Goal: Task Accomplishment & Management: Complete application form

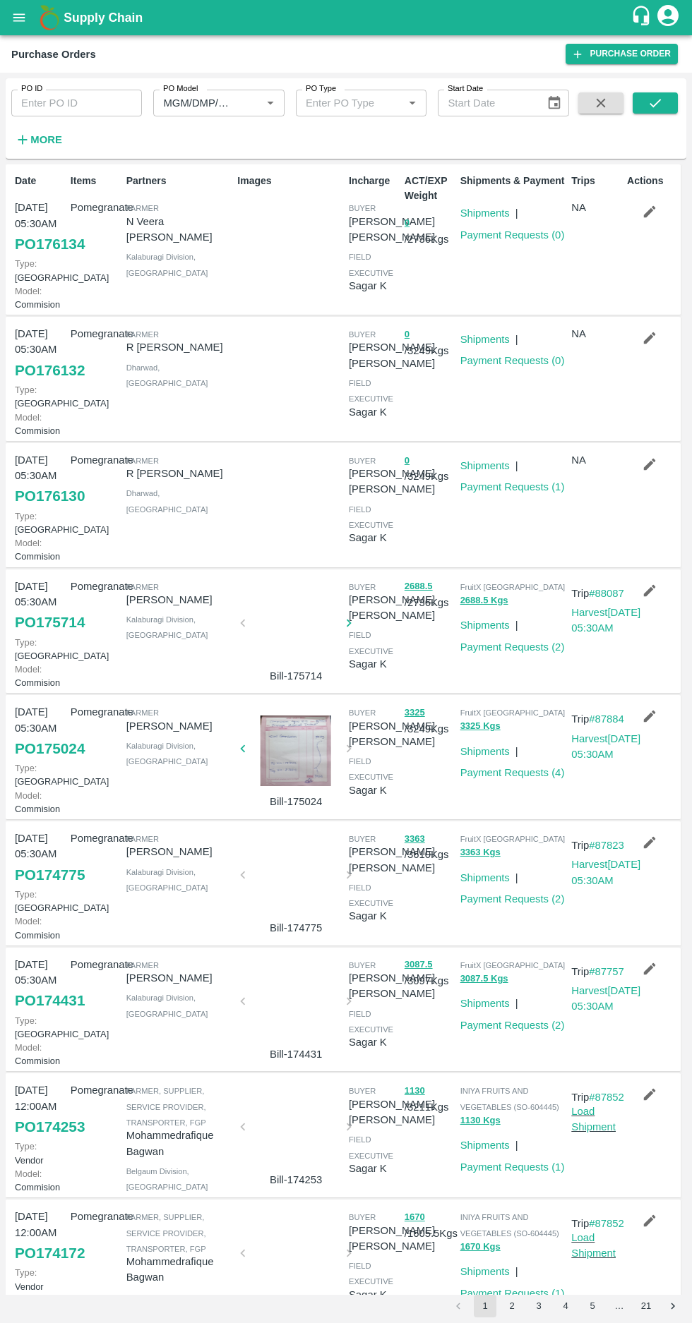
click at [32, 509] on link "PO 176130" at bounding box center [50, 495] width 70 height 25
click at [523, 493] on link "Payment Requests ( 1 )" at bounding box center [512, 486] width 104 height 11
click at [516, 1313] on button "2" at bounding box center [511, 1306] width 23 height 23
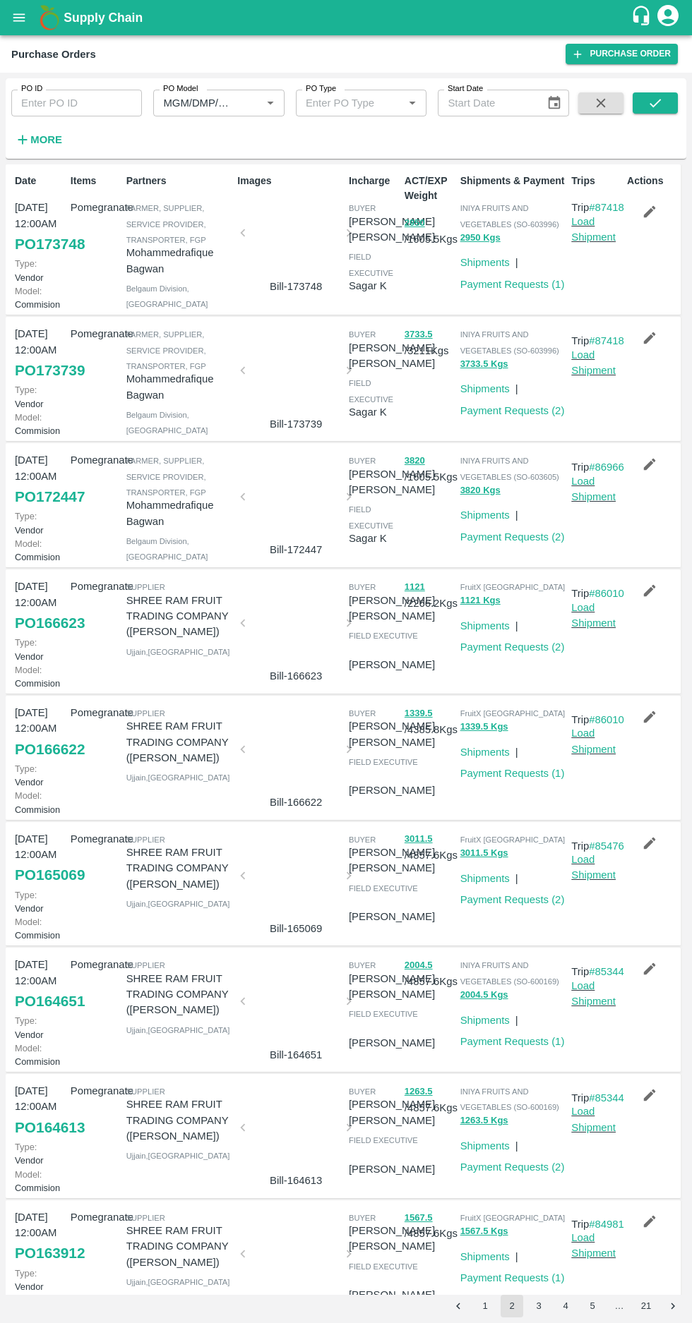
click at [484, 1306] on button "1" at bounding box center [485, 1306] width 23 height 23
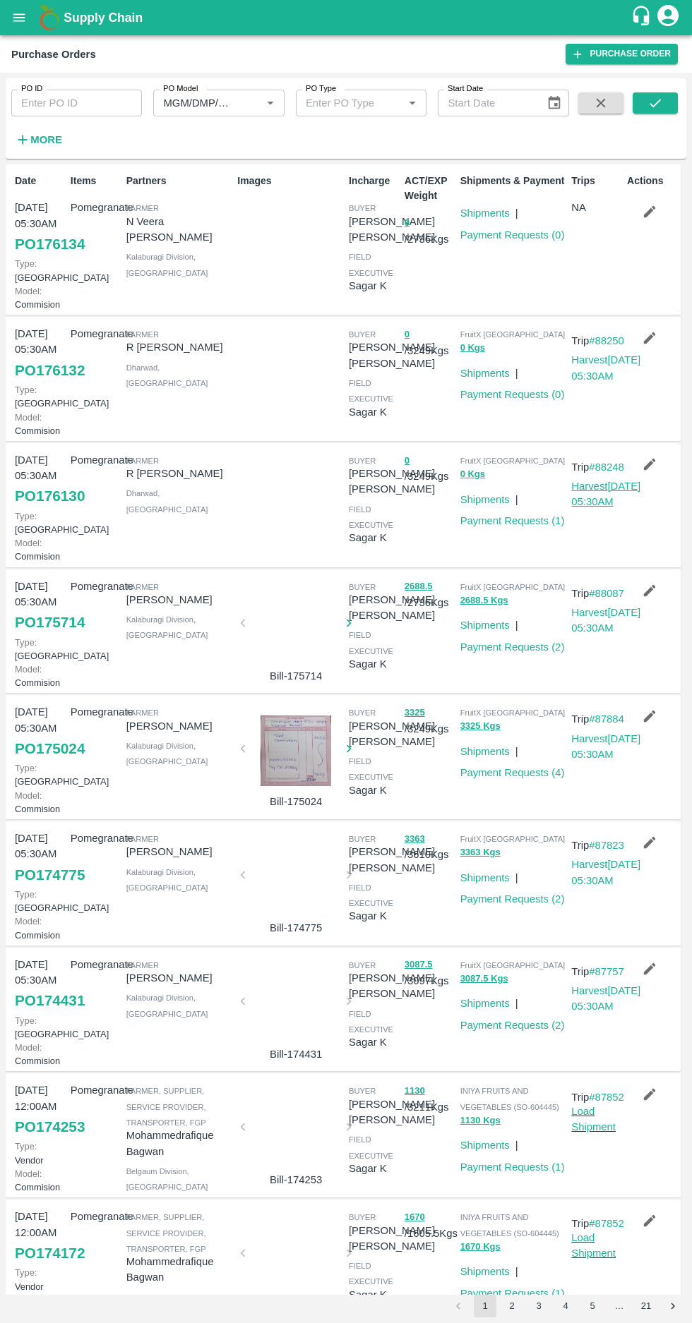
click at [601, 507] on link "Harvest [DATE] 05:30AM" at bounding box center [605, 494] width 69 height 27
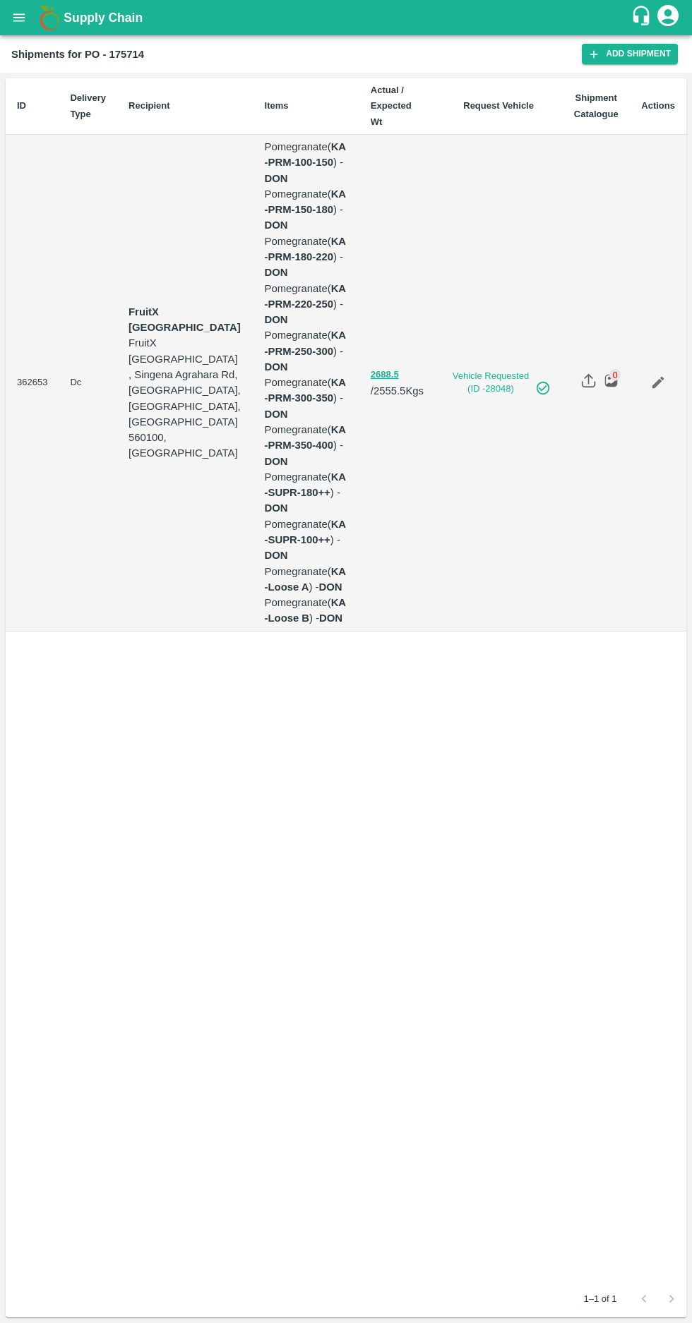
click at [16, 18] on icon "open drawer" at bounding box center [19, 17] width 12 height 8
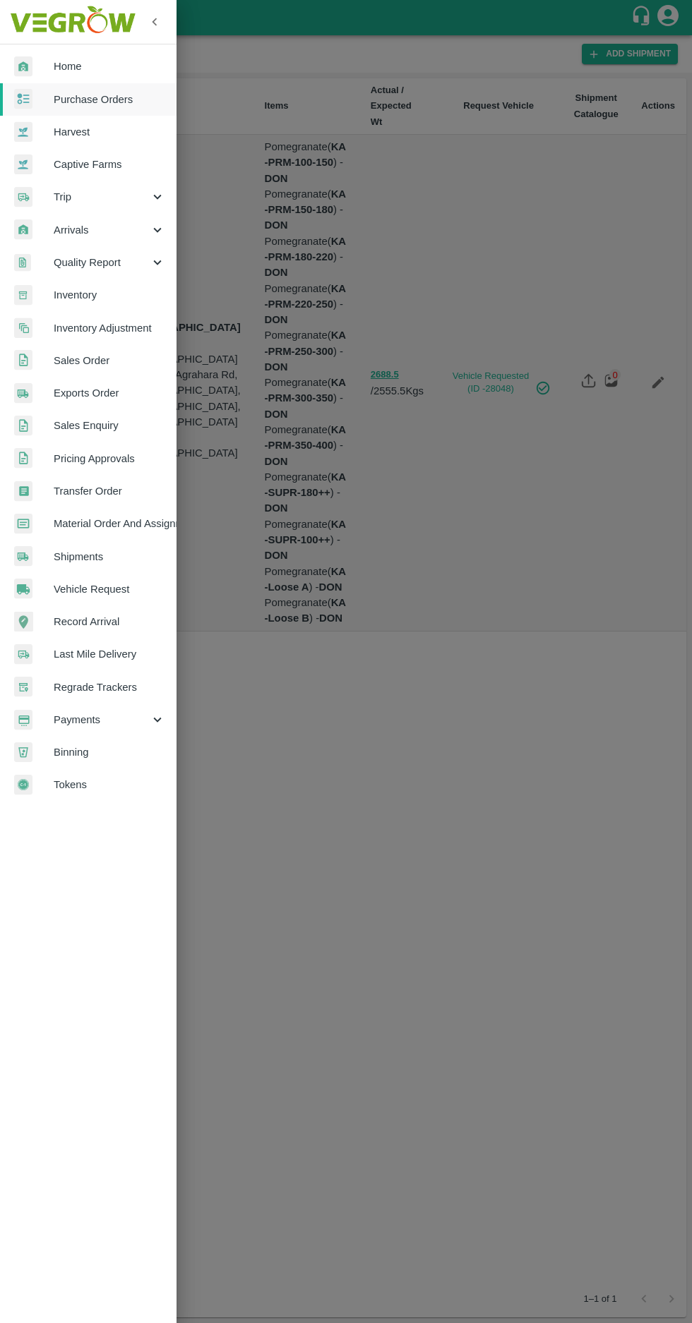
click at [80, 587] on span "Vehicle Request" at bounding box center [110, 590] width 112 height 16
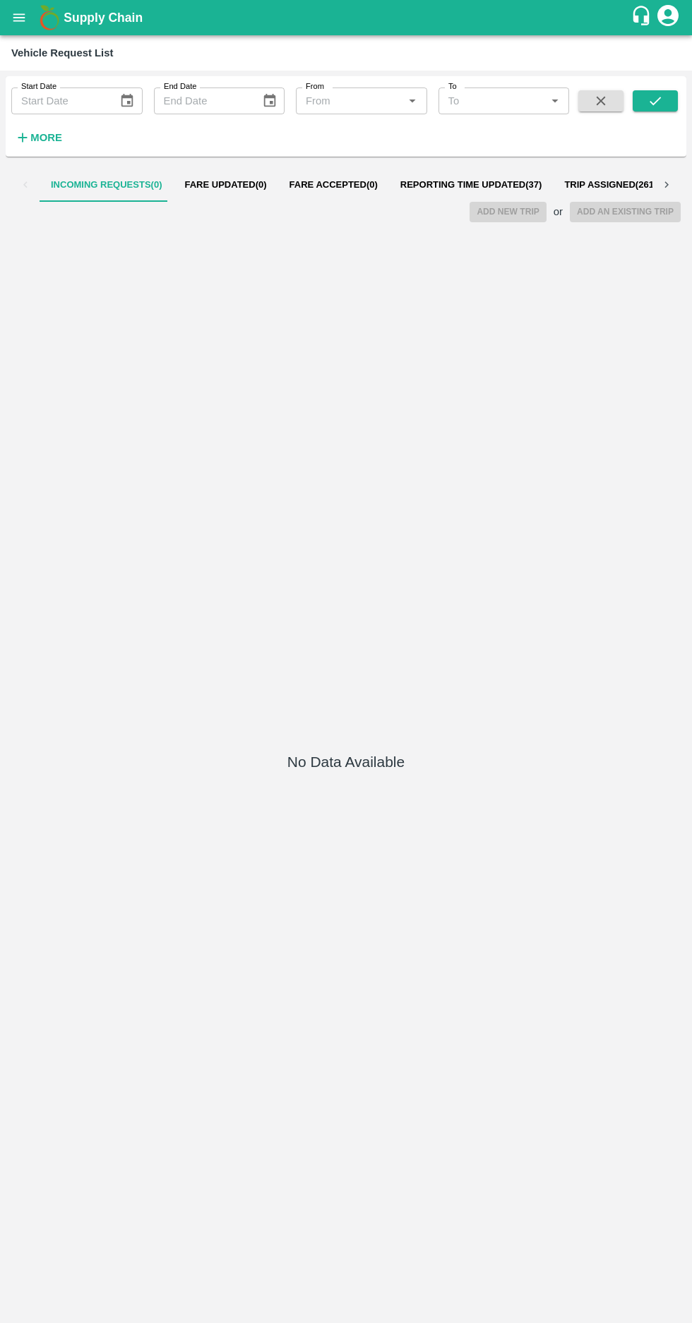
click at [412, 185] on span "Reporting Time Updated ( 37 )" at bounding box center [471, 184] width 142 height 11
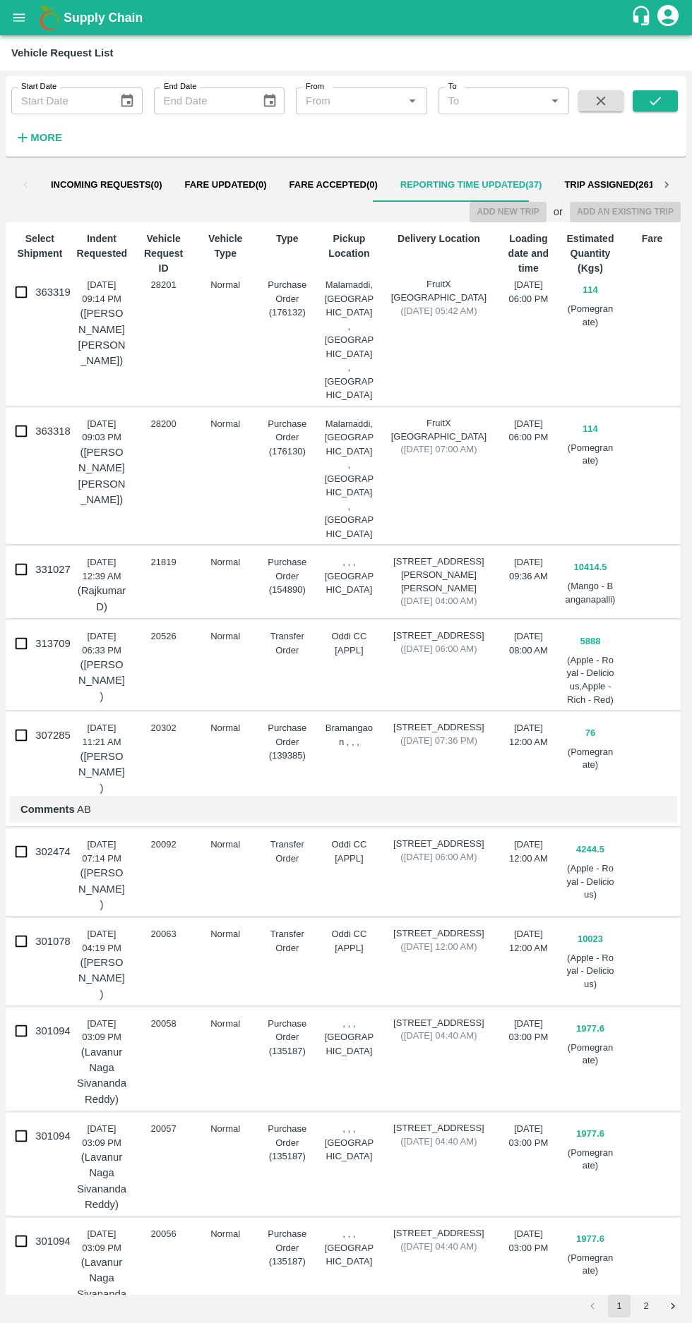
click at [17, 417] on input "363318" at bounding box center [21, 431] width 28 height 28
checkbox input "true"
click at [21, 282] on input "363319" at bounding box center [21, 292] width 28 height 28
click at [13, 289] on input "363319" at bounding box center [21, 292] width 28 height 28
checkbox input "false"
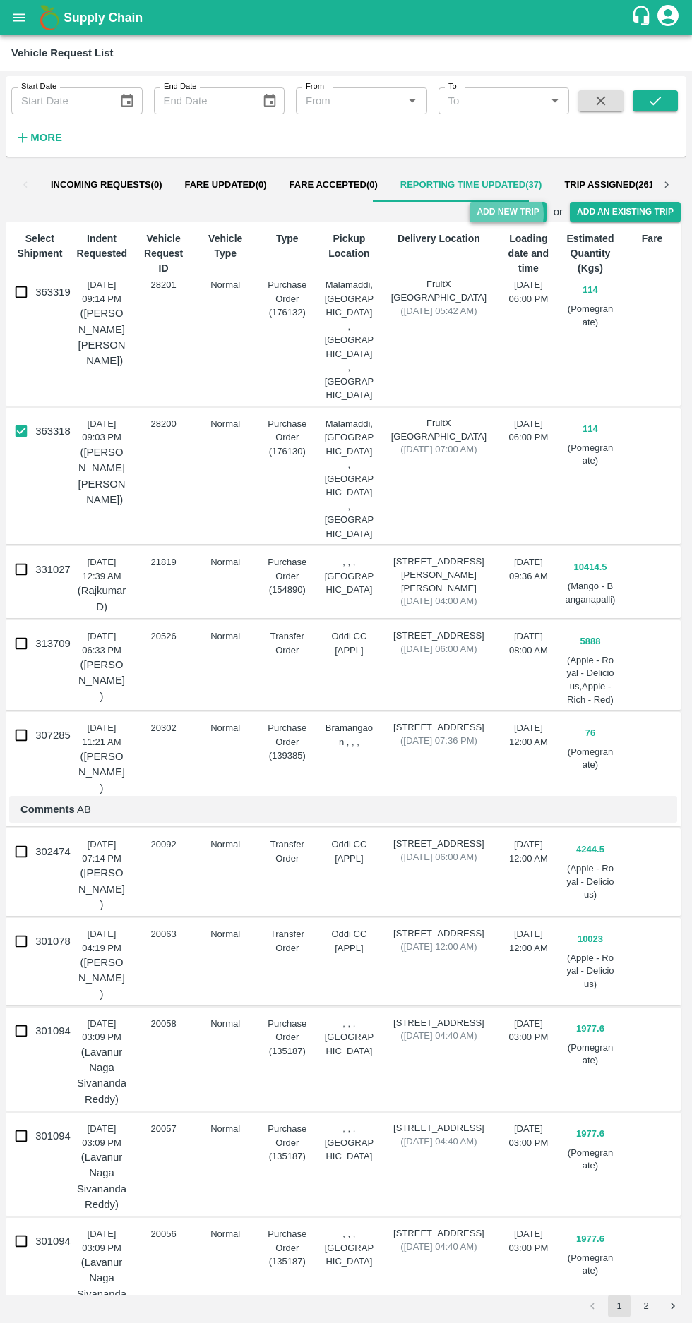
click at [507, 213] on button "Add New Trip" at bounding box center [507, 212] width 76 height 20
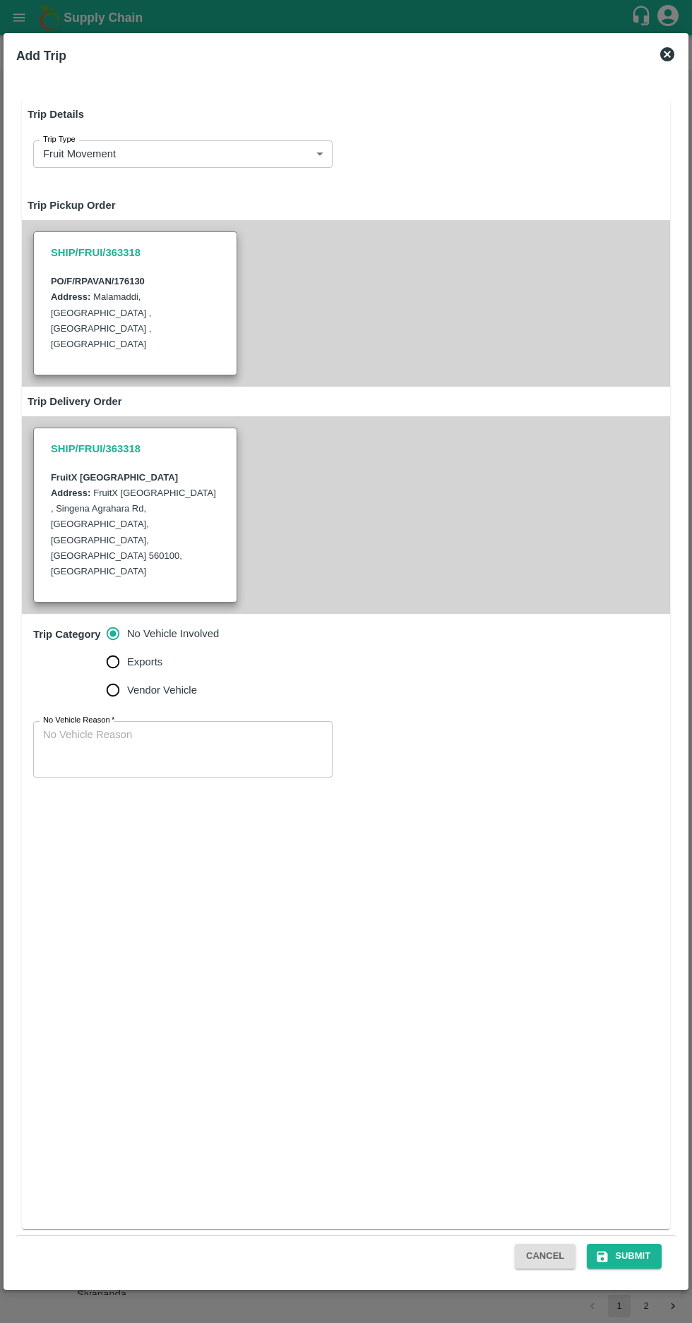
click at [246, 158] on body "Supply Chain Vehicle Request List Start Date Start Date End Date End Date From …" at bounding box center [346, 661] width 692 height 1323
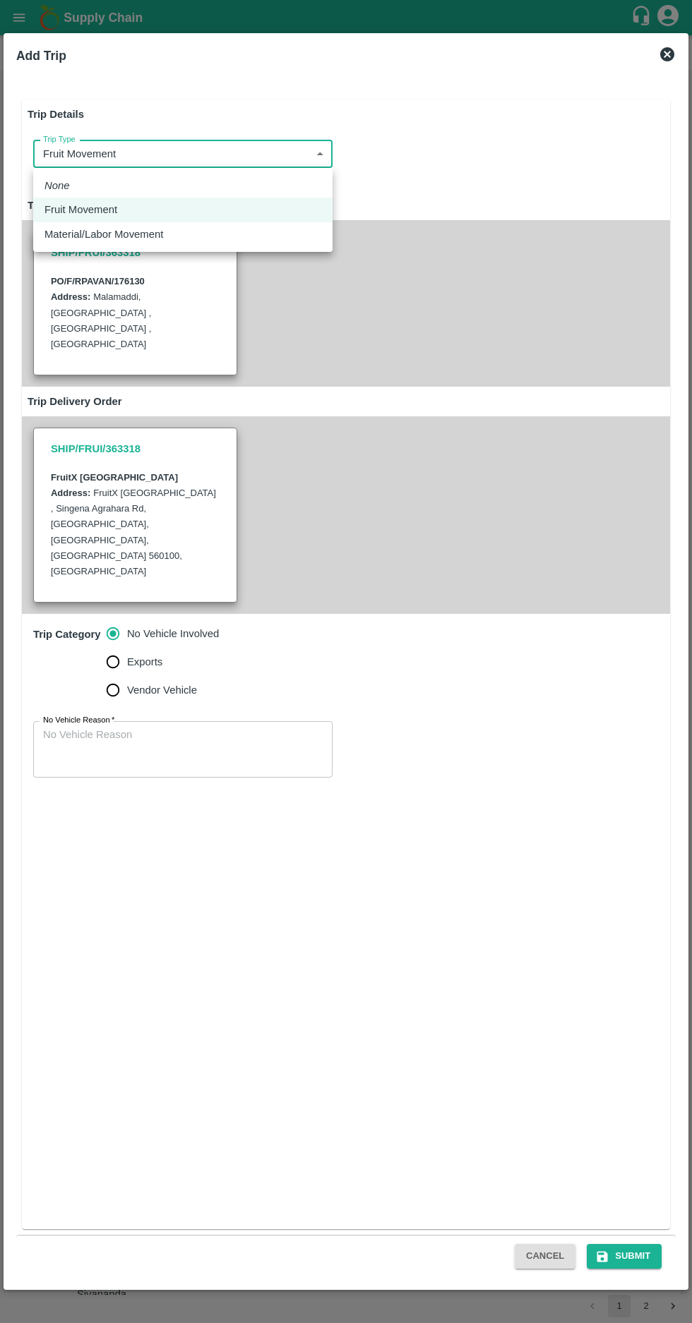
click at [218, 209] on div "Fruit Movement" at bounding box center [182, 210] width 277 height 16
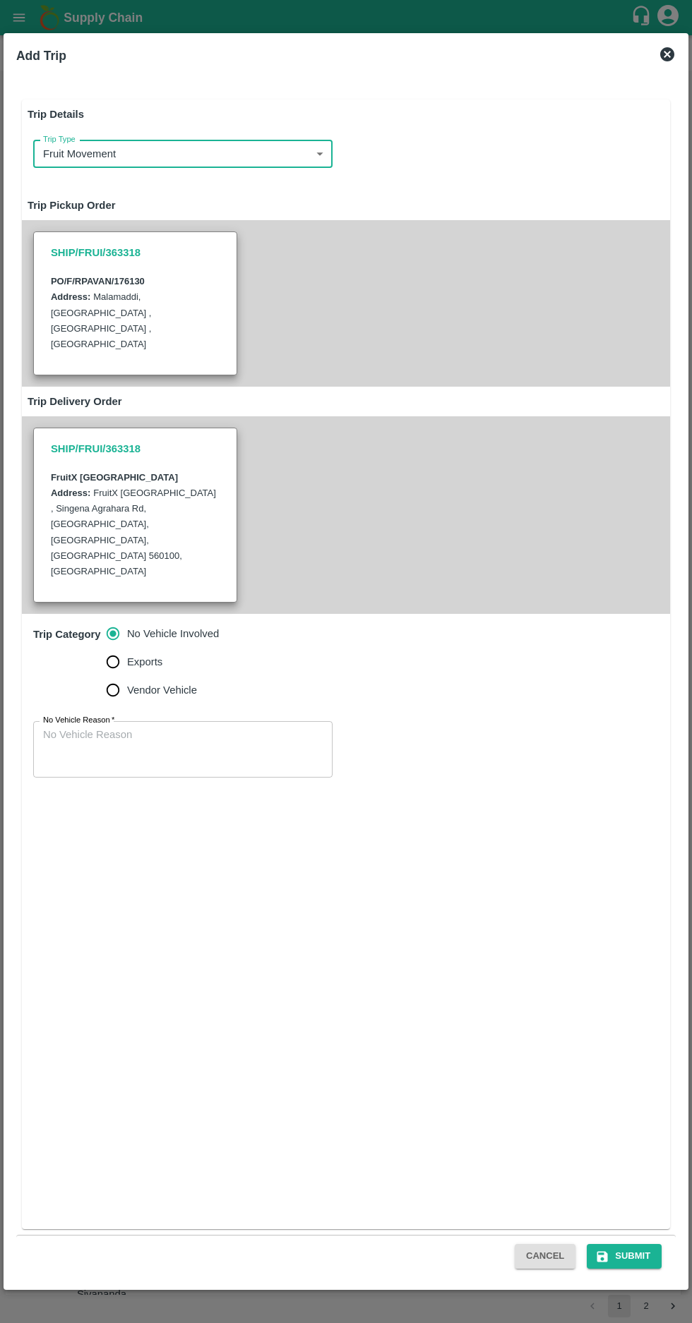
click at [105, 676] on input "Vendor Vehicle" at bounding box center [113, 690] width 28 height 28
radio input "true"
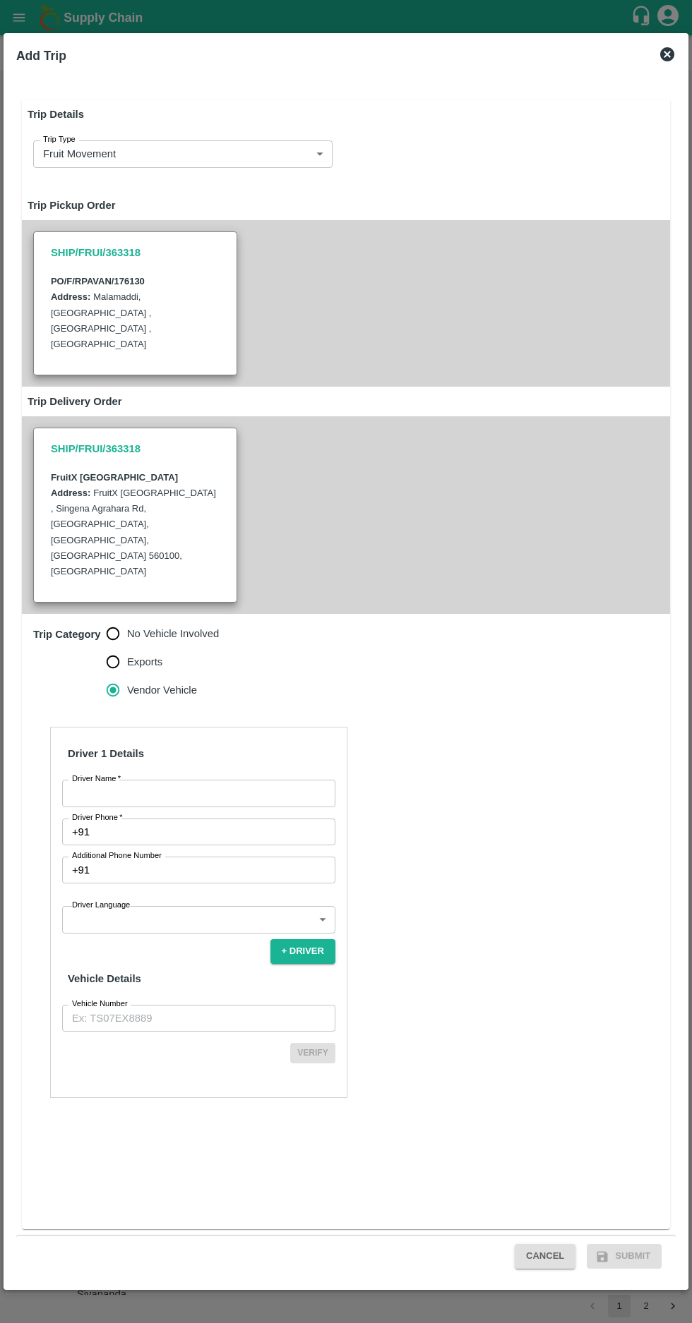
click at [209, 780] on input "Driver Name   *" at bounding box center [198, 793] width 273 height 27
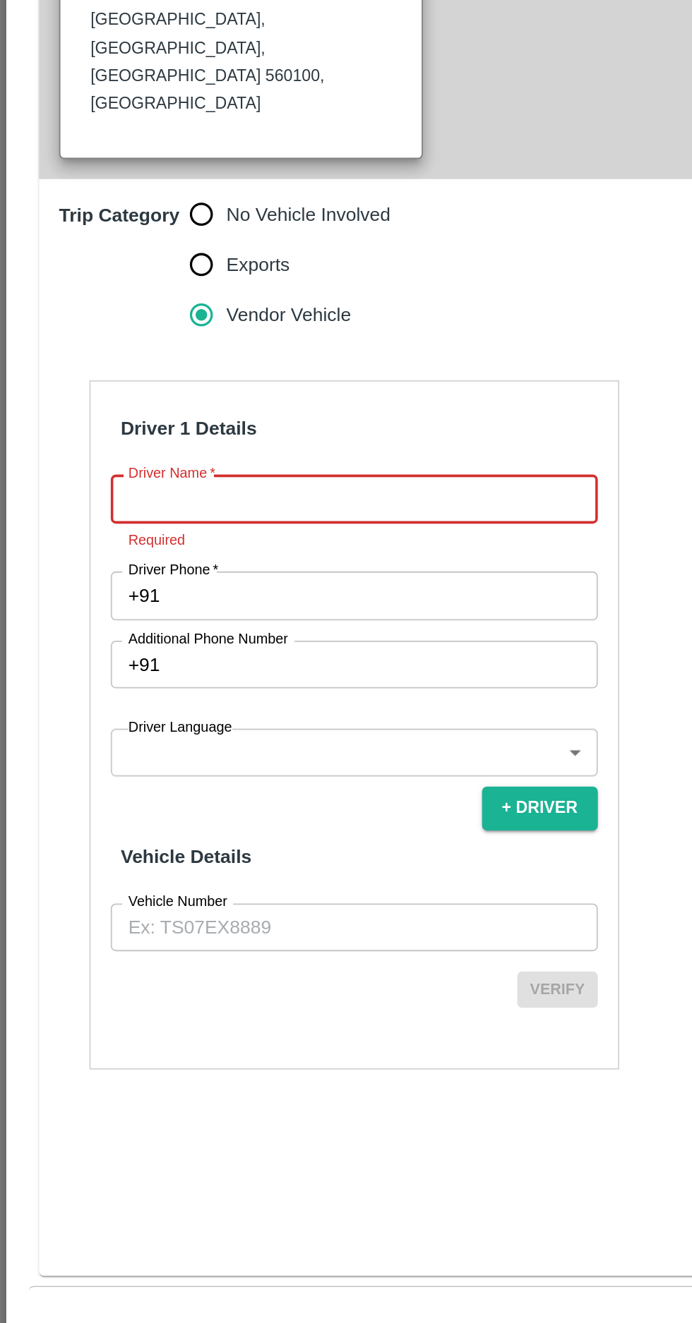
click at [101, 780] on input "Driver Name   *" at bounding box center [198, 793] width 273 height 27
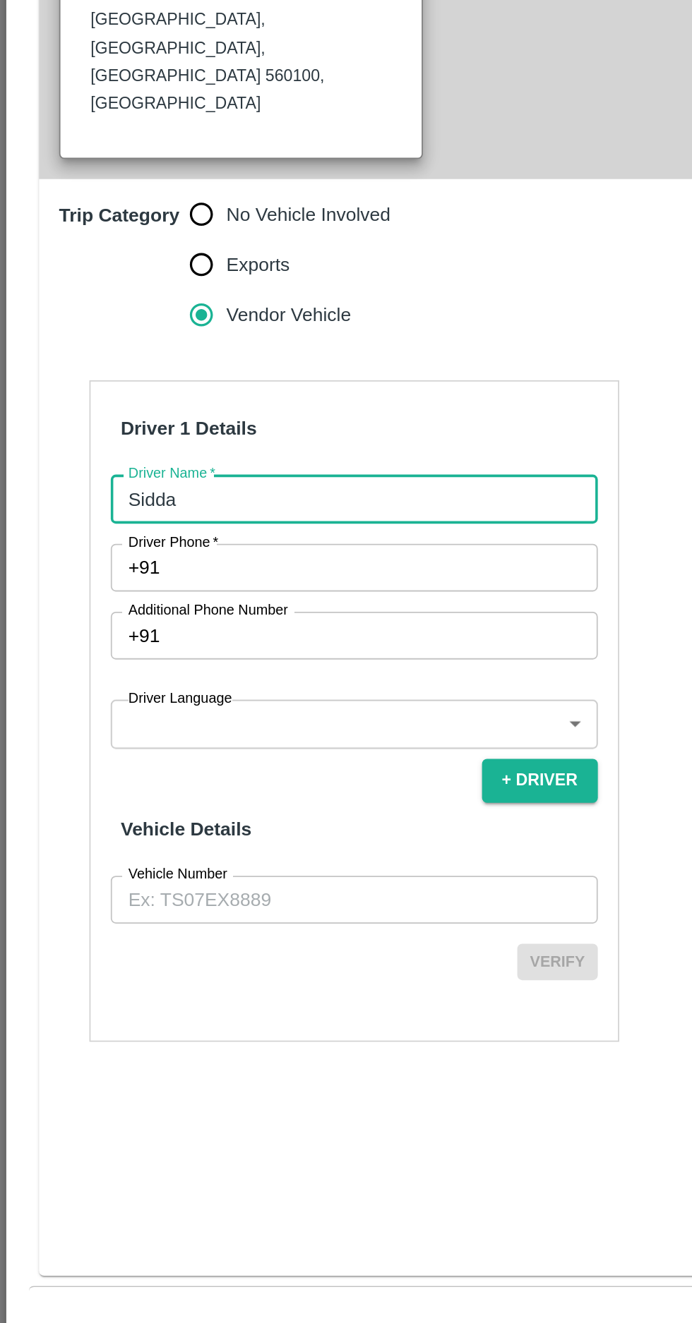
click at [113, 780] on input "Sidda" at bounding box center [198, 793] width 273 height 27
type input "Siddanna"
click at [119, 813] on span "*" at bounding box center [120, 817] width 5 height 8
click at [119, 819] on input "Driver Phone   *" at bounding box center [215, 832] width 240 height 27
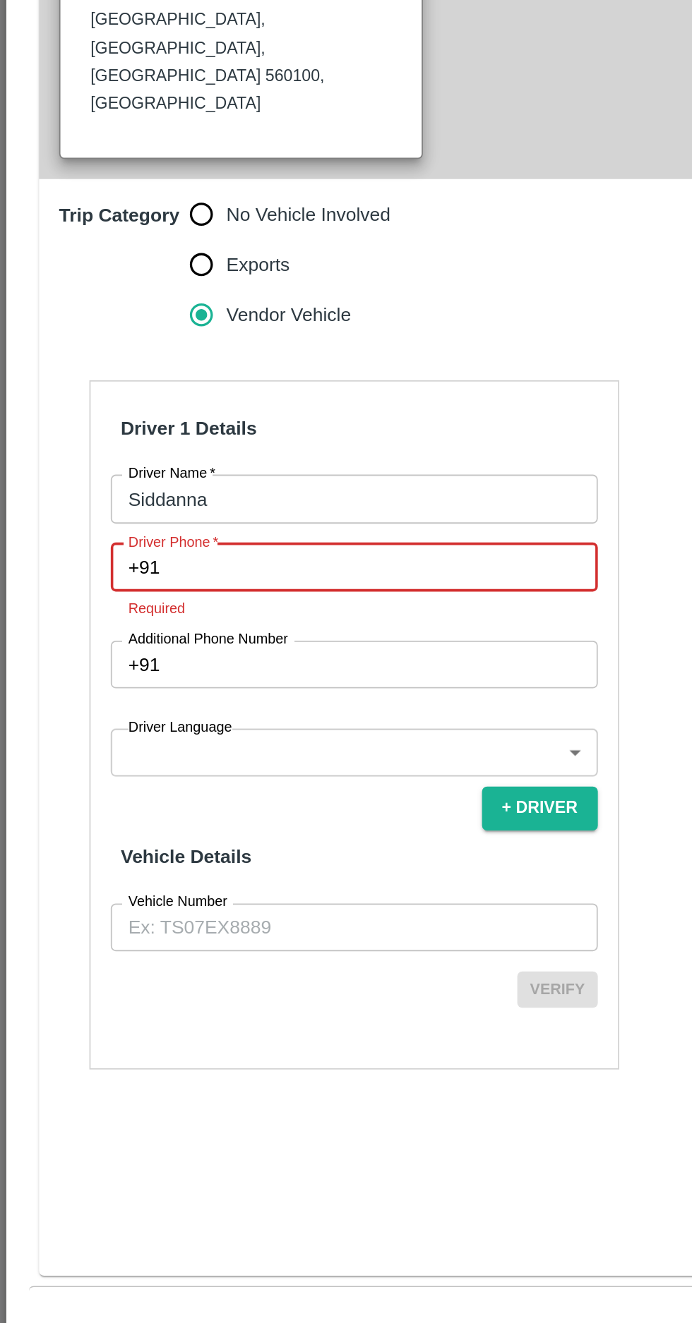
click at [102, 819] on input "Driver Phone   *" at bounding box center [215, 832] width 240 height 27
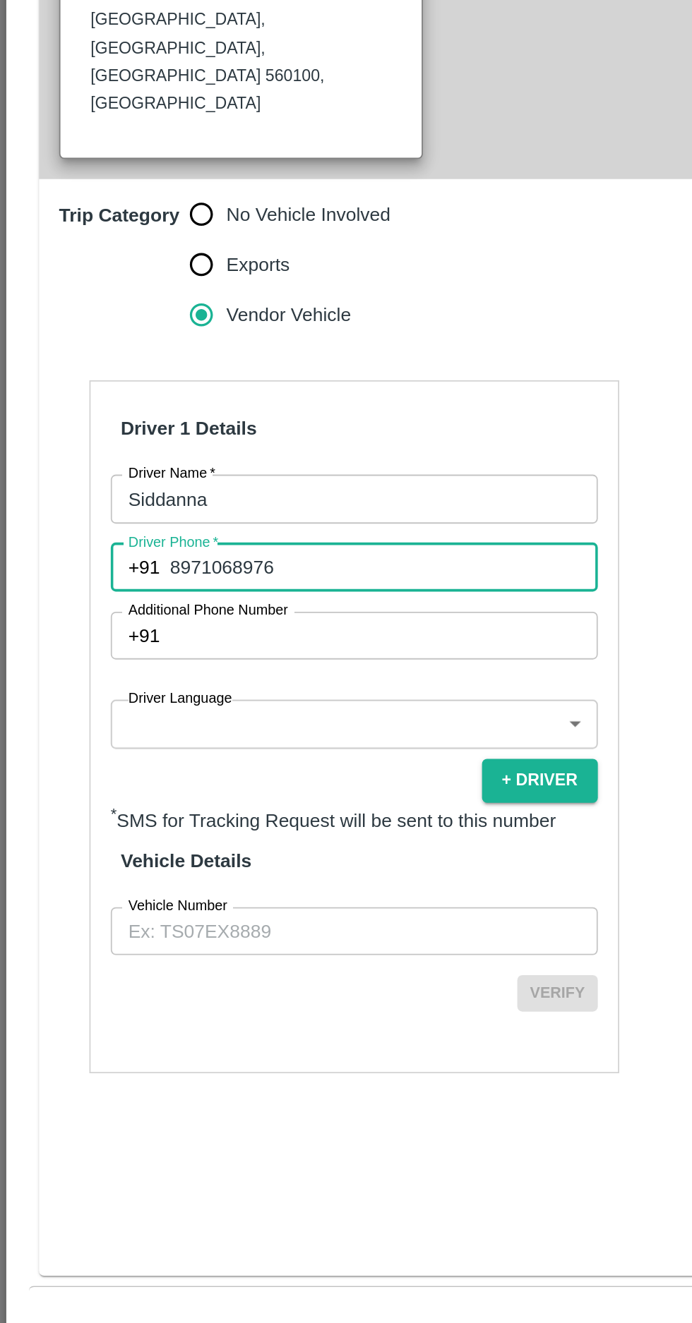
type input "8971068976"
click at [179, 838] on body "Supply Chain Vehicle Request List Start Date Start Date End Date End Date From …" at bounding box center [346, 661] width 692 height 1323
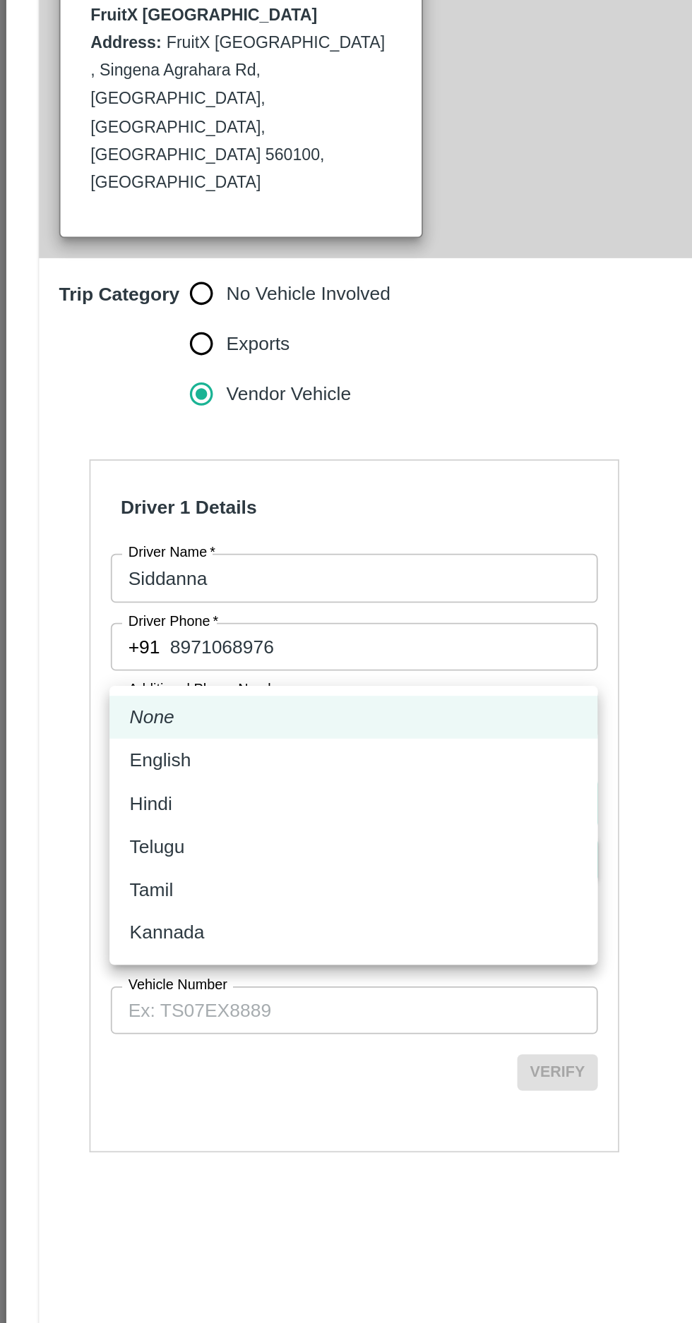
click at [79, 999] on p "Kannada" at bounding box center [94, 993] width 42 height 16
type input "ka"
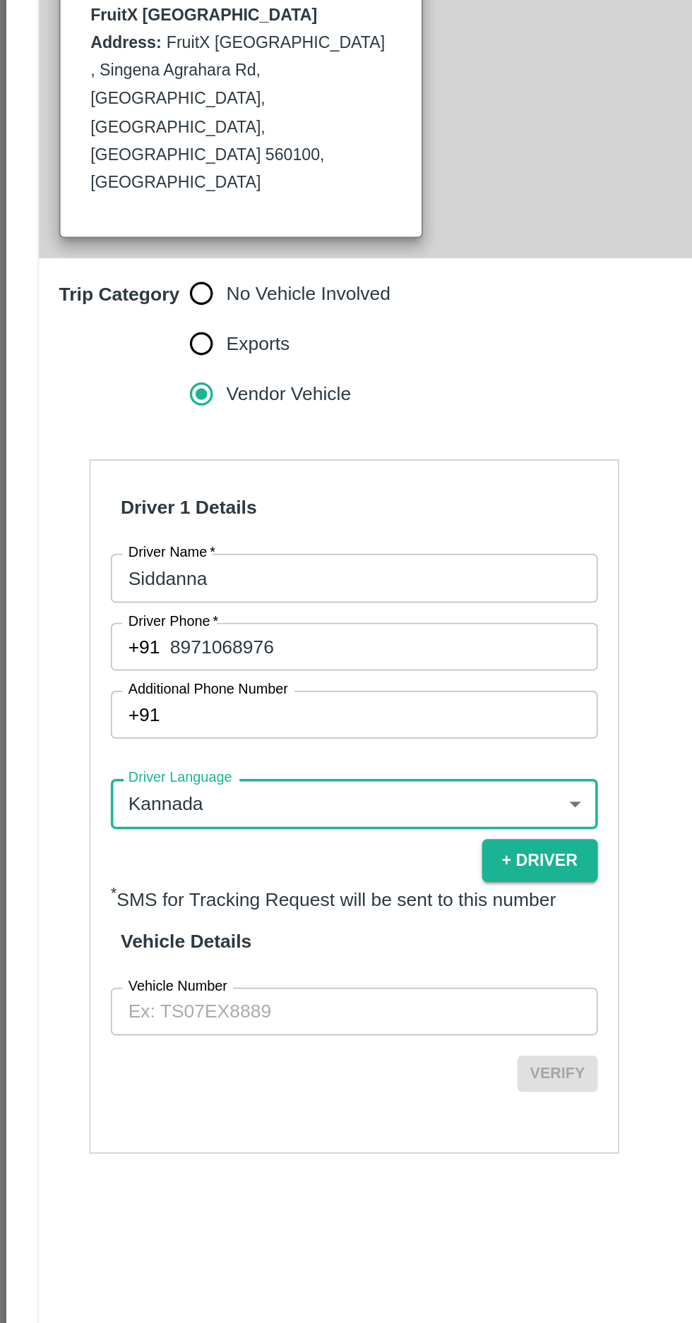
click at [248, 1023] on input "Vehicle Number" at bounding box center [198, 1036] width 273 height 27
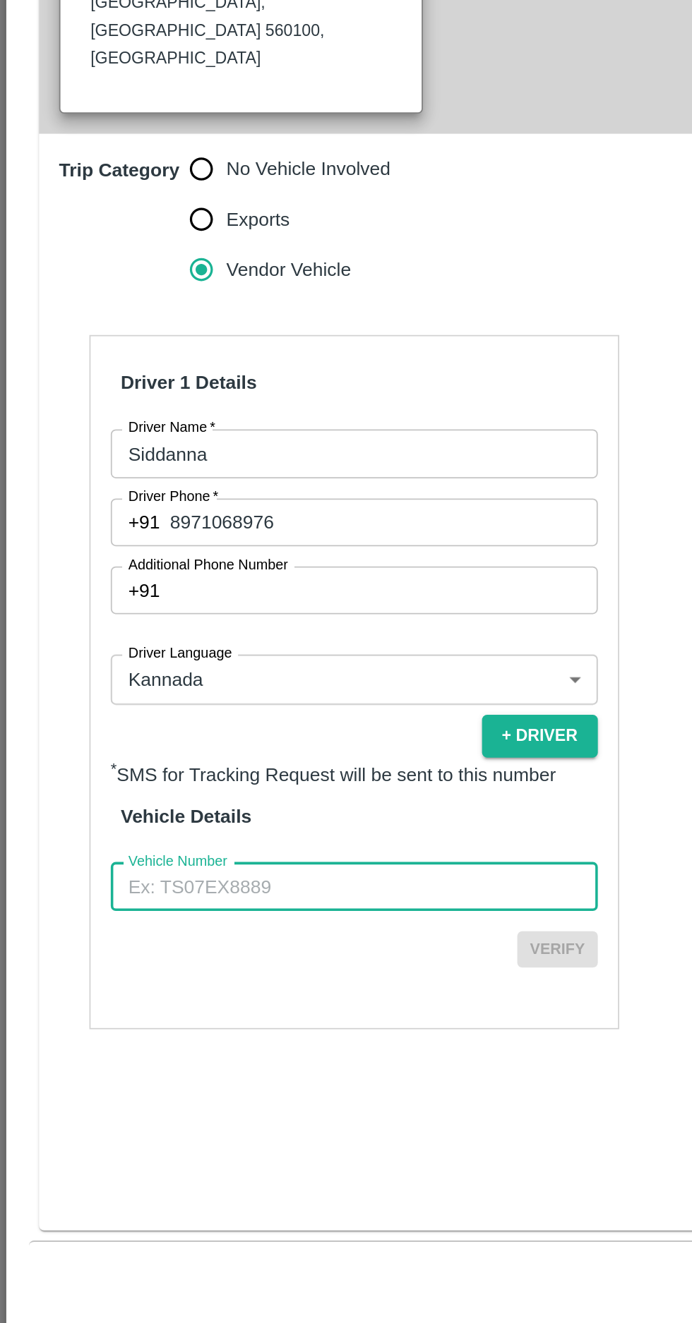
click at [213, 1023] on input "Vehicle Number" at bounding box center [198, 1036] width 273 height 27
click at [322, 1061] on button "Verify" at bounding box center [312, 1071] width 45 height 20
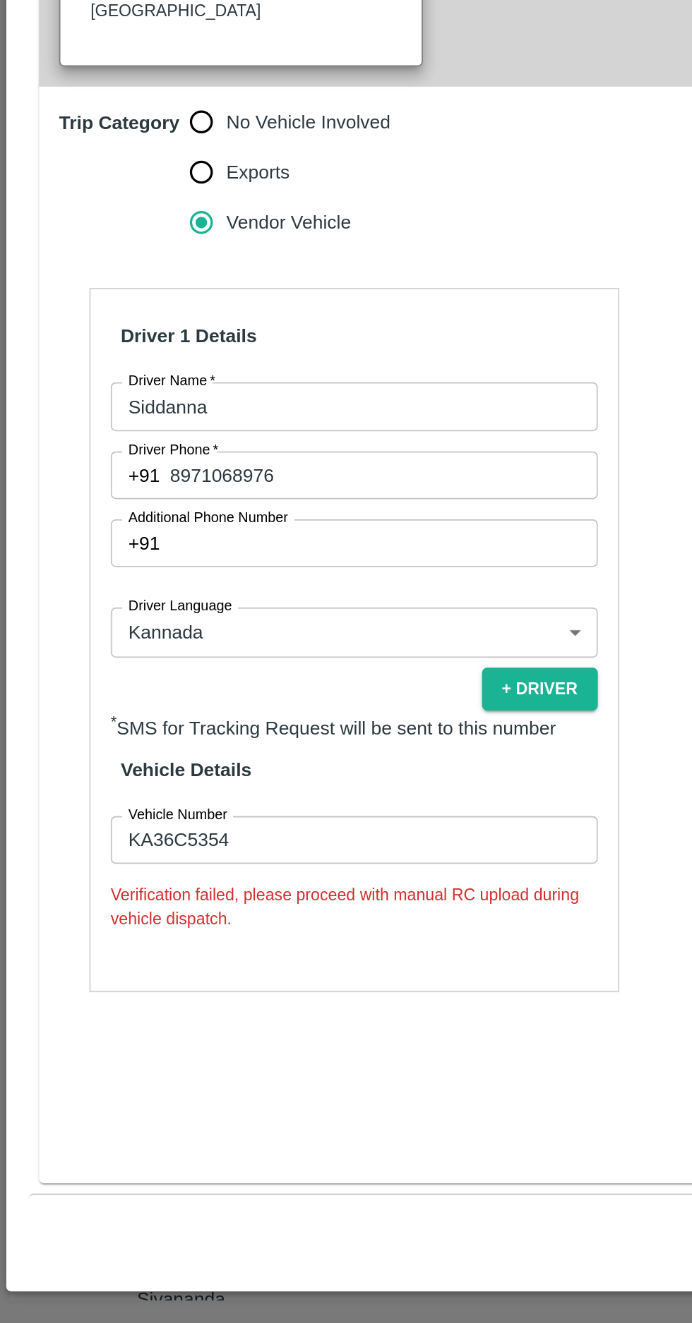
click at [249, 1023] on input "KA36C5354" at bounding box center [198, 1036] width 273 height 27
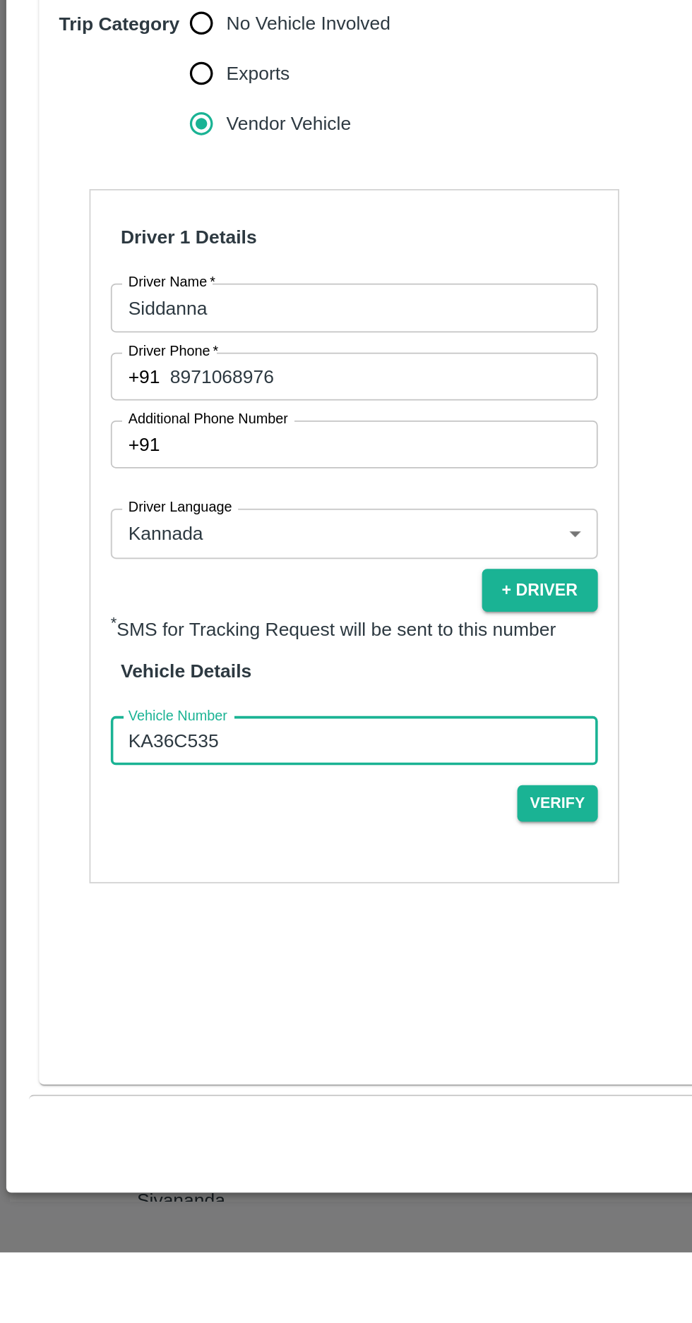
type input "KA36C5354"
click at [323, 1061] on button "Verify" at bounding box center [312, 1071] width 45 height 20
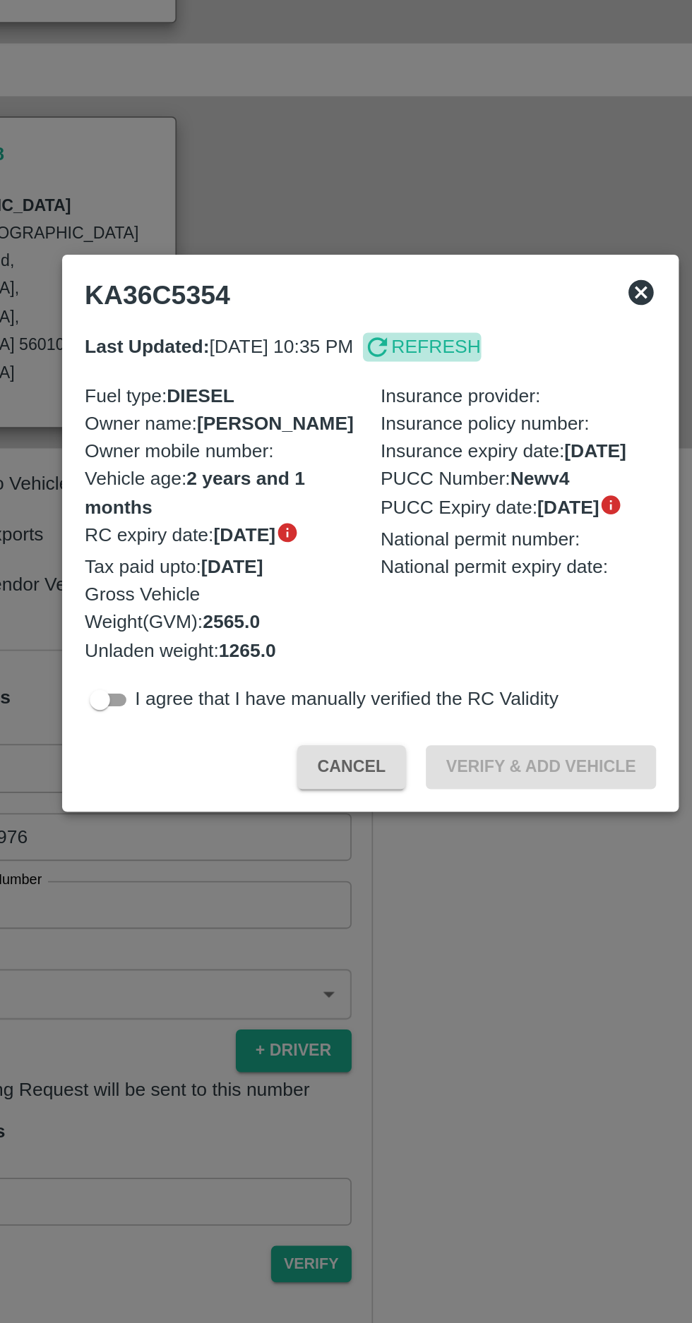
click at [399, 557] on p "Refresh" at bounding box center [383, 557] width 50 height 16
click at [205, 754] on input "checkbox" at bounding box center [194, 755] width 51 height 17
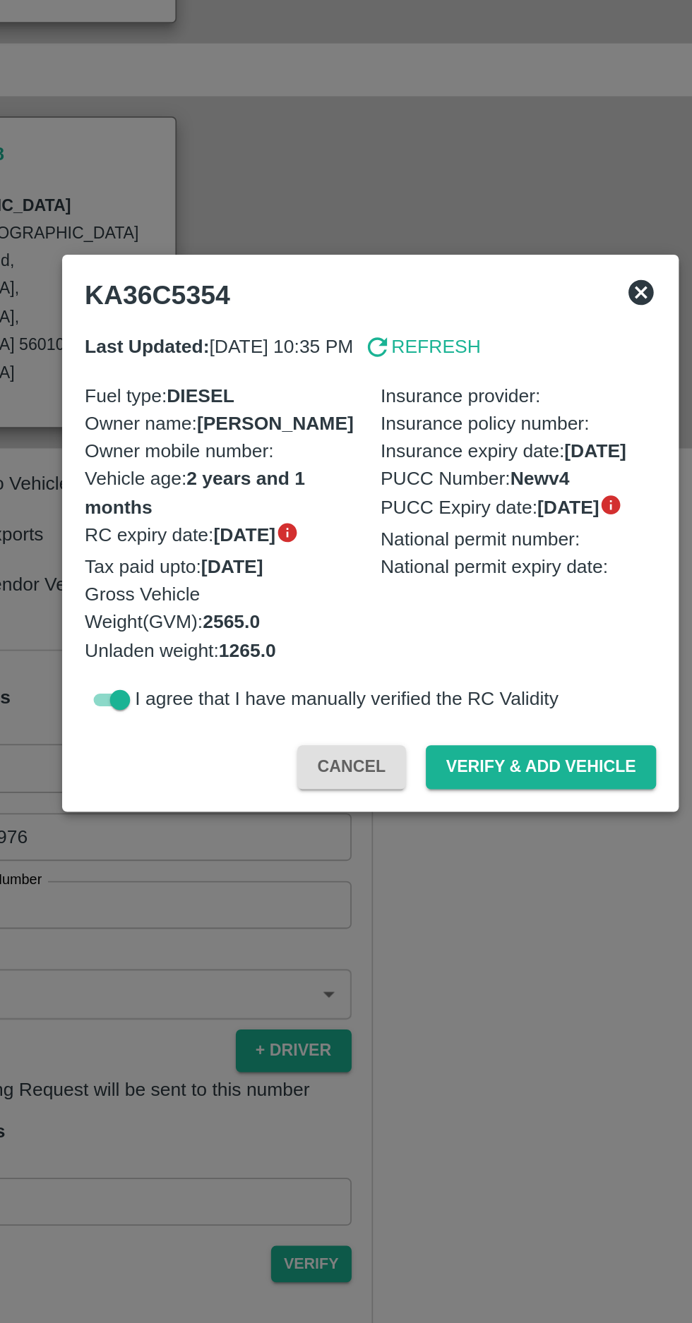
click at [197, 752] on input "checkbox" at bounding box center [205, 755] width 51 height 17
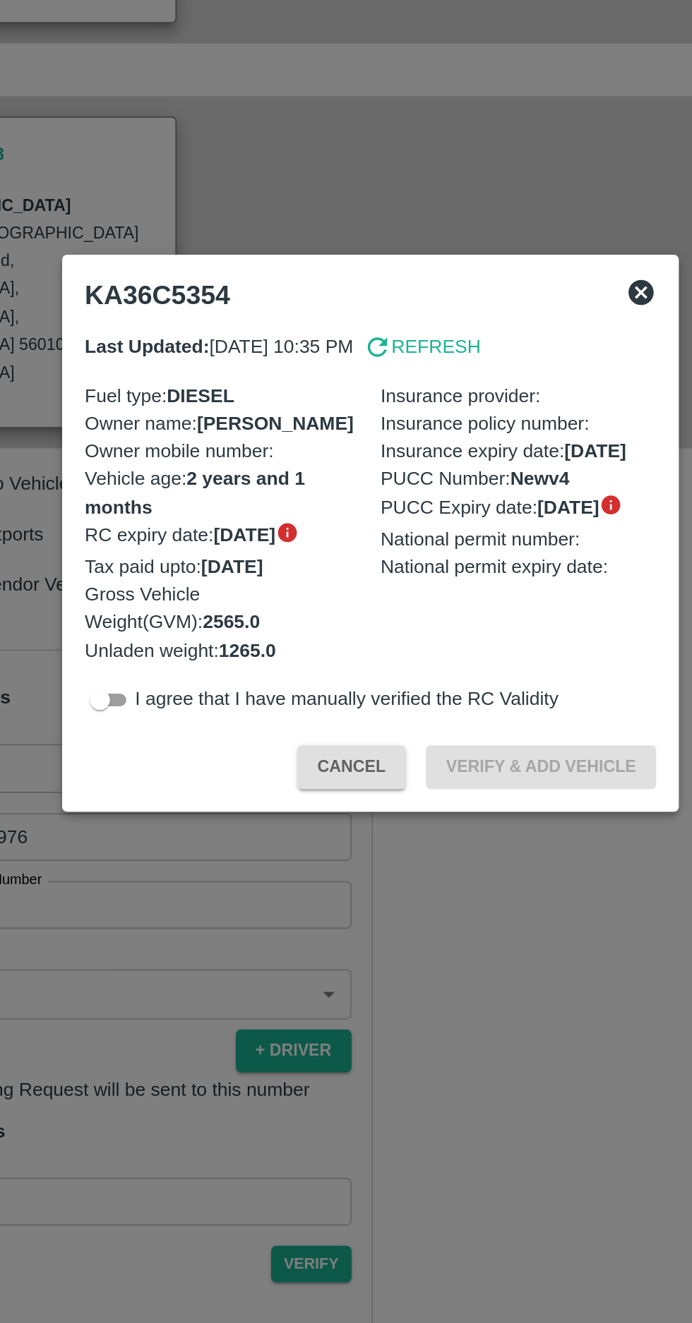
click at [402, 550] on p "Refresh" at bounding box center [383, 557] width 50 height 16
click at [212, 757] on input "checkbox" at bounding box center [194, 755] width 51 height 17
checkbox input "true"
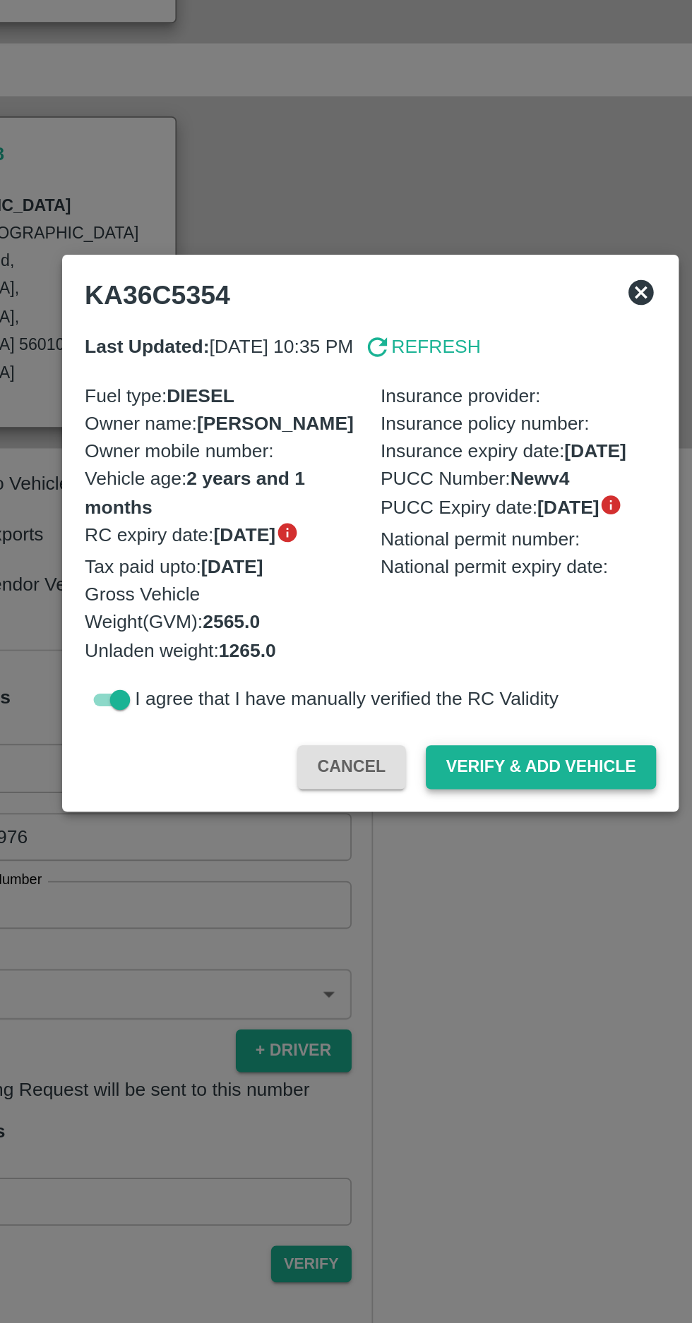
click at [449, 792] on button "Verify & Add Vehicle" at bounding box center [441, 793] width 129 height 25
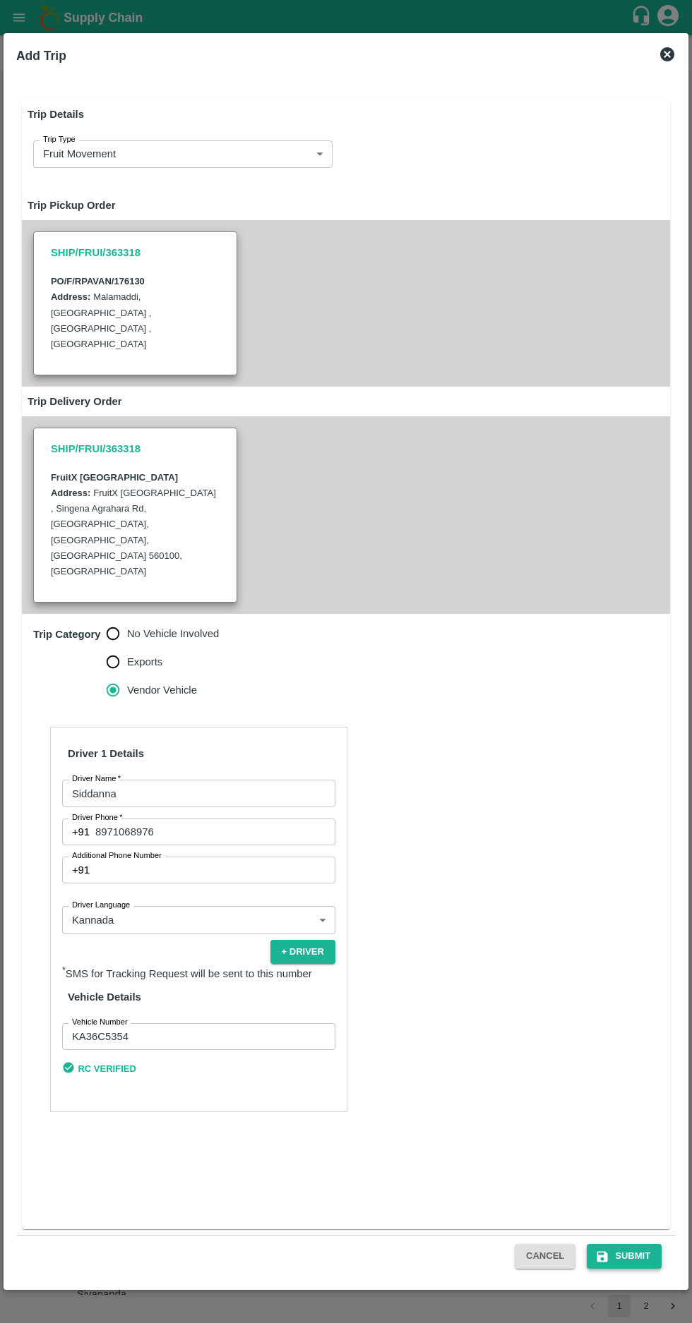
click at [632, 1269] on button "Submit" at bounding box center [623, 1256] width 75 height 25
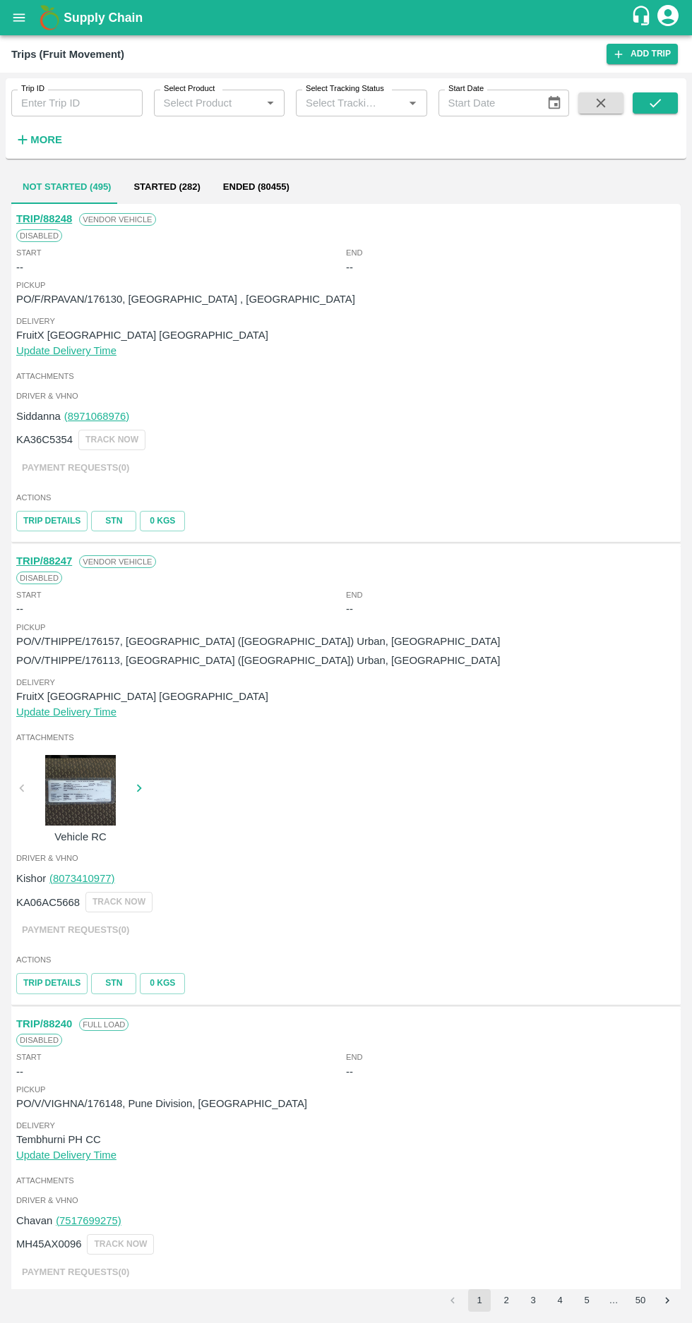
click at [10, 13] on button "open drawer" at bounding box center [19, 17] width 32 height 32
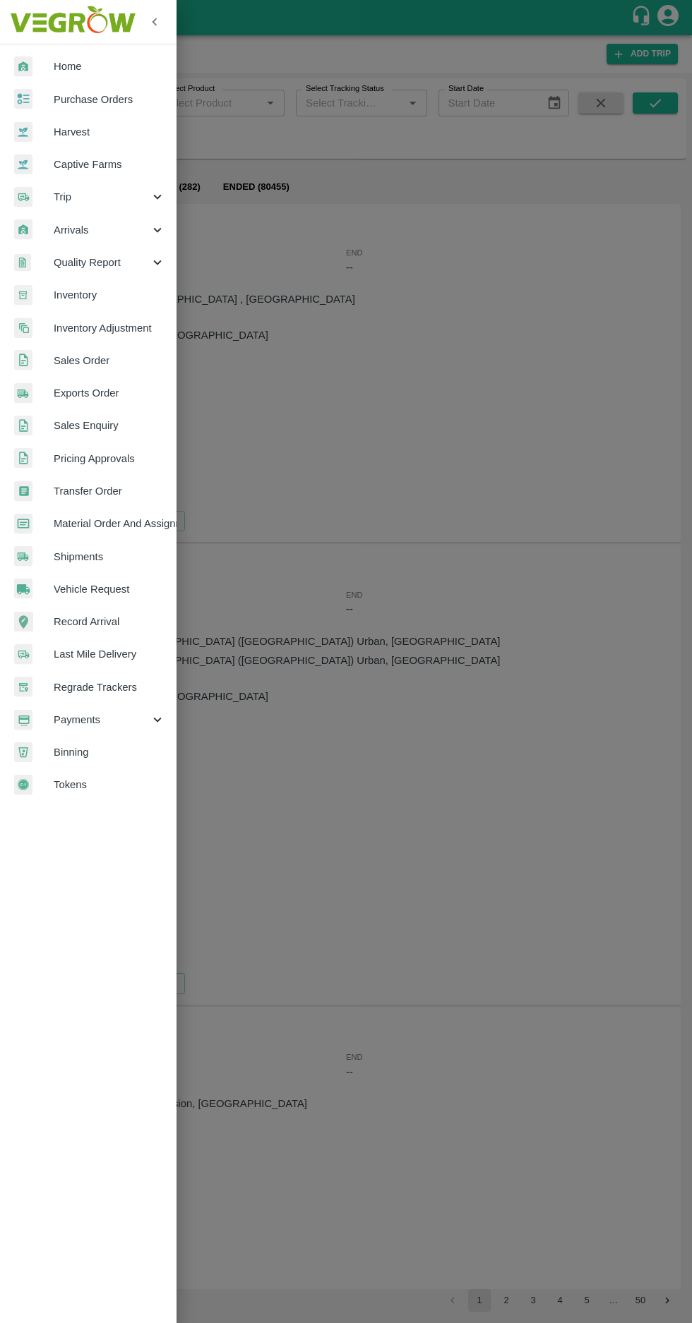
click at [126, 596] on span "Vehicle Request" at bounding box center [110, 590] width 112 height 16
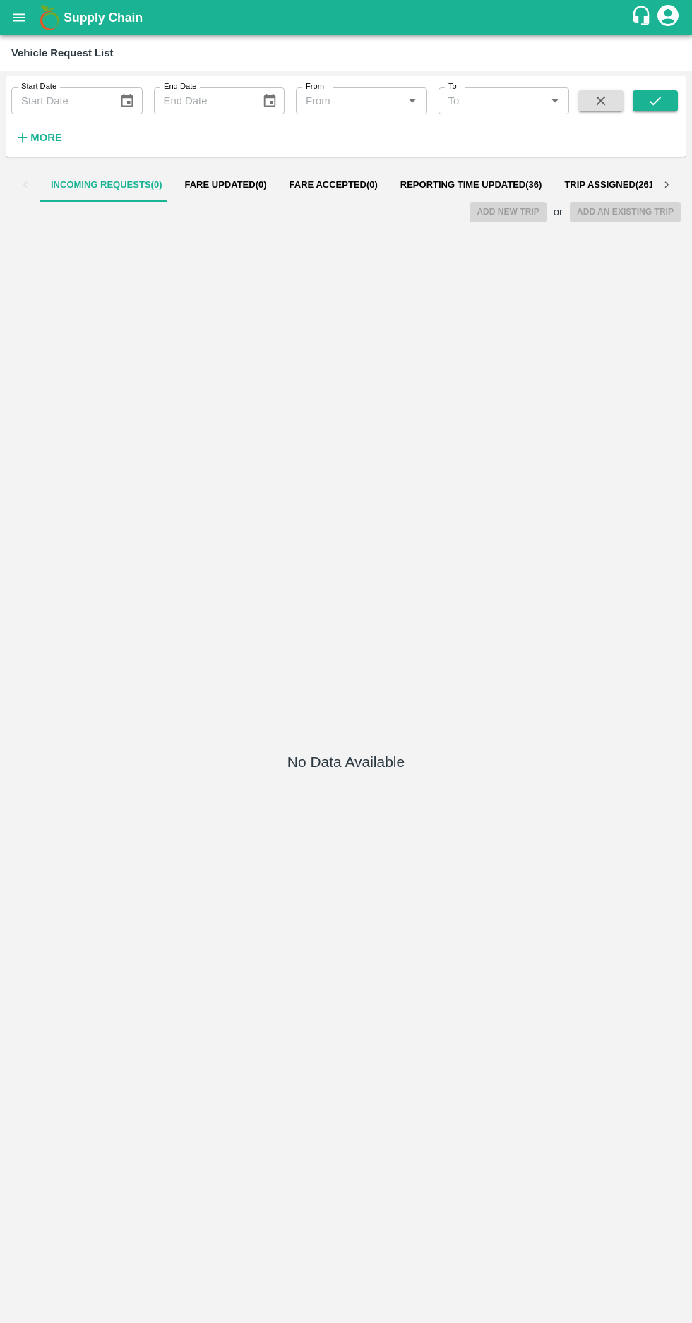
click at [476, 180] on span "Reporting Time Updated ( 36 )" at bounding box center [471, 184] width 142 height 11
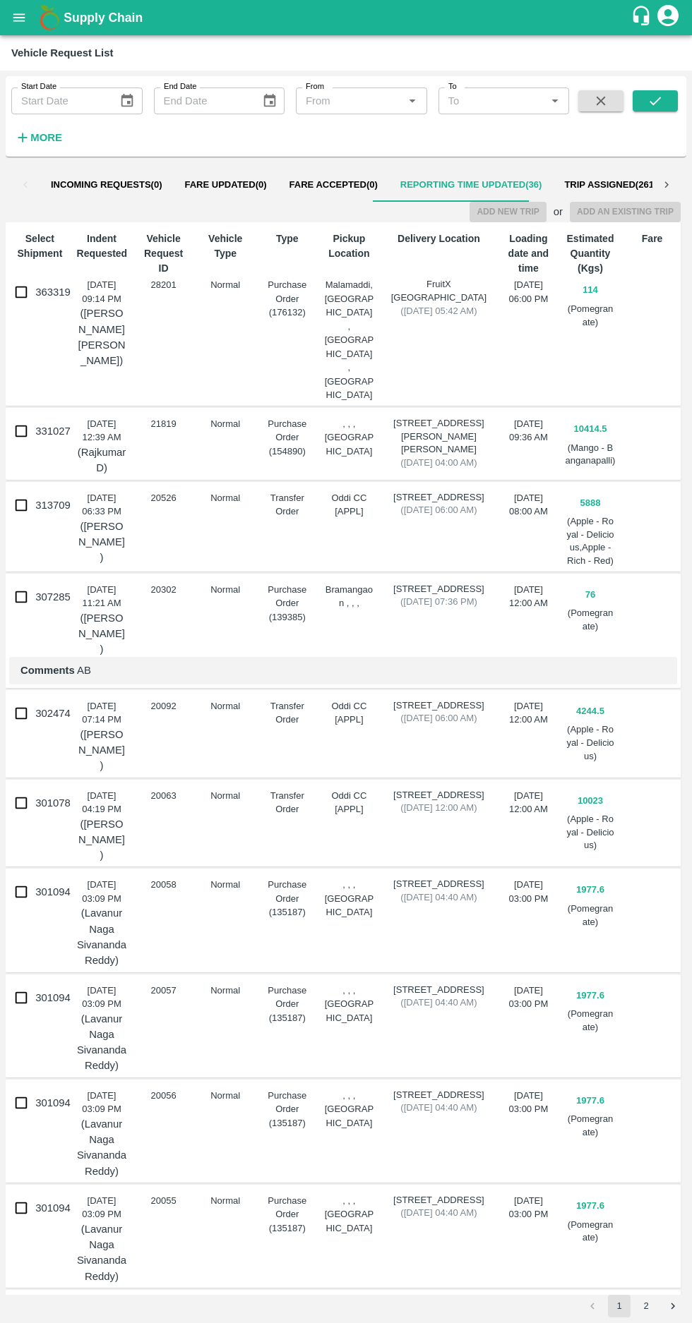
click at [12, 292] on input "363319" at bounding box center [21, 292] width 28 height 28
checkbox input "true"
click at [500, 221] on button "Add New Trip" at bounding box center [507, 212] width 76 height 20
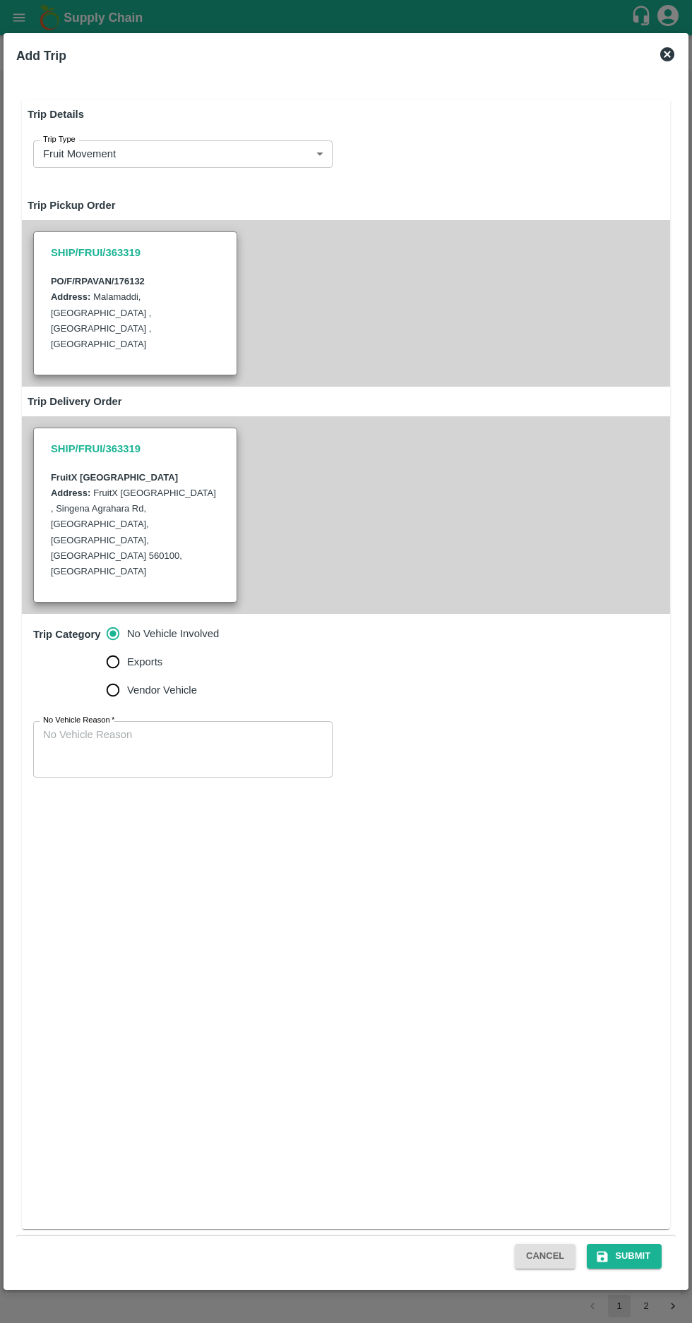
click at [107, 676] on input "Vendor Vehicle" at bounding box center [113, 690] width 28 height 28
radio input "true"
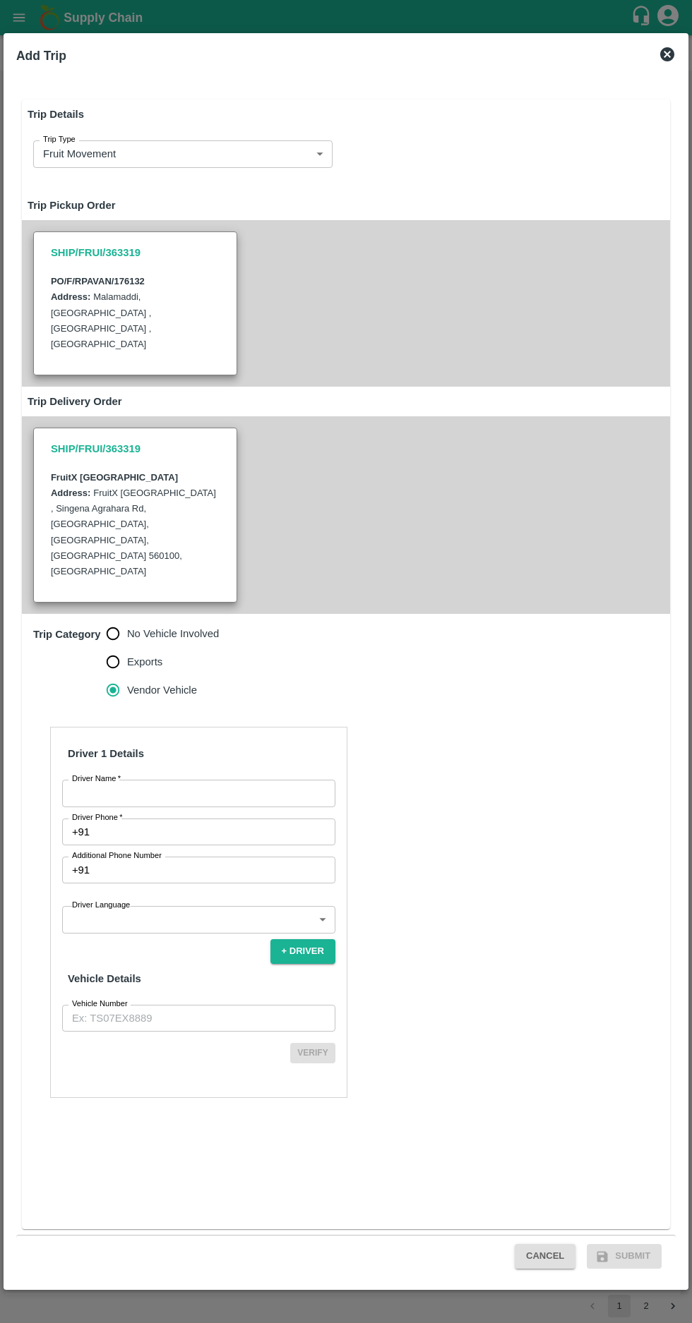
click at [212, 780] on input "Driver Name   *" at bounding box center [198, 793] width 273 height 27
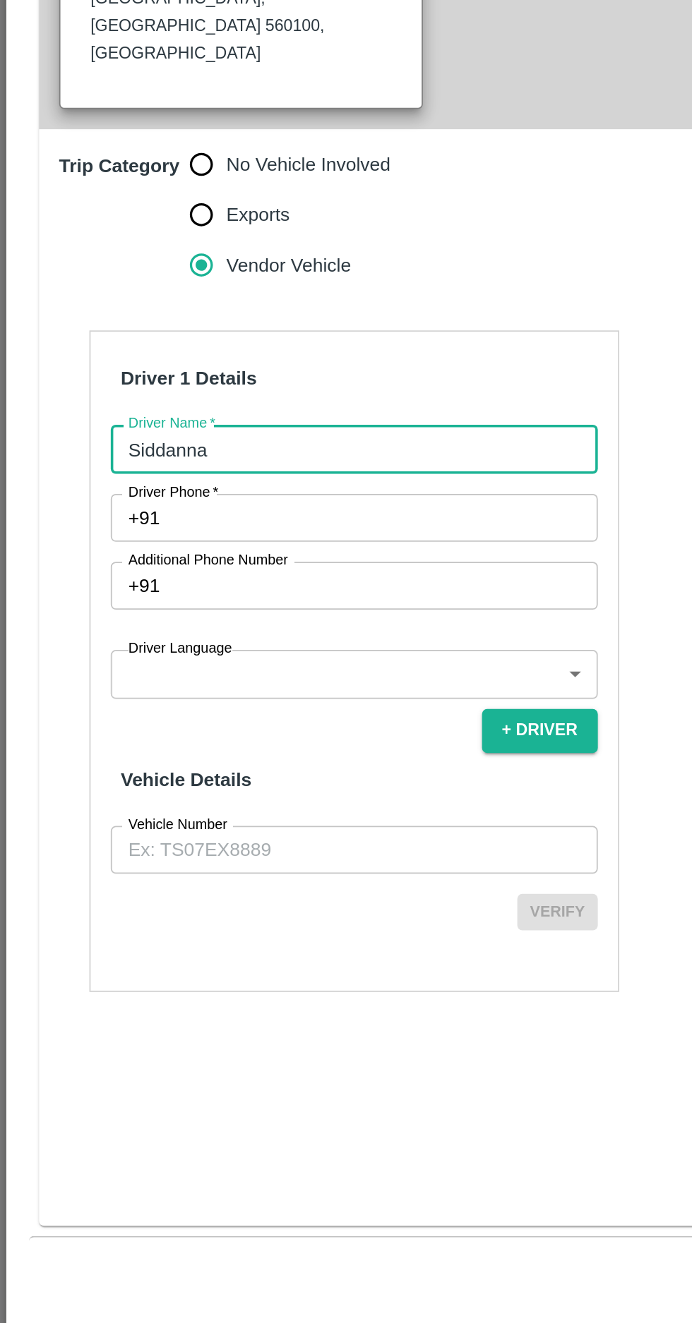
type input "Siddanna"
click at [116, 819] on input "Driver Phone   *" at bounding box center [215, 832] width 240 height 27
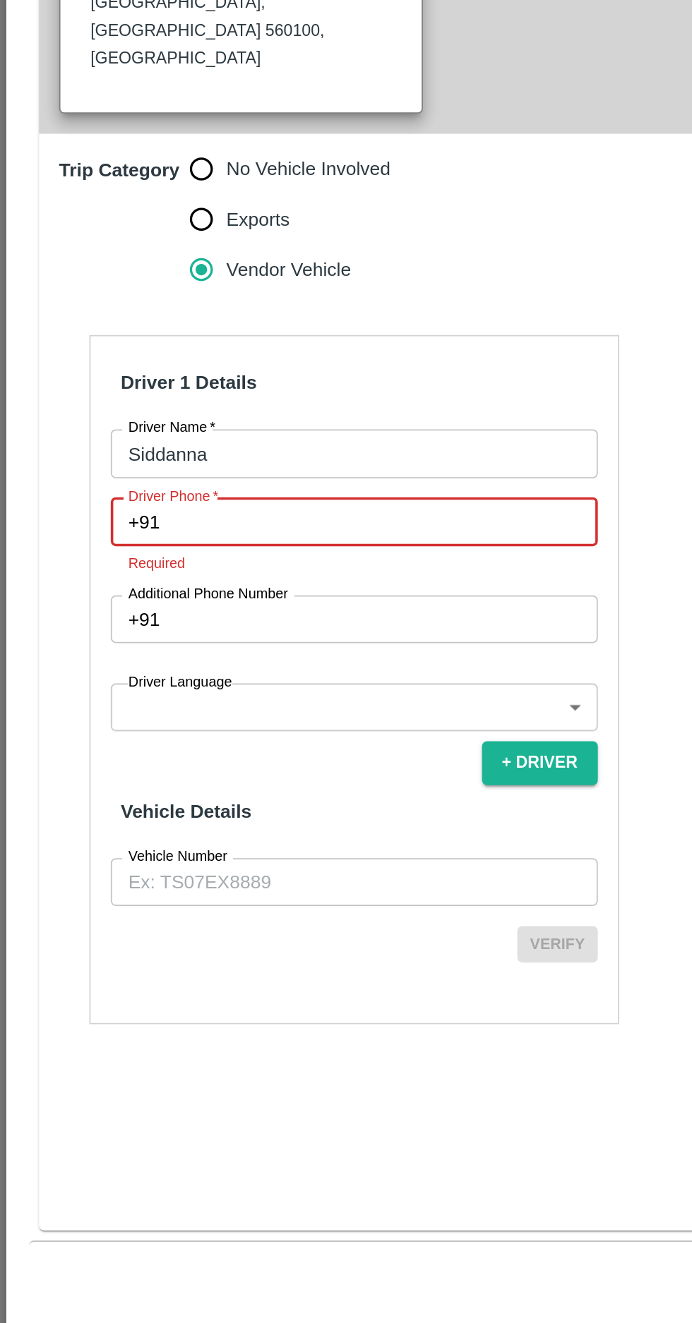
click at [194, 819] on input "Driver Phone   *" at bounding box center [215, 832] width 240 height 27
click at [171, 819] on input "Driver Phone   *" at bounding box center [215, 832] width 240 height 27
click at [125, 819] on input "Driver Phone   *" at bounding box center [215, 832] width 240 height 27
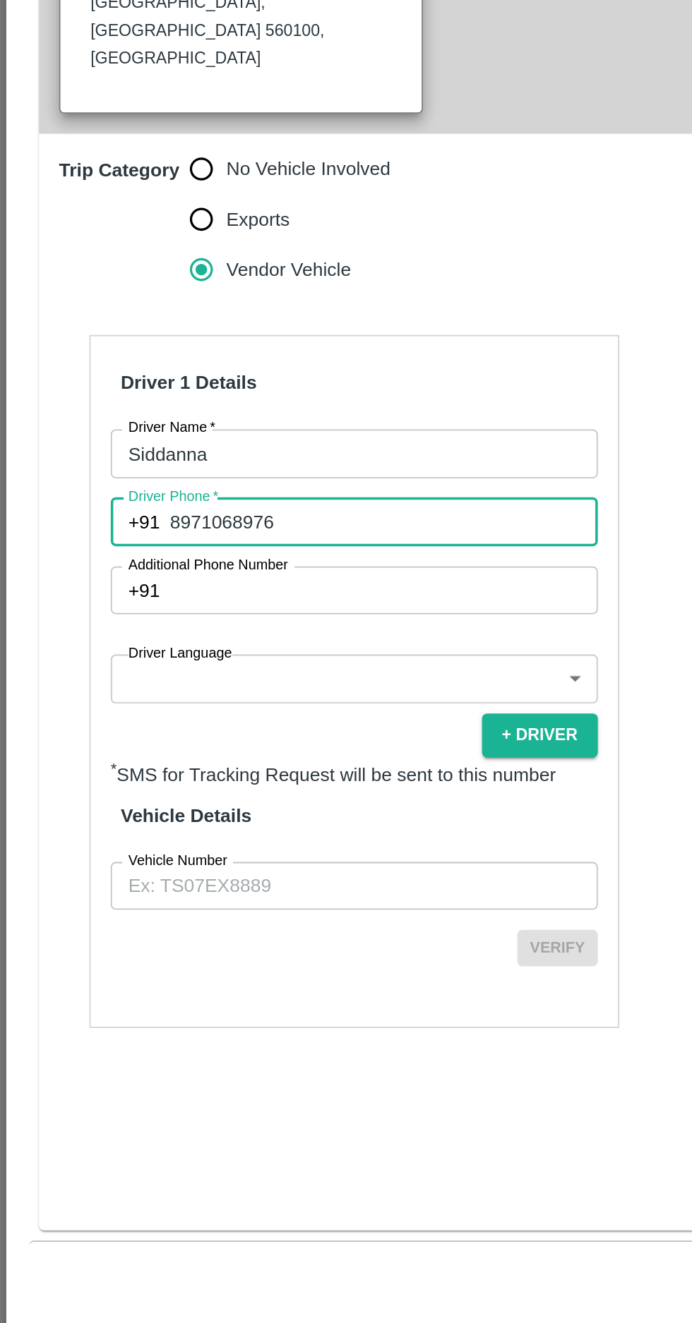
type input "8971068976"
click at [103, 838] on body "Supply Chain Vehicle Request List Start Date Start Date End Date End Date From …" at bounding box center [346, 661] width 692 height 1323
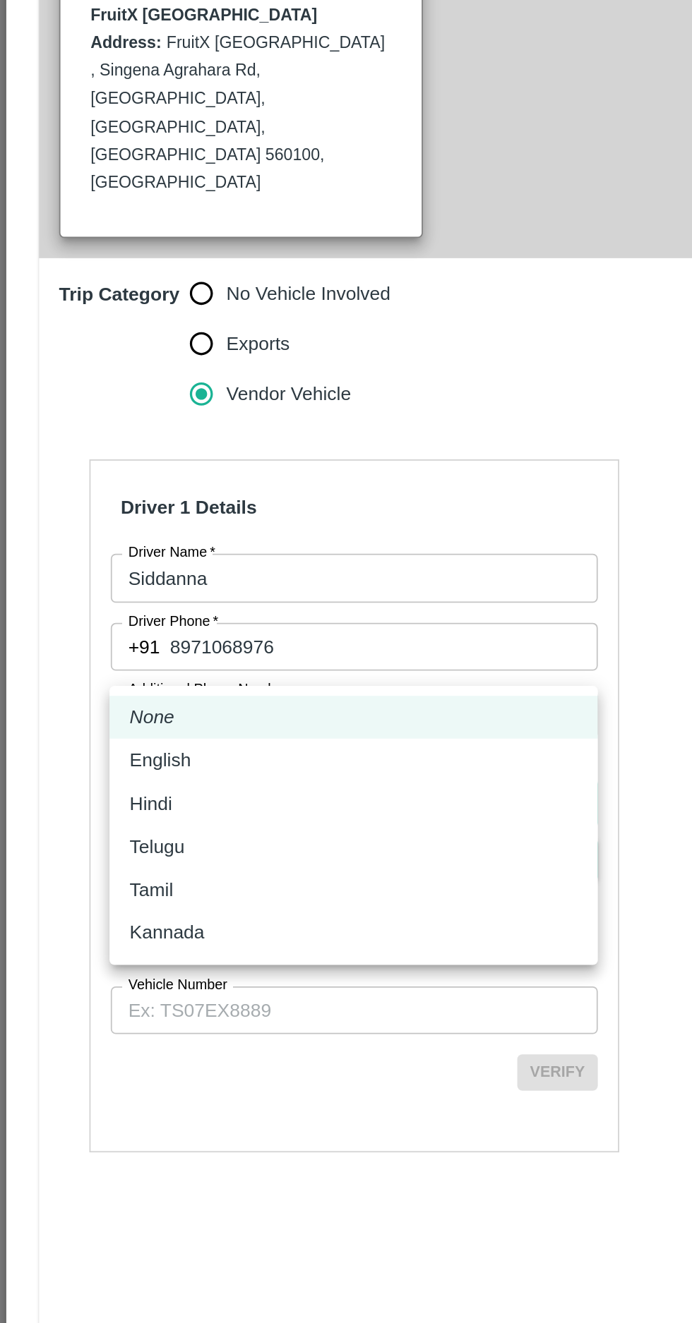
click at [78, 990] on p "Kannada" at bounding box center [94, 993] width 42 height 16
type input "ka"
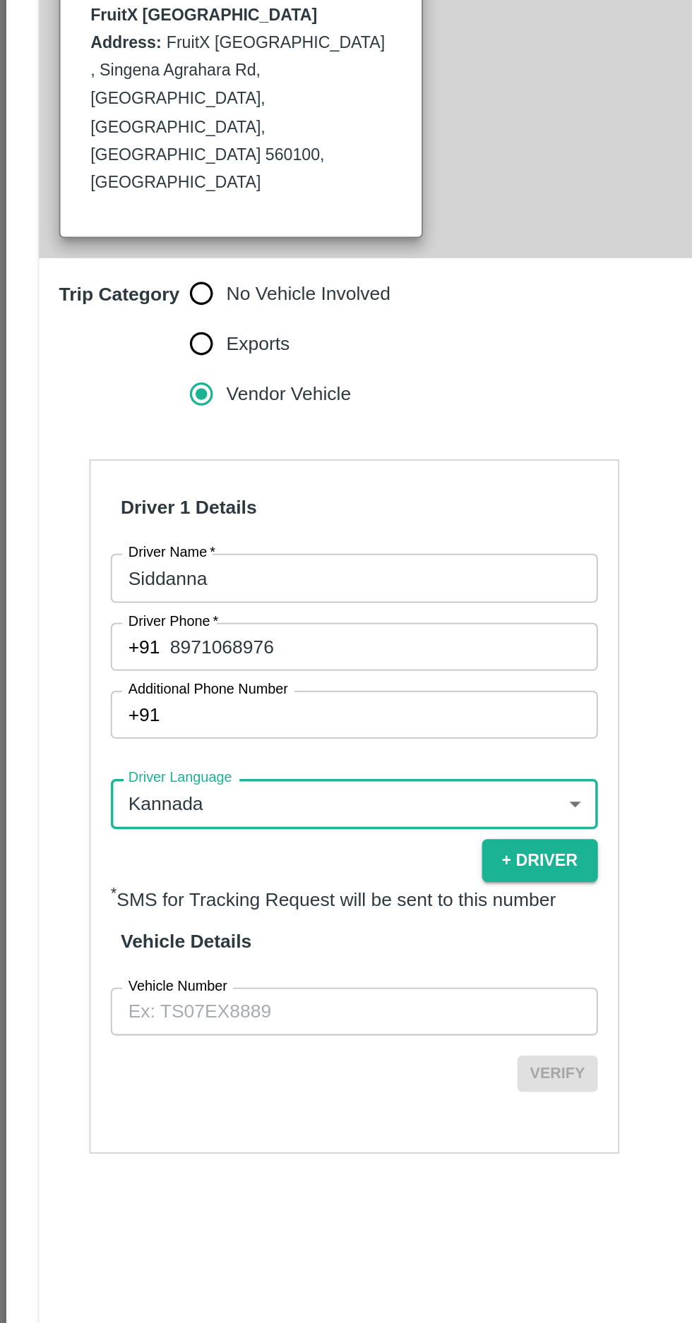
click at [106, 1023] on input "Vehicle Number" at bounding box center [198, 1036] width 273 height 27
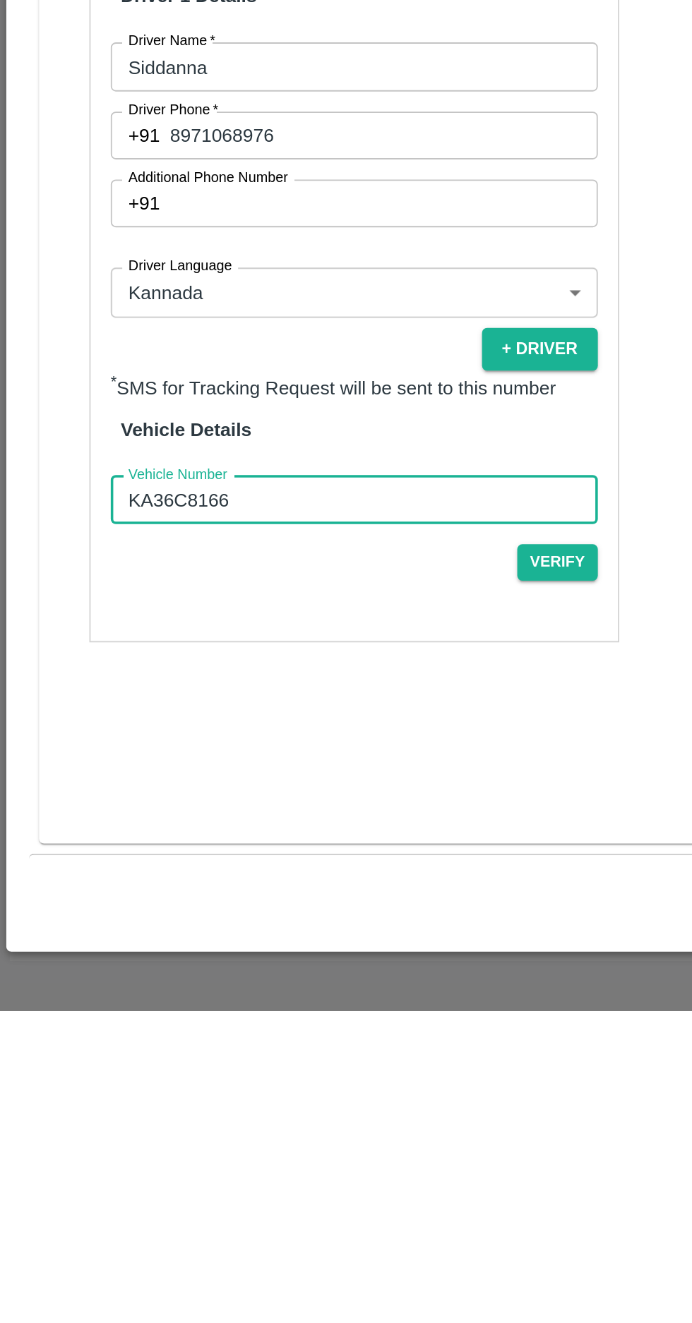
type input "KA36C8166"
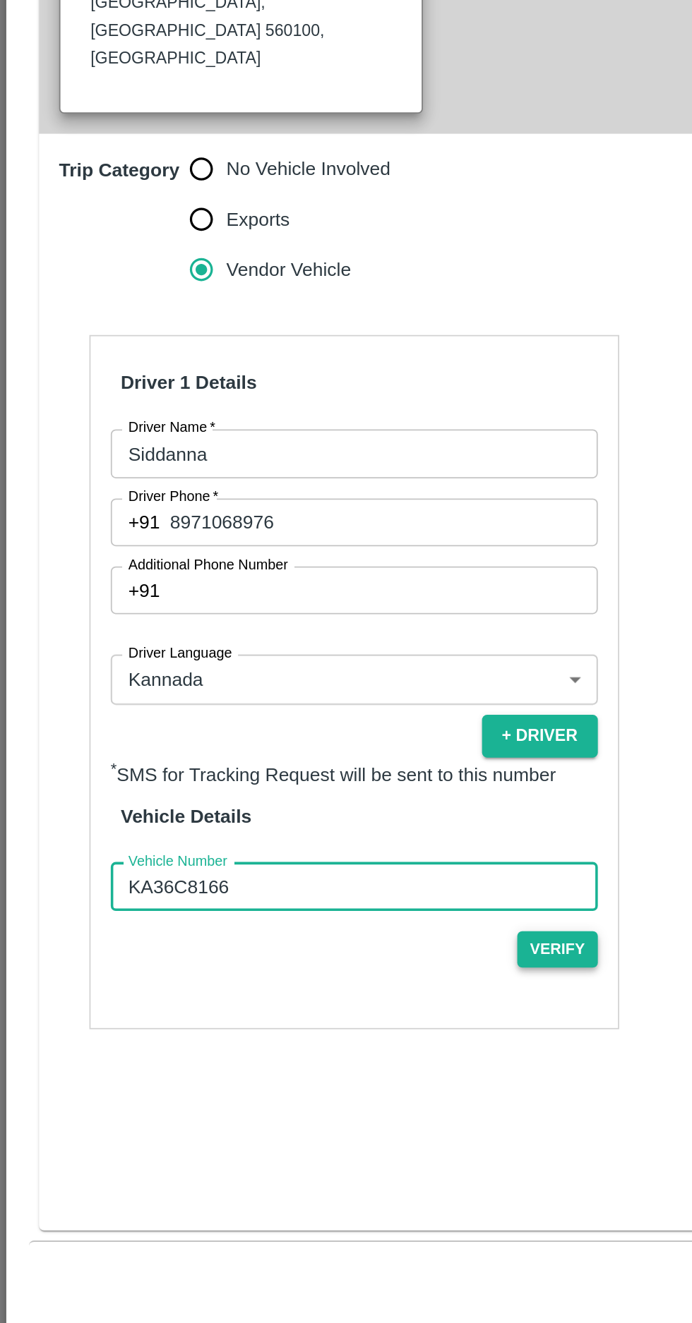
click at [318, 1061] on button "Verify" at bounding box center [312, 1071] width 45 height 20
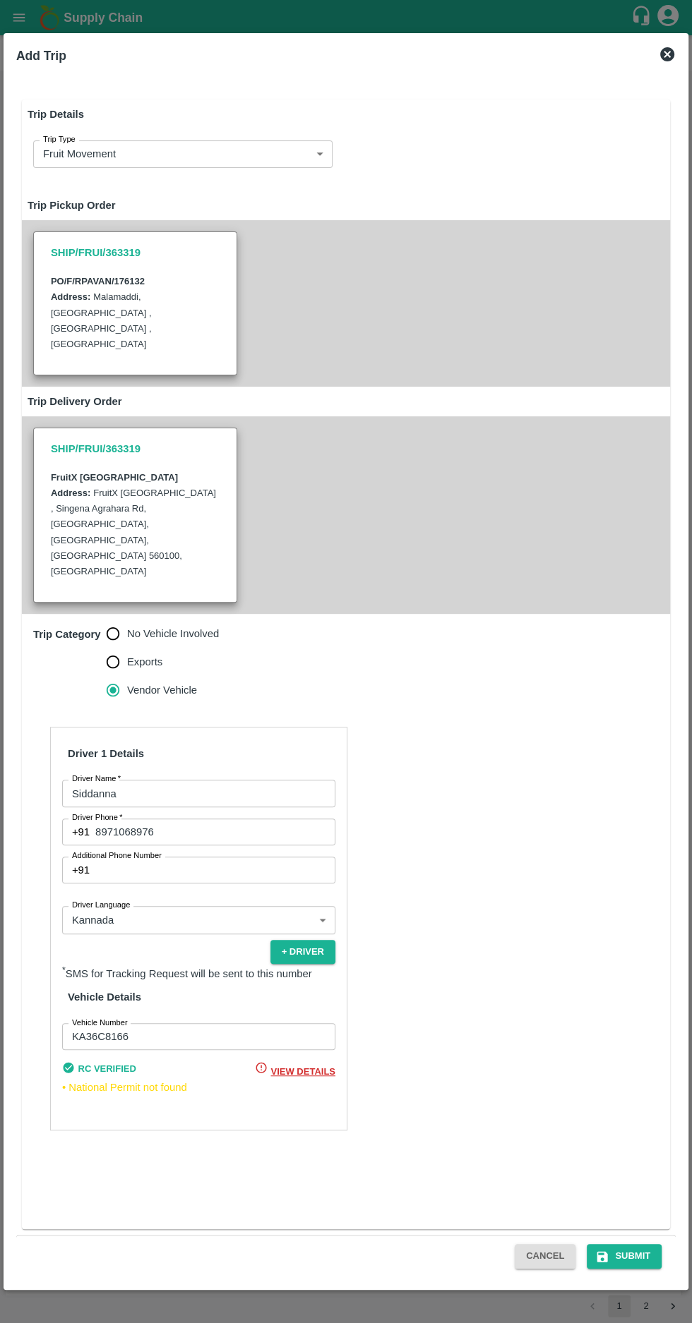
click at [285, 1066] on span "View Details" at bounding box center [302, 1071] width 64 height 11
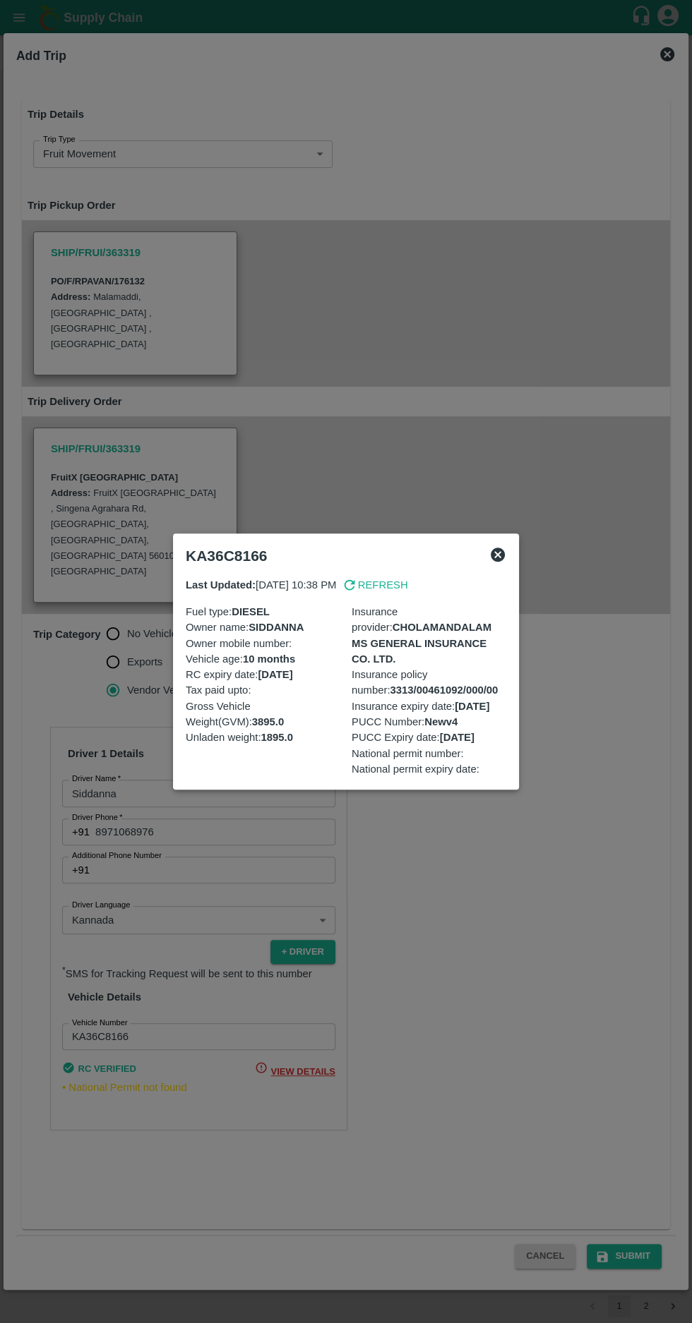
click at [493, 559] on icon at bounding box center [498, 555] width 14 height 14
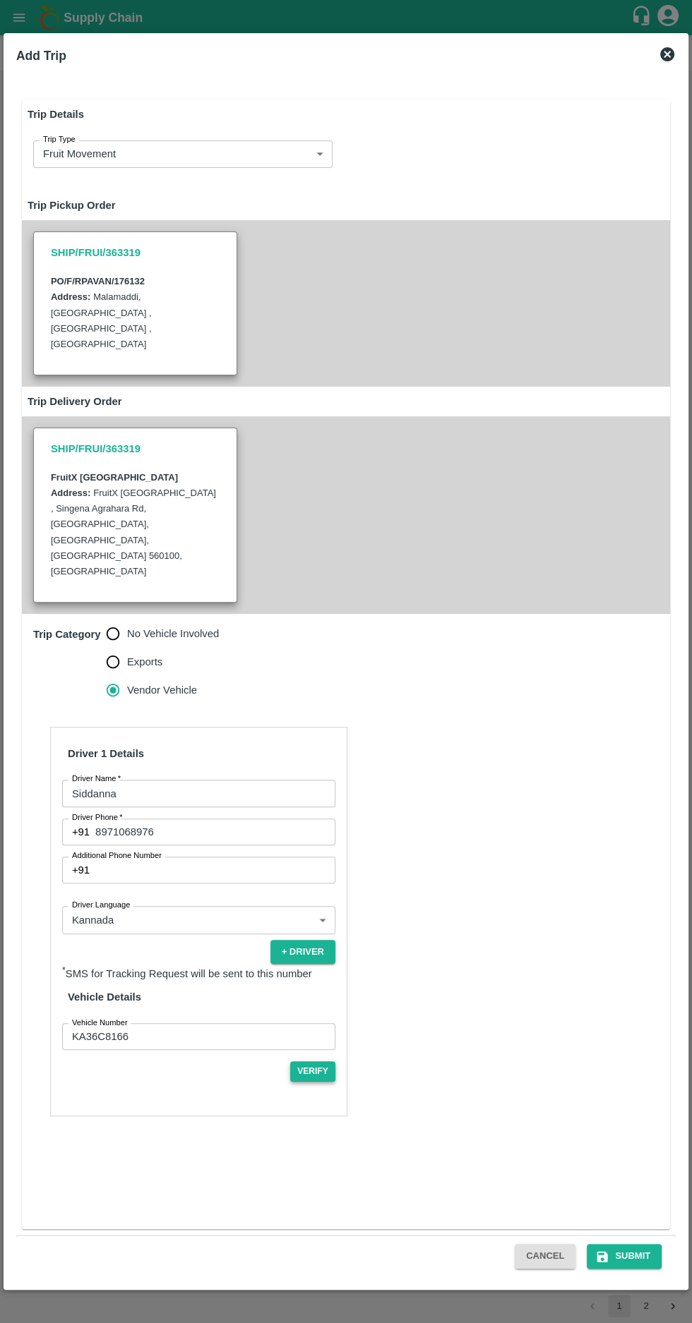
click at [313, 1061] on button "Verify" at bounding box center [312, 1071] width 45 height 20
click at [633, 1257] on button "Submit" at bounding box center [623, 1256] width 75 height 25
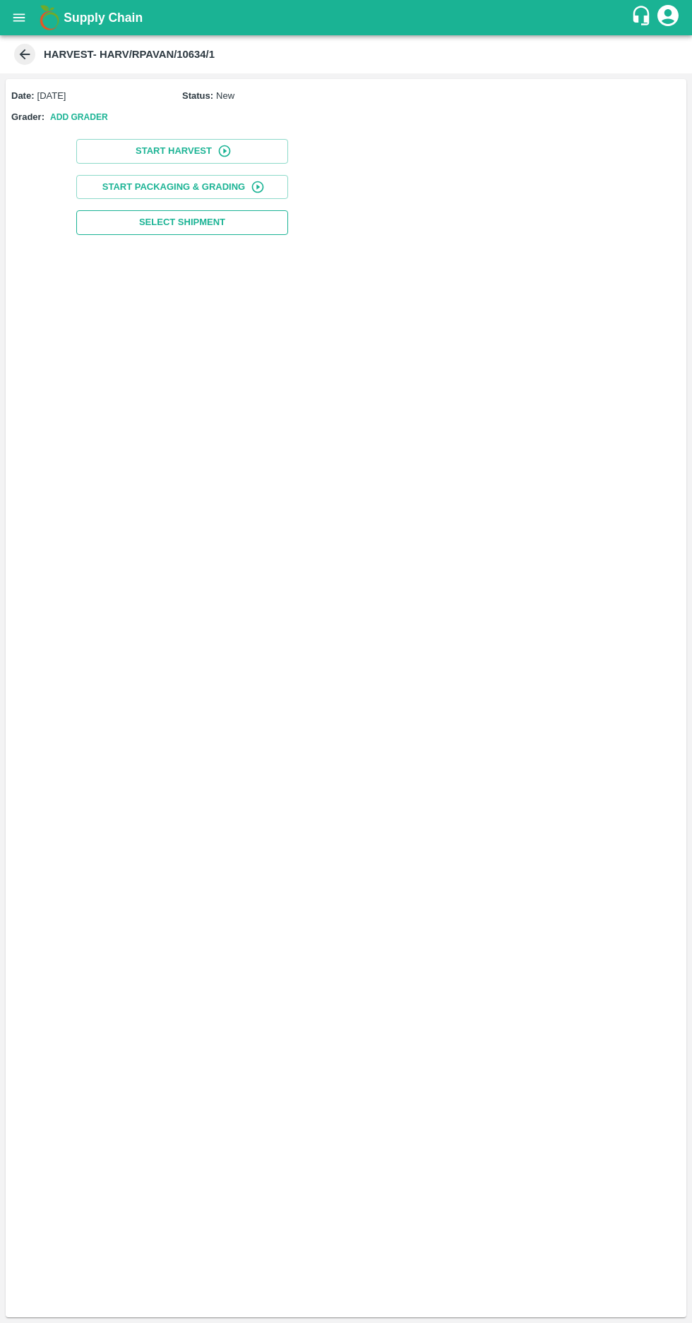
click at [158, 222] on span "Select Shipment" at bounding box center [182, 223] width 86 height 16
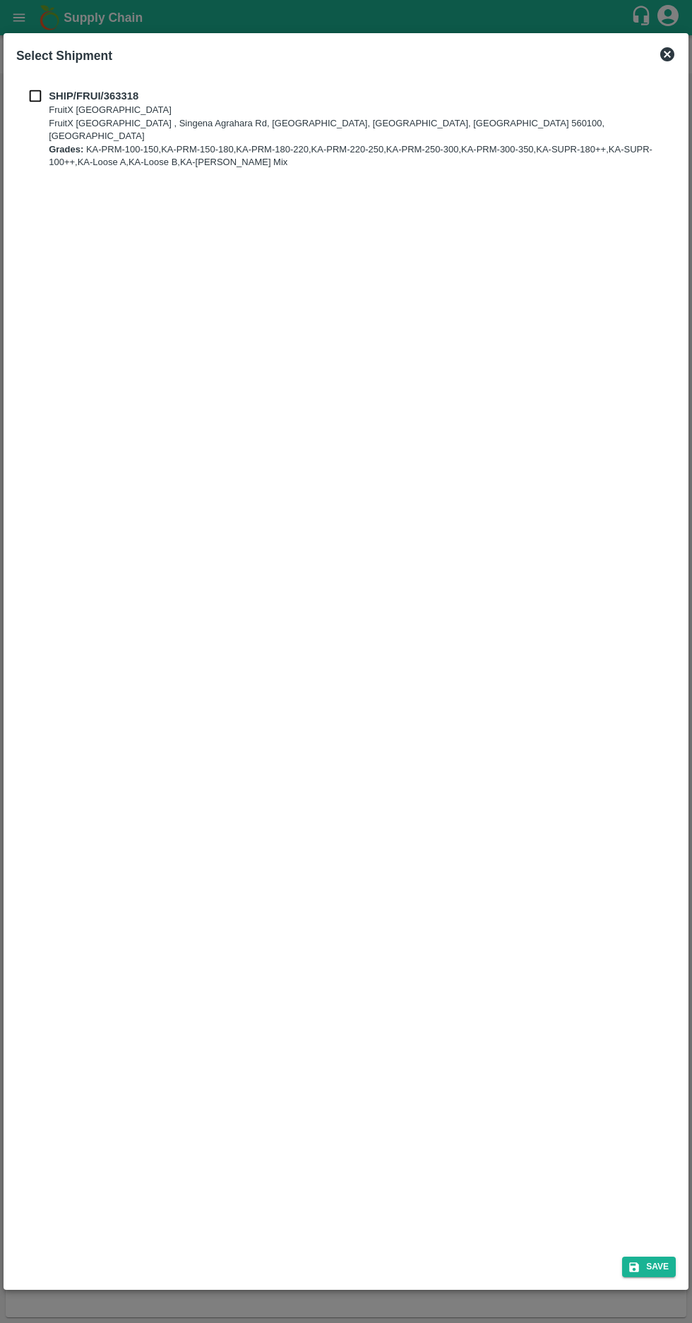
click at [46, 89] on input "checkbox" at bounding box center [35, 96] width 27 height 16
checkbox input "true"
click at [658, 1263] on button "Save" at bounding box center [649, 1267] width 54 height 20
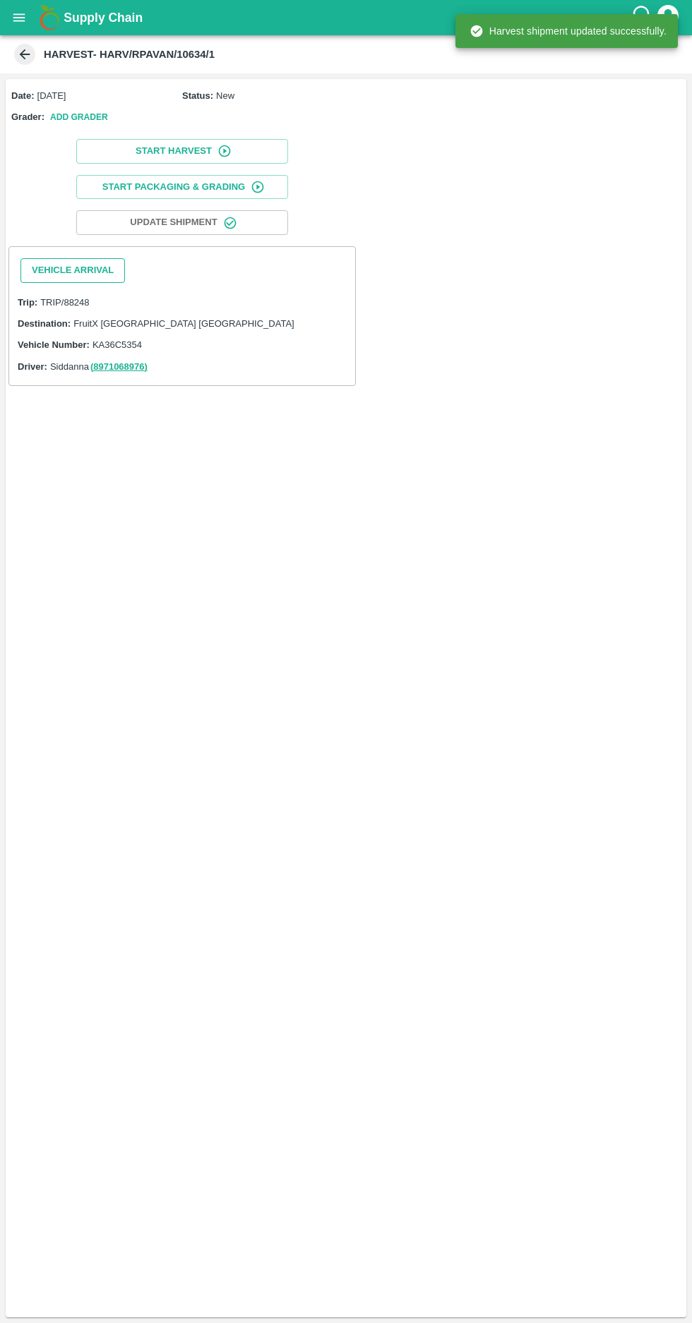
click at [40, 265] on button "Vehicle Arrival" at bounding box center [72, 270] width 104 height 25
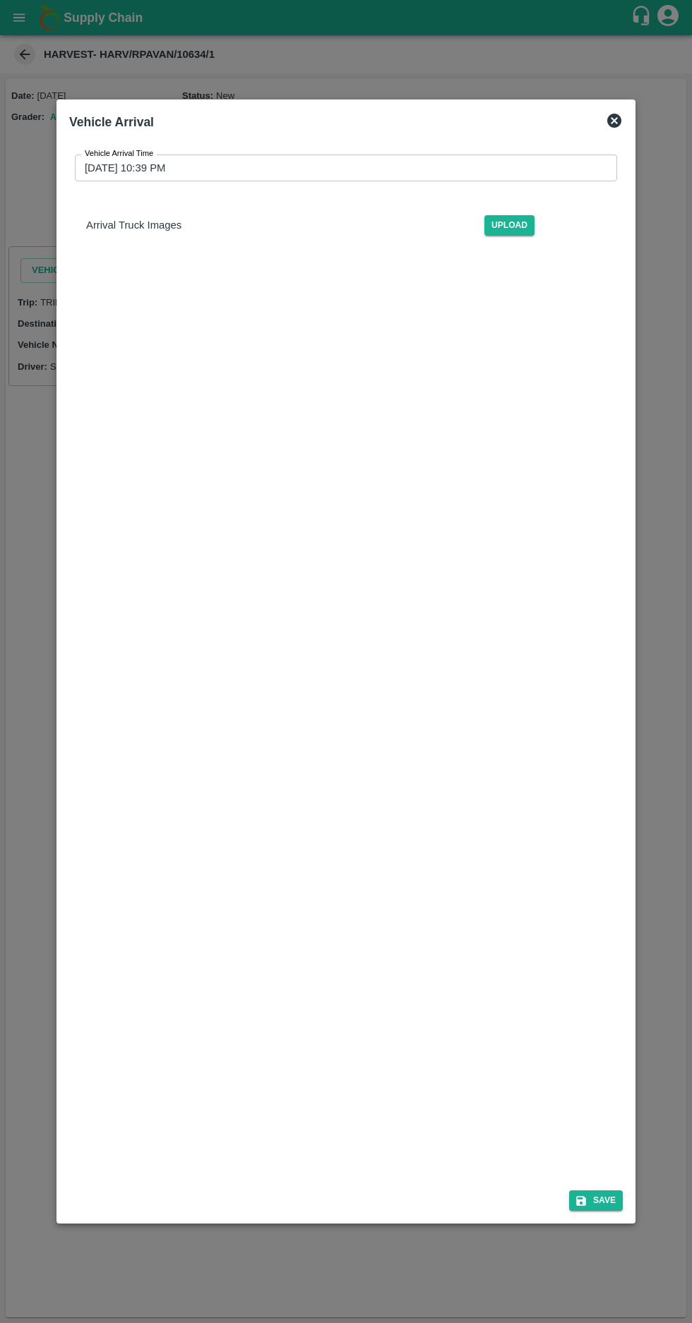
click at [114, 155] on input "[DATE] 10:39 PM" at bounding box center [341, 168] width 532 height 27
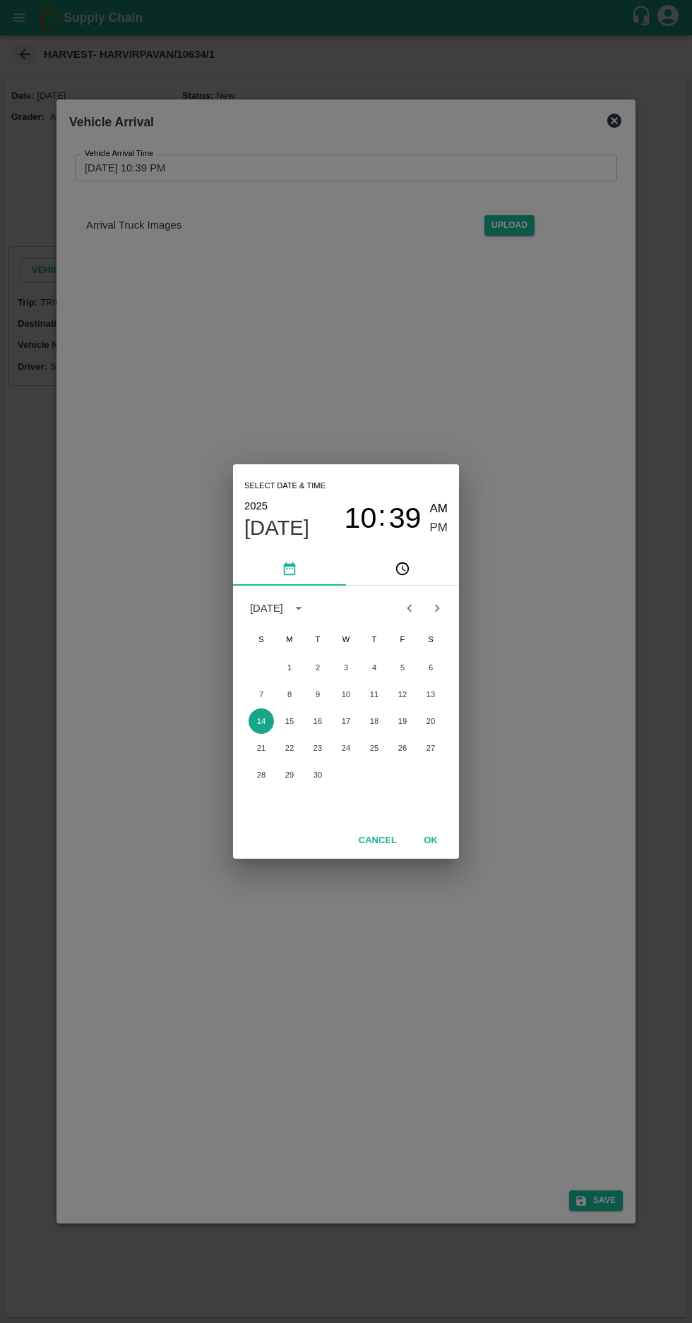
click at [263, 726] on button "14" at bounding box center [260, 721] width 25 height 25
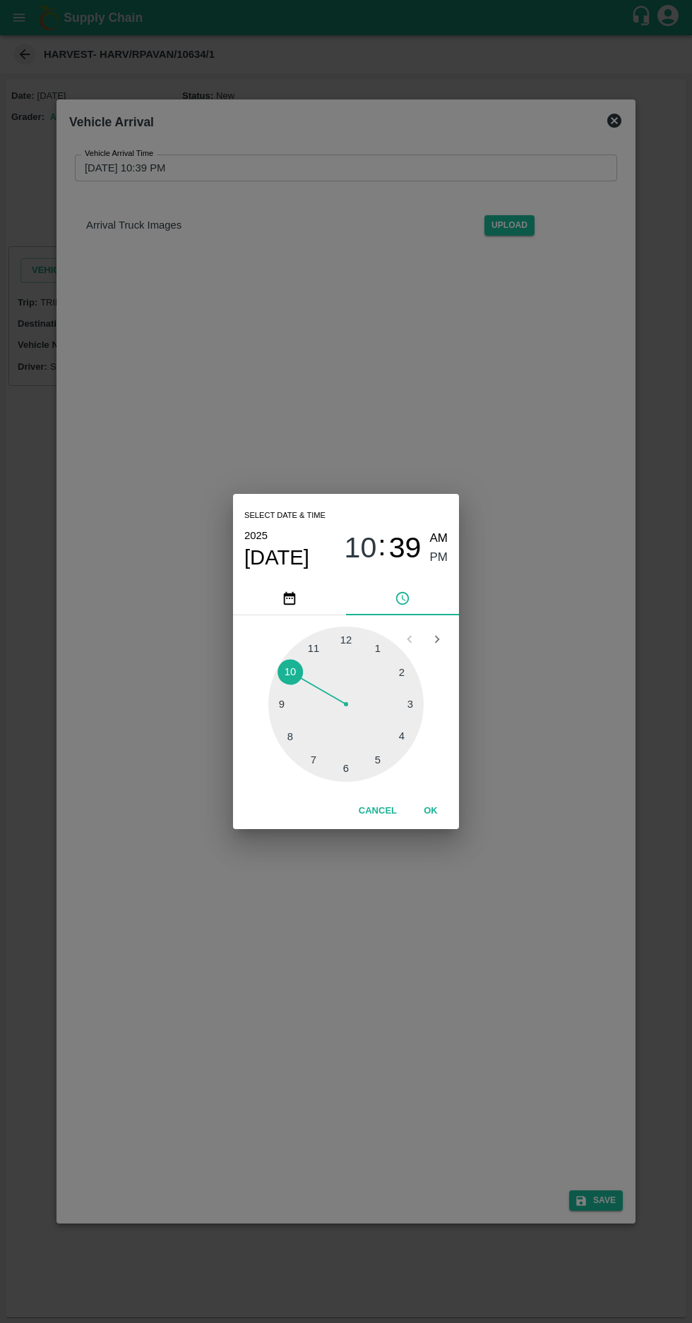
click at [443, 536] on span "AM" at bounding box center [439, 538] width 18 height 19
type input "[DATE] 10:39 AM"
click at [432, 810] on button "OK" at bounding box center [430, 811] width 45 height 25
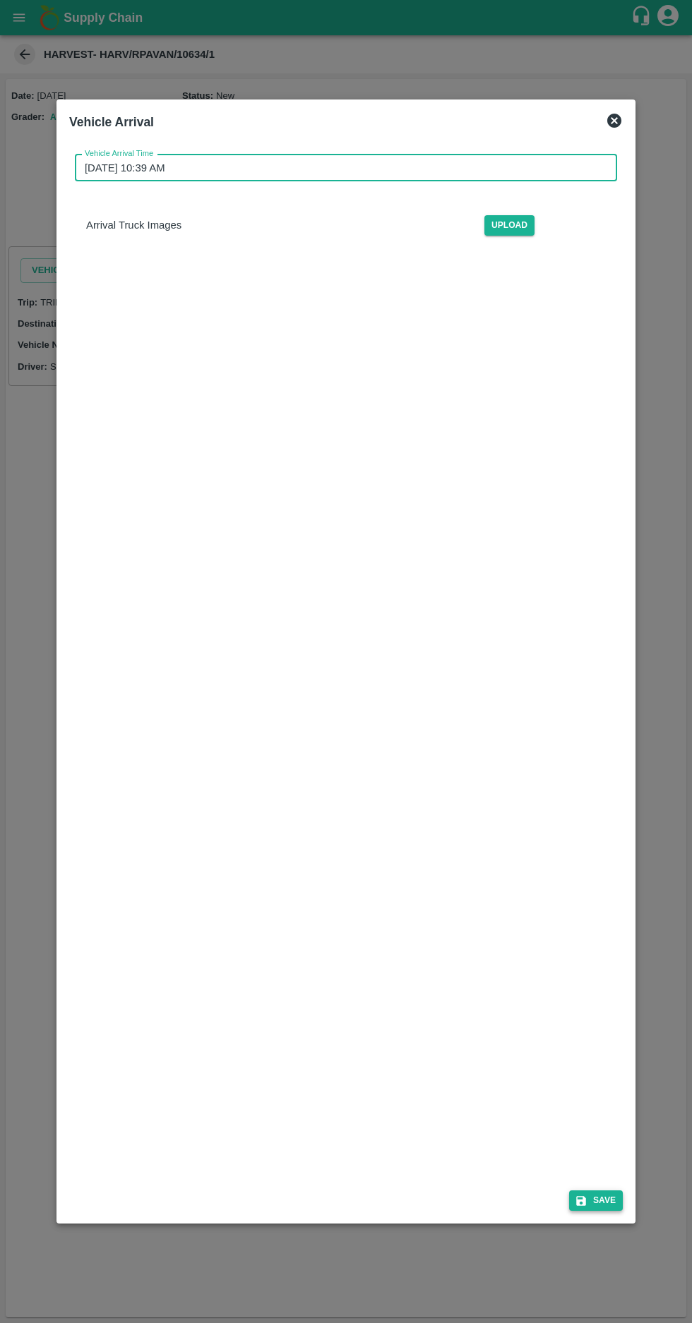
click at [613, 1211] on button "Save" at bounding box center [596, 1201] width 54 height 20
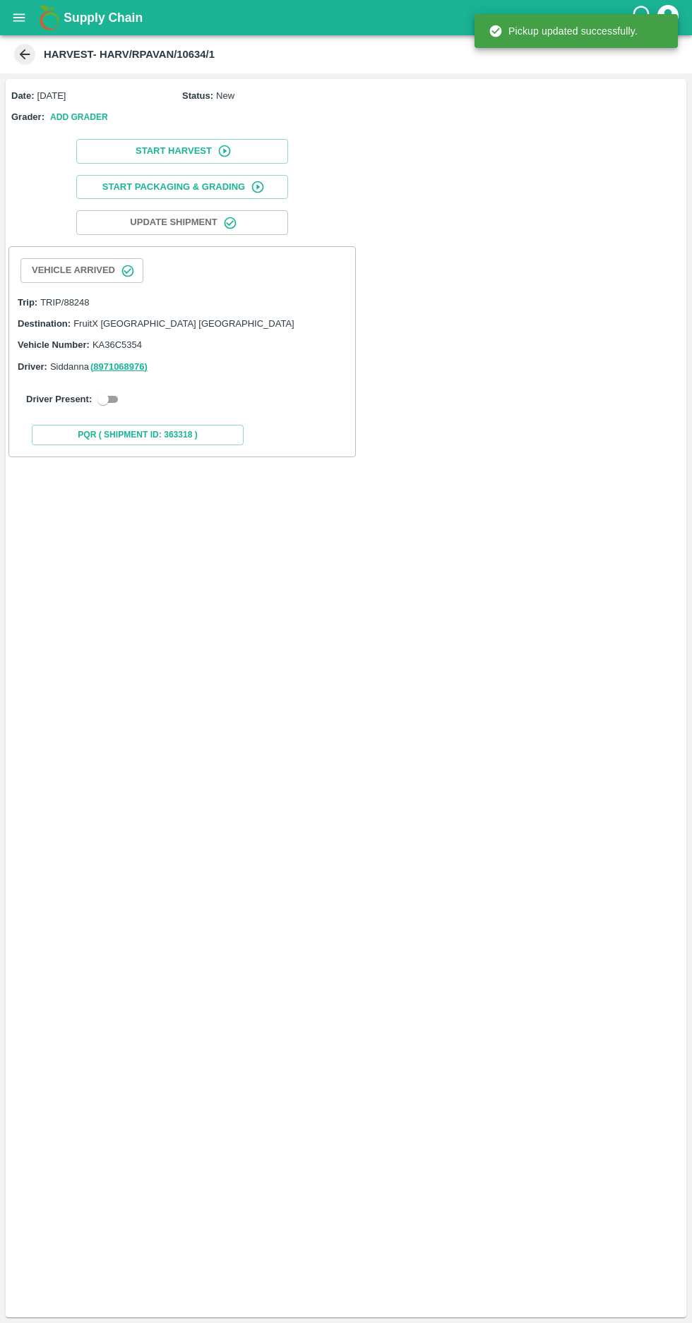
click at [109, 403] on input "checkbox" at bounding box center [103, 399] width 51 height 17
checkbox input "true"
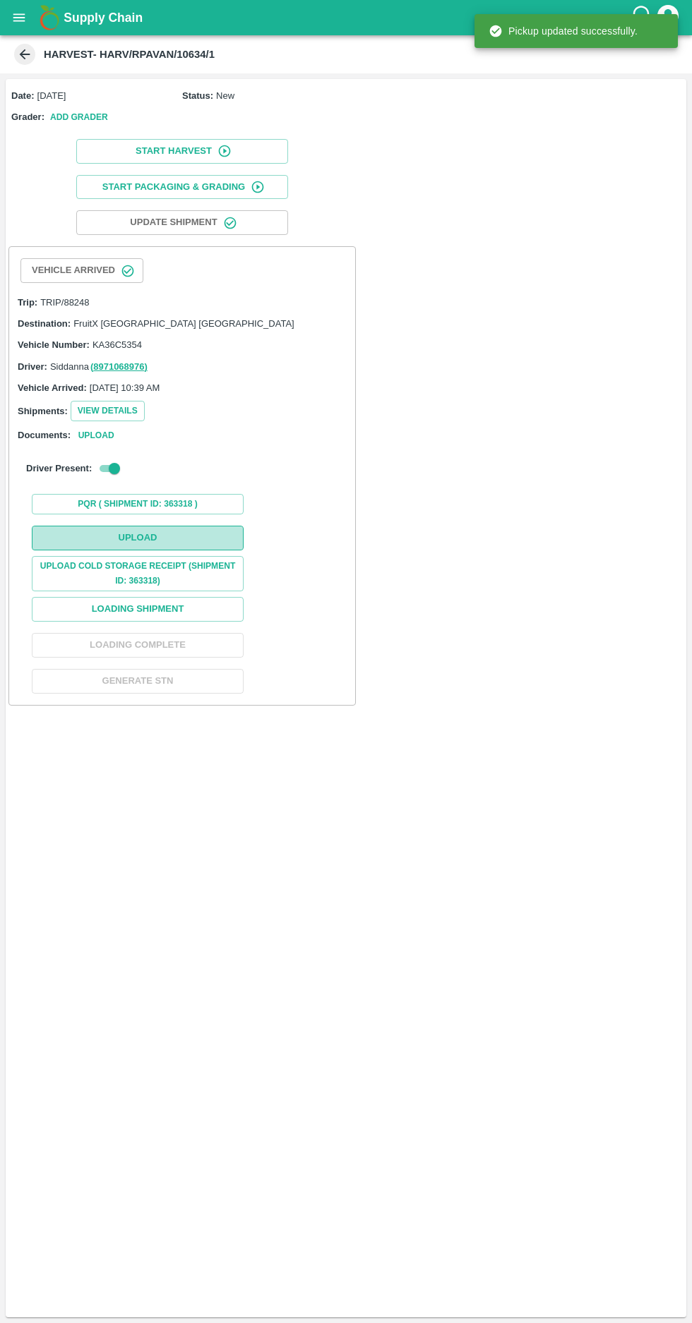
click at [102, 527] on button "Upload" at bounding box center [138, 538] width 212 height 25
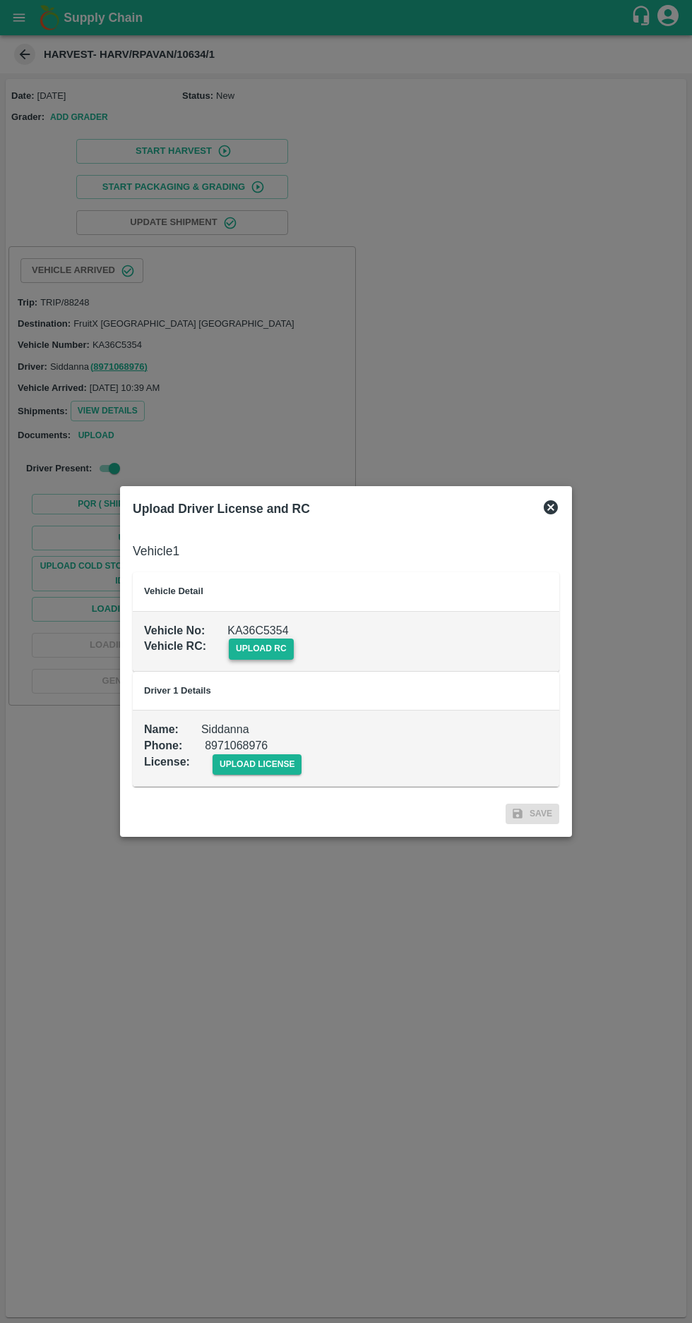
click at [255, 651] on span "upload rc" at bounding box center [261, 649] width 65 height 20
click at [0, 0] on input "upload rc" at bounding box center [0, 0] width 0 height 0
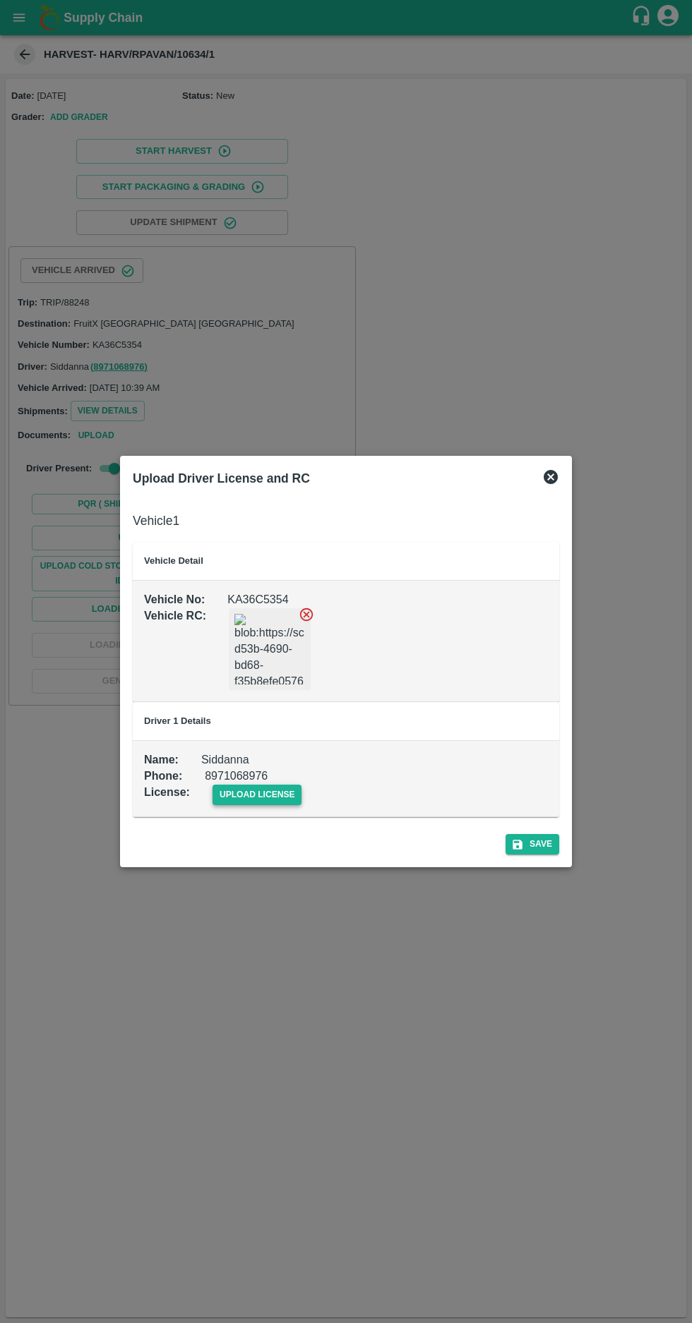
click at [251, 790] on span "upload license" at bounding box center [257, 795] width 90 height 20
click at [0, 0] on input "upload license" at bounding box center [0, 0] width 0 height 0
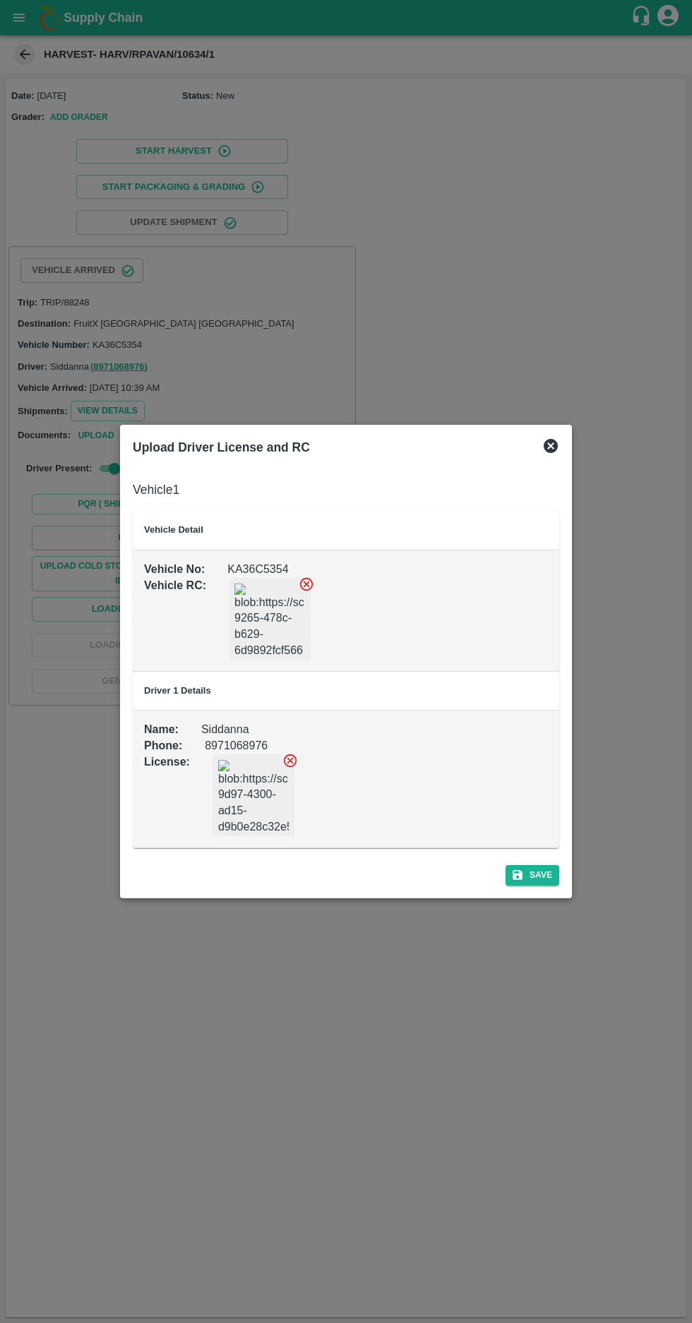
click at [537, 885] on div "Save" at bounding box center [346, 872] width 438 height 37
click at [545, 886] on div "Save" at bounding box center [346, 872] width 438 height 37
click at [538, 874] on button "Save" at bounding box center [532, 875] width 54 height 20
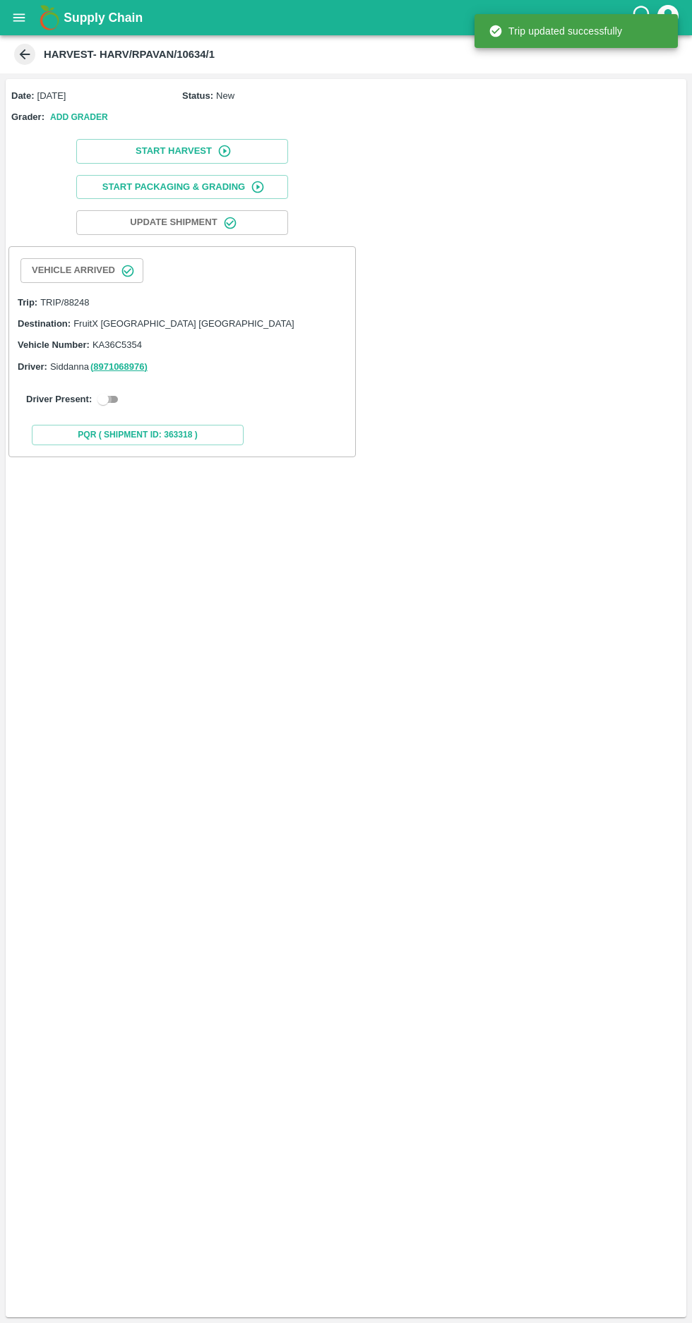
click at [101, 393] on input "checkbox" at bounding box center [103, 399] width 51 height 17
checkbox input "true"
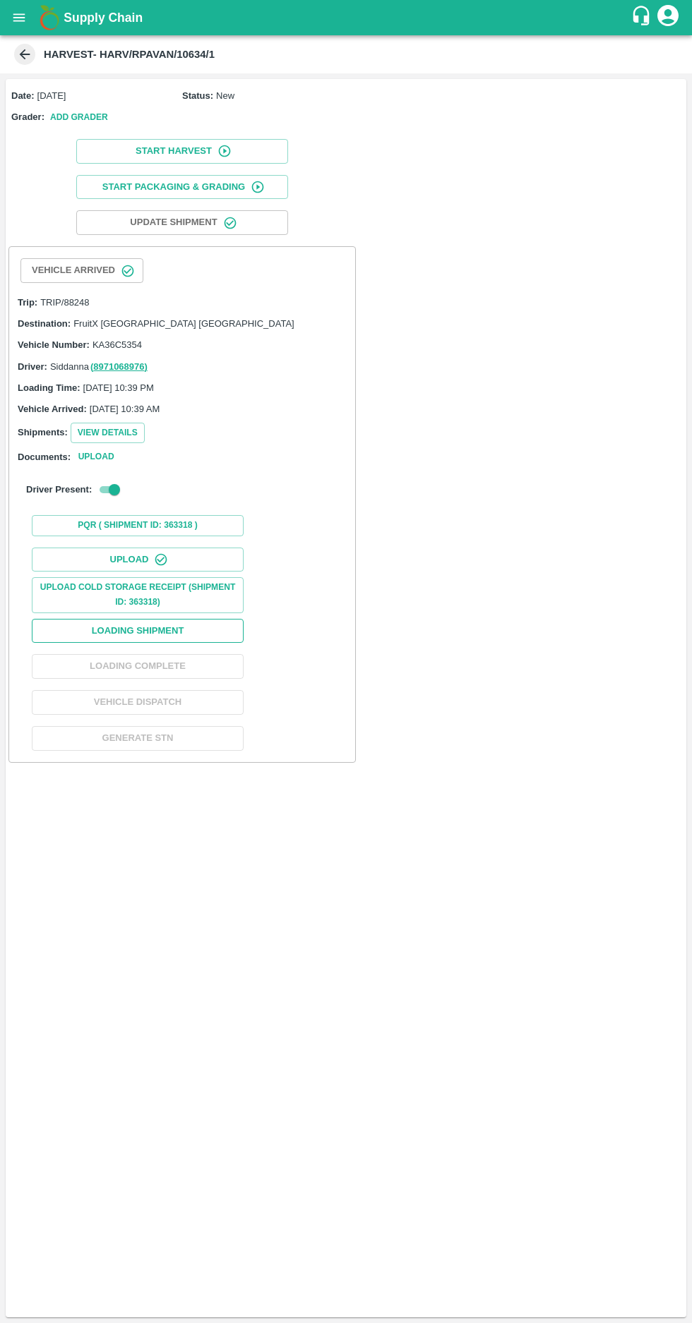
click at [112, 623] on button "Loading Shipment" at bounding box center [138, 631] width 212 height 25
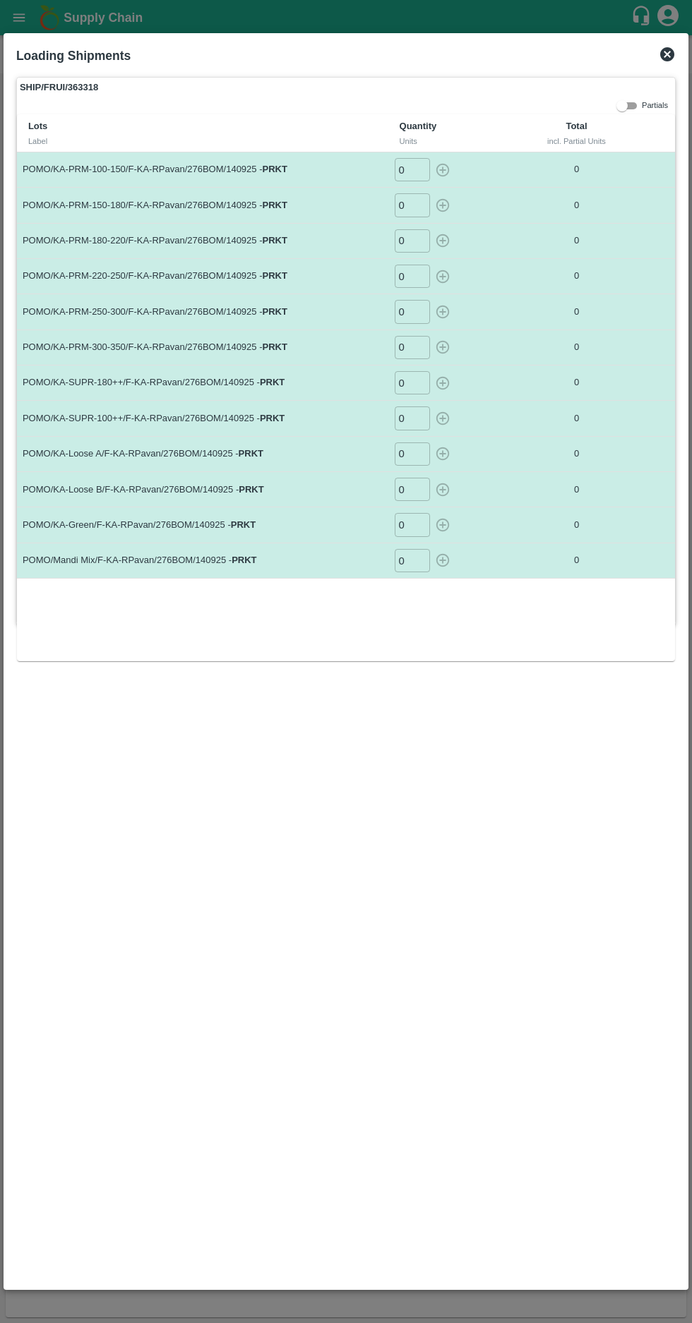
click at [405, 169] on input "0" at bounding box center [412, 169] width 35 height 23
click at [421, 170] on input "0" at bounding box center [412, 169] width 35 height 23
type input "53"
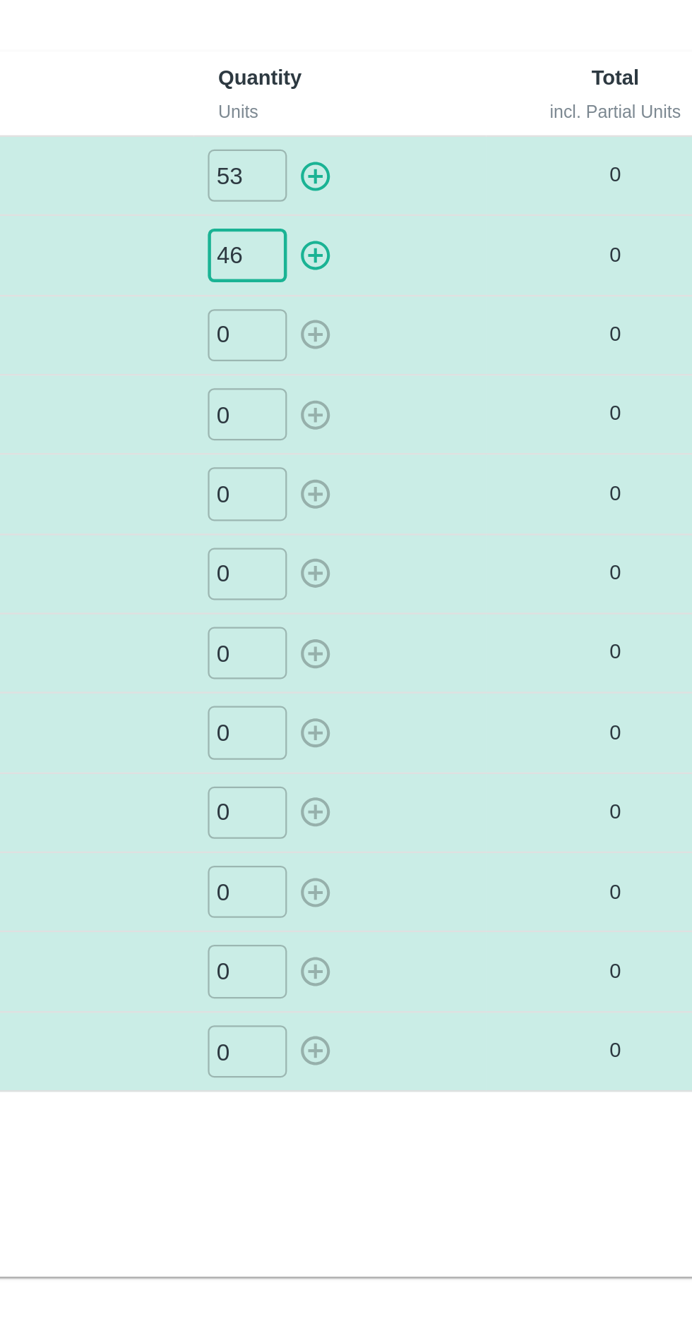
type input "46"
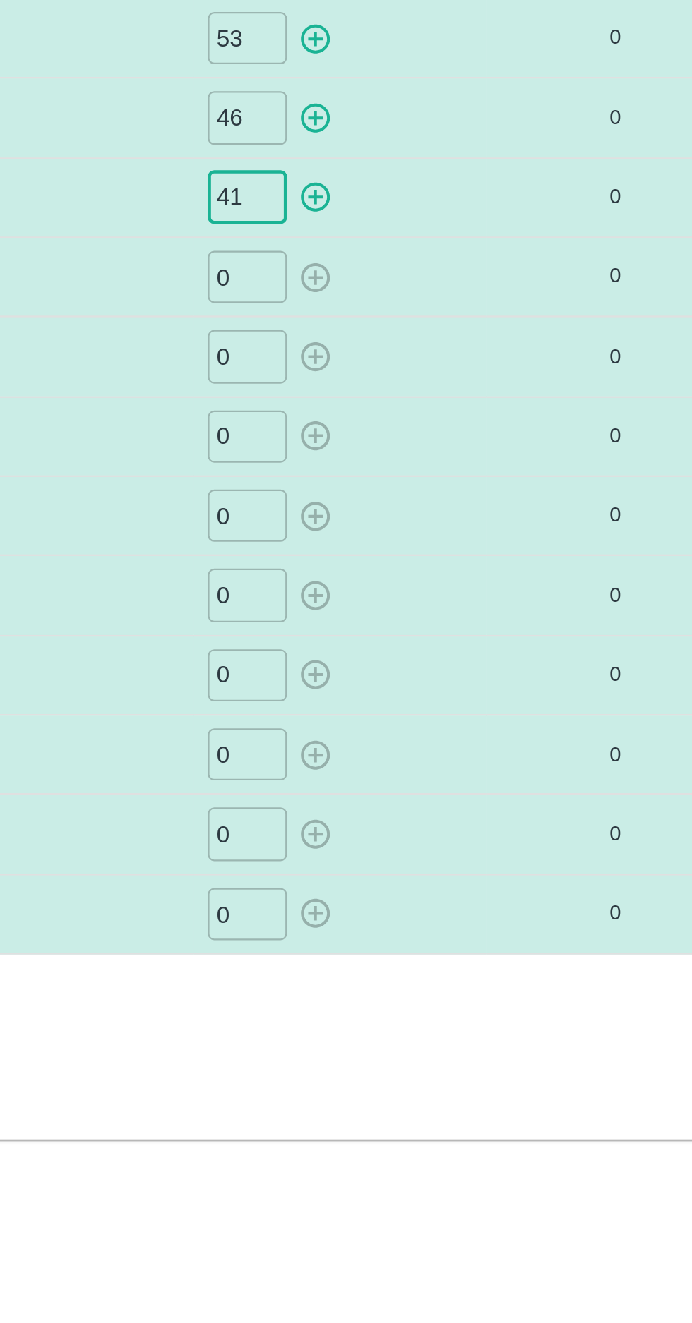
type input "41"
type input "26"
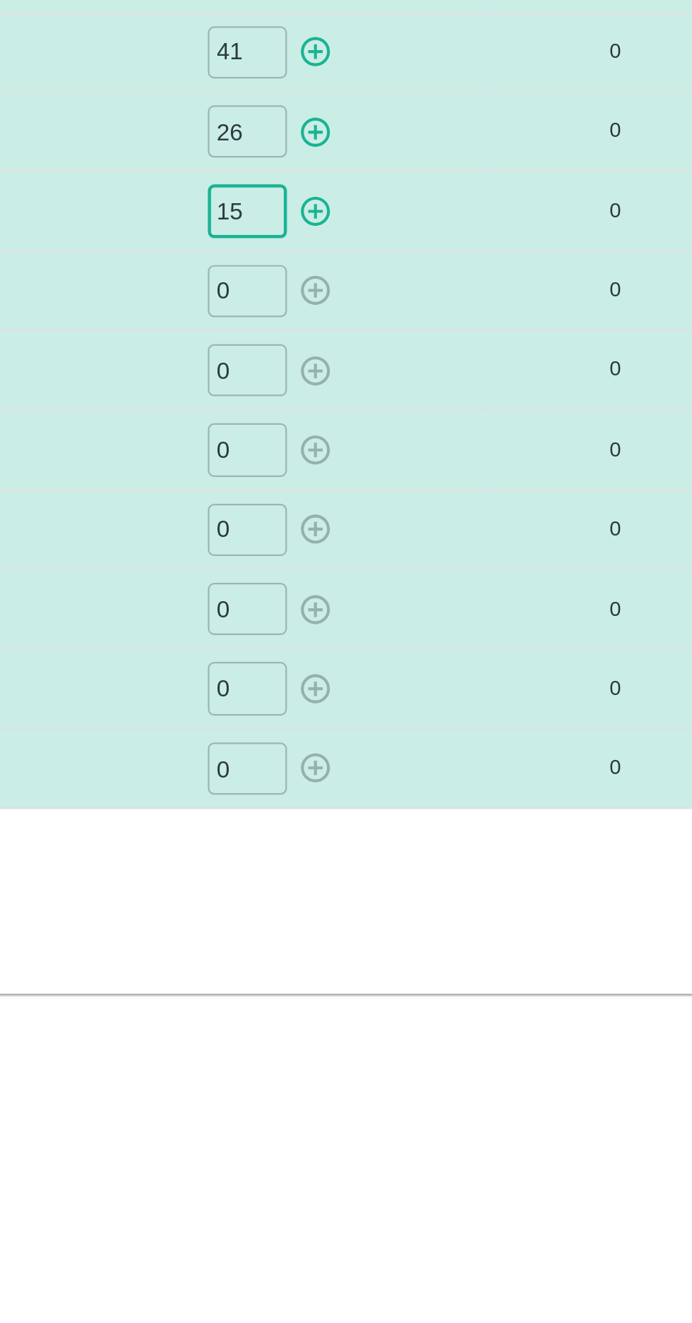
type input "15"
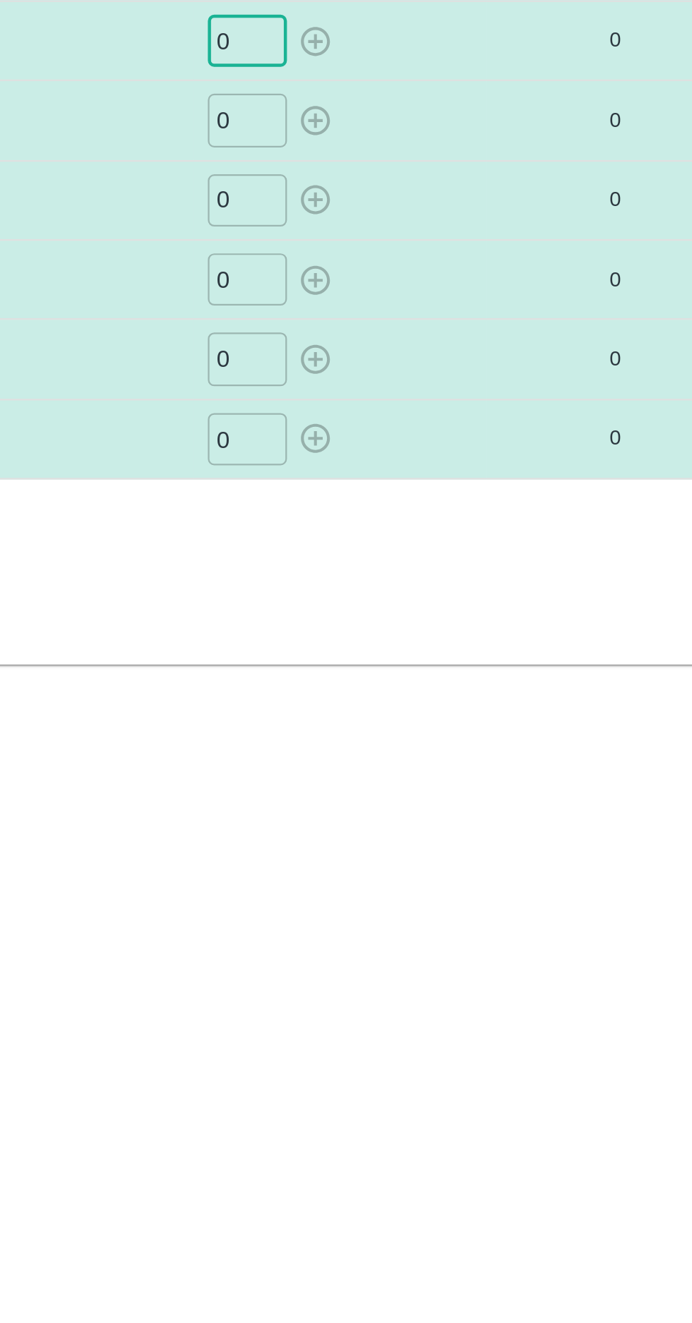
click at [409, 387] on input "0" at bounding box center [412, 382] width 35 height 23
type input "28"
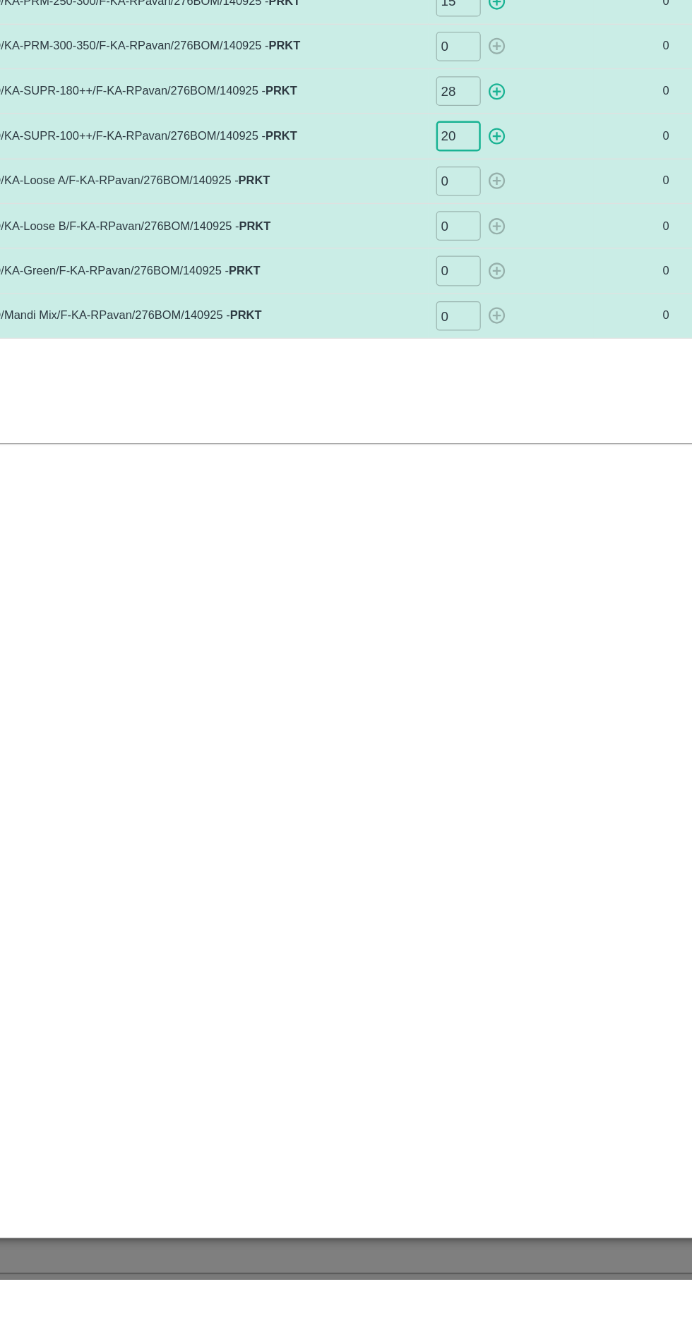
type input "20"
click at [405, 450] on input "0" at bounding box center [412, 454] width 35 height 23
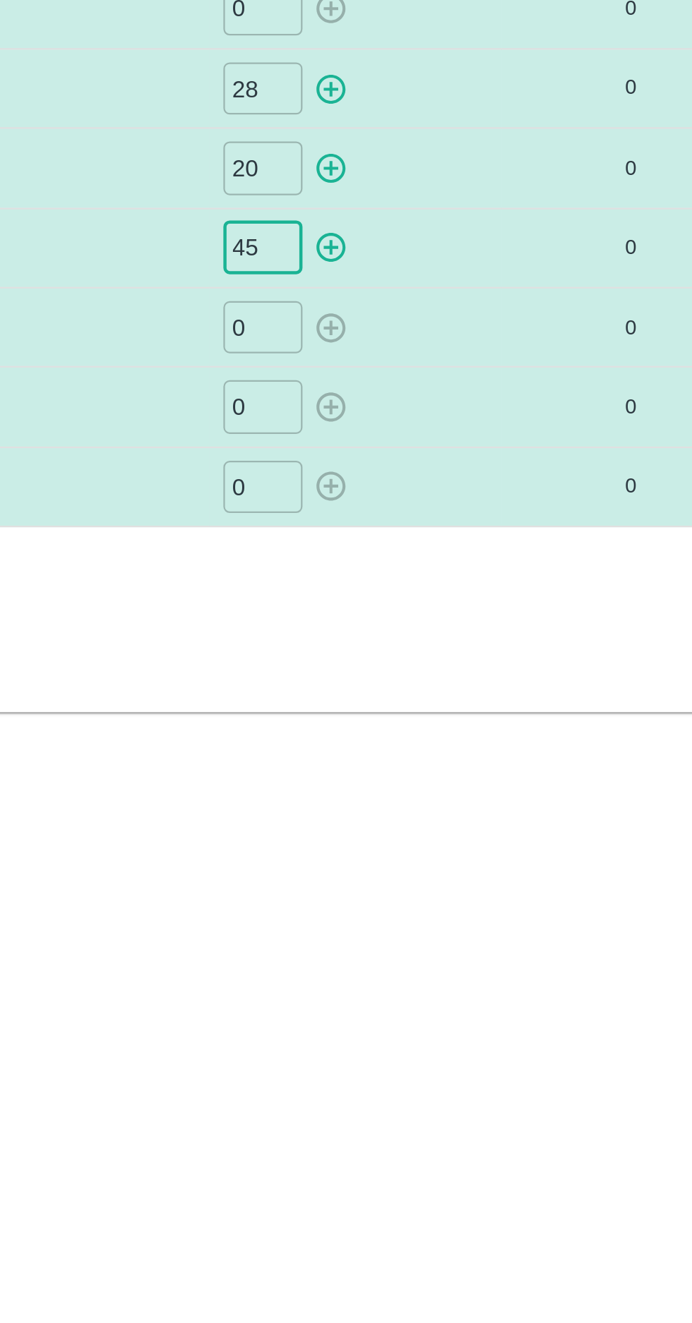
type input "45"
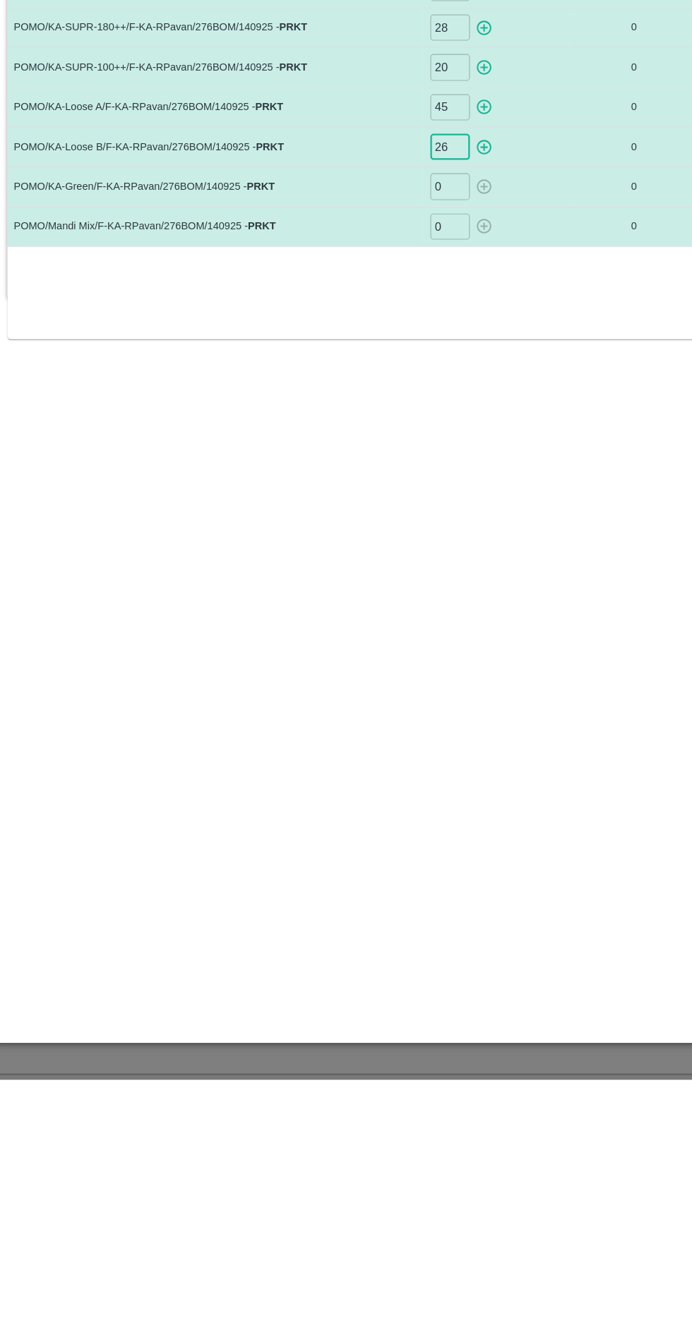
type input "26"
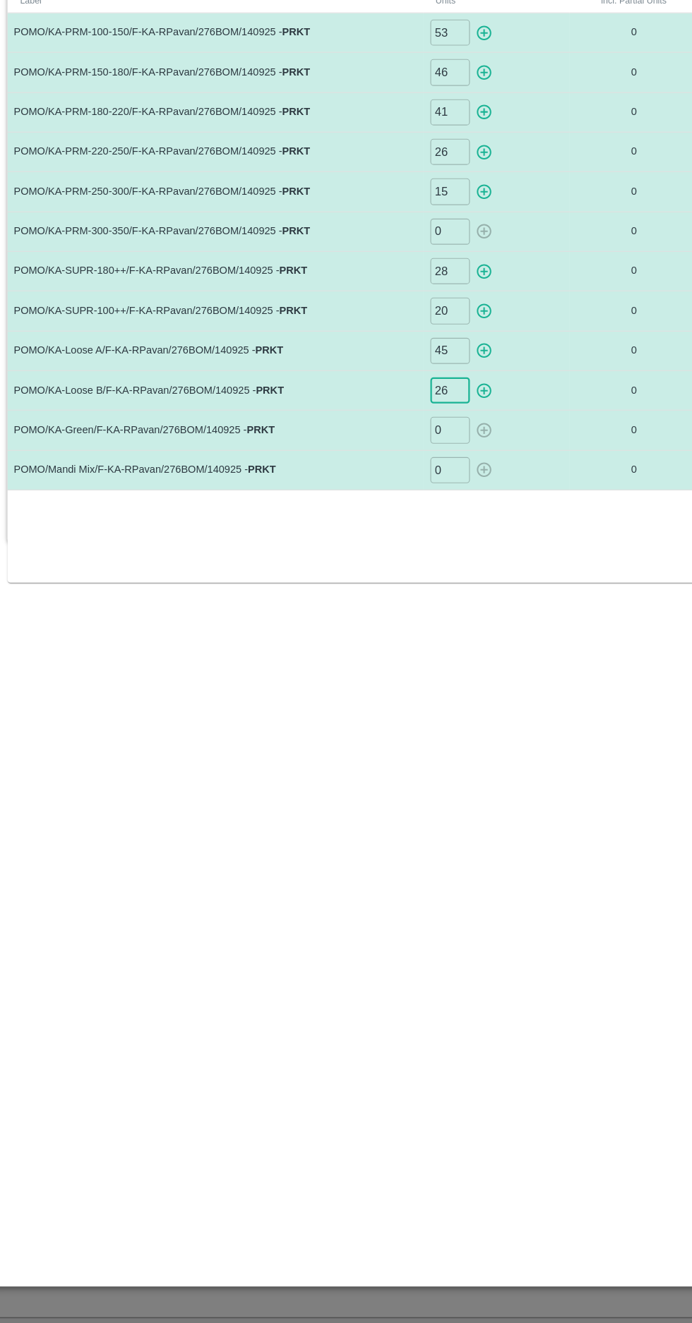
click at [413, 519] on input "0" at bounding box center [412, 524] width 35 height 23
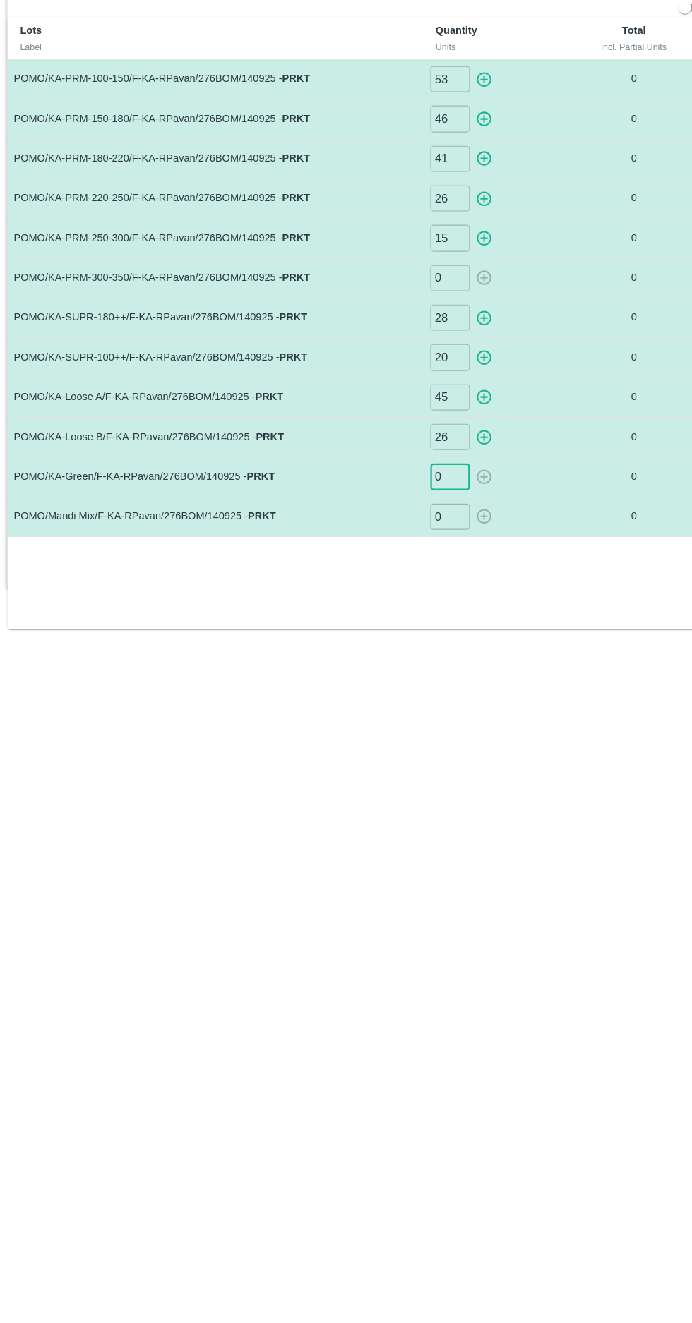
click at [404, 522] on input "0" at bounding box center [412, 524] width 35 height 23
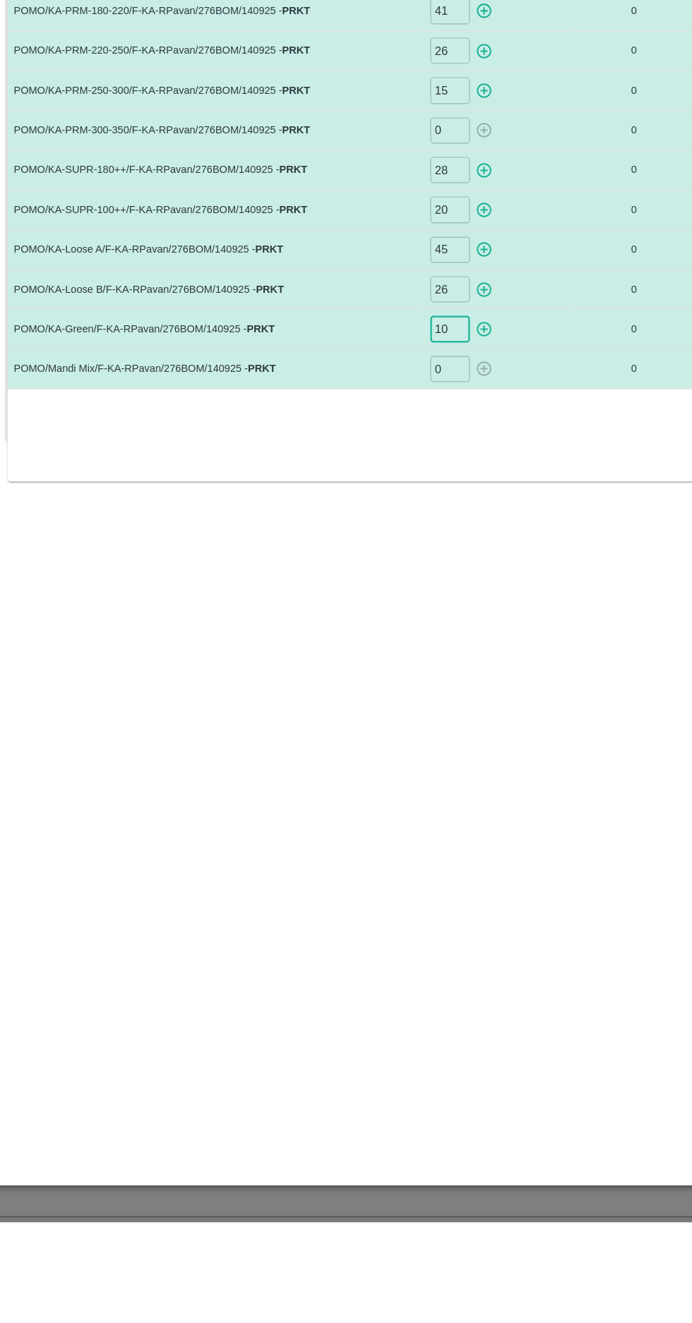
type input "10"
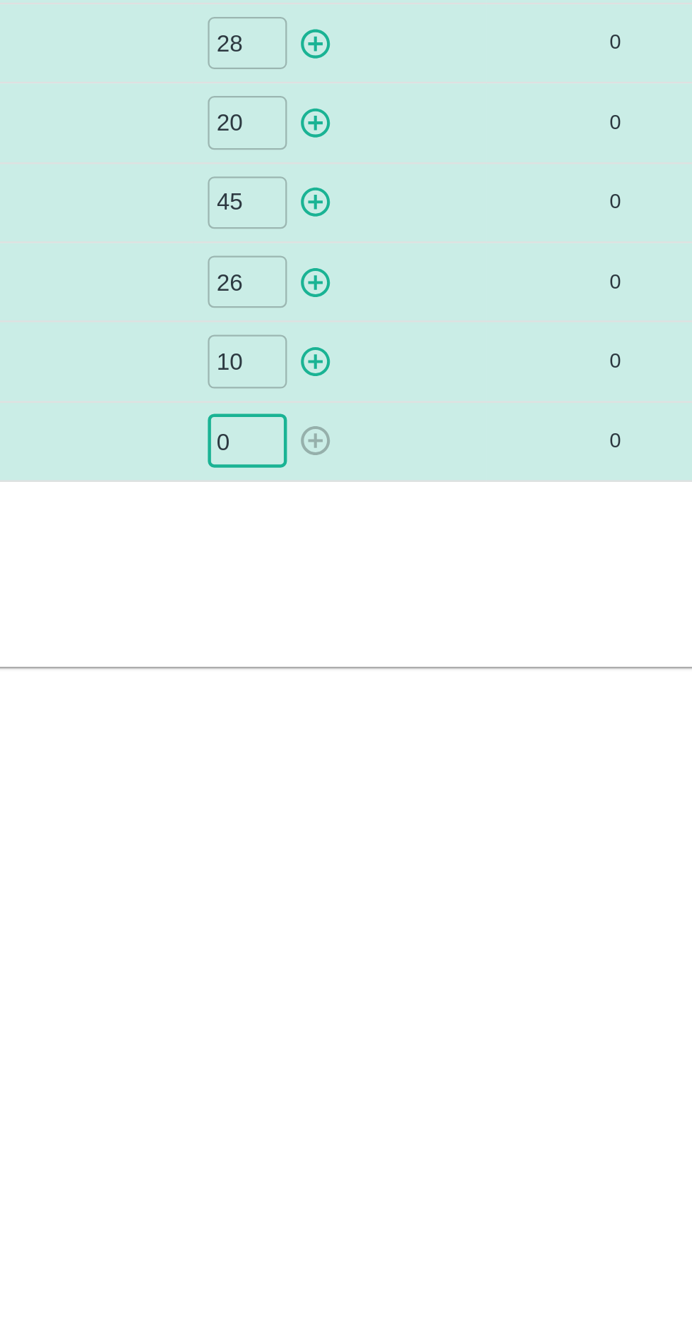
click at [404, 562] on input "0" at bounding box center [412, 560] width 35 height 23
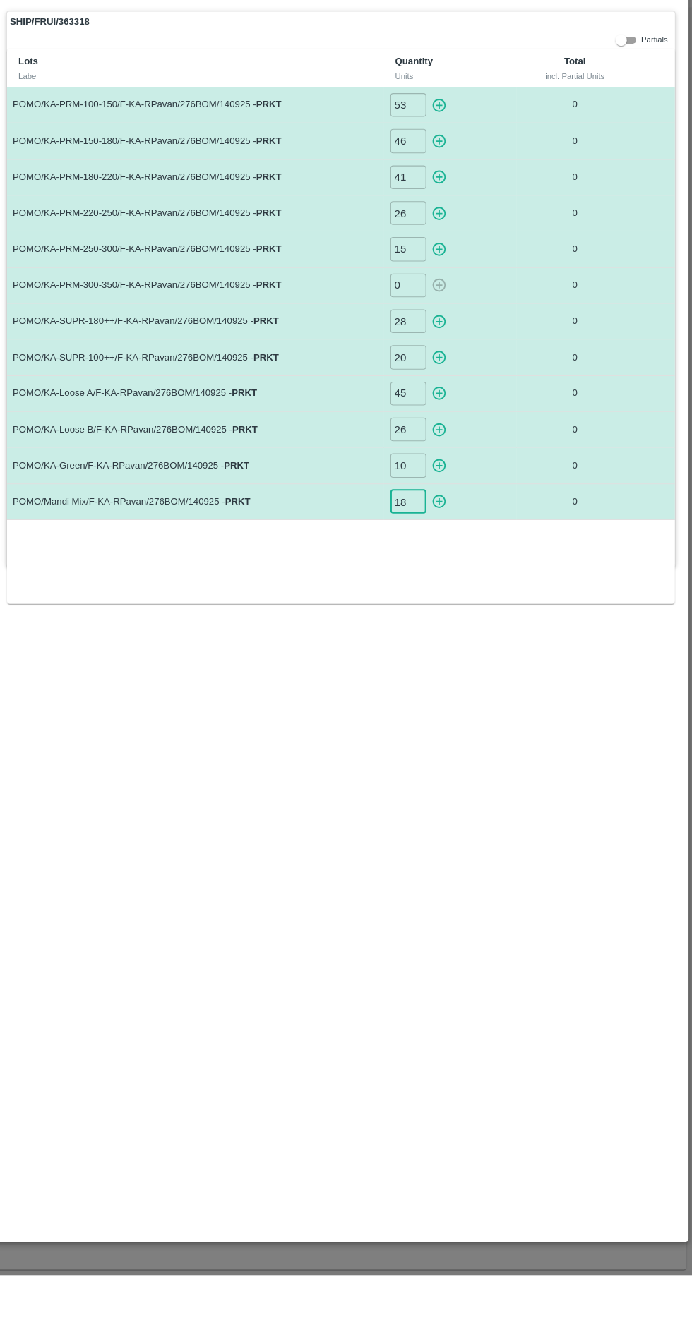
type input "18"
click at [441, 171] on icon "button" at bounding box center [443, 170] width 16 height 16
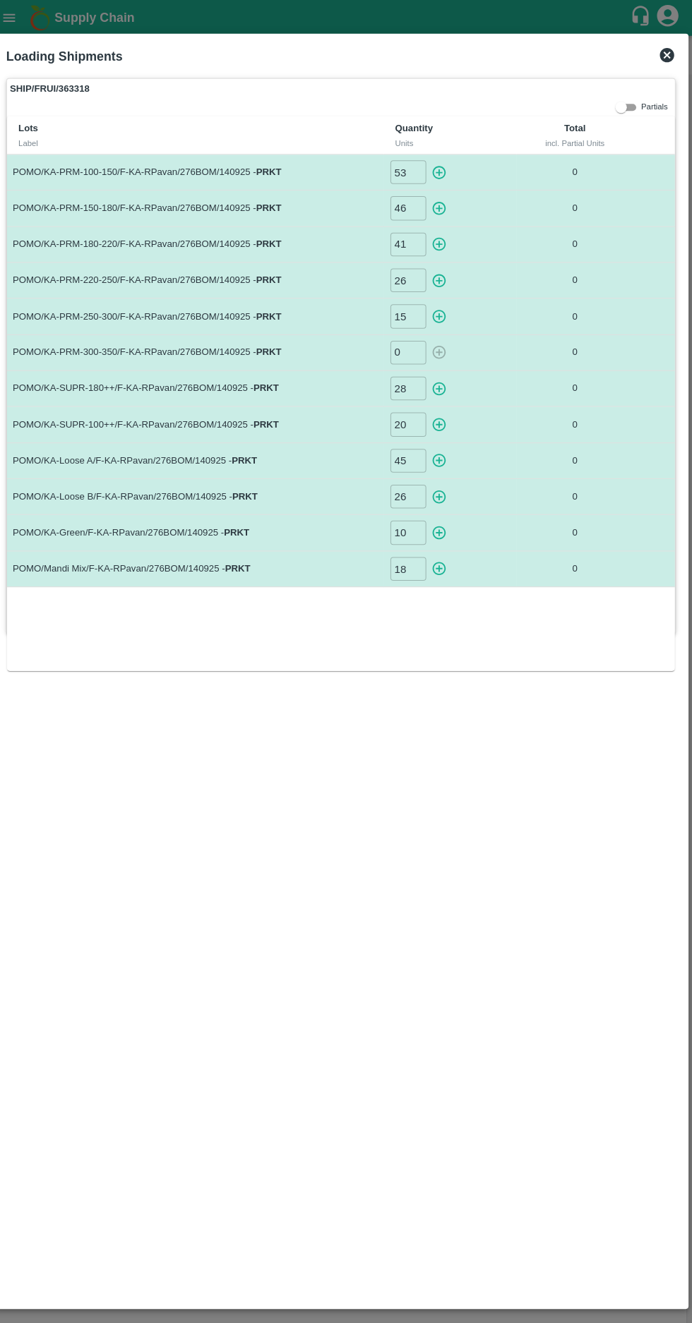
type input "0"
click at [445, 199] on icon "button" at bounding box center [443, 206] width 16 height 16
type input "0"
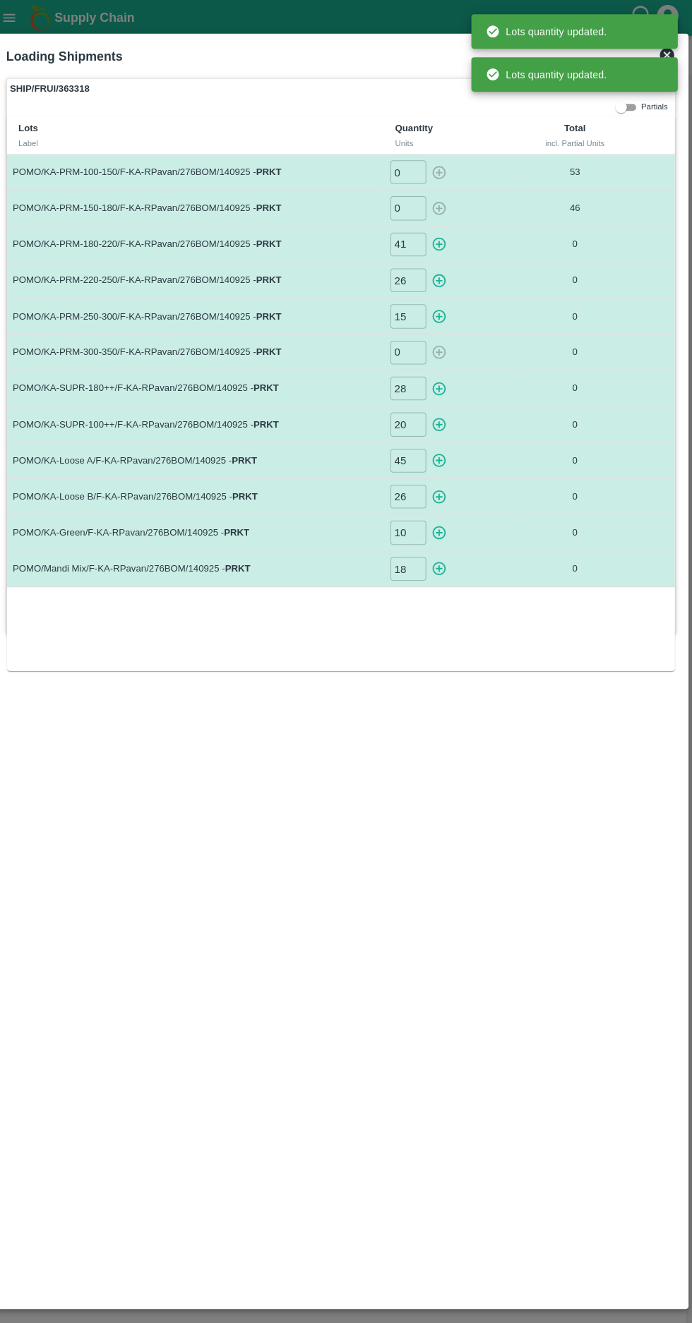
click at [443, 240] on icon "button" at bounding box center [441, 240] width 13 height 13
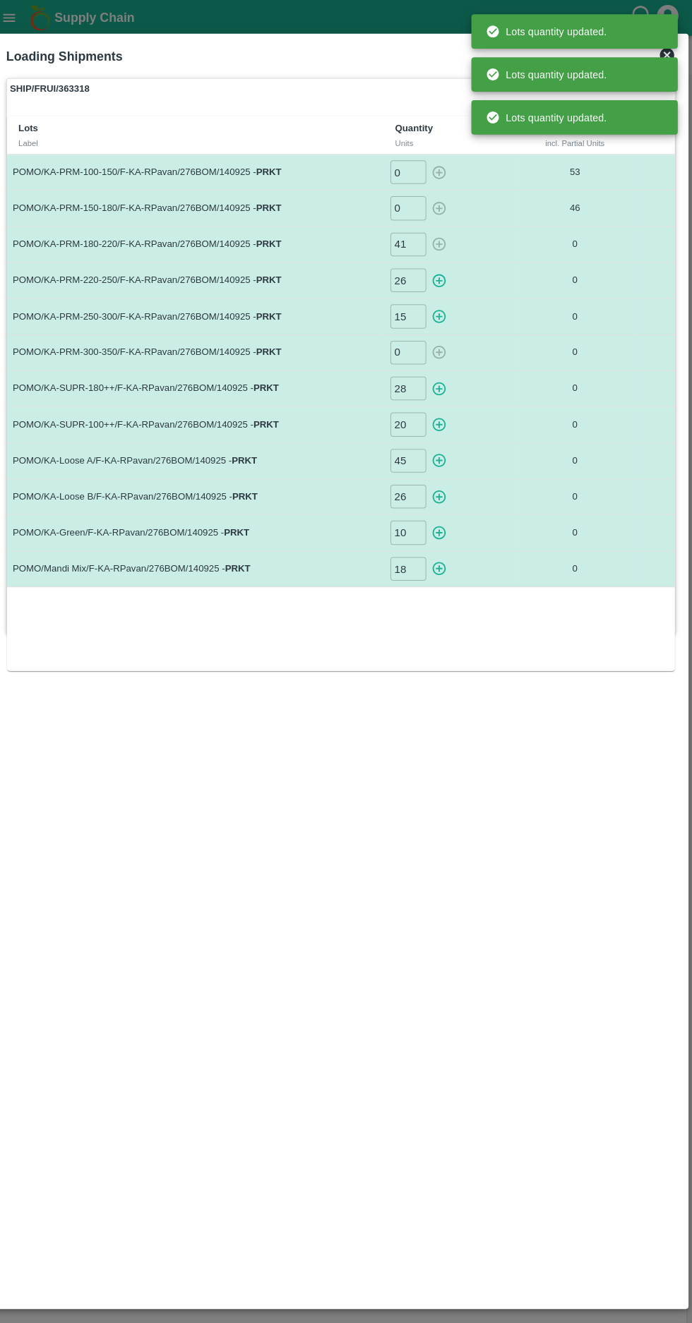
type input "0"
click at [447, 271] on icon "button" at bounding box center [443, 277] width 16 height 16
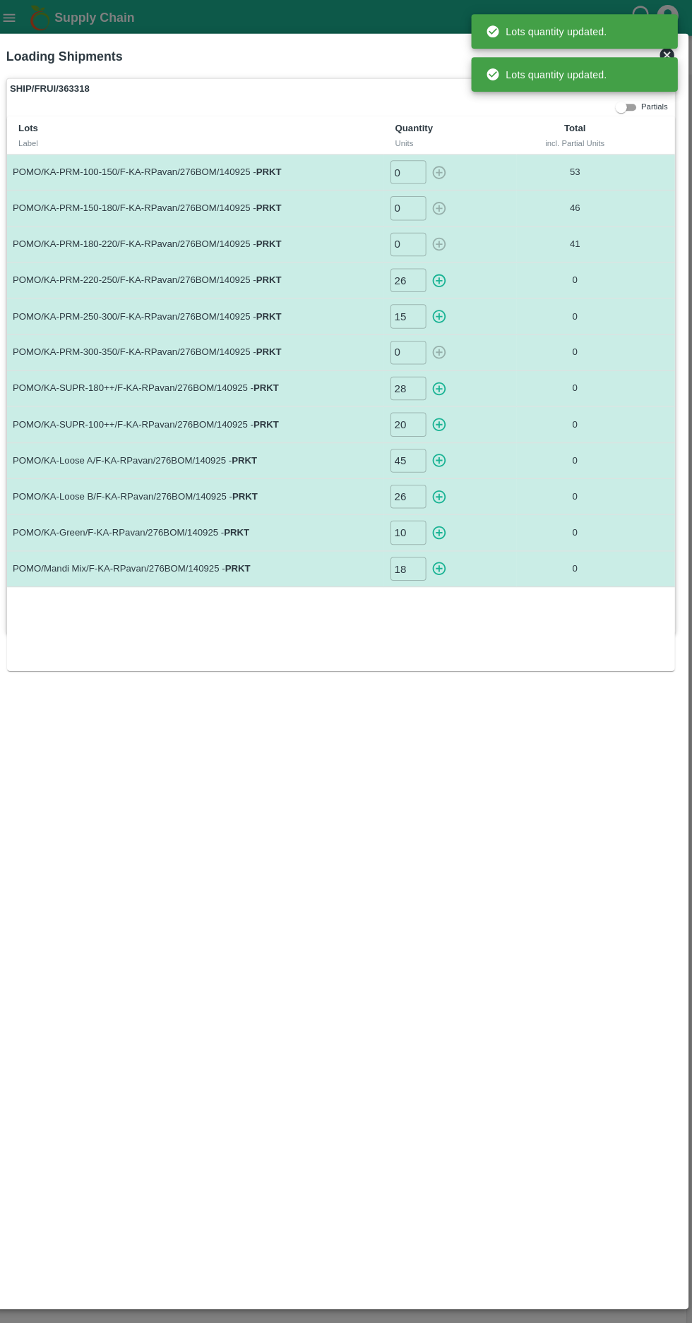
type input "0"
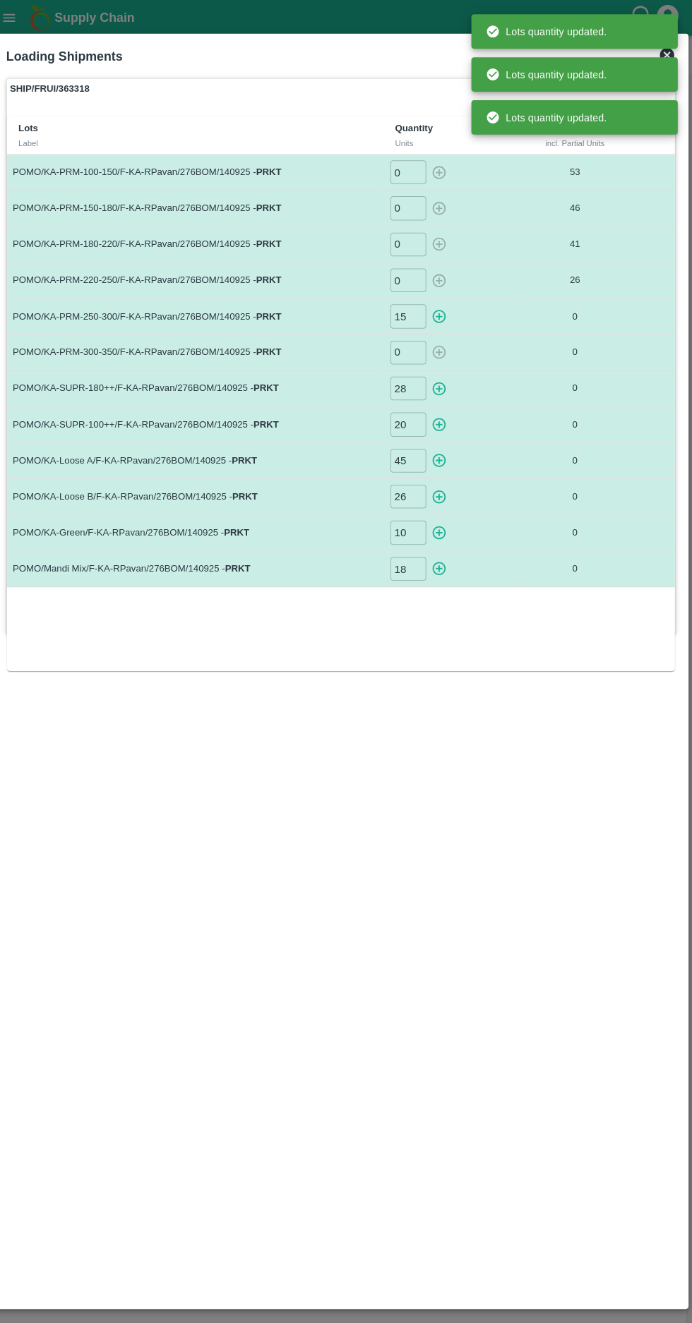
click at [442, 311] on icon "button" at bounding box center [441, 312] width 13 height 13
type input "0"
click at [443, 383] on icon "button" at bounding box center [443, 383] width 16 height 16
type input "0"
click at [442, 416] on icon "button" at bounding box center [441, 418] width 13 height 13
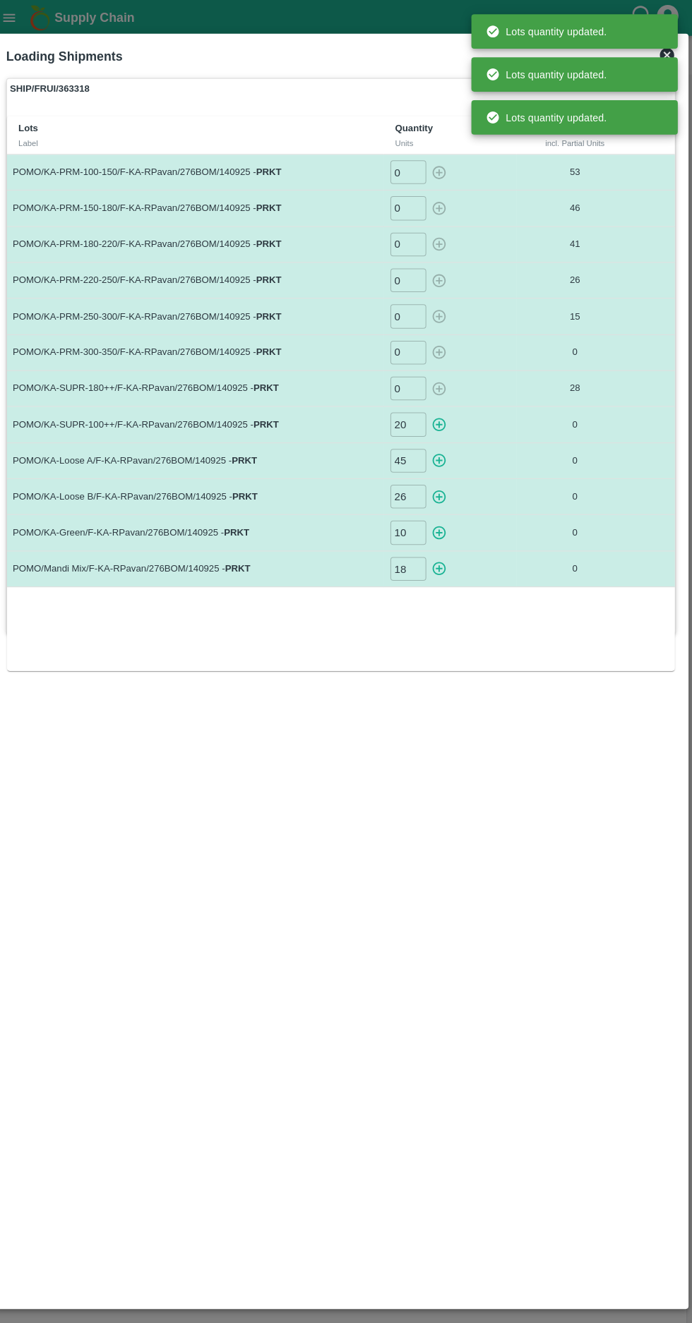
type input "0"
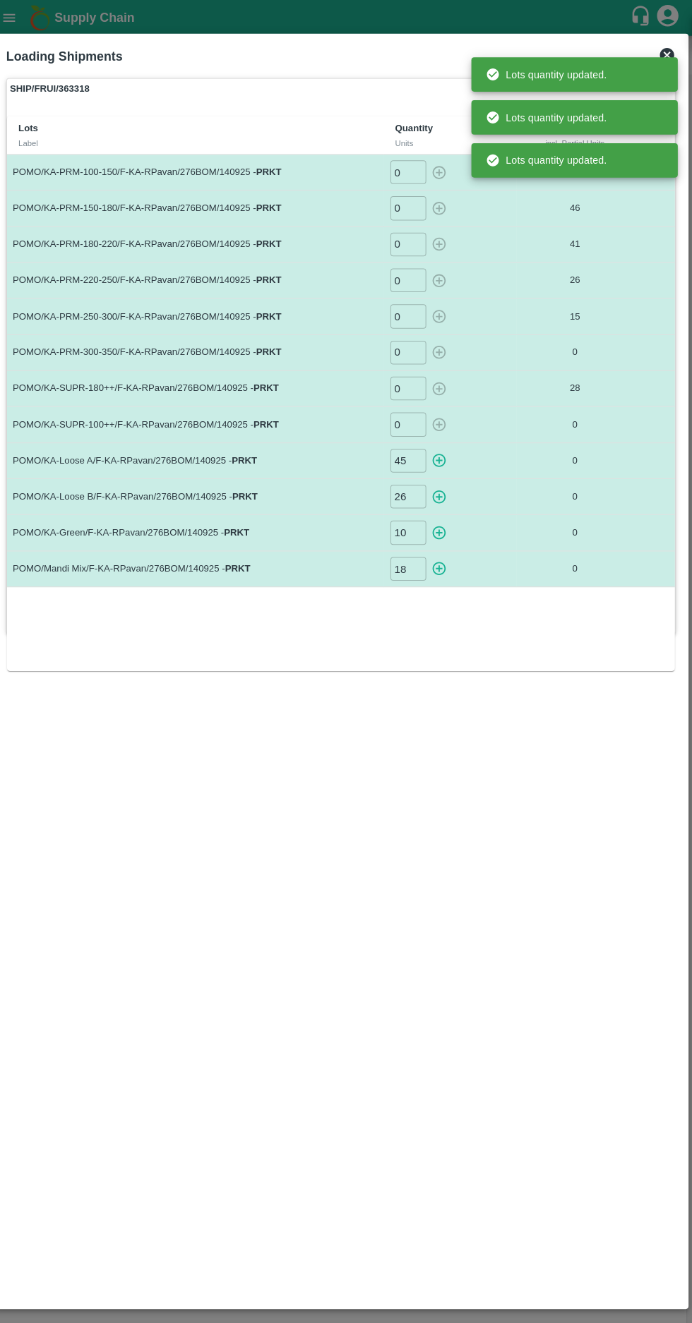
click at [442, 452] on icon "button" at bounding box center [441, 453] width 13 height 13
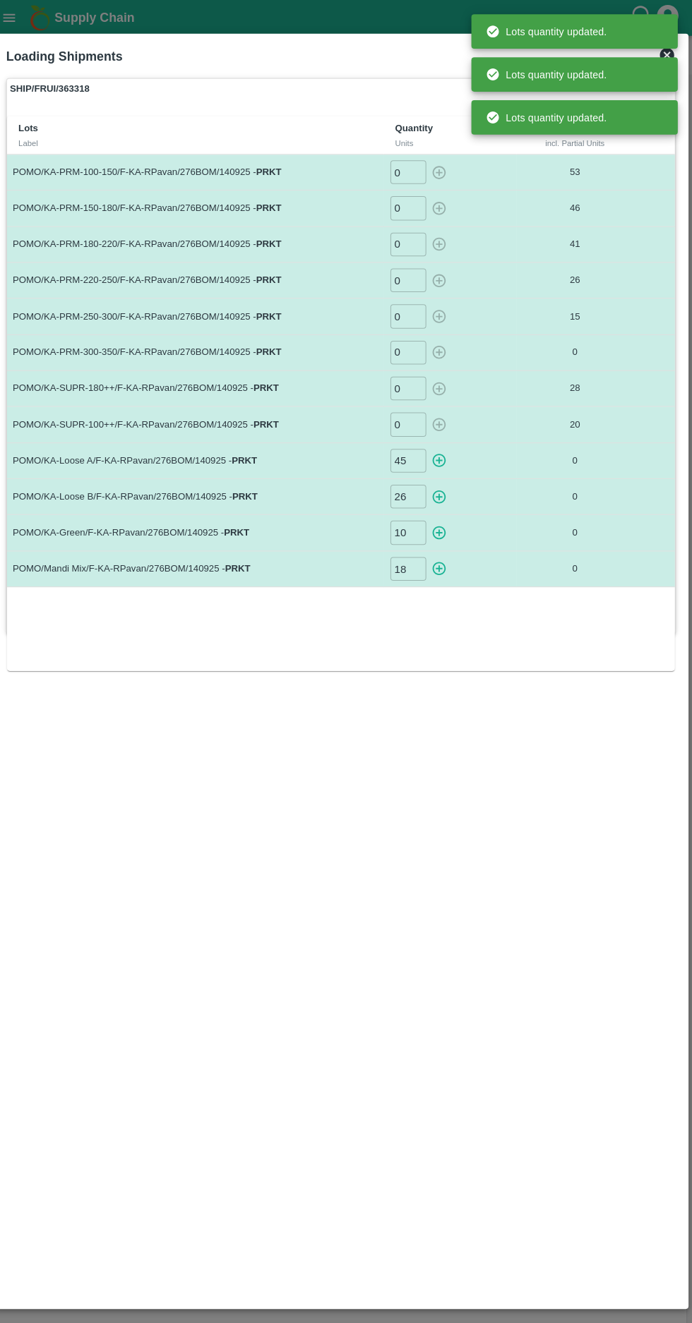
type input "0"
click at [442, 487] on icon "button" at bounding box center [441, 489] width 13 height 13
type input "0"
click at [442, 523] on icon "button" at bounding box center [441, 525] width 13 height 13
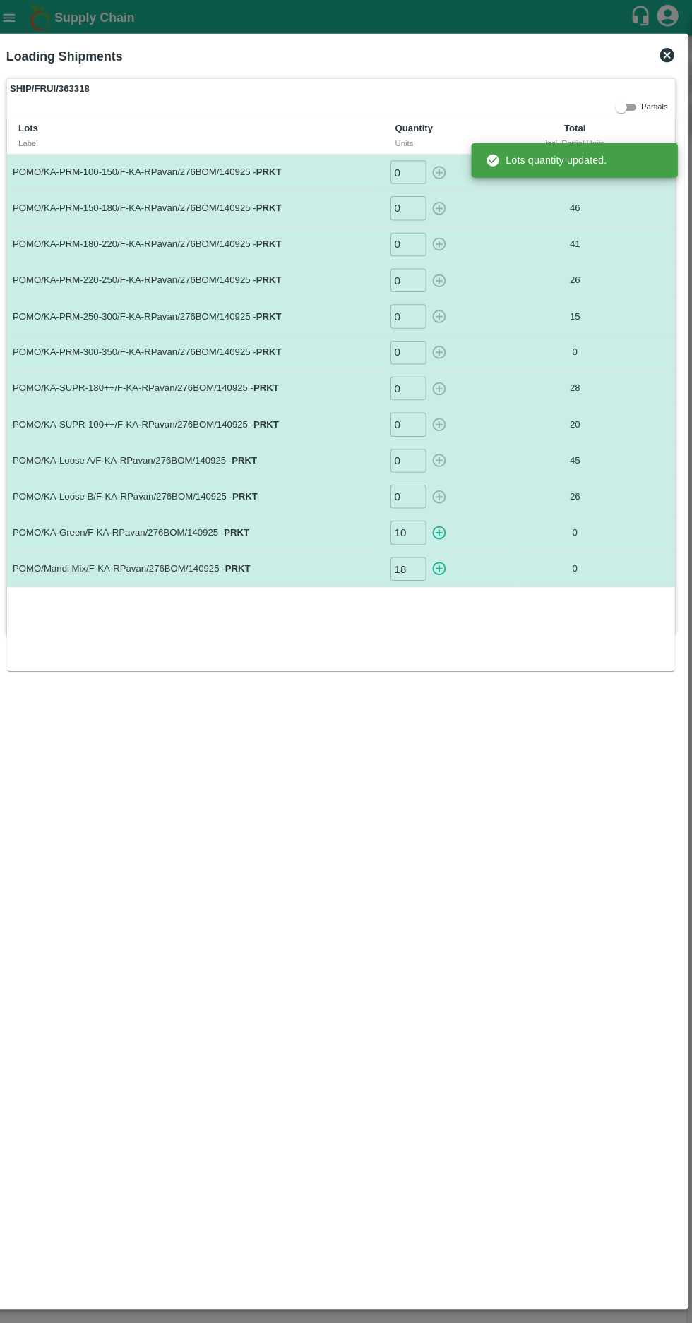
type input "0"
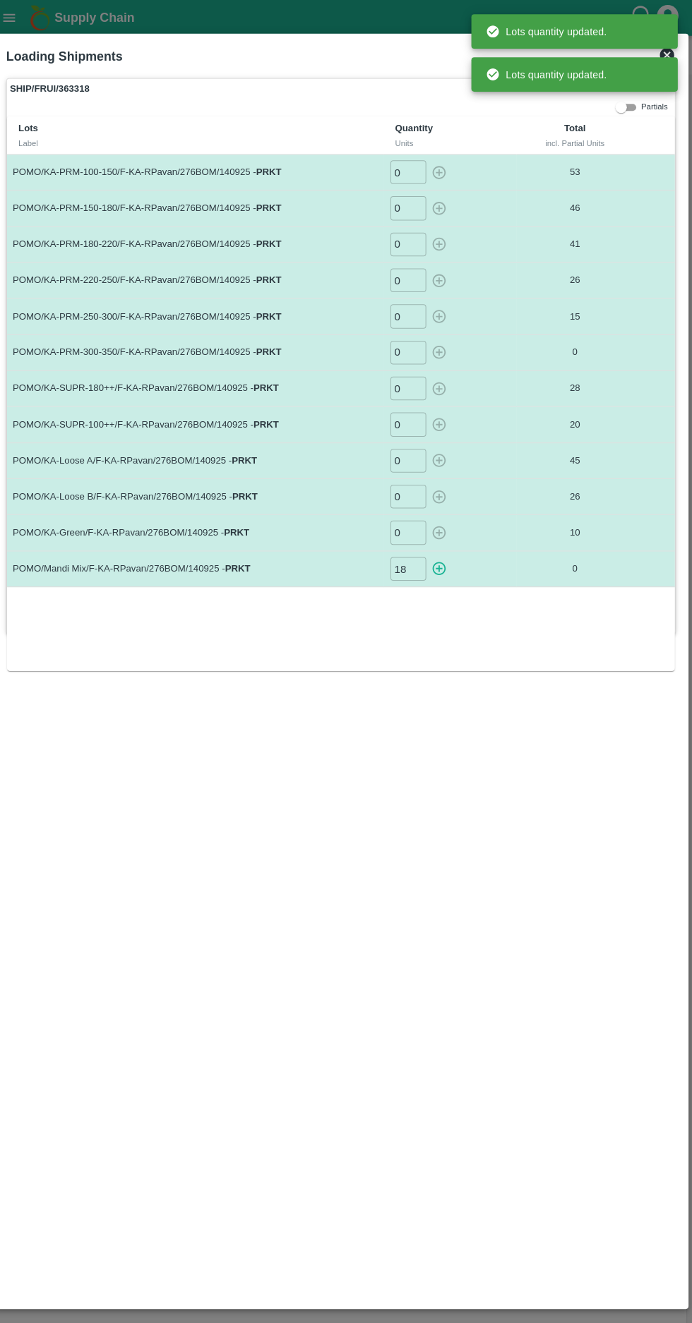
click at [440, 553] on icon "button" at bounding box center [443, 561] width 16 height 16
type input "0"
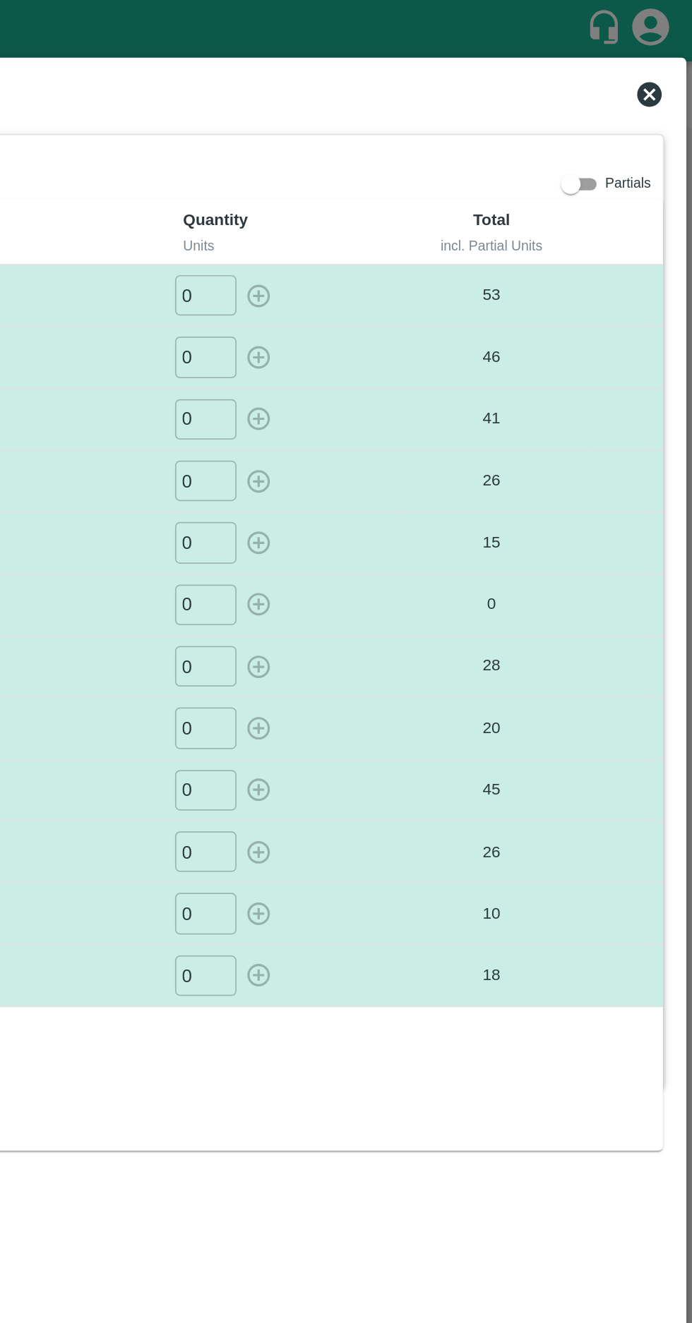
click at [663, 55] on icon at bounding box center [667, 54] width 14 height 14
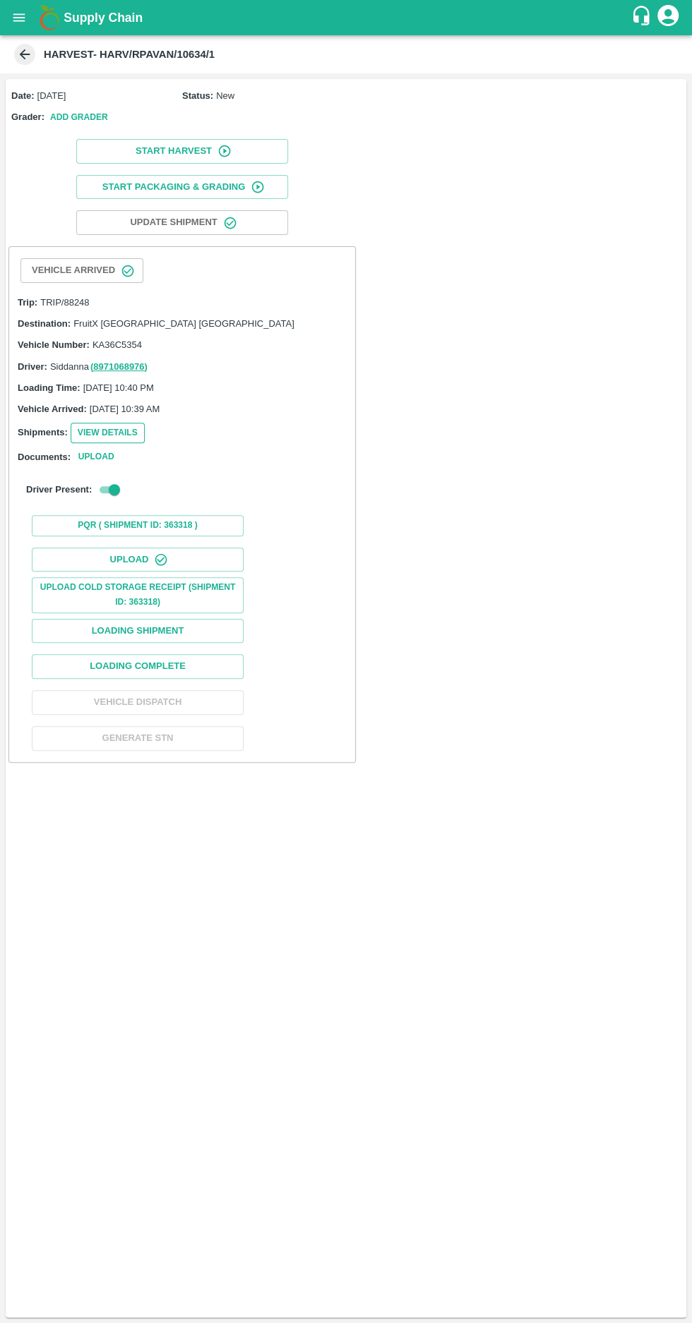
click at [78, 432] on button "View Details" at bounding box center [108, 433] width 74 height 20
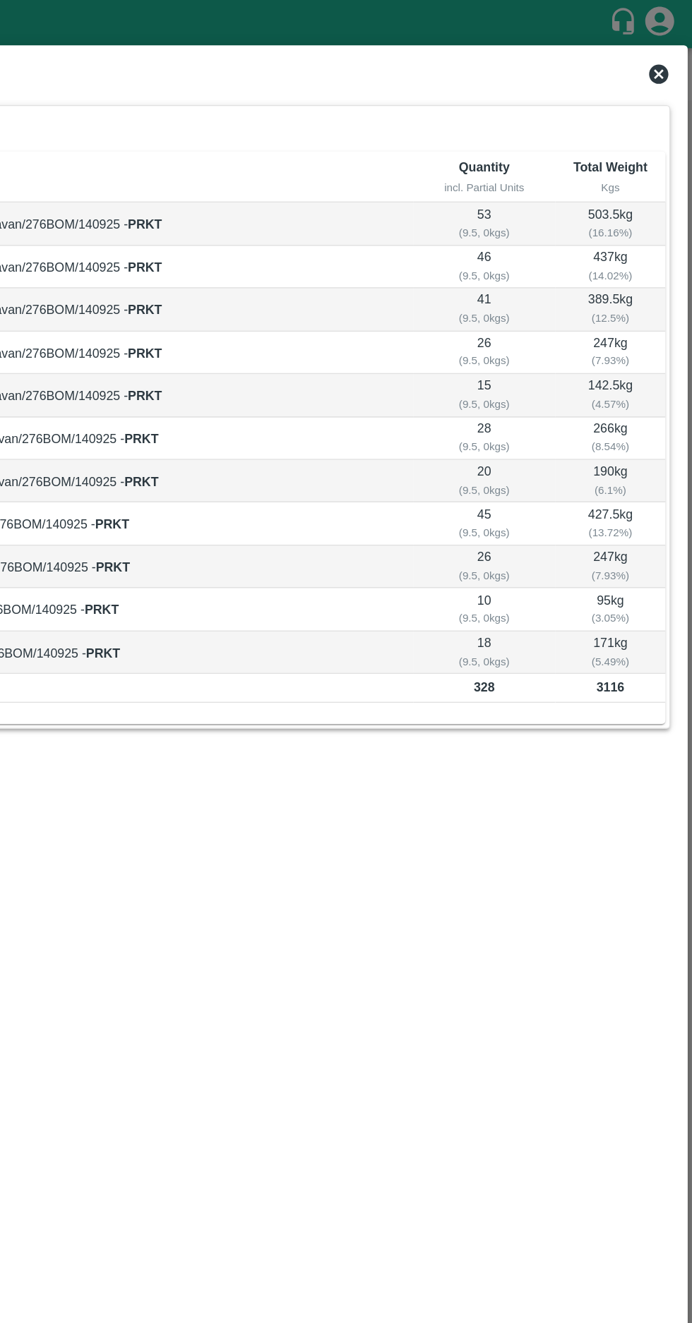
click at [662, 54] on icon at bounding box center [667, 54] width 14 height 14
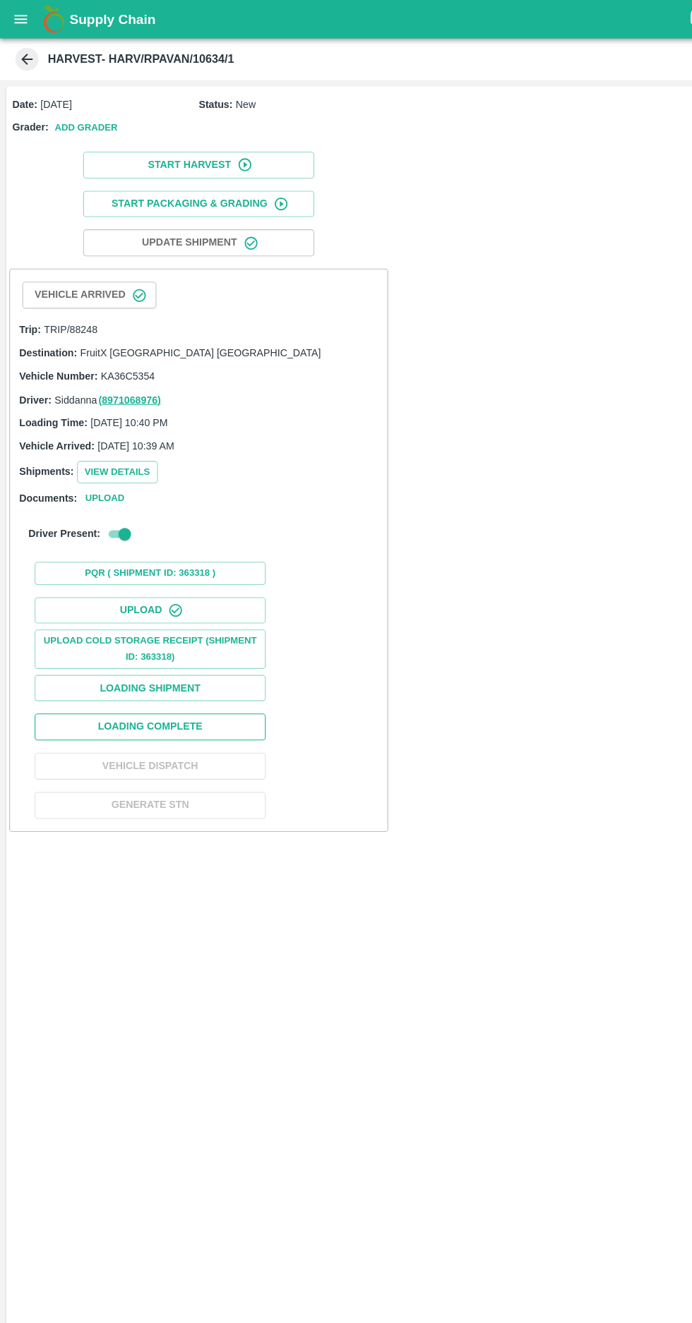
click at [184, 659] on button "Loading Complete" at bounding box center [138, 666] width 212 height 25
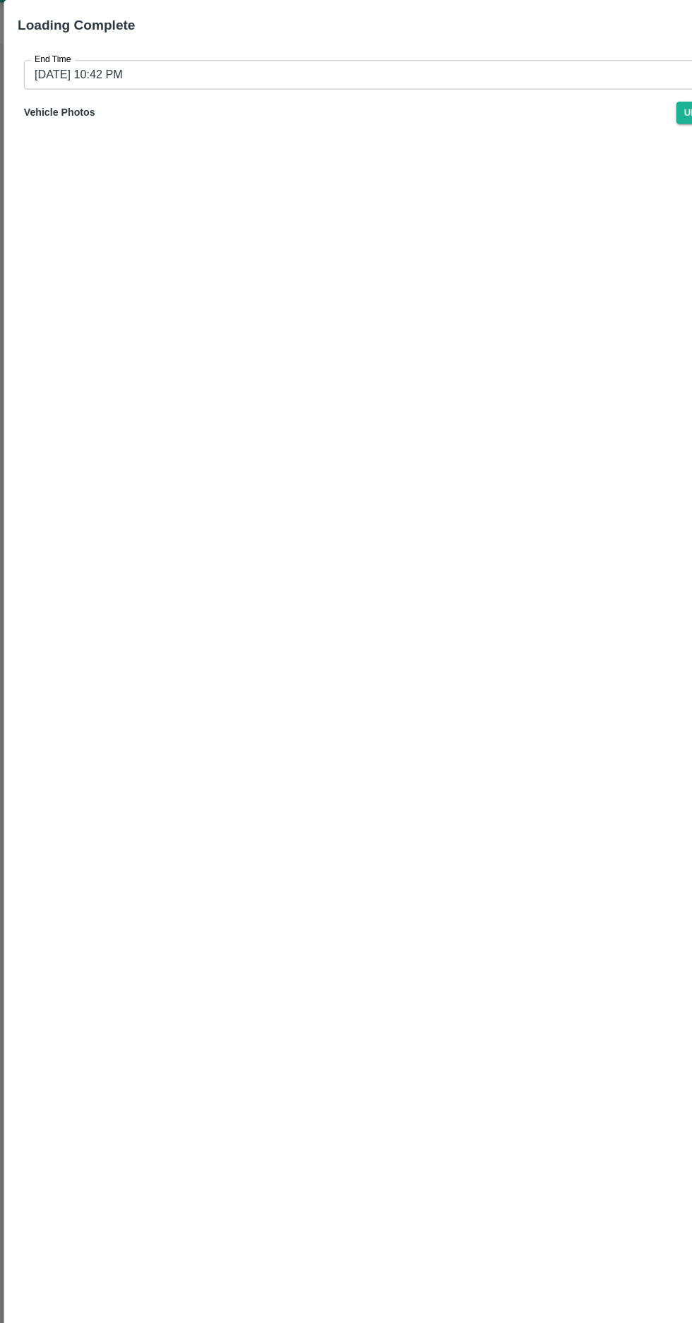
click at [93, 102] on input "14/09/2025 10:42 PM" at bounding box center [341, 101] width 638 height 27
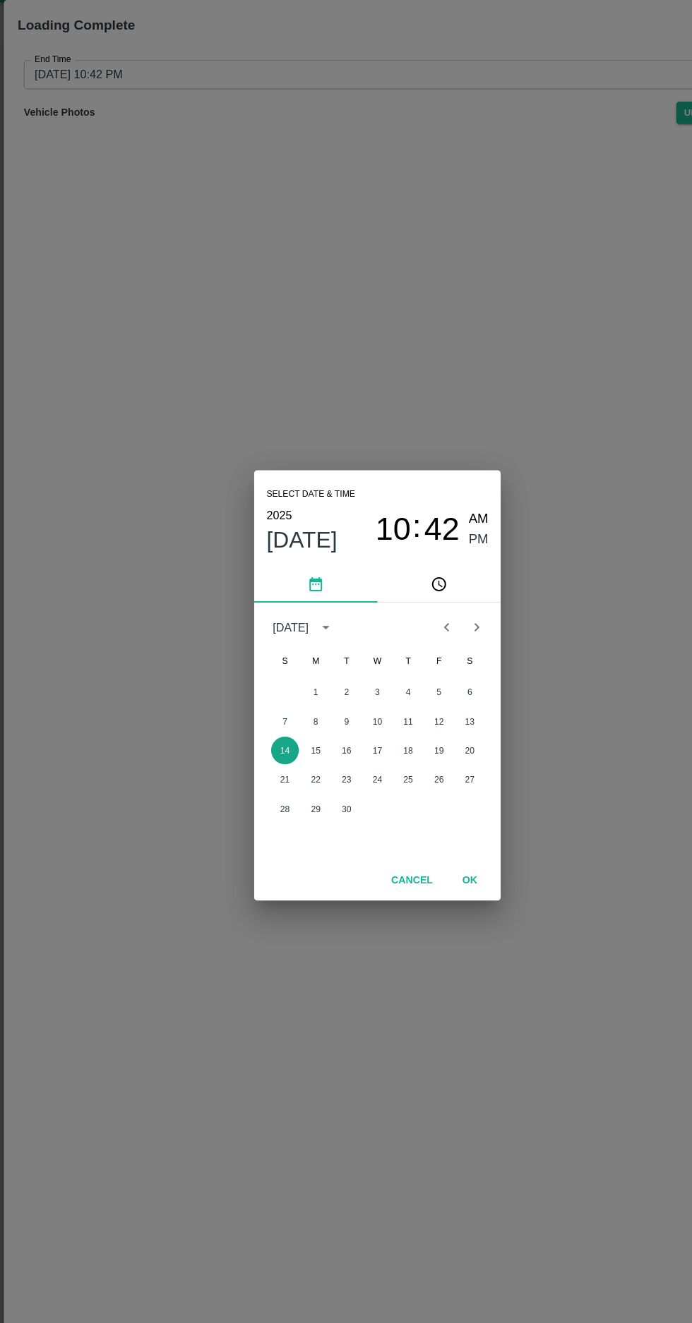
click at [263, 721] on button "14" at bounding box center [260, 721] width 25 height 25
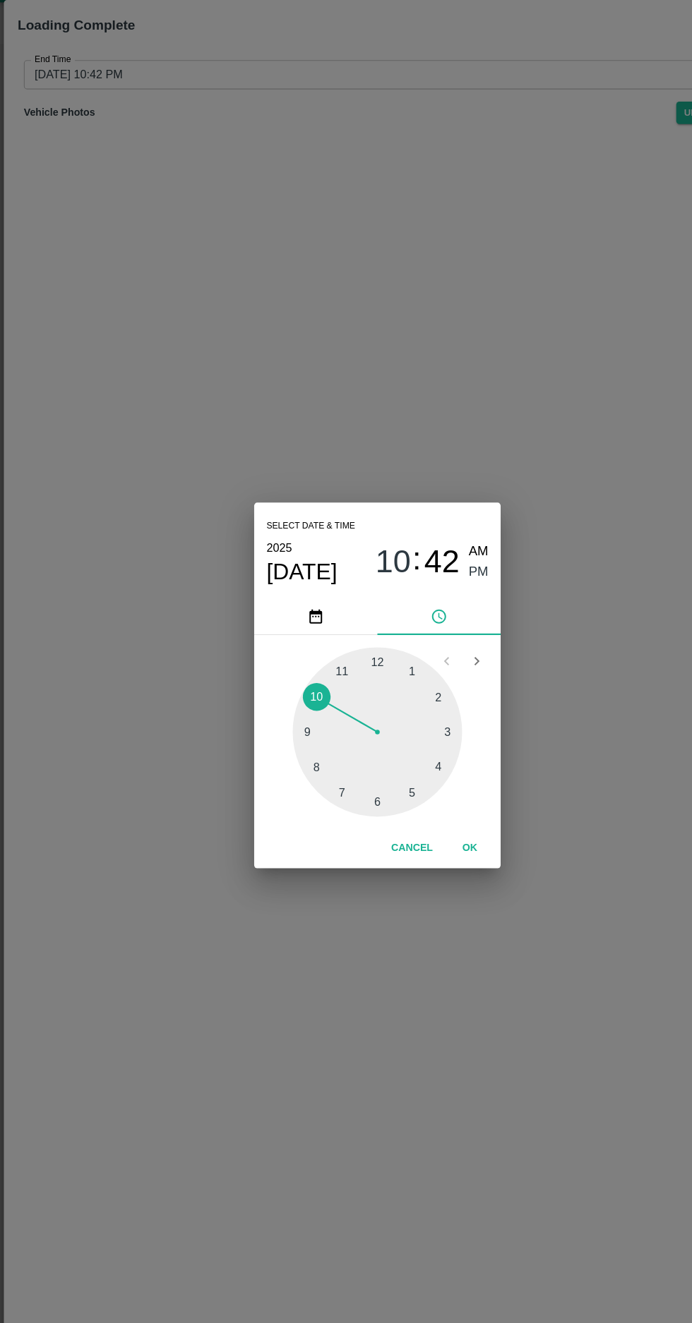
click at [354, 762] on div at bounding box center [345, 704] width 155 height 155
click at [439, 558] on span "PM" at bounding box center [439, 557] width 18 height 19
click at [359, 539] on span "06" at bounding box center [360, 548] width 32 height 34
click at [388, 758] on div at bounding box center [345, 704] width 155 height 155
click at [435, 556] on span "PM" at bounding box center [439, 557] width 18 height 19
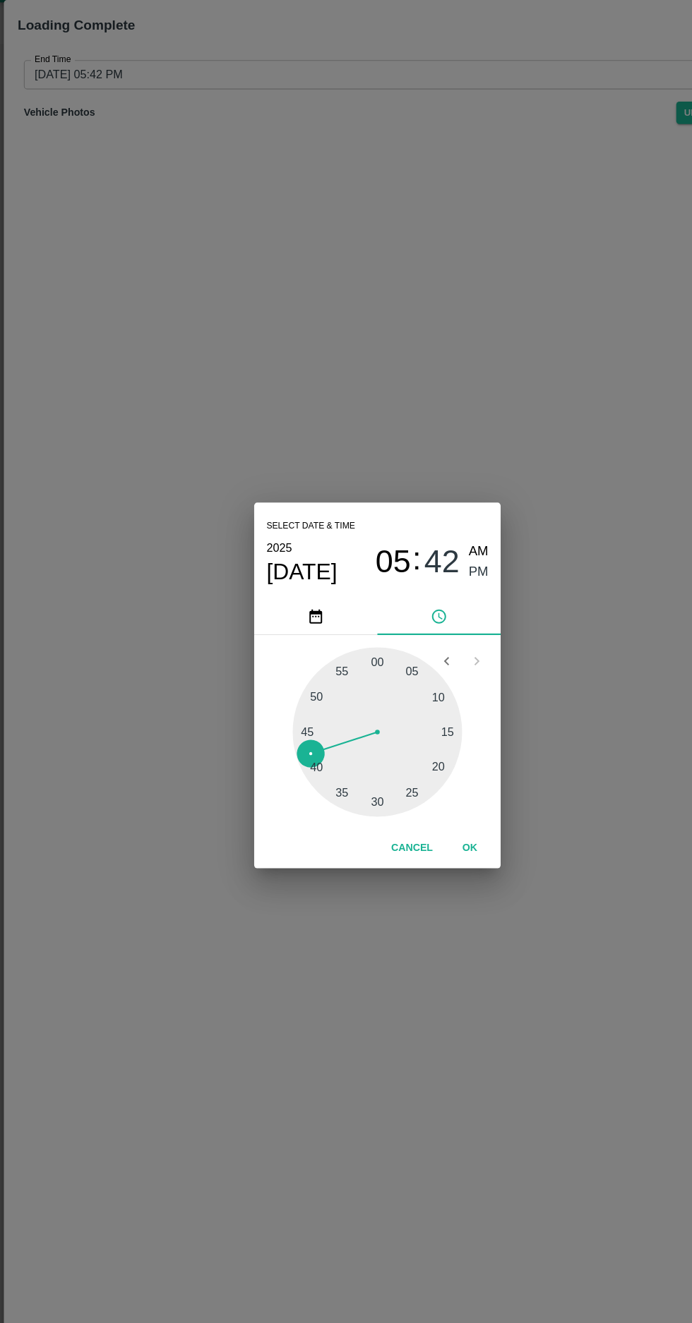
click at [443, 805] on button "OK" at bounding box center [430, 811] width 45 height 25
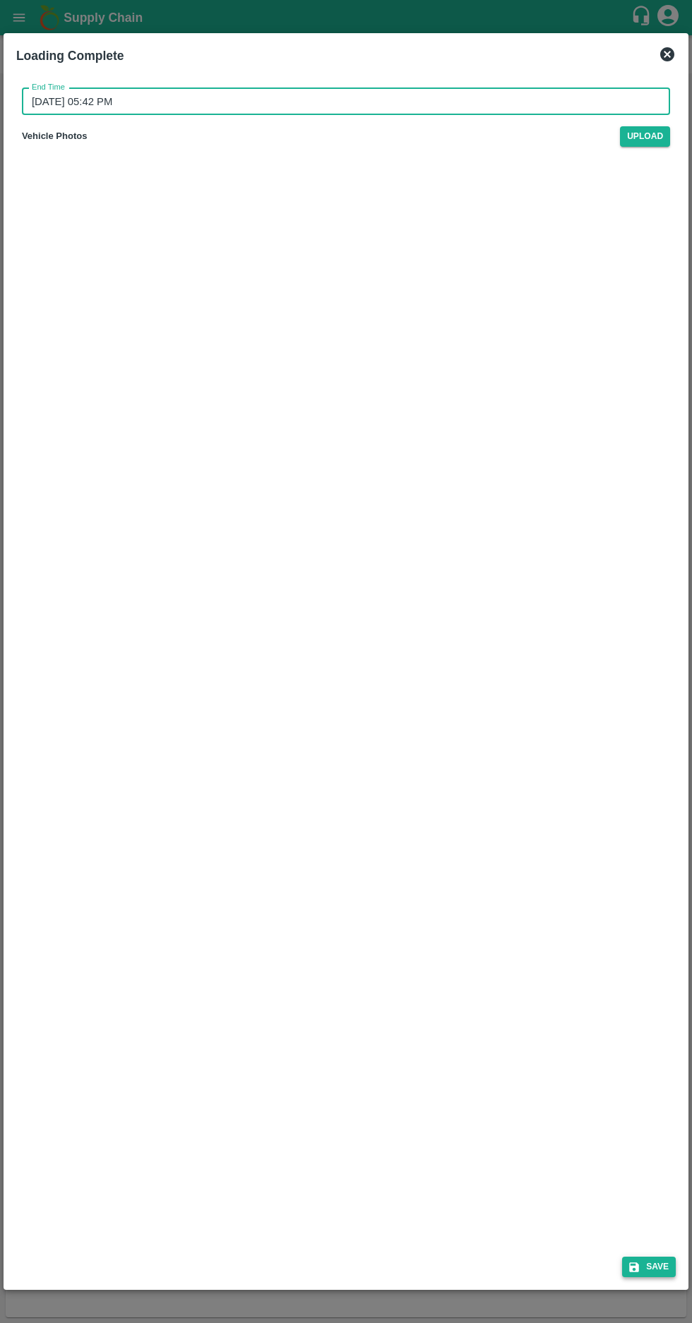
click at [649, 1270] on button "Save" at bounding box center [649, 1267] width 54 height 20
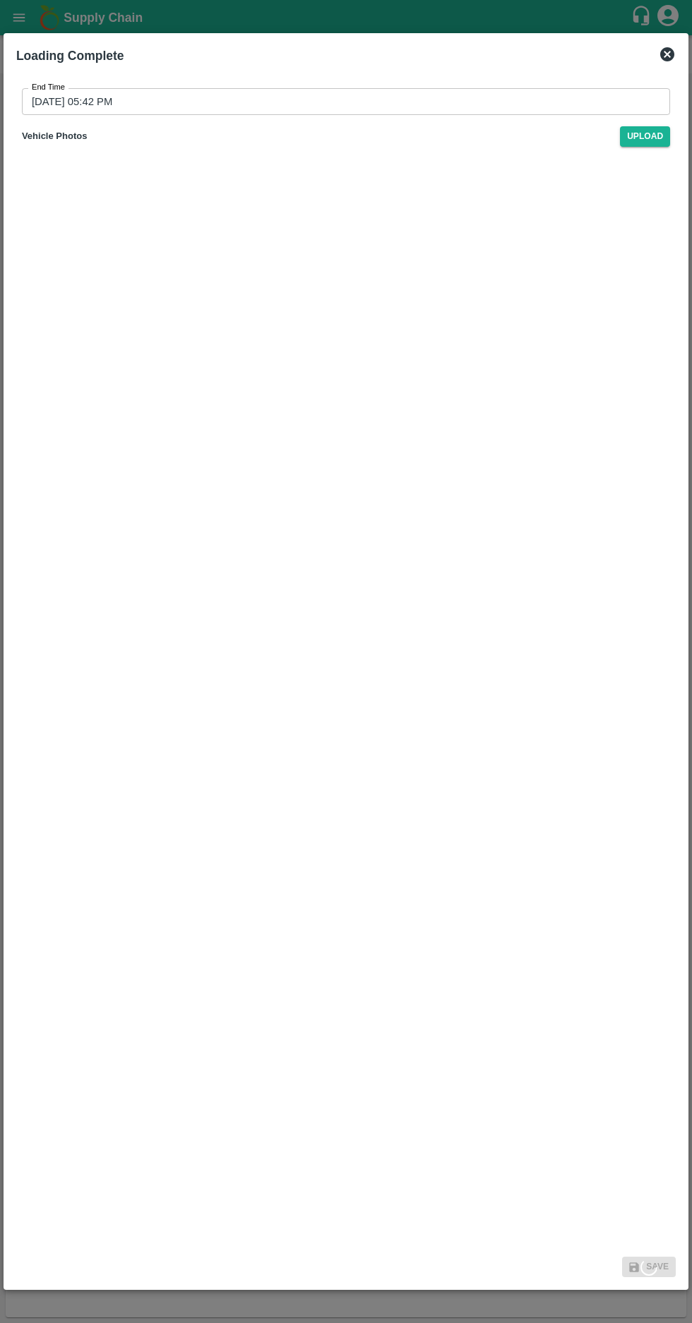
type input "14/09/2025 10:42 PM"
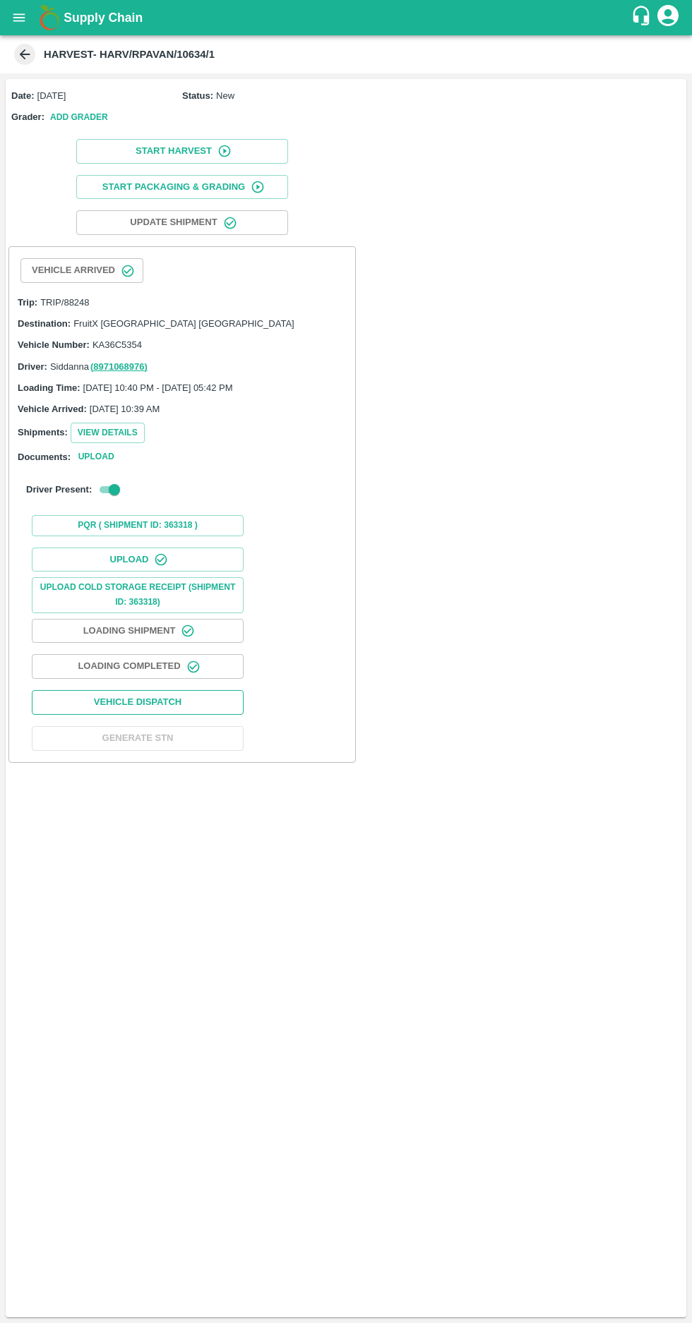
click at [136, 702] on button "Vehicle Dispatch" at bounding box center [138, 702] width 212 height 25
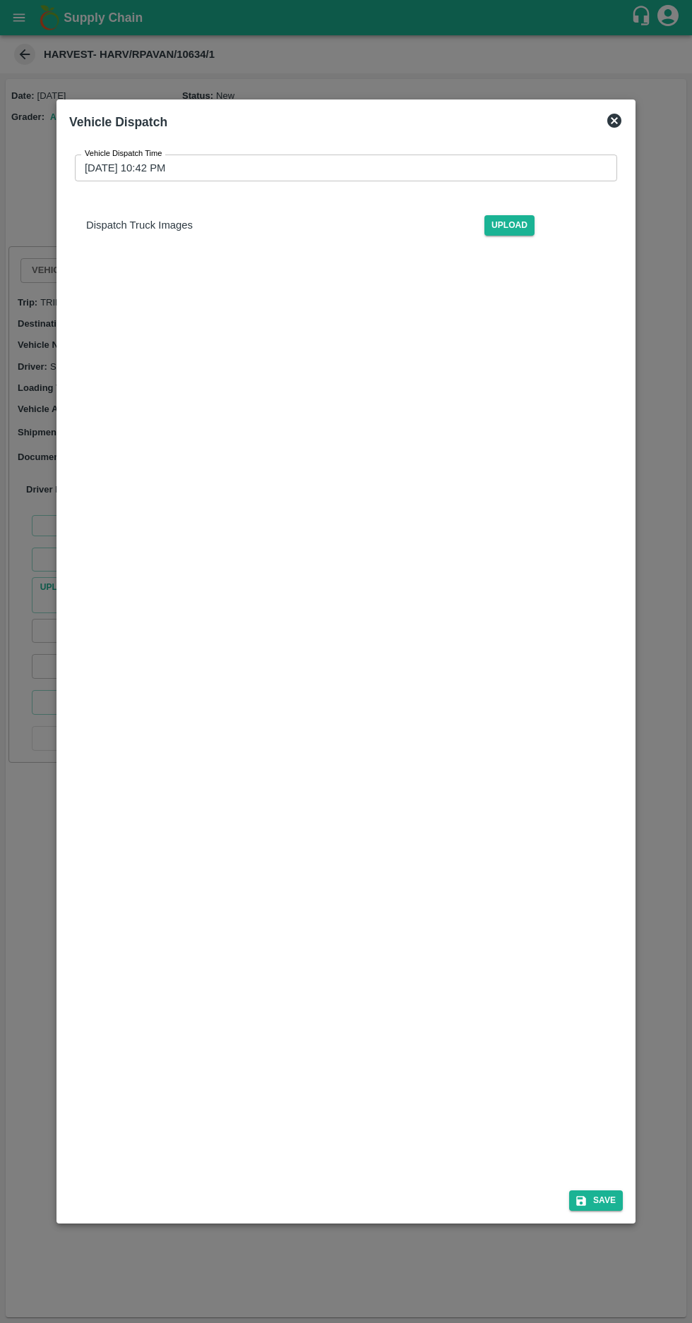
click at [86, 148] on label "Vehicle Dispatch Time" at bounding box center [124, 153] width 78 height 11
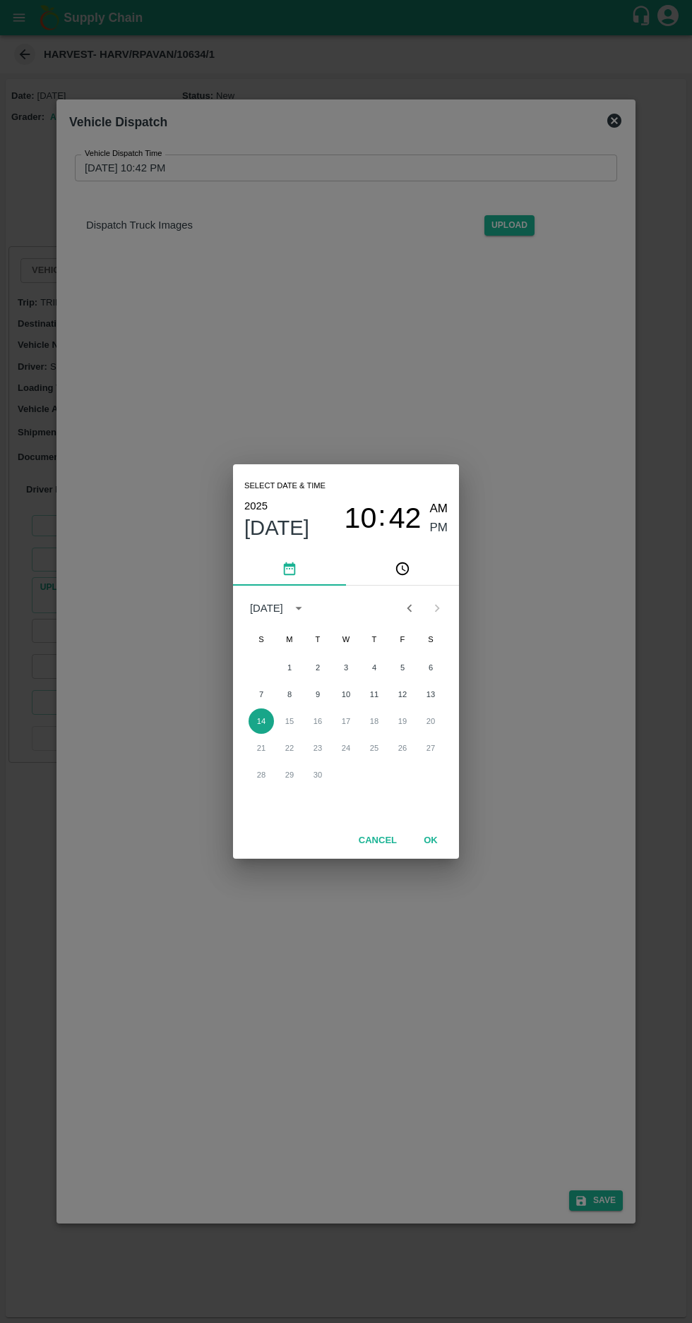
click at [263, 721] on button "14" at bounding box center [260, 721] width 25 height 25
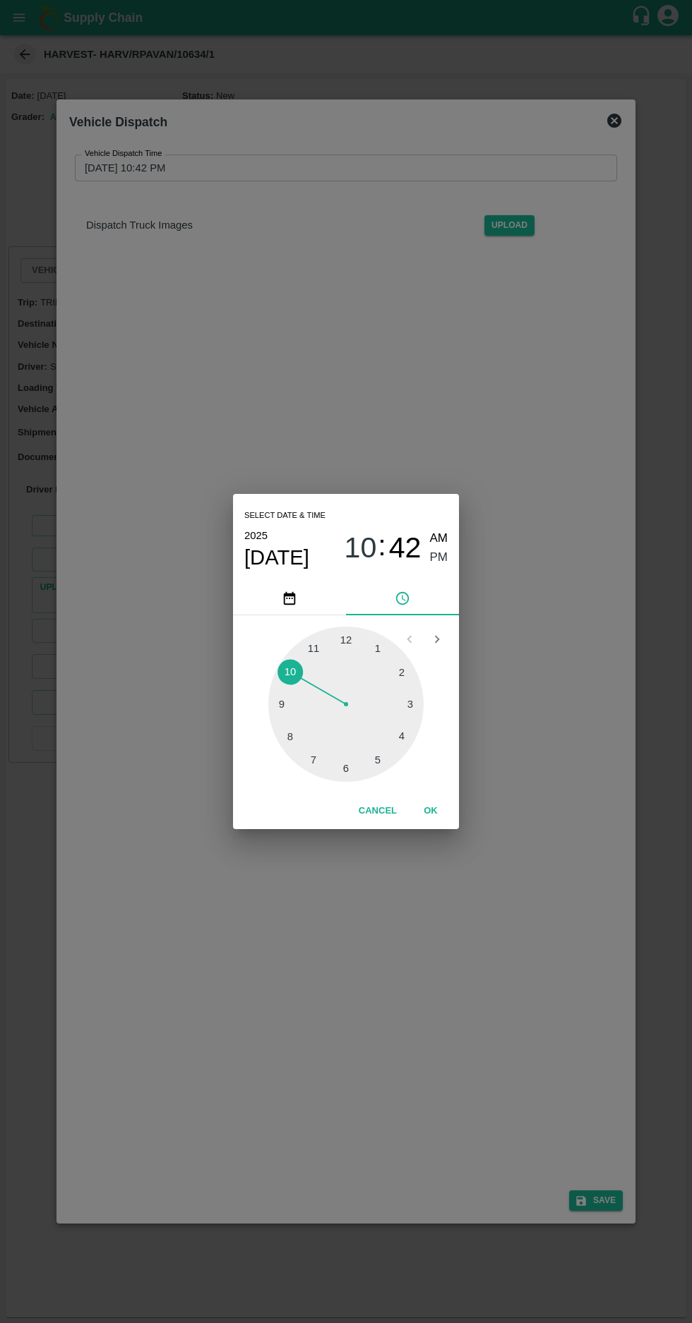
click at [347, 771] on div at bounding box center [345, 704] width 155 height 155
click at [363, 541] on span "06" at bounding box center [360, 548] width 32 height 34
click at [378, 760] on div at bounding box center [345, 704] width 155 height 155
click at [289, 662] on div at bounding box center [345, 704] width 155 height 155
type input "14/09/2025 05:51 PM"
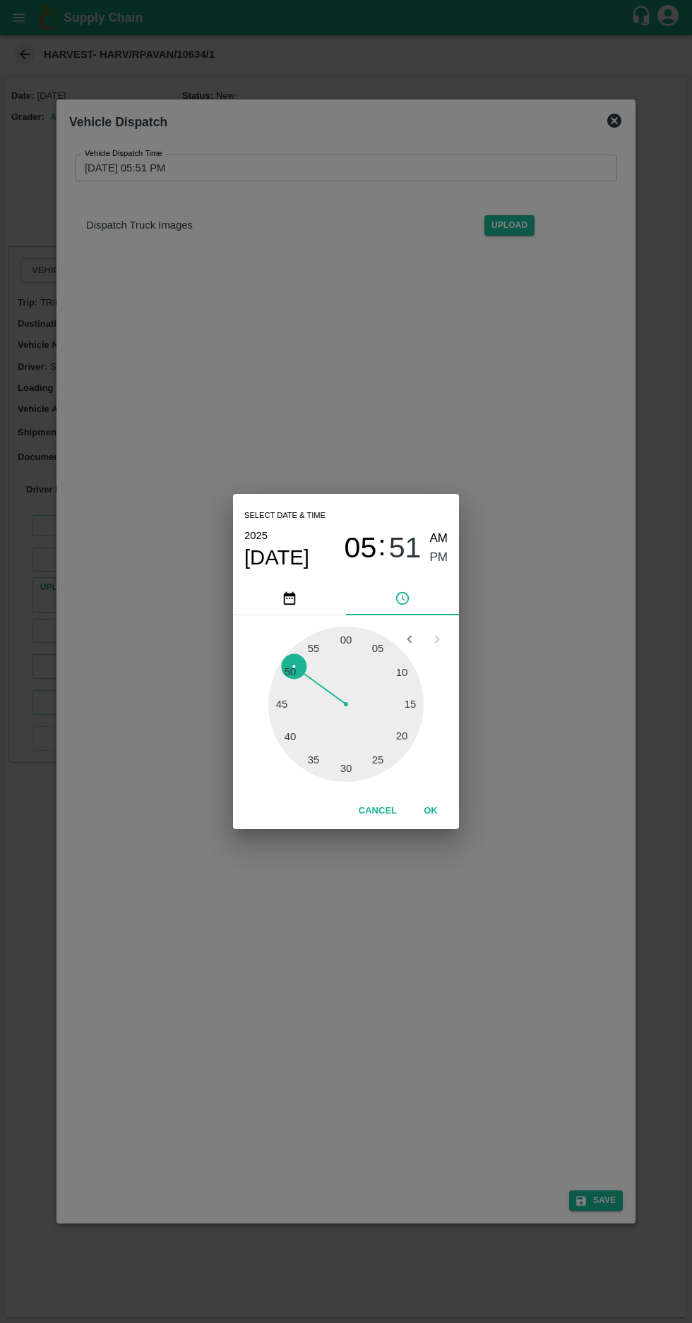
click at [429, 588] on button "pick time" at bounding box center [402, 599] width 113 height 34
click at [438, 558] on span "PM" at bounding box center [439, 557] width 18 height 19
click at [450, 814] on button "OK" at bounding box center [430, 811] width 45 height 25
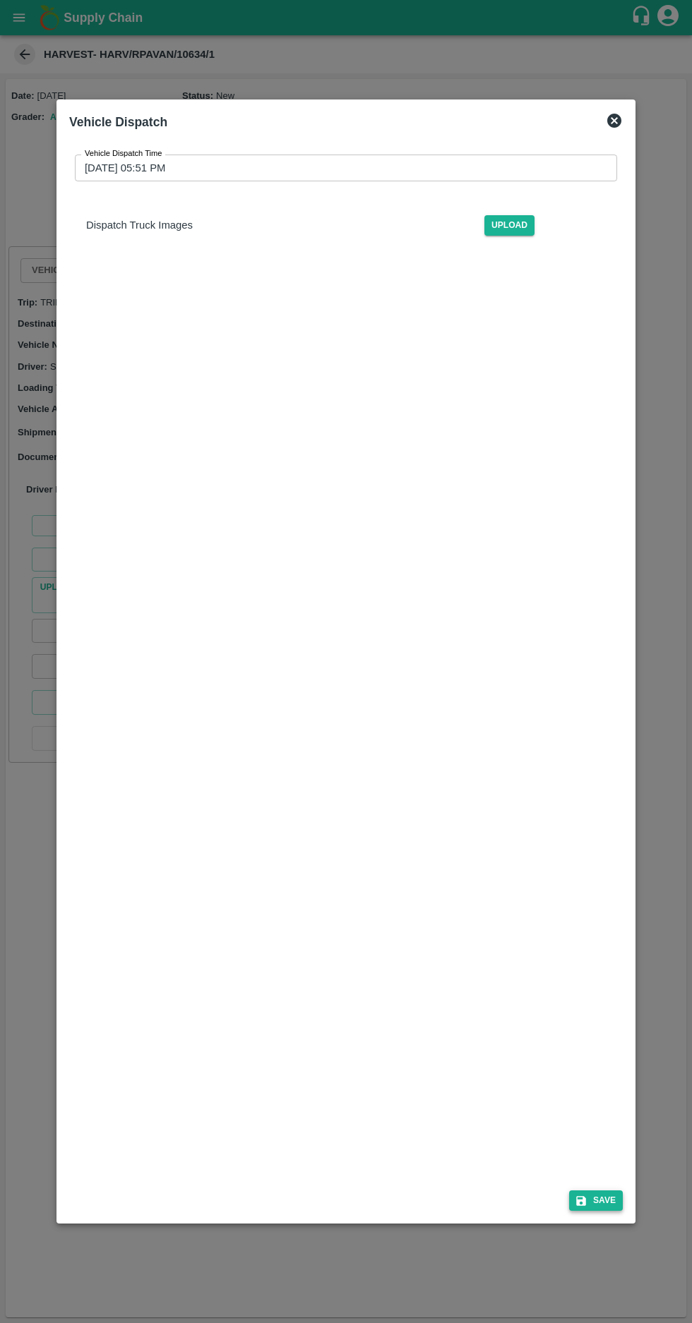
click at [598, 1211] on button "Save" at bounding box center [596, 1201] width 54 height 20
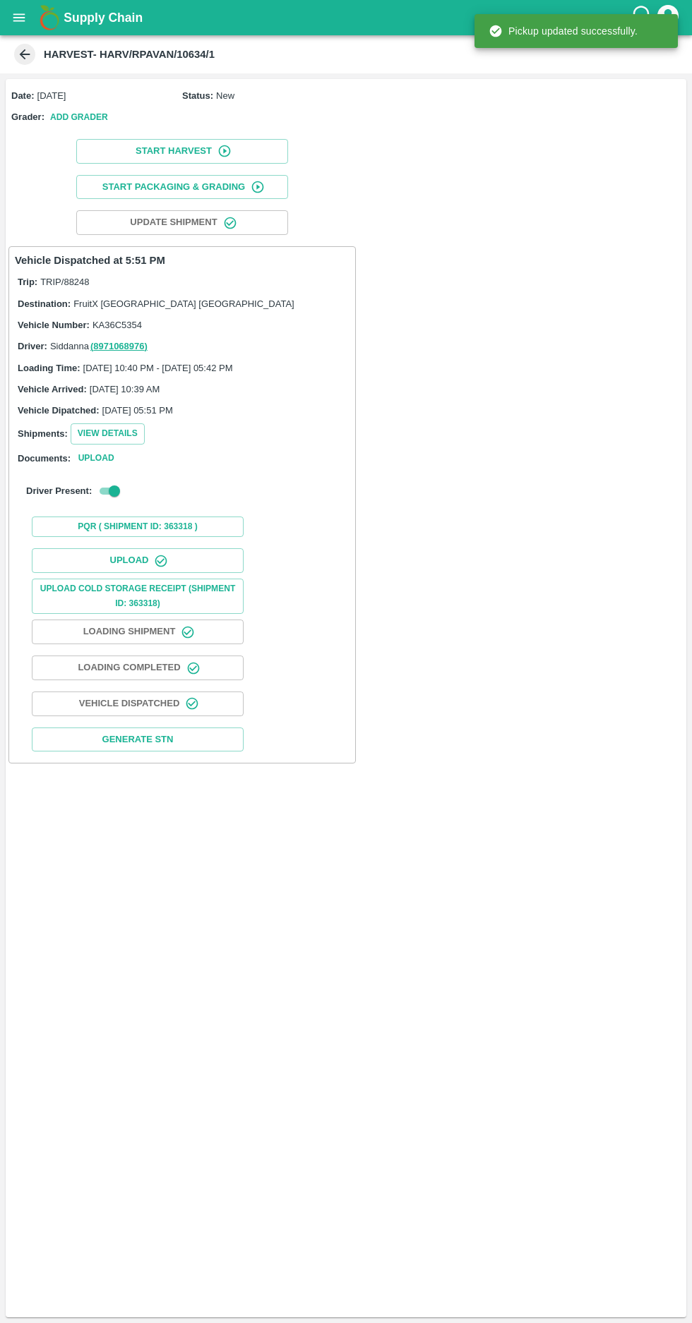
click at [24, 54] on icon at bounding box center [25, 54] width 11 height 11
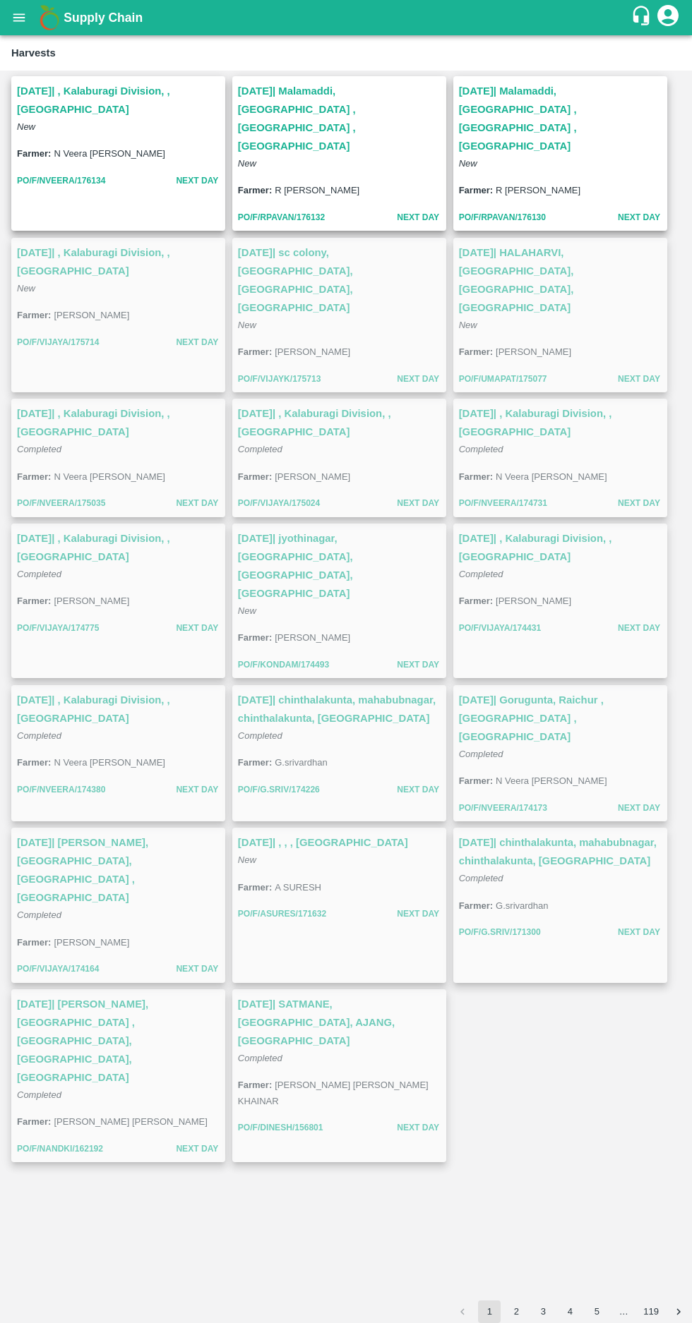
click at [19, 17] on icon "open drawer" at bounding box center [19, 17] width 12 height 8
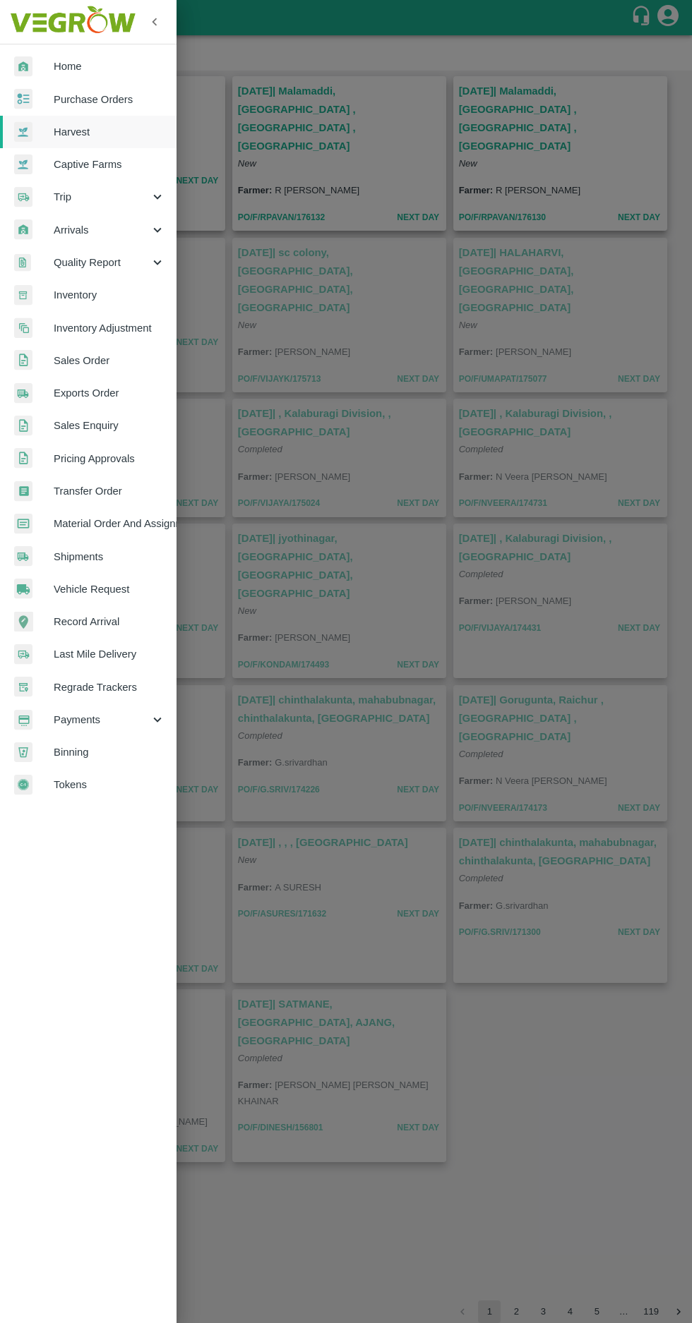
click at [85, 95] on span "Purchase Orders" at bounding box center [110, 100] width 112 height 16
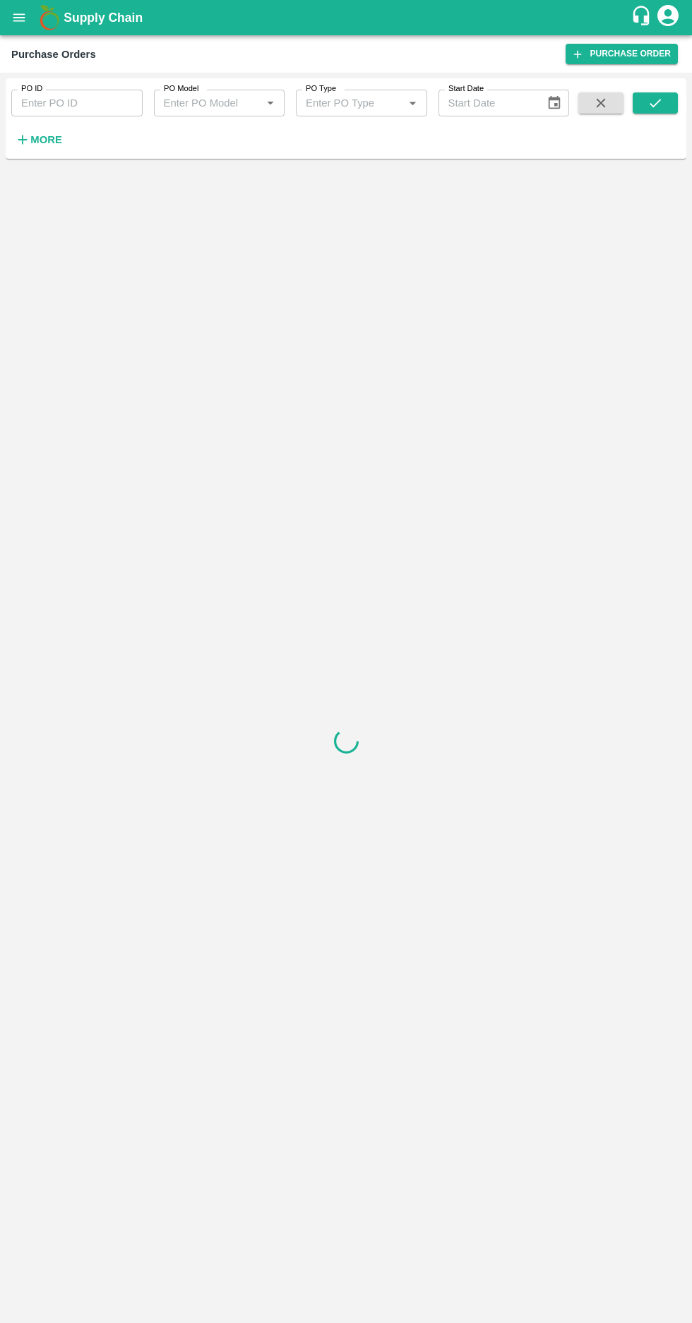
click at [32, 144] on strong "More" at bounding box center [46, 139] width 32 height 11
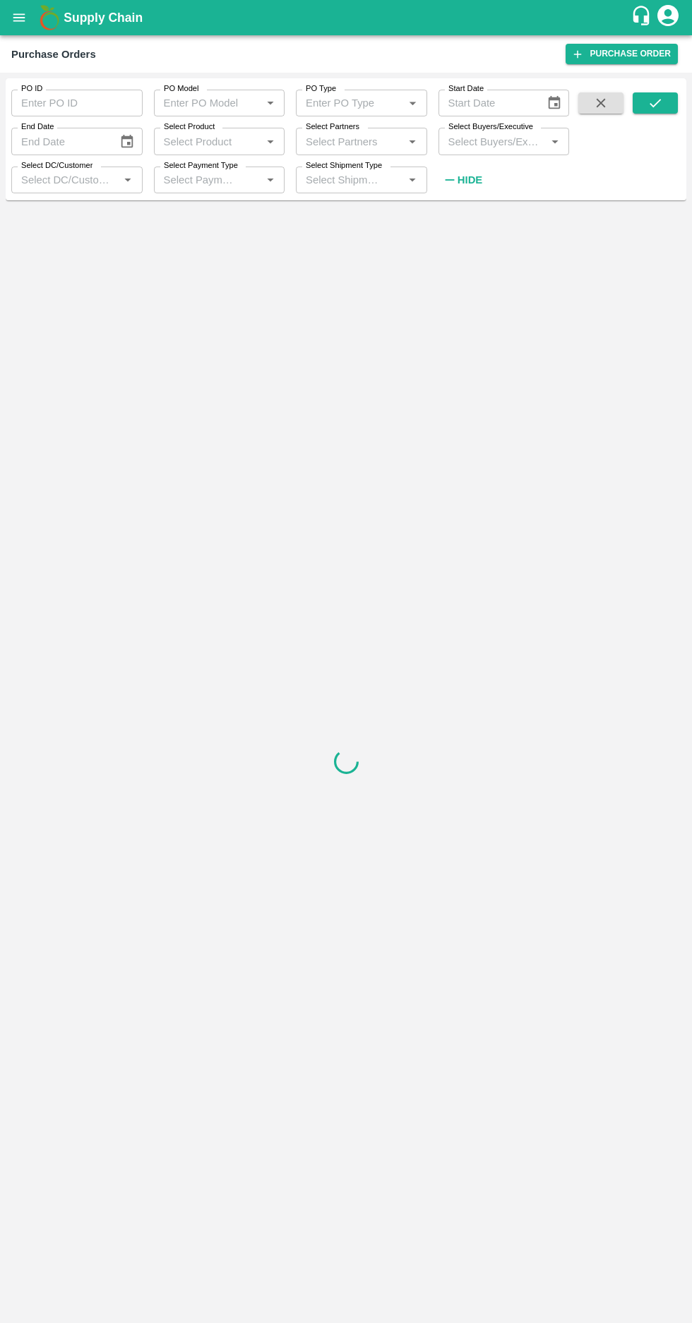
click at [463, 129] on label "Select Buyers/Executive" at bounding box center [490, 126] width 85 height 11
click at [463, 132] on input "Select Buyers/Executive" at bounding box center [493, 141] width 100 height 18
type input "afza"
click at [464, 217] on input "checkbox" at bounding box center [469, 214] width 28 height 28
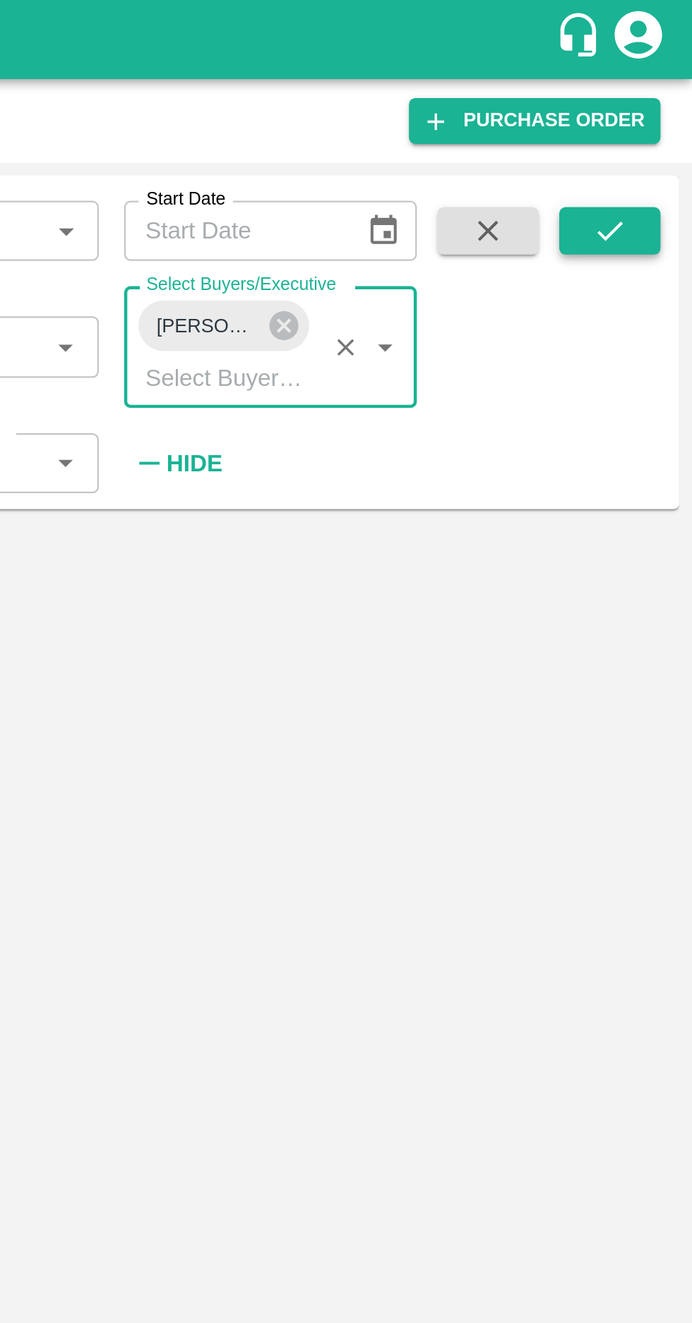
click at [651, 99] on icon "submit" at bounding box center [655, 103] width 16 height 16
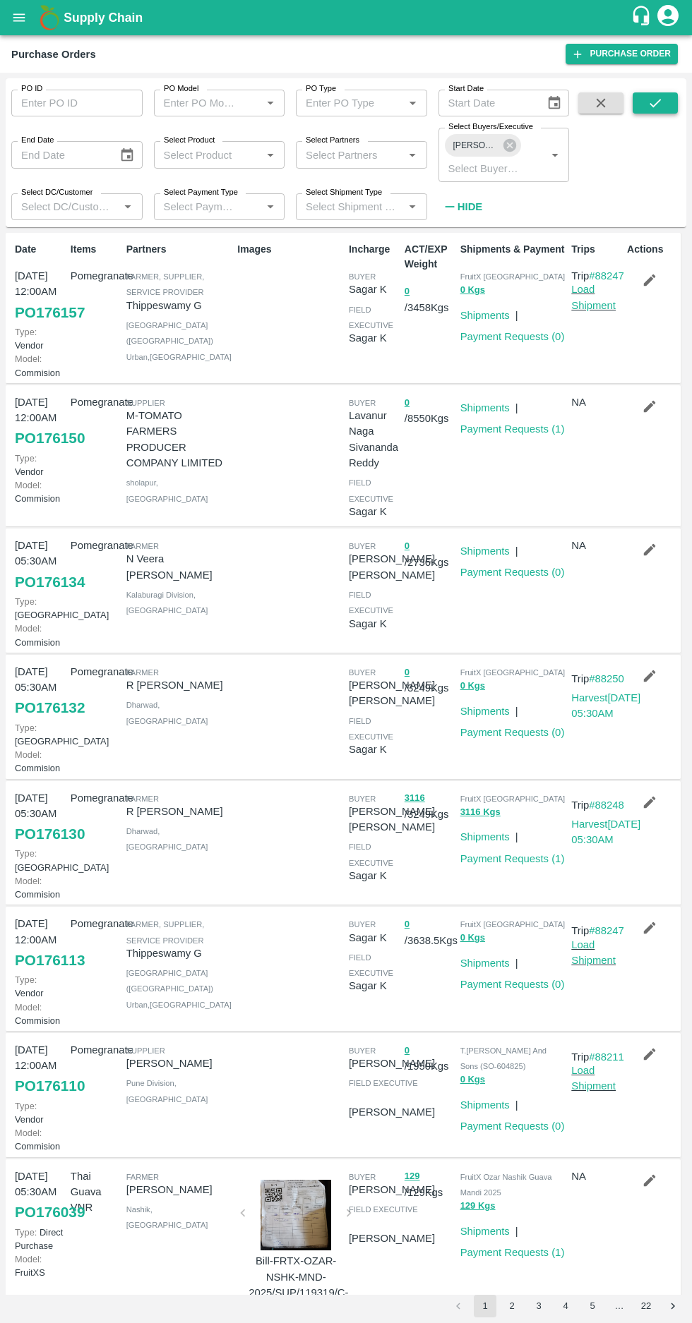
click at [655, 103] on icon "submit" at bounding box center [655, 103] width 16 height 16
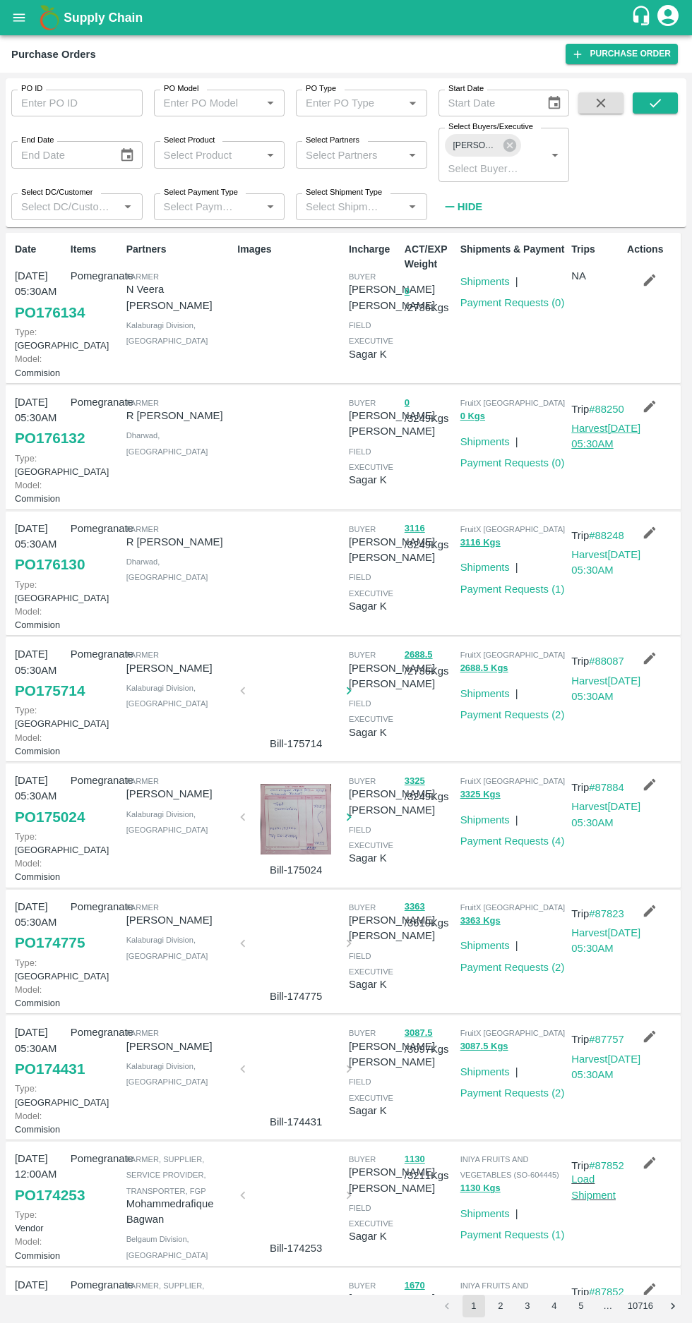
click at [594, 450] on link "Harvest 14 Sep, 05:30AM" at bounding box center [605, 436] width 69 height 27
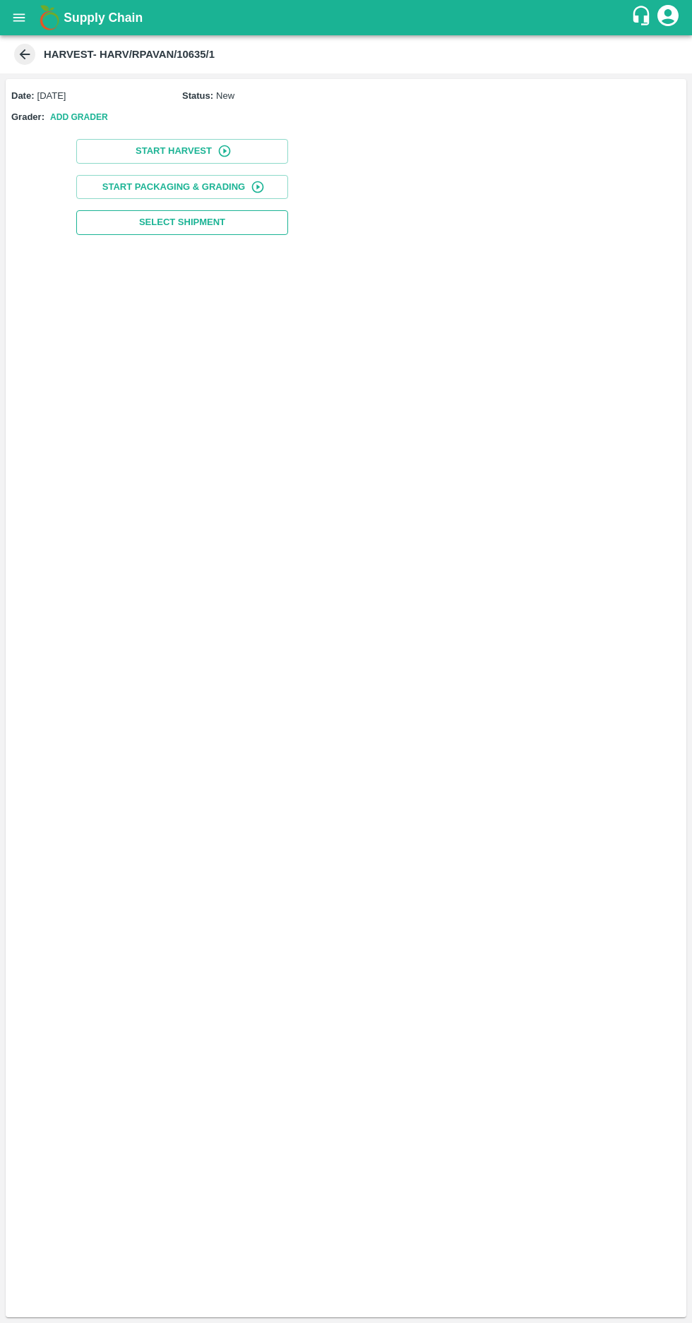
click at [156, 224] on span "Select Shipment" at bounding box center [182, 223] width 86 height 16
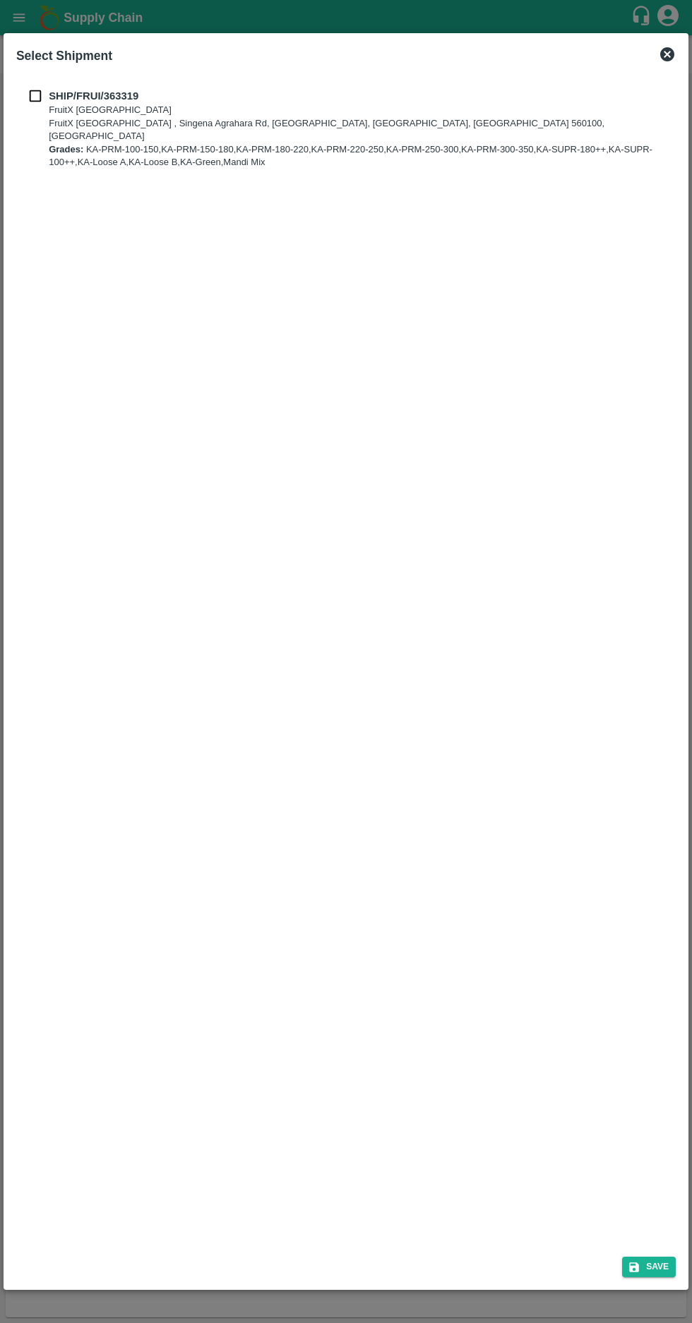
click at [54, 88] on p "SHIP/FRUI/363319" at bounding box center [358, 96] width 618 height 16
checkbox input "true"
click at [651, 1275] on button "Save" at bounding box center [649, 1267] width 54 height 20
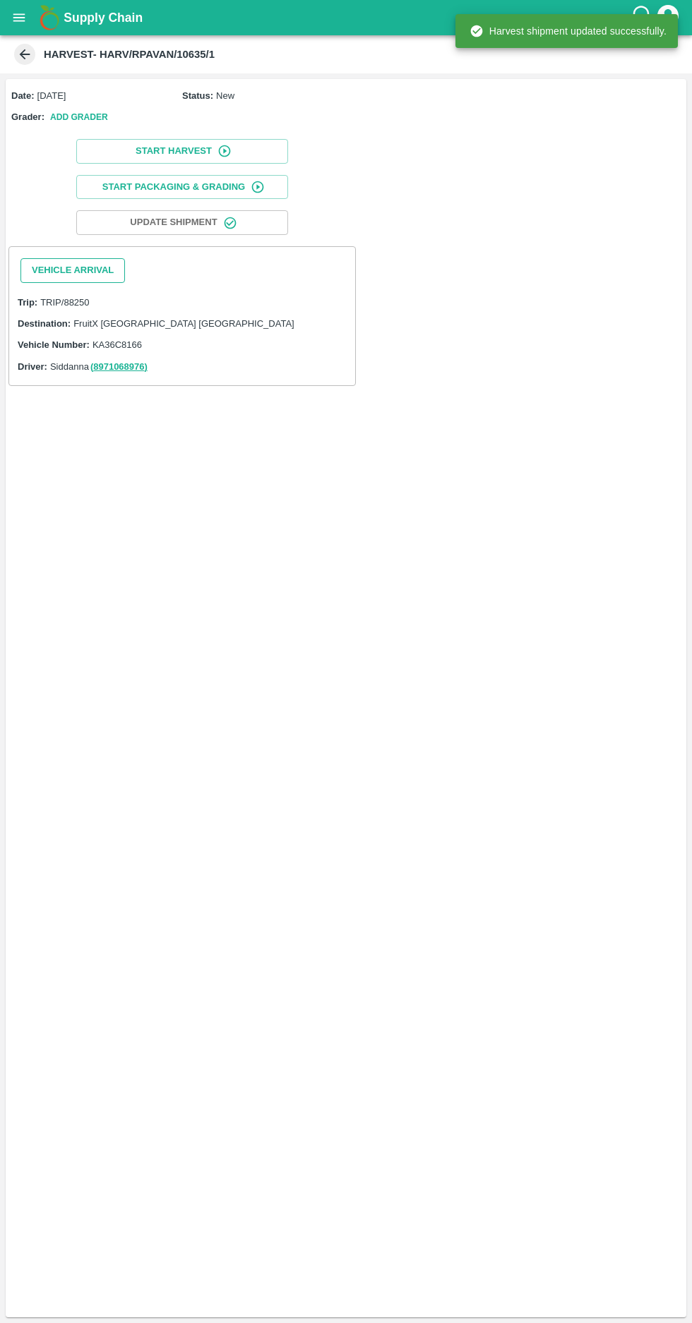
click at [51, 270] on button "Vehicle Arrival" at bounding box center [72, 270] width 104 height 25
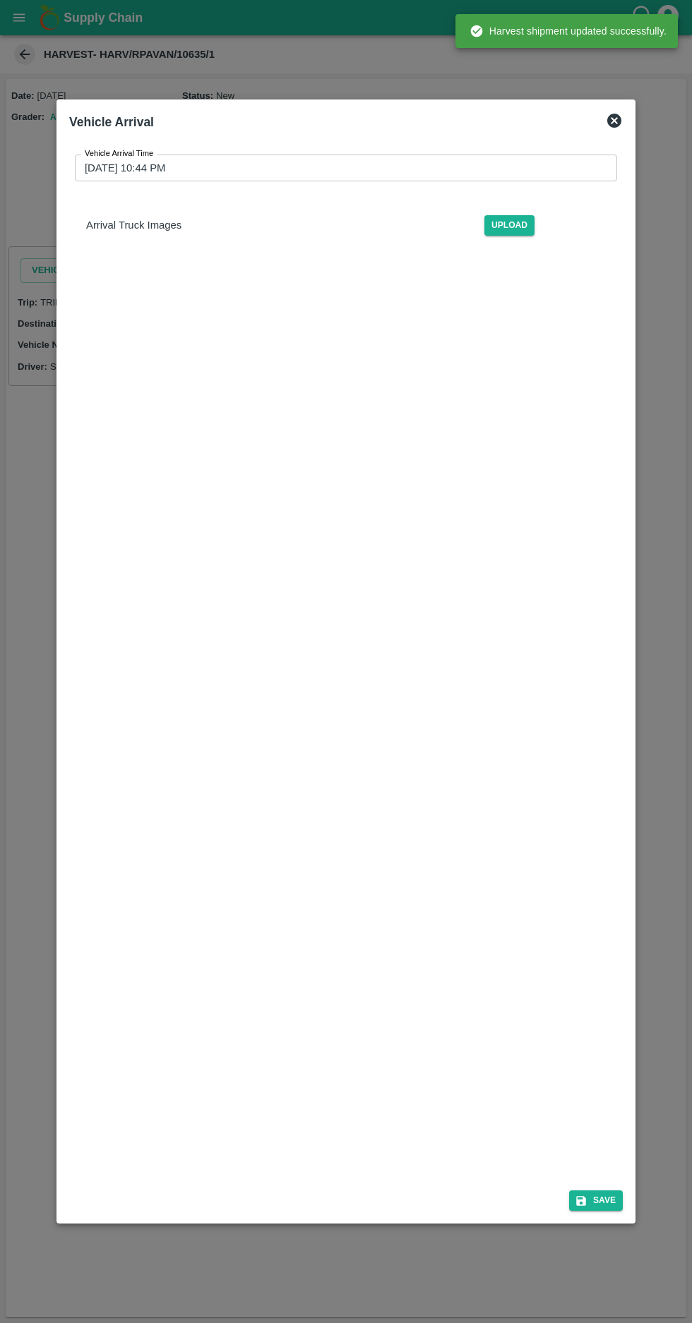
click at [136, 155] on input "[DATE] 10:44 PM" at bounding box center [341, 168] width 532 height 27
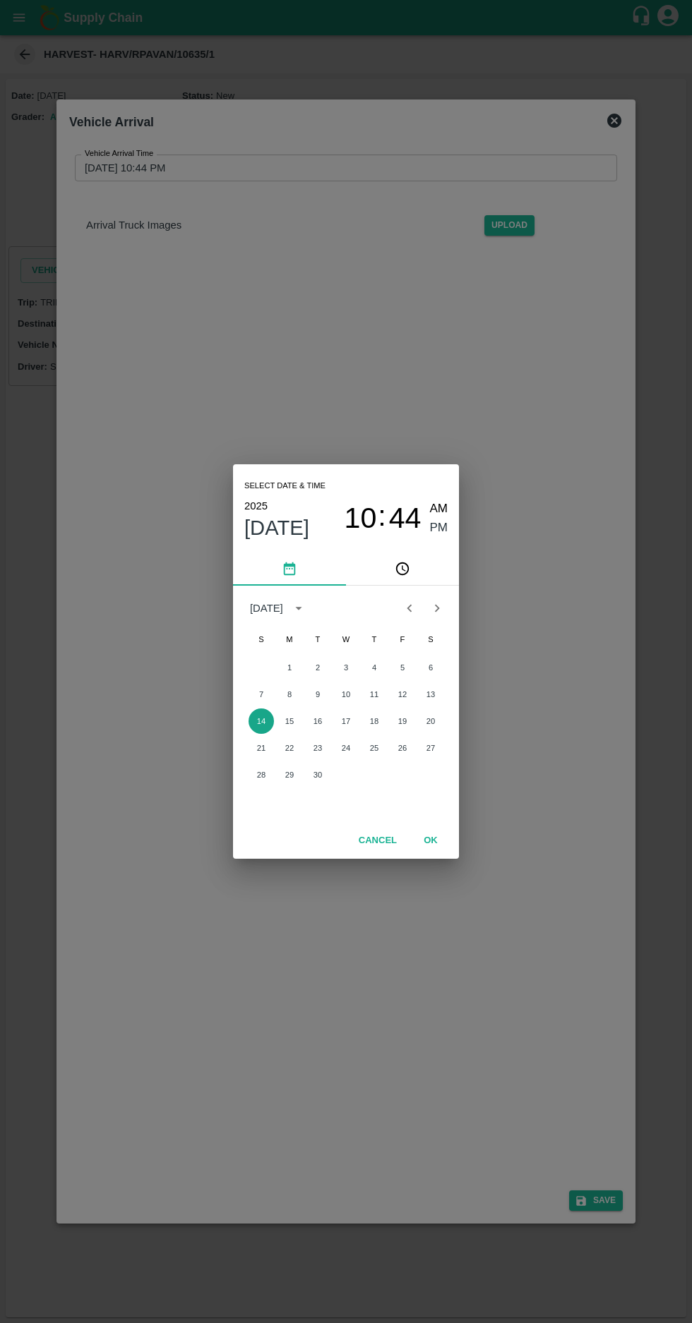
click at [260, 721] on button "14" at bounding box center [260, 721] width 25 height 25
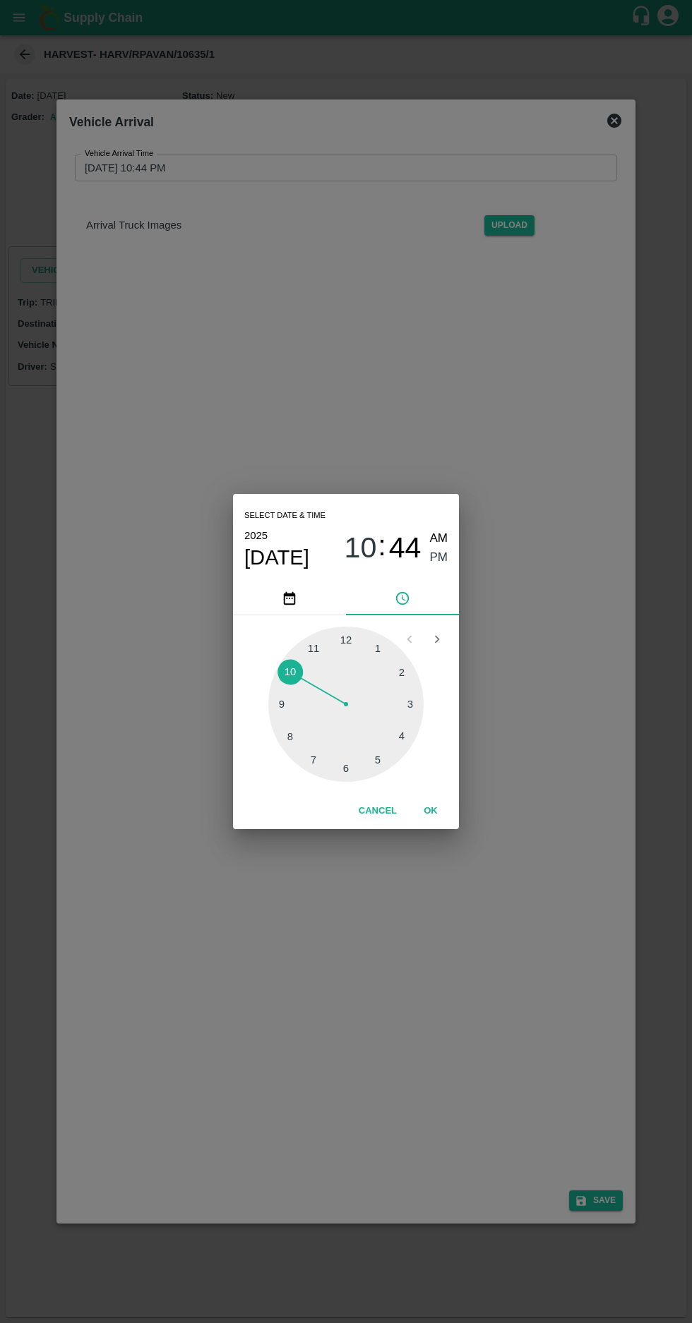
click at [445, 532] on span "AM" at bounding box center [439, 538] width 18 height 19
type input "[DATE] 10:44 AM"
click at [430, 810] on button "OK" at bounding box center [430, 811] width 45 height 25
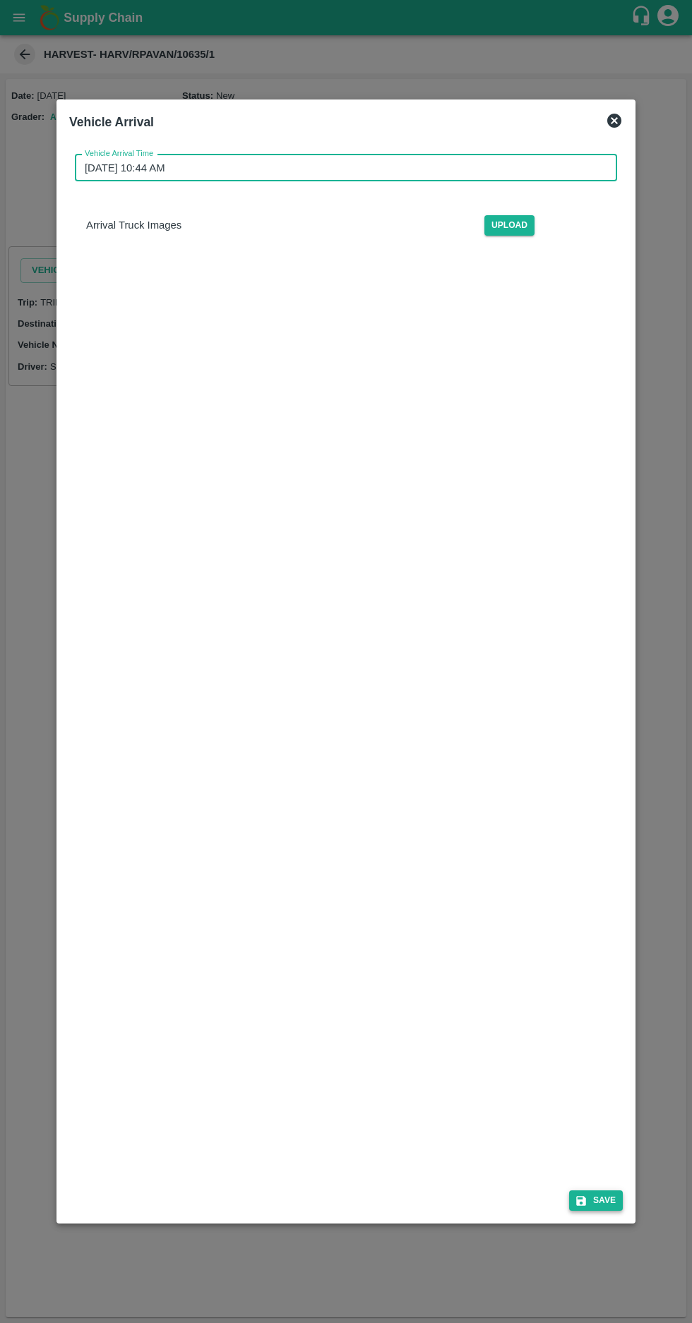
click at [607, 1211] on button "Save" at bounding box center [596, 1201] width 54 height 20
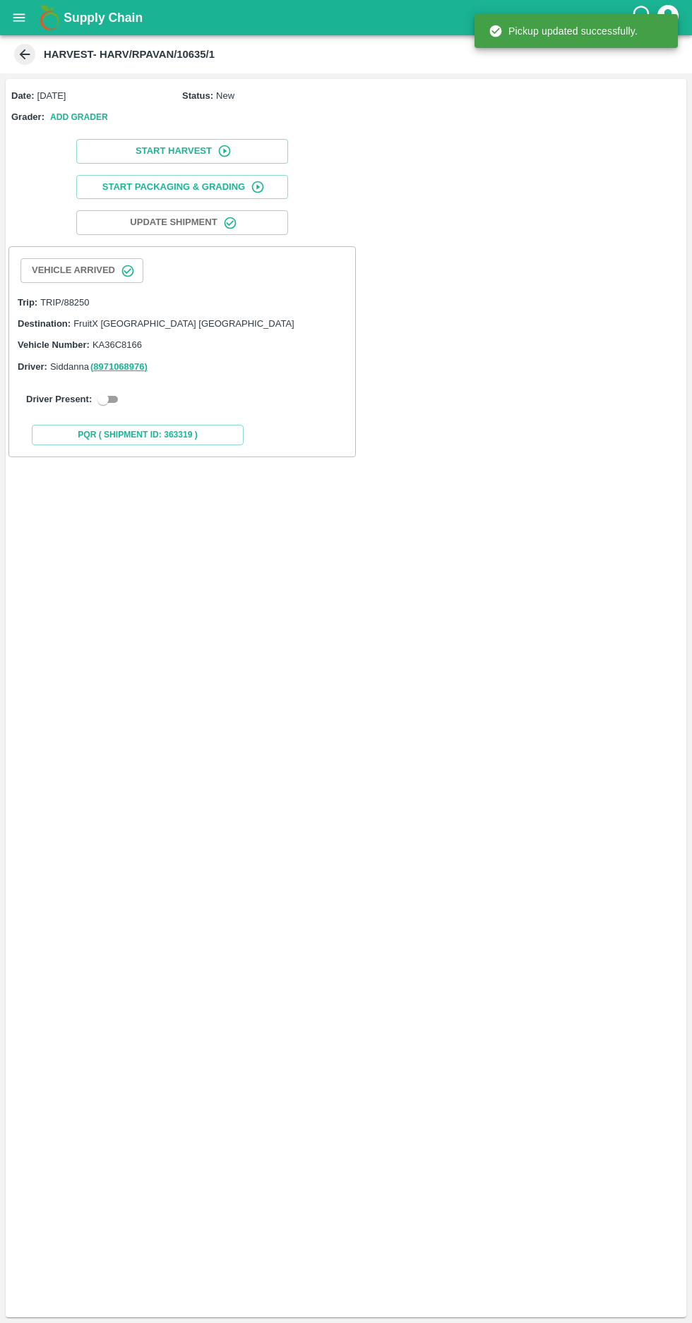
click at [102, 397] on input "checkbox" at bounding box center [103, 399] width 51 height 17
checkbox input "true"
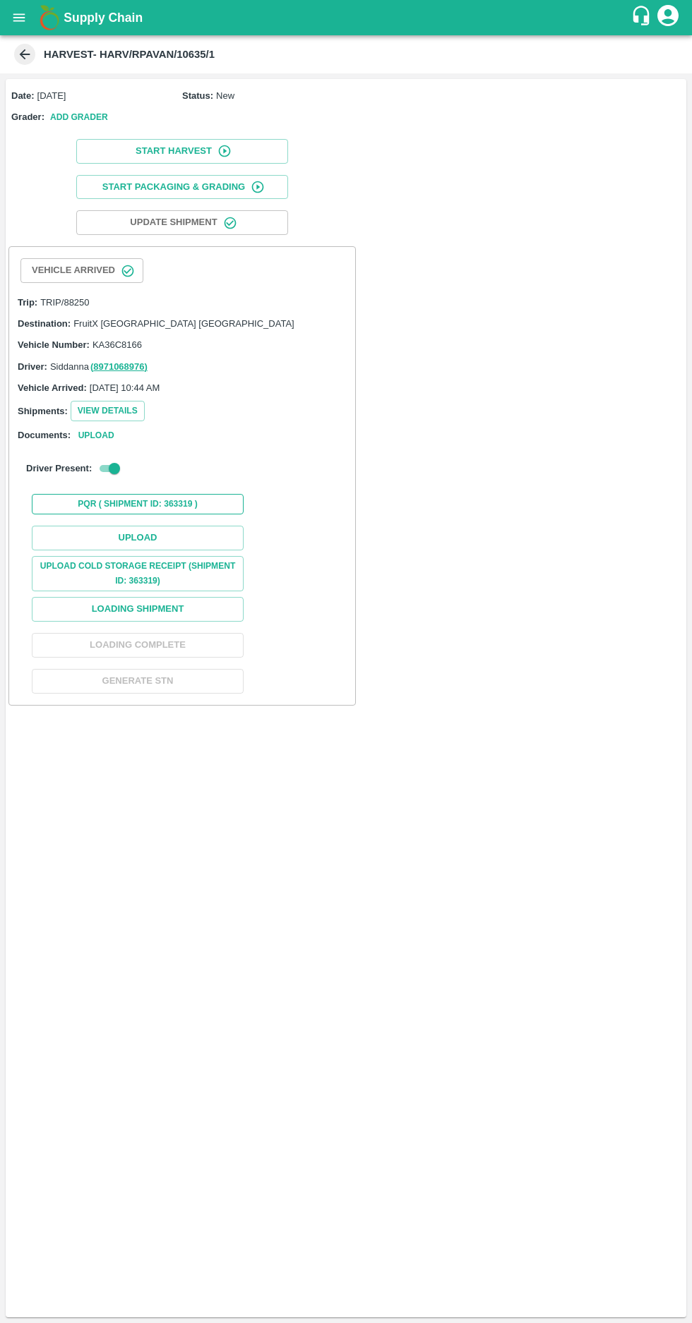
click at [115, 503] on button "PQR ( Shipment Id: 363319 )" at bounding box center [138, 504] width 212 height 20
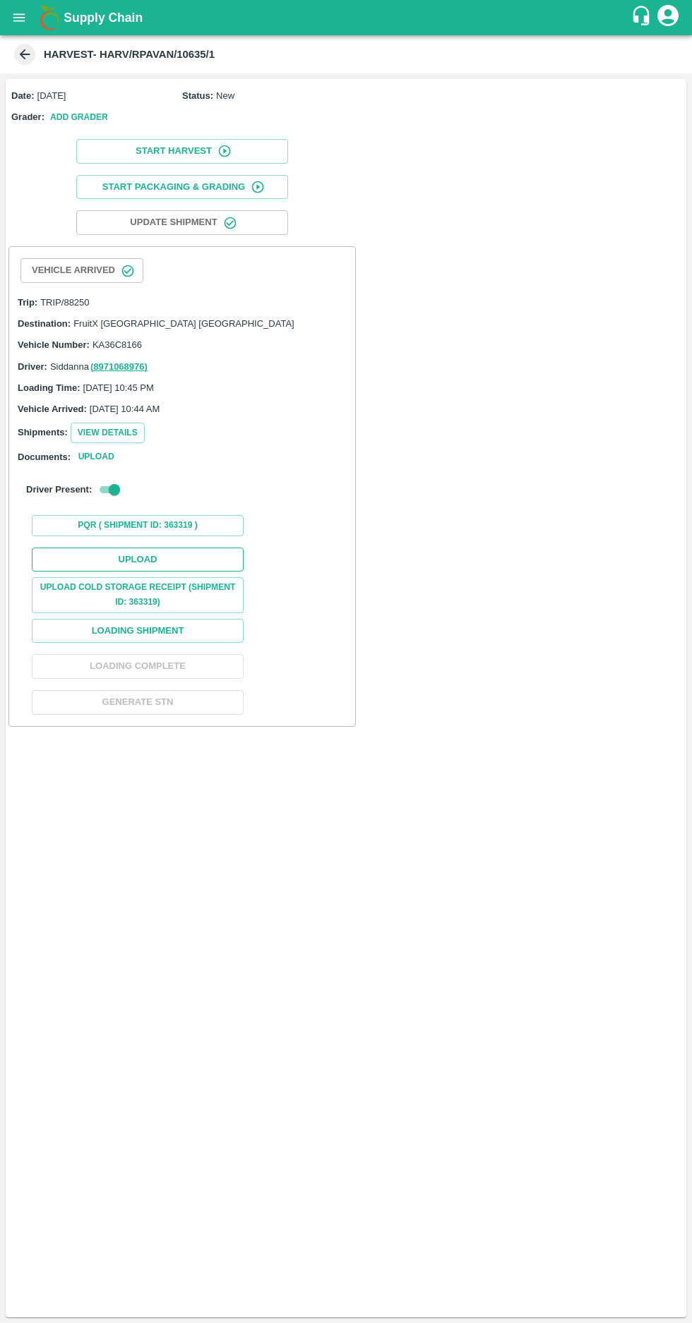
click at [128, 551] on button "Upload" at bounding box center [138, 560] width 212 height 25
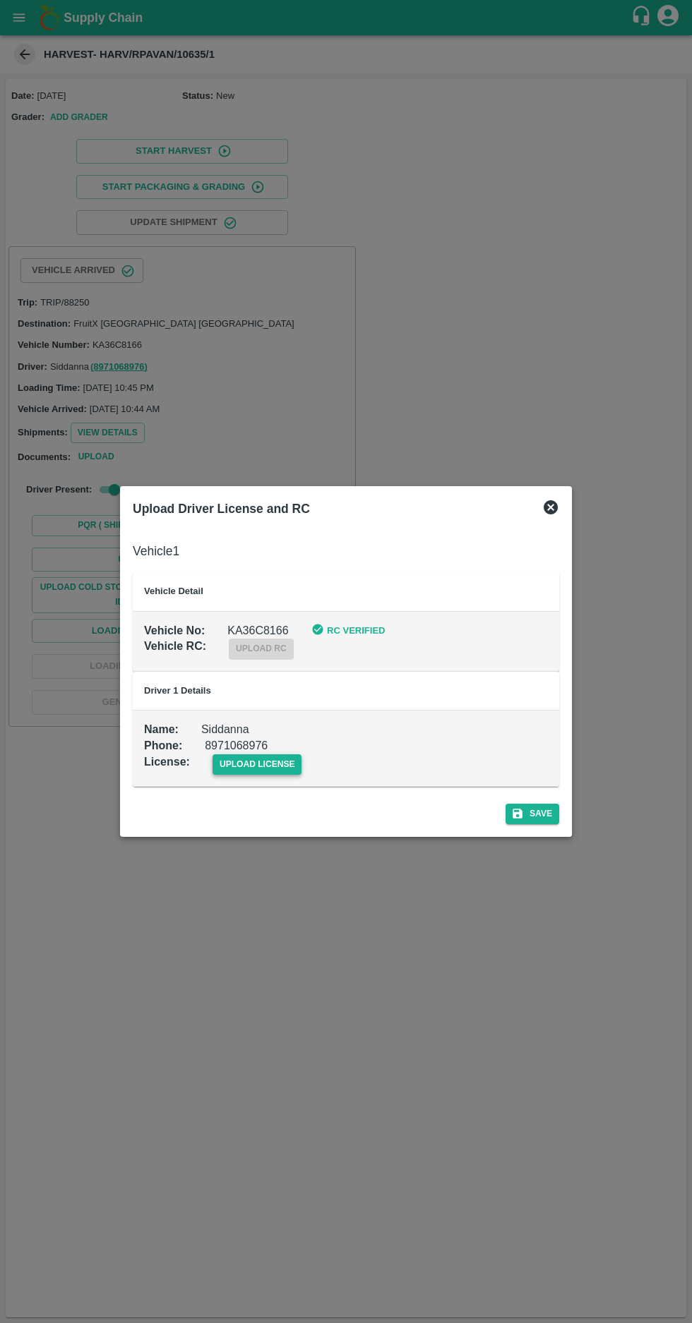
click at [244, 764] on span "upload license" at bounding box center [257, 764] width 90 height 20
click at [0, 0] on input "upload license" at bounding box center [0, 0] width 0 height 0
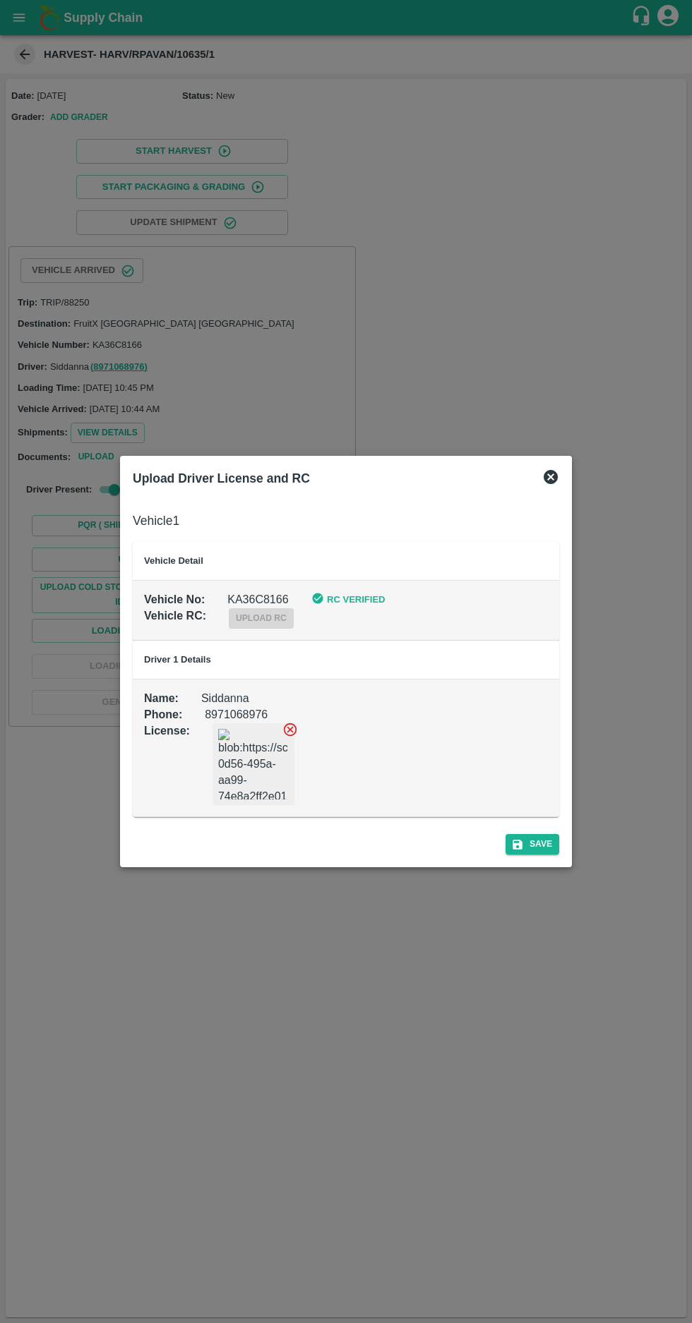
click at [572, 825] on div at bounding box center [346, 661] width 692 height 1323
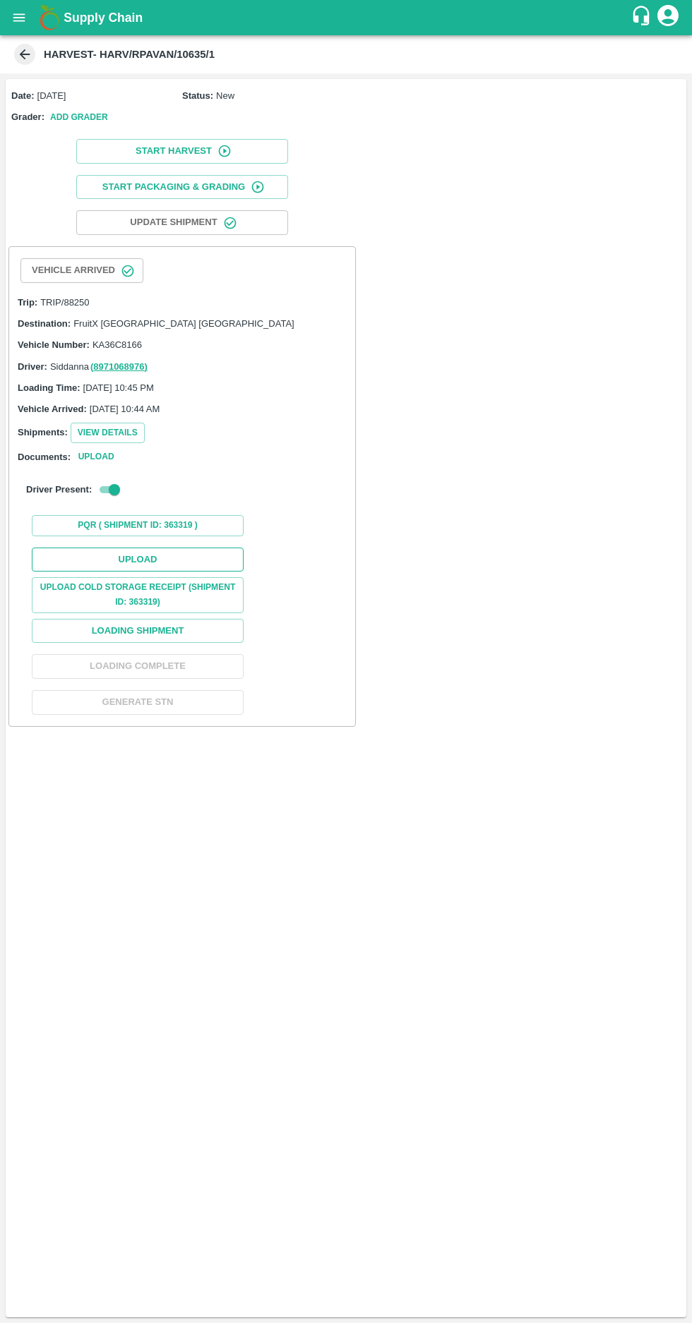
click at [136, 553] on button "Upload" at bounding box center [138, 560] width 212 height 25
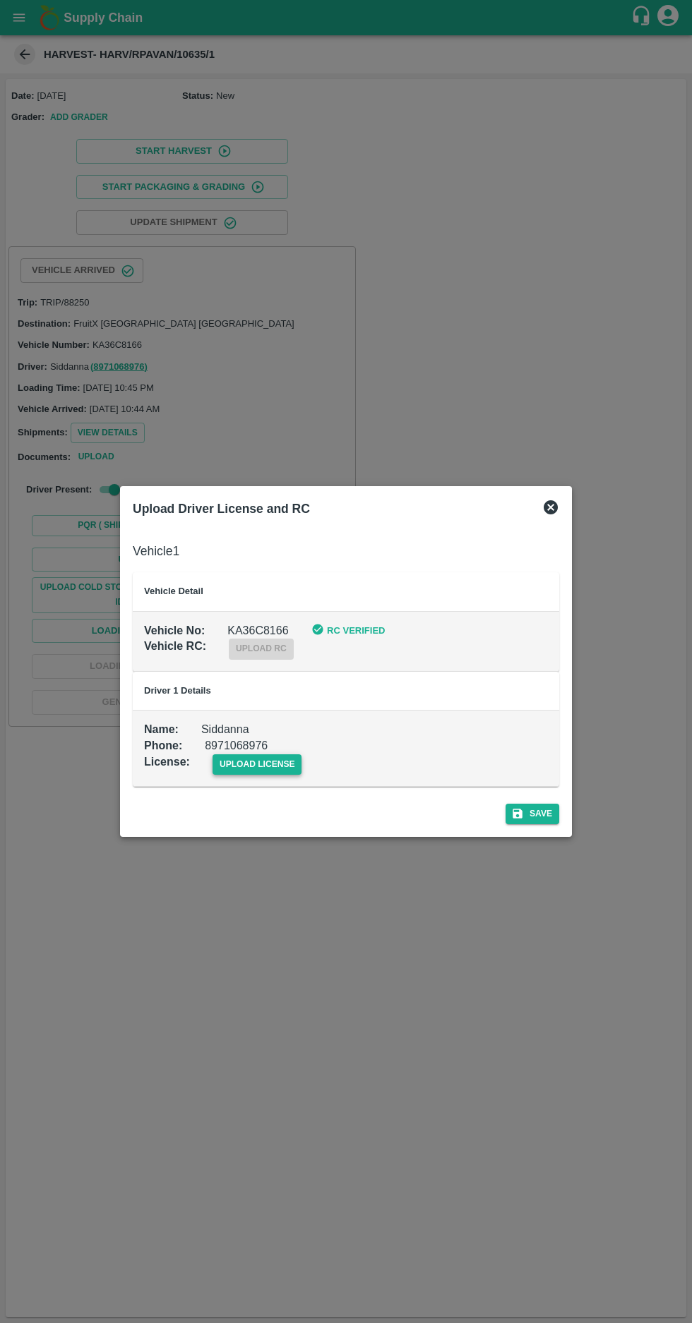
click at [237, 771] on span "upload license" at bounding box center [257, 764] width 90 height 20
click at [0, 0] on input "upload license" at bounding box center [0, 0] width 0 height 0
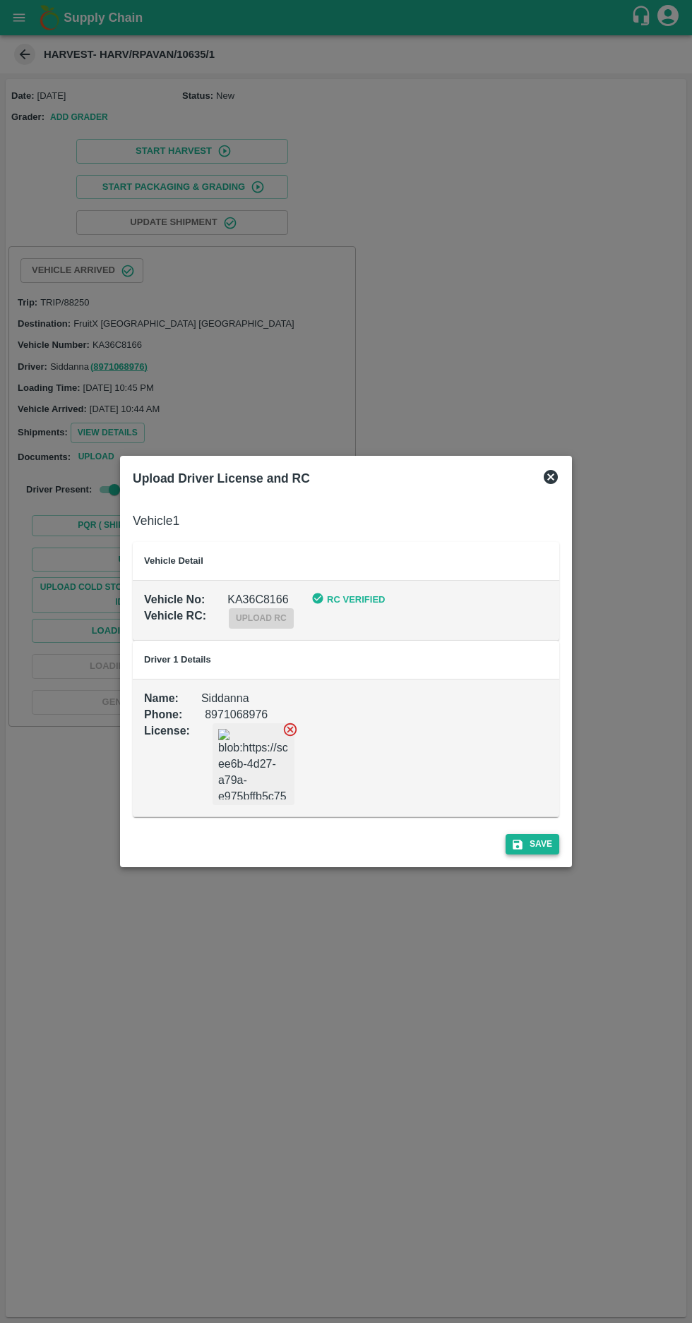
click at [541, 844] on button "Save" at bounding box center [532, 844] width 54 height 20
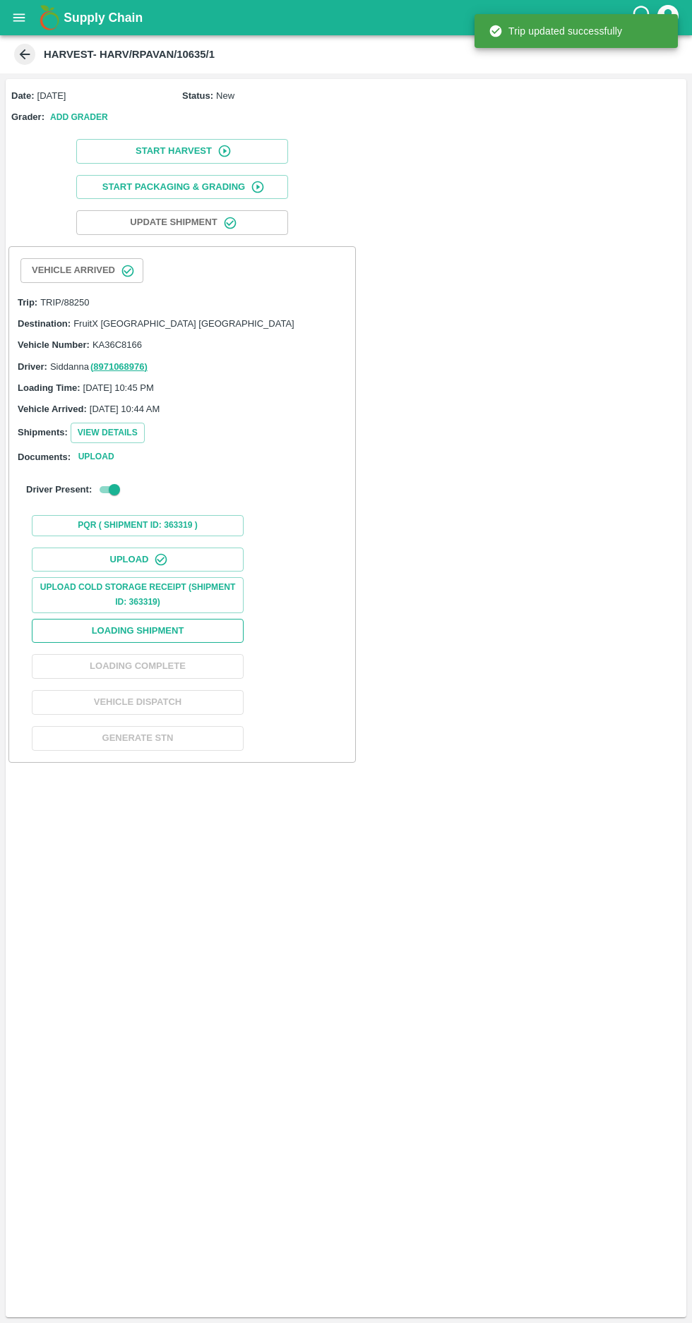
click at [136, 627] on button "Loading Shipment" at bounding box center [138, 631] width 212 height 25
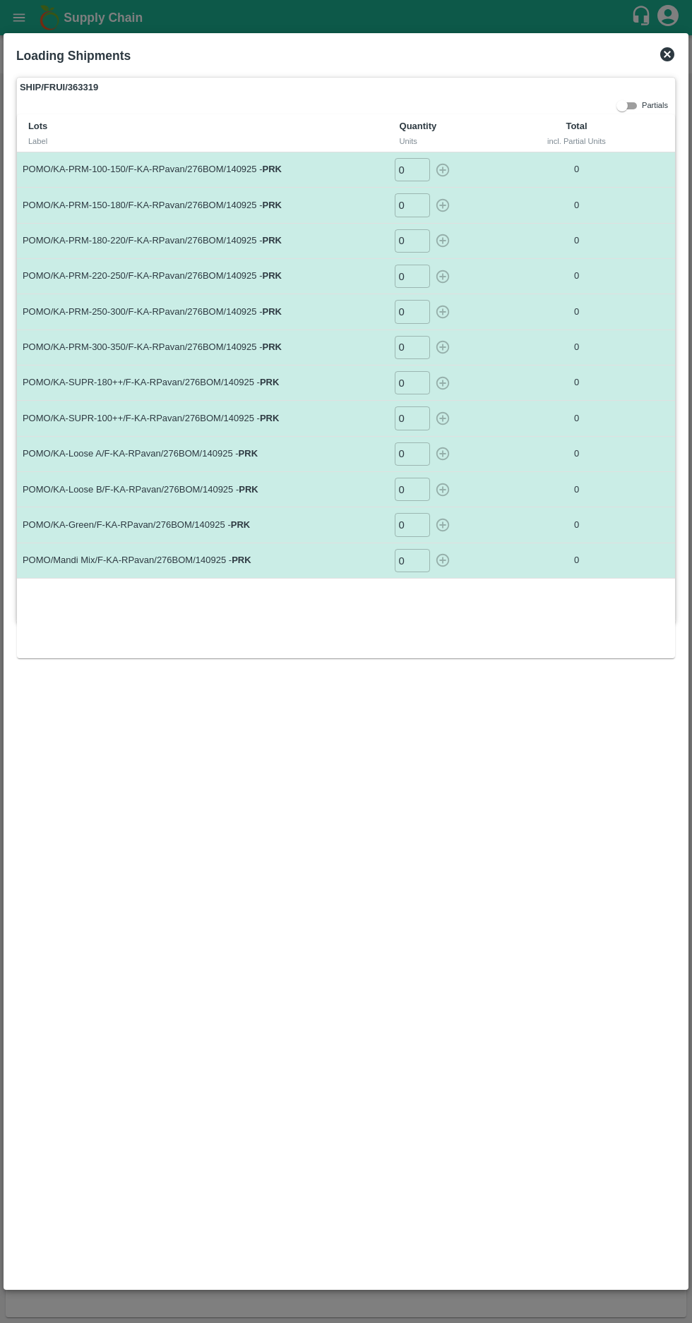
click at [407, 169] on input "0" at bounding box center [412, 169] width 35 height 23
click at [408, 169] on input "number" at bounding box center [412, 169] width 35 height 23
type input "30"
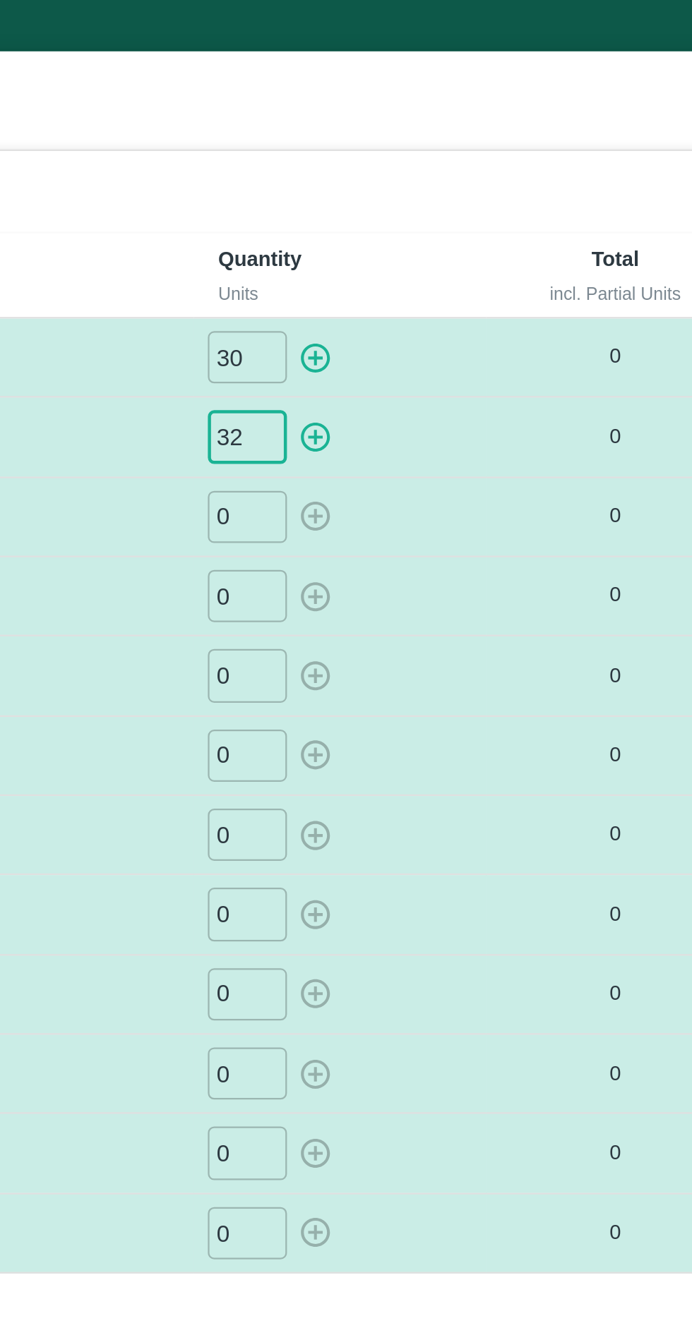
type input "32"
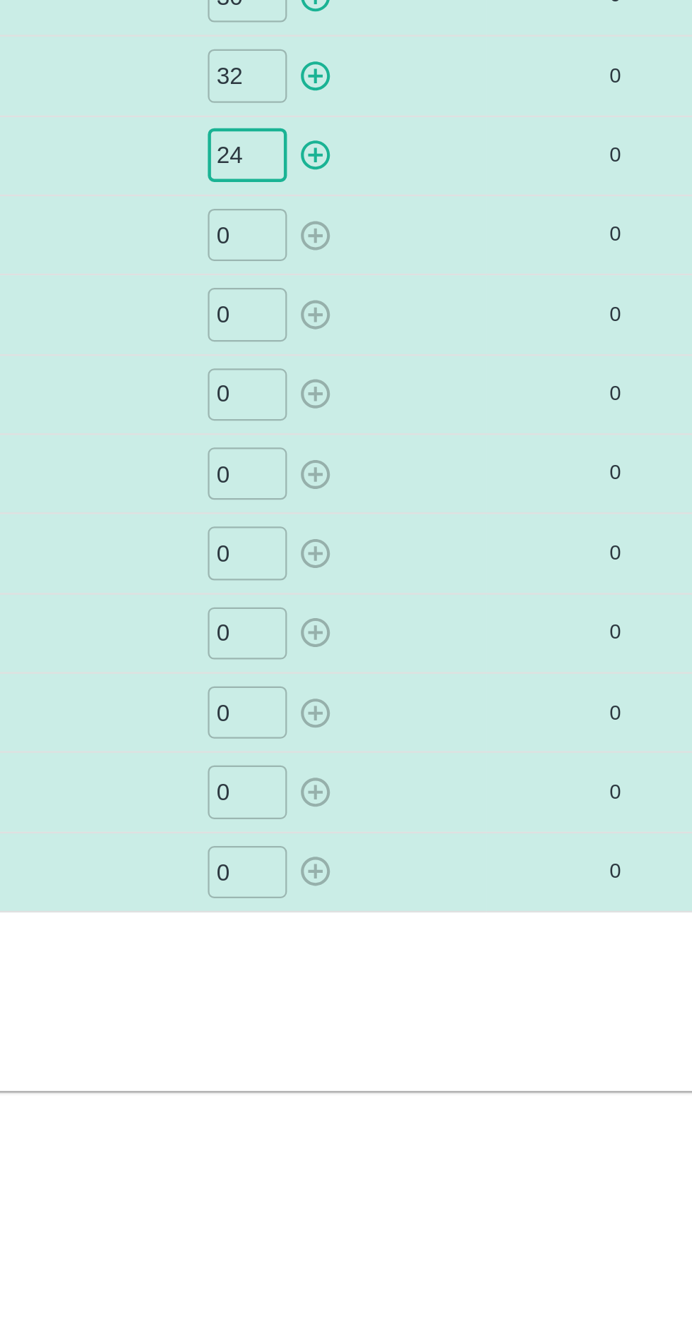
type input "24"
type input "27"
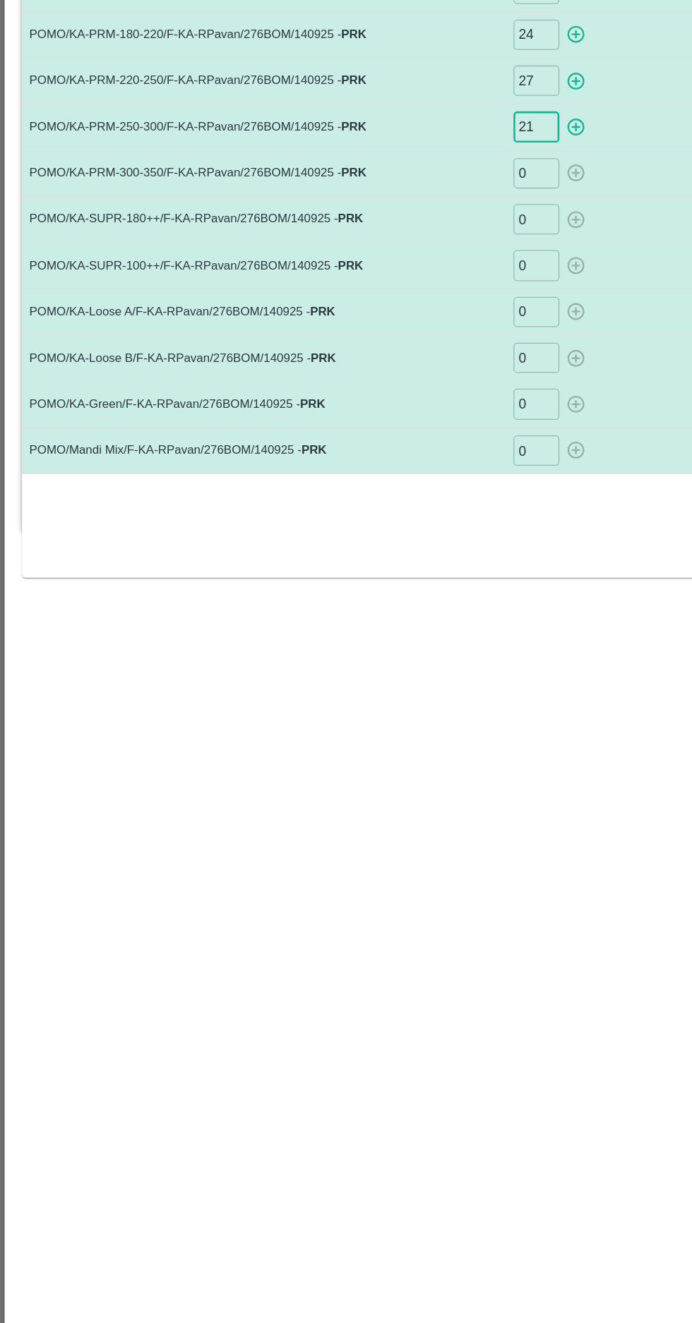
type input "21"
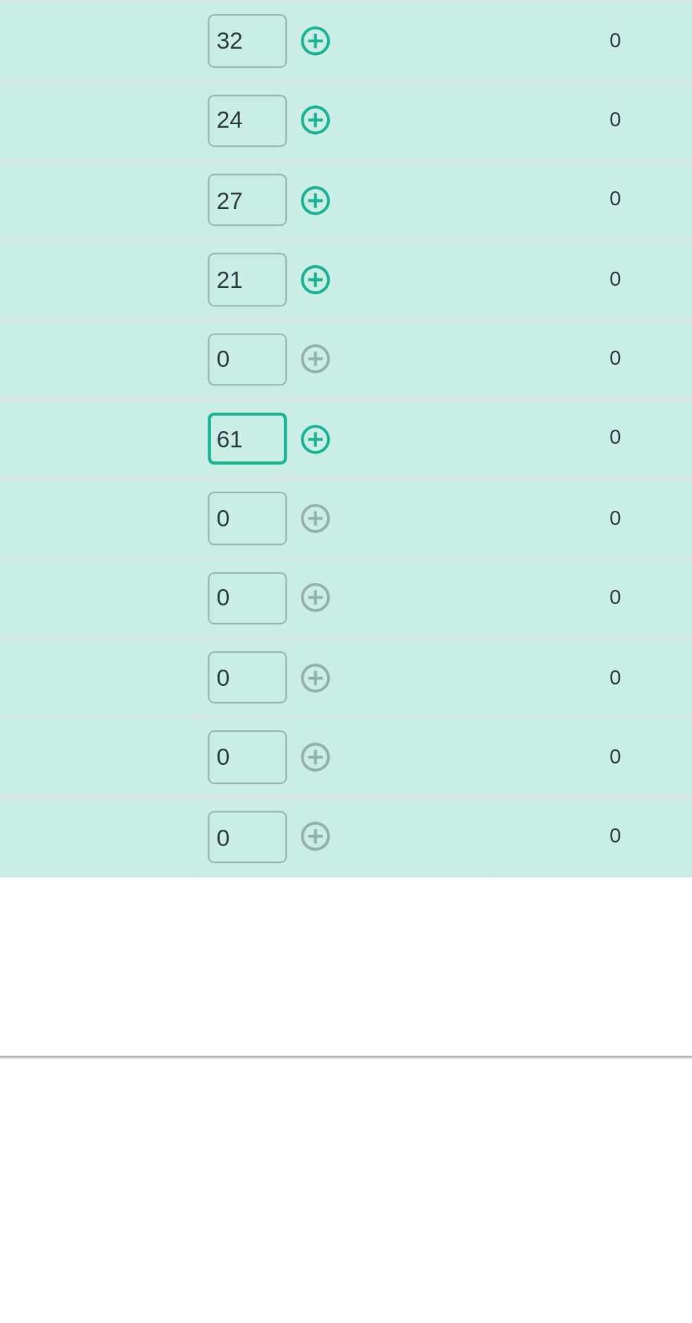
type input "61"
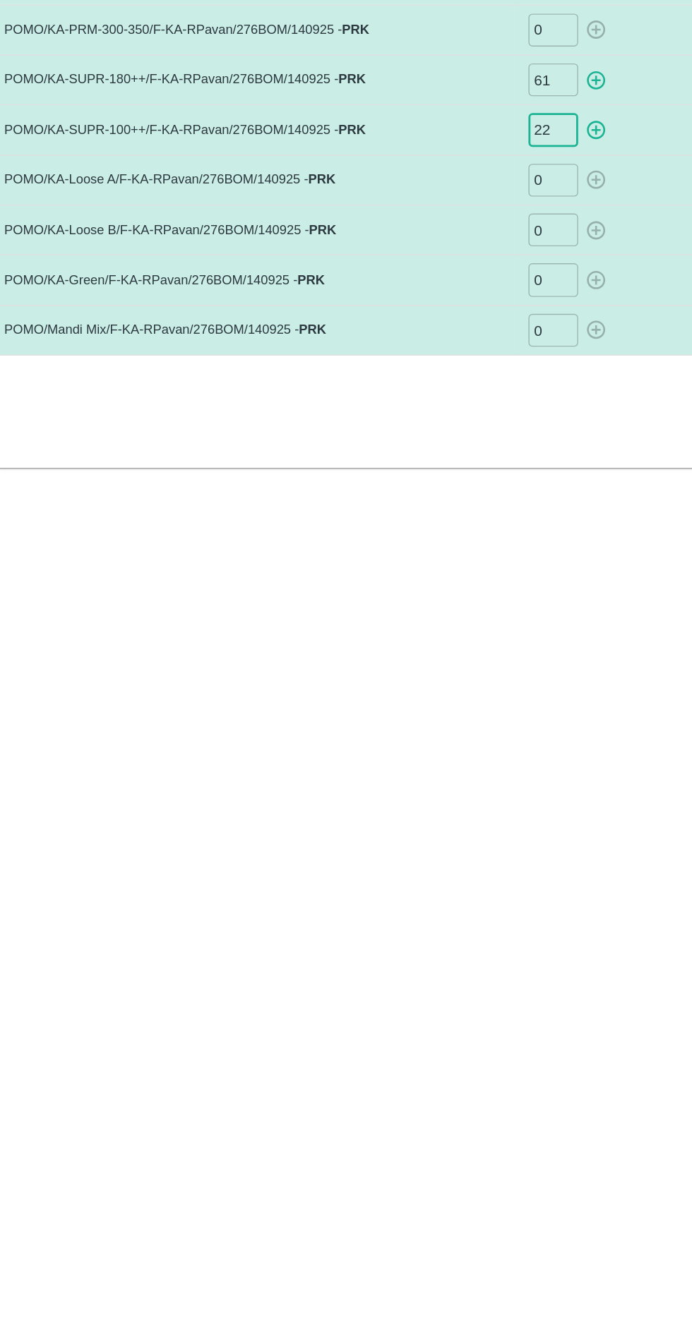
type input "22"
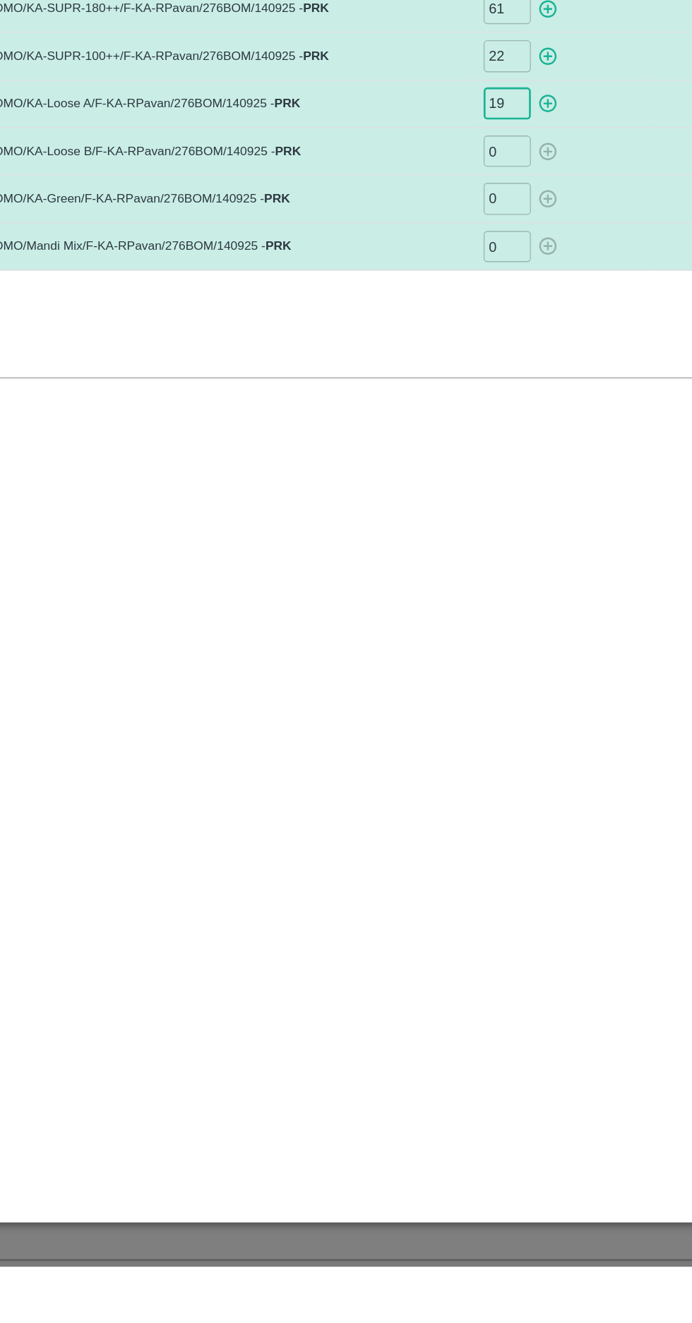
type input "19"
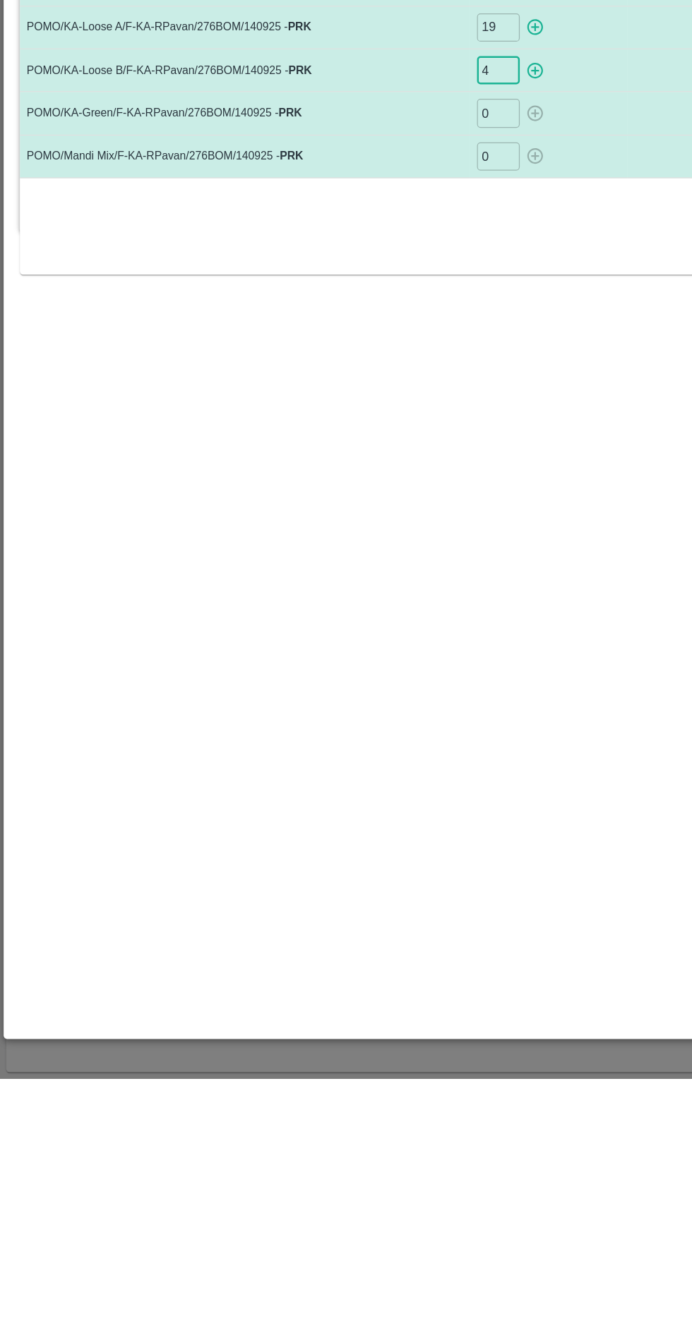
type input "4"
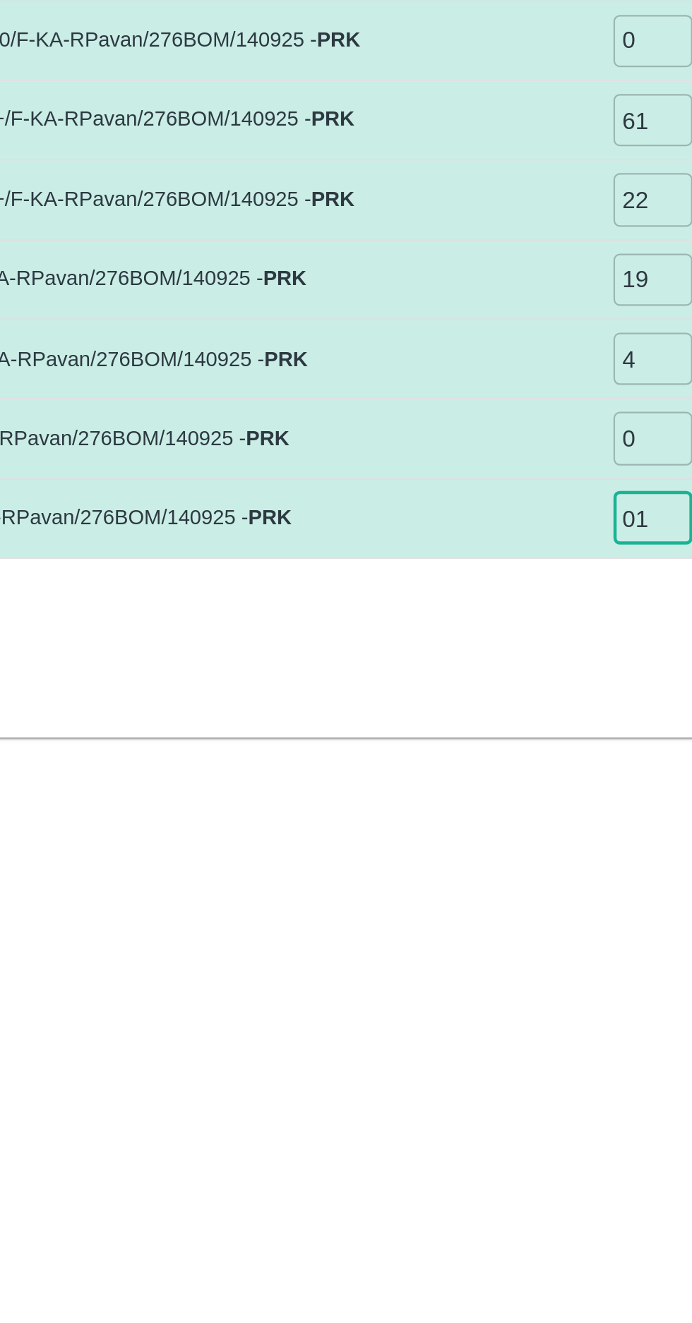
type input "0"
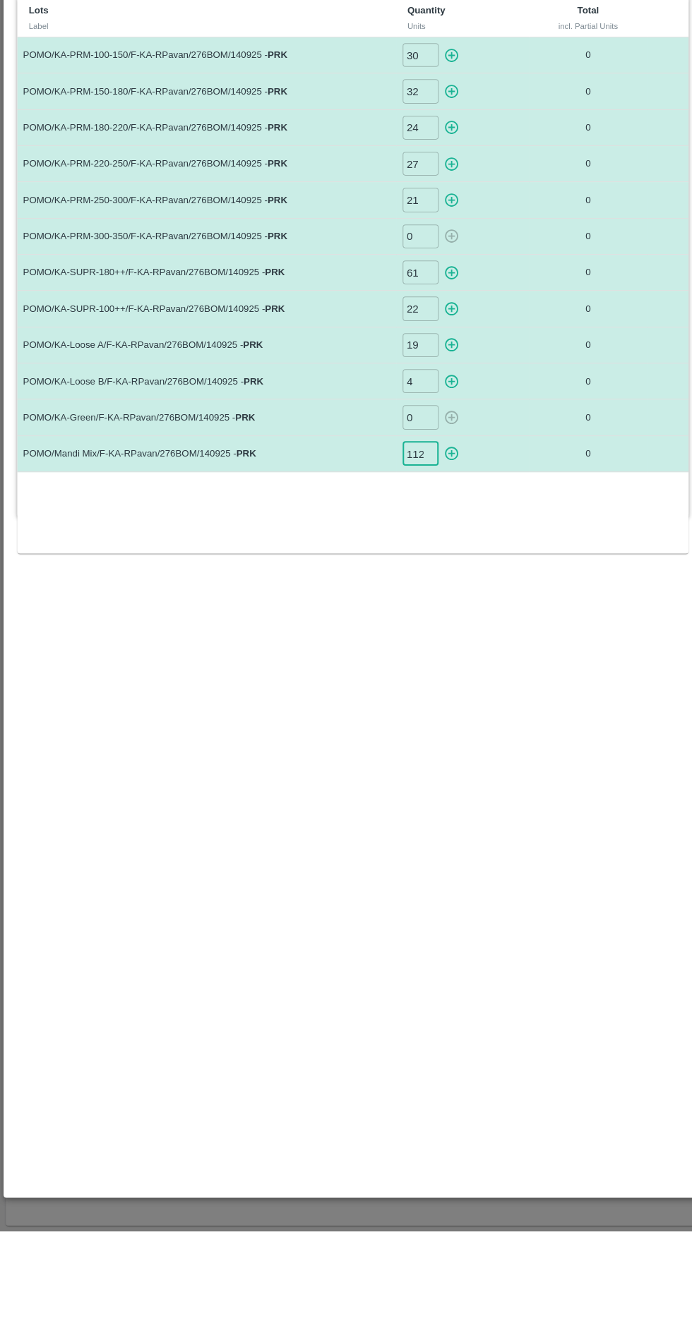
type input "112"
click at [442, 169] on icon "button" at bounding box center [441, 169] width 13 height 13
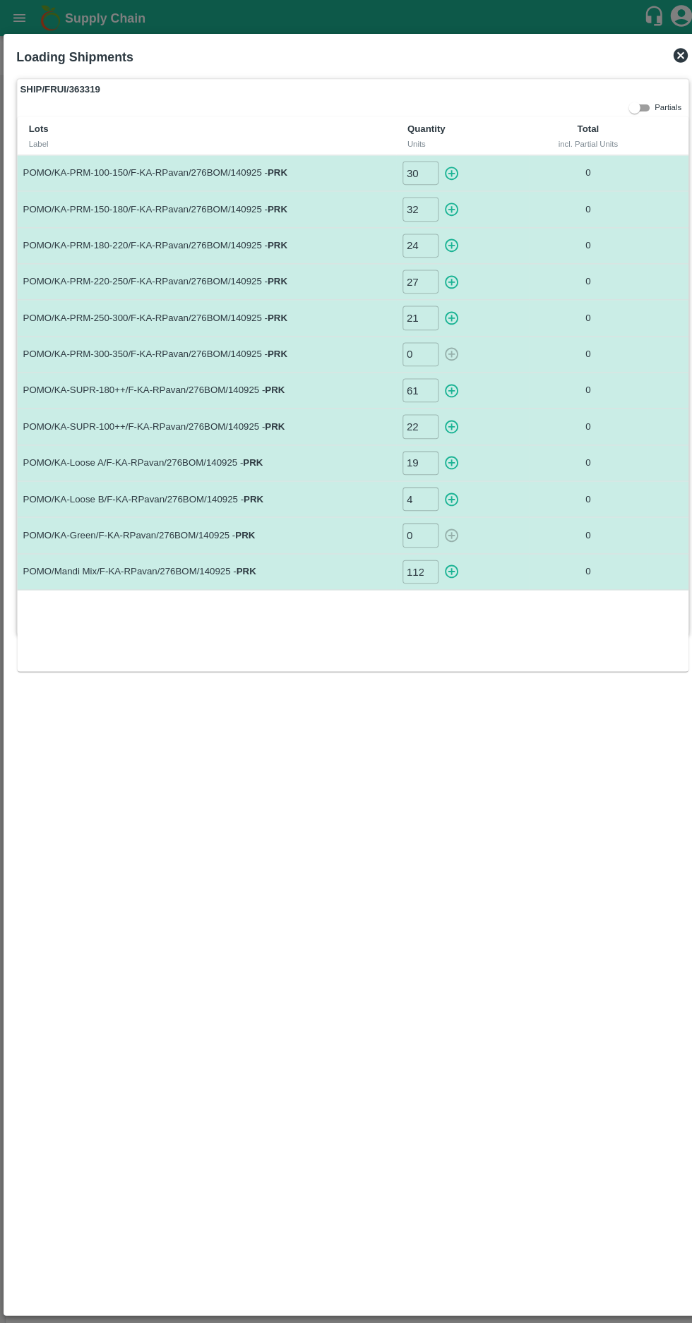
type input "0"
click at [442, 205] on icon "button" at bounding box center [441, 205] width 13 height 13
type input "0"
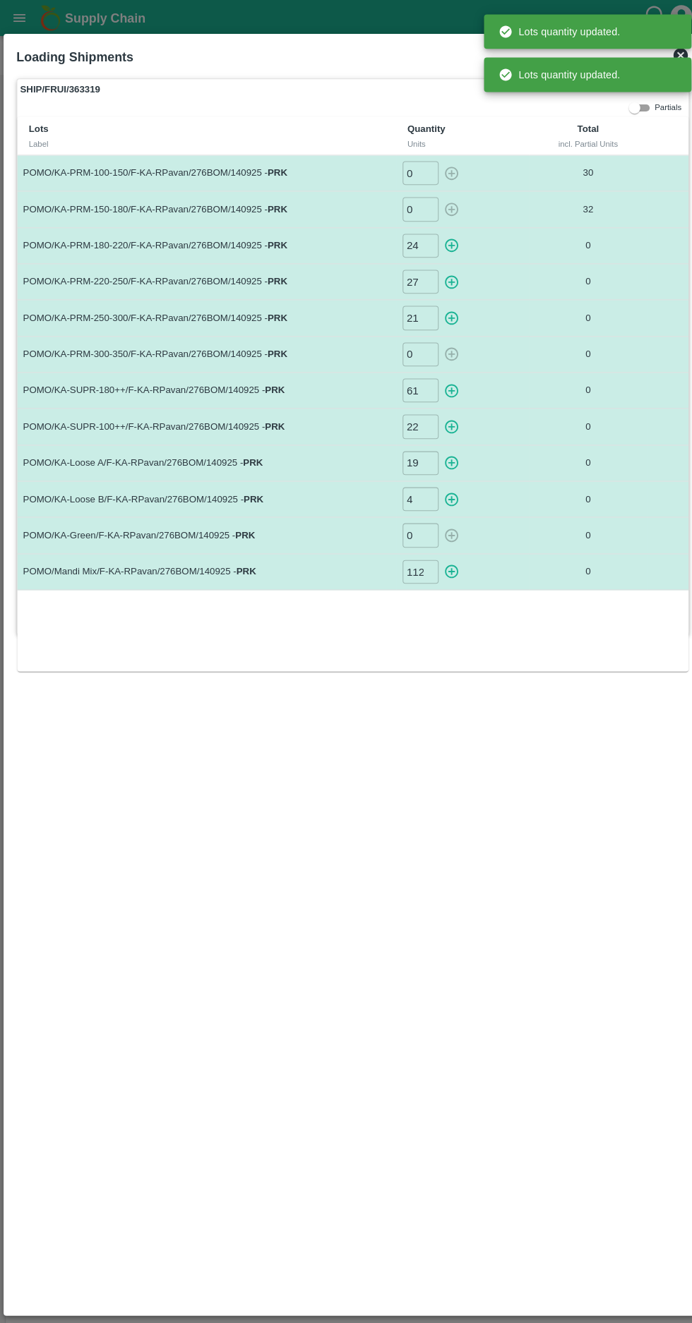
click at [446, 240] on icon "button" at bounding box center [443, 241] width 16 height 16
type input "0"
click at [442, 275] on icon "button" at bounding box center [441, 276] width 13 height 13
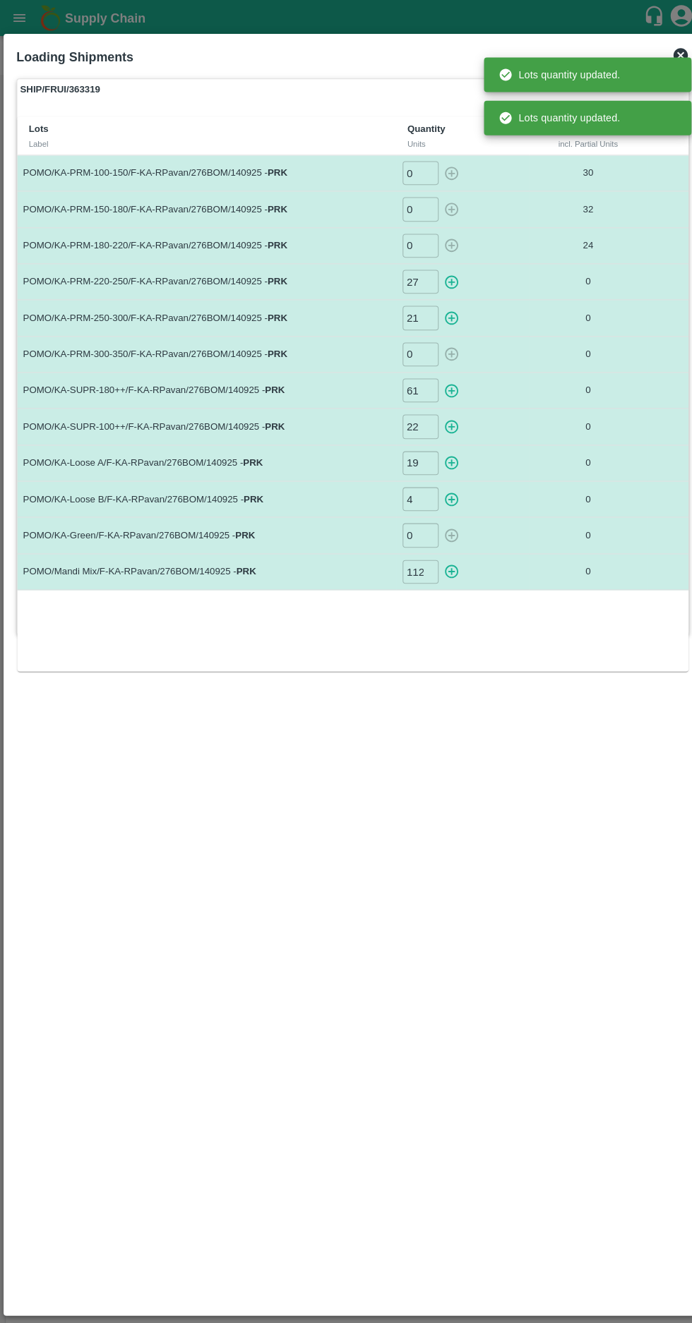
type input "0"
click at [442, 311] on icon "button" at bounding box center [441, 312] width 13 height 13
type input "0"
click at [443, 381] on icon "button" at bounding box center [441, 382] width 13 height 13
type input "0"
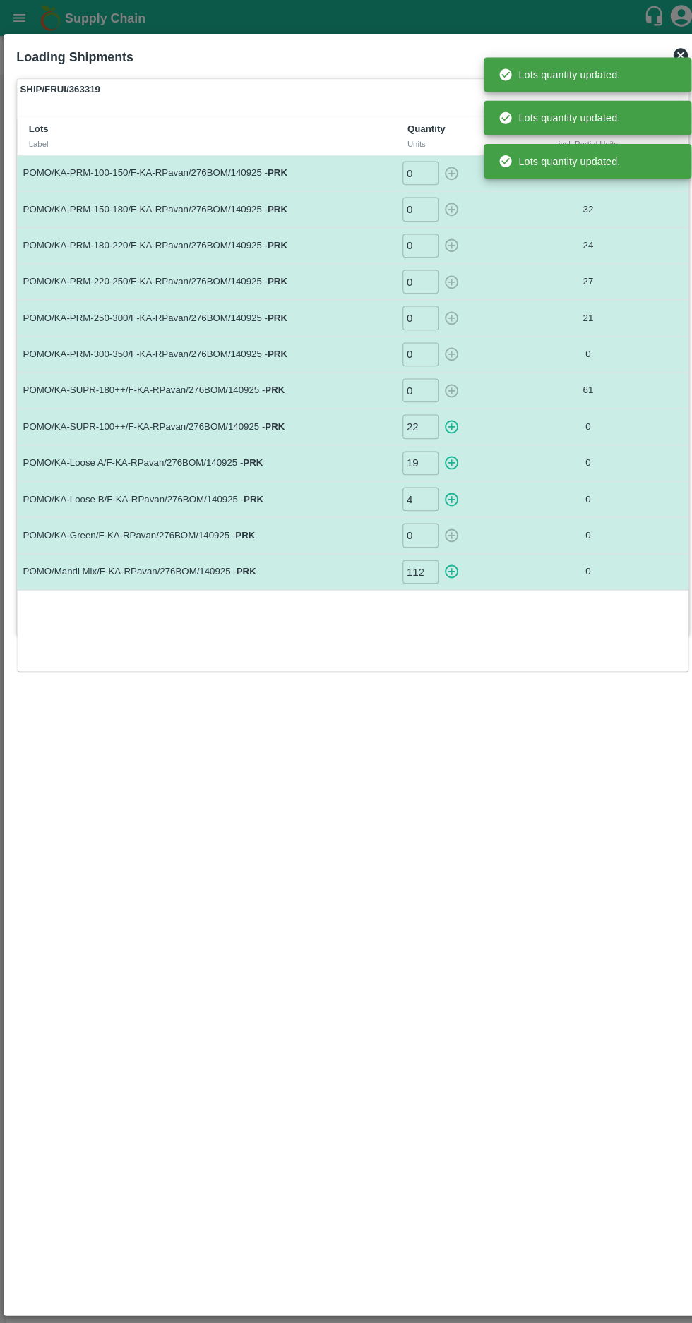
click at [447, 416] on icon "button" at bounding box center [443, 419] width 16 height 16
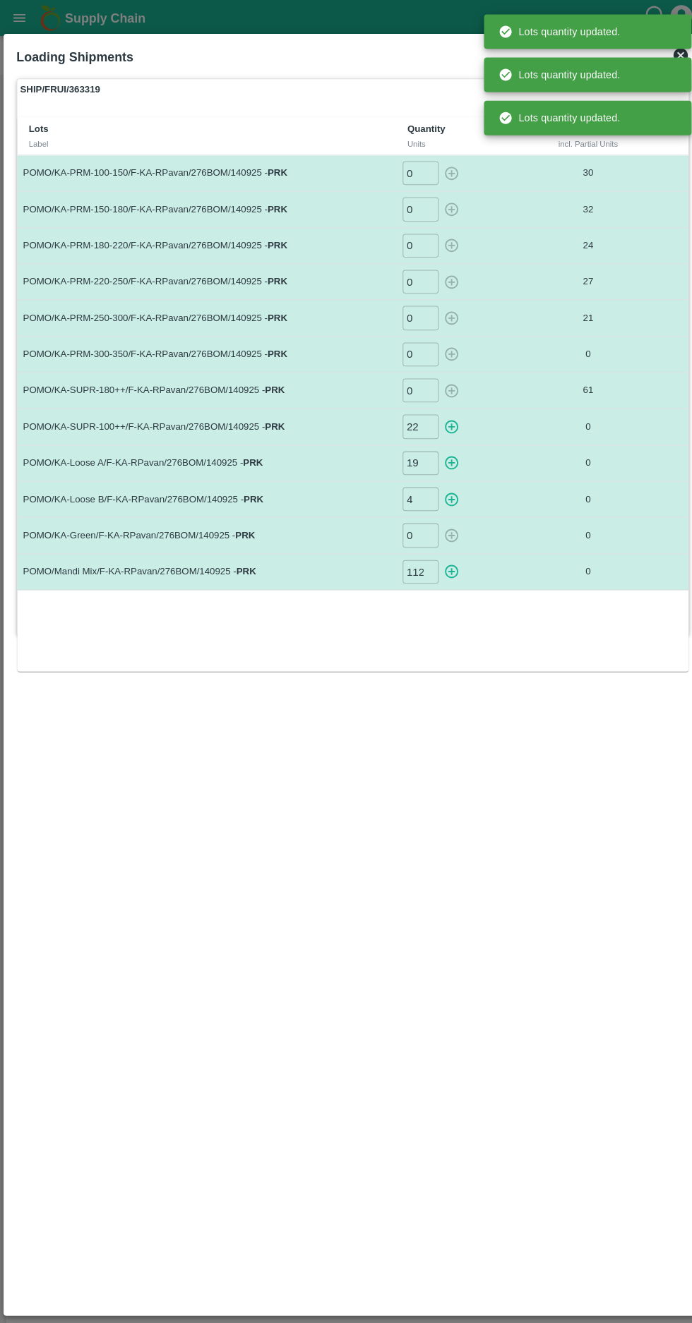
type input "0"
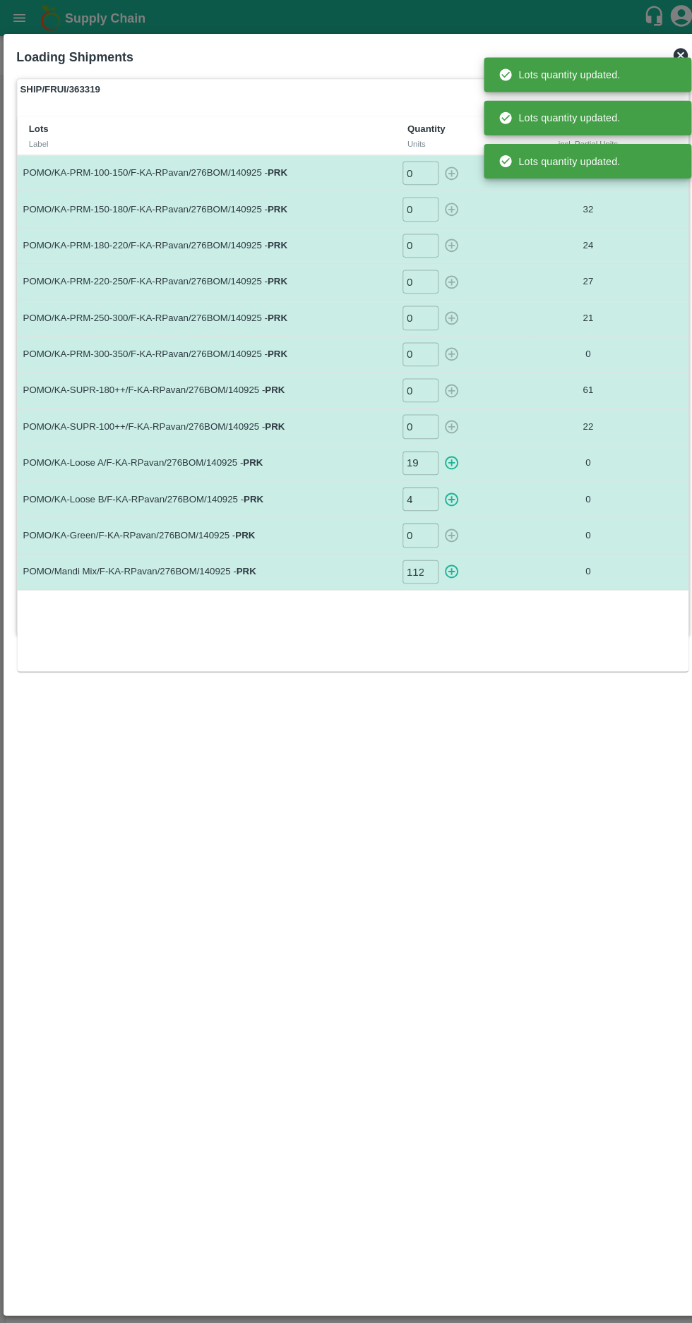
click at [444, 452] on icon "button" at bounding box center [441, 453] width 13 height 13
type input "0"
click at [449, 487] on icon "button" at bounding box center [441, 489] width 13 height 13
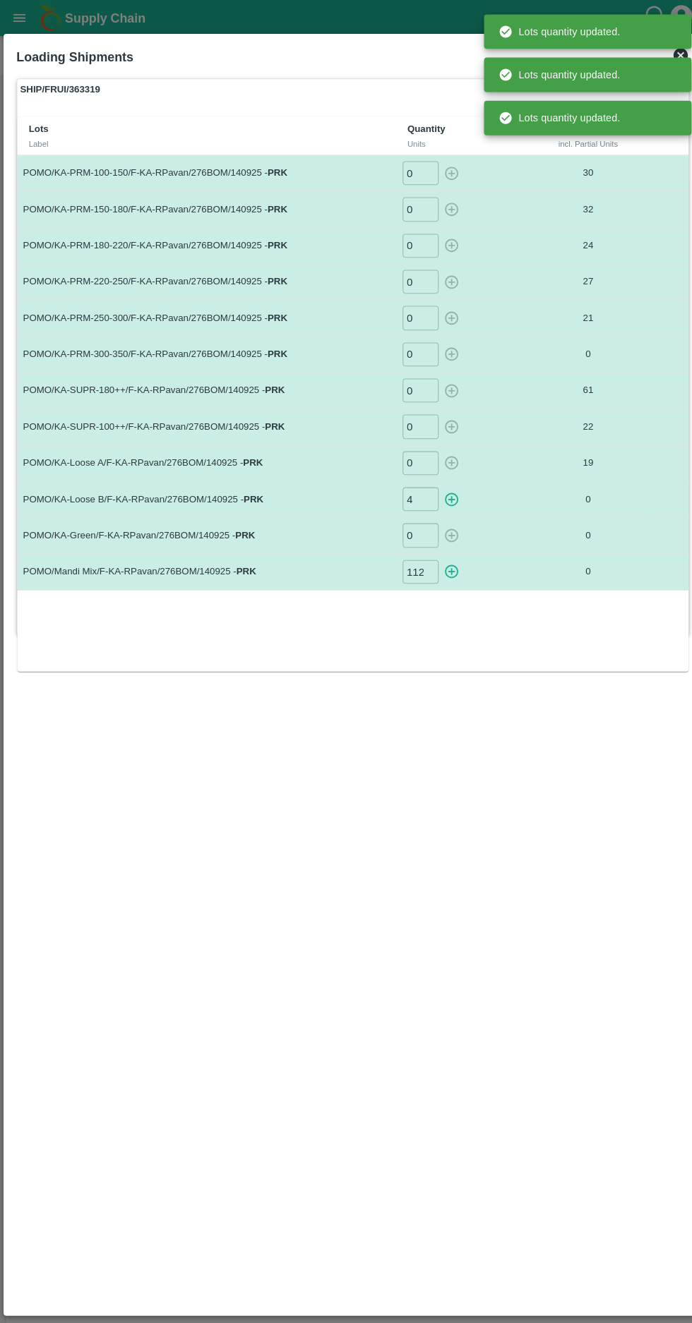
type input "0"
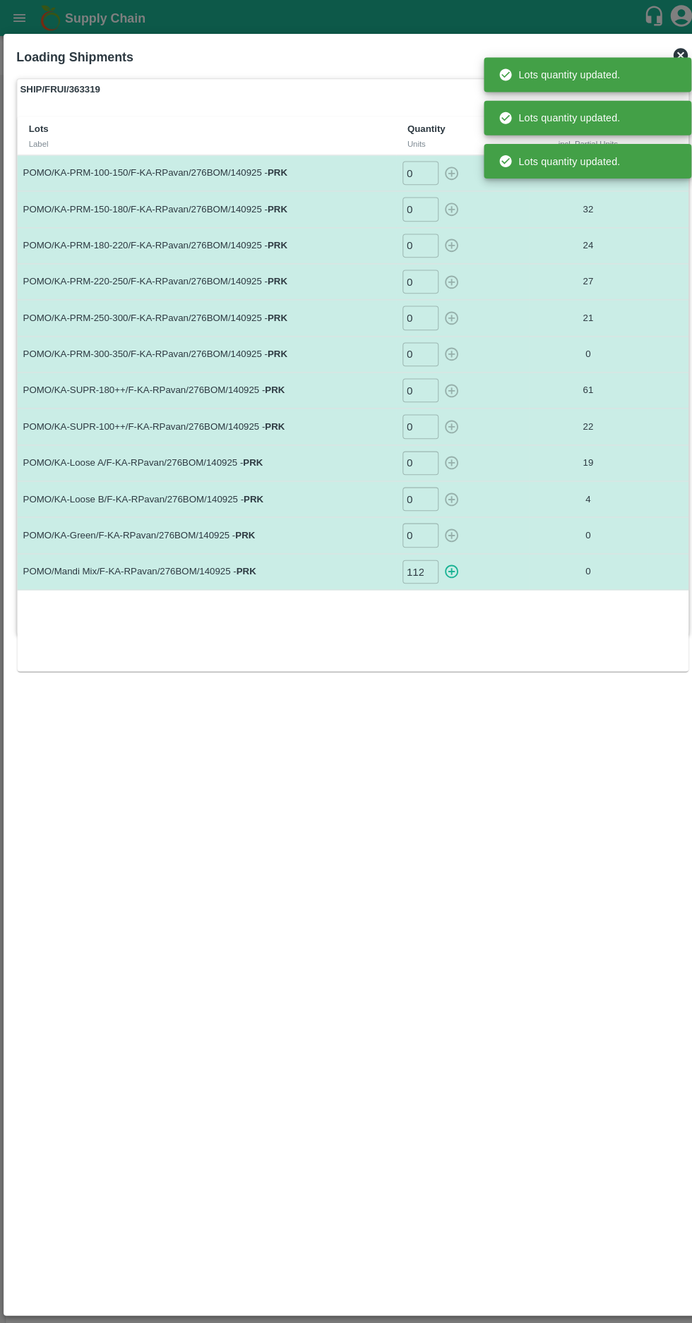
click at [443, 558] on icon "button" at bounding box center [441, 560] width 13 height 13
type input "0"
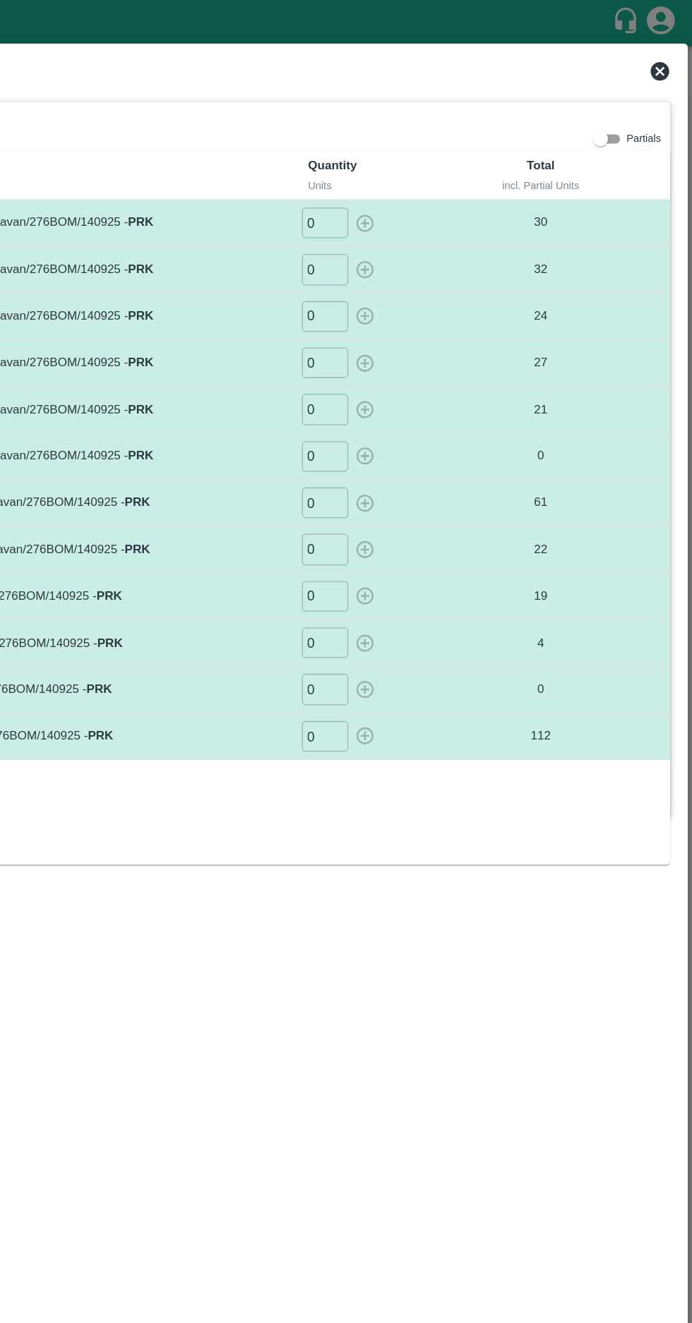
click at [537, 109] on div "SHIP/FRUI/363319 Partials Lots Label Quantity Units Total incl. Partial Units P…" at bounding box center [345, 350] width 659 height 546
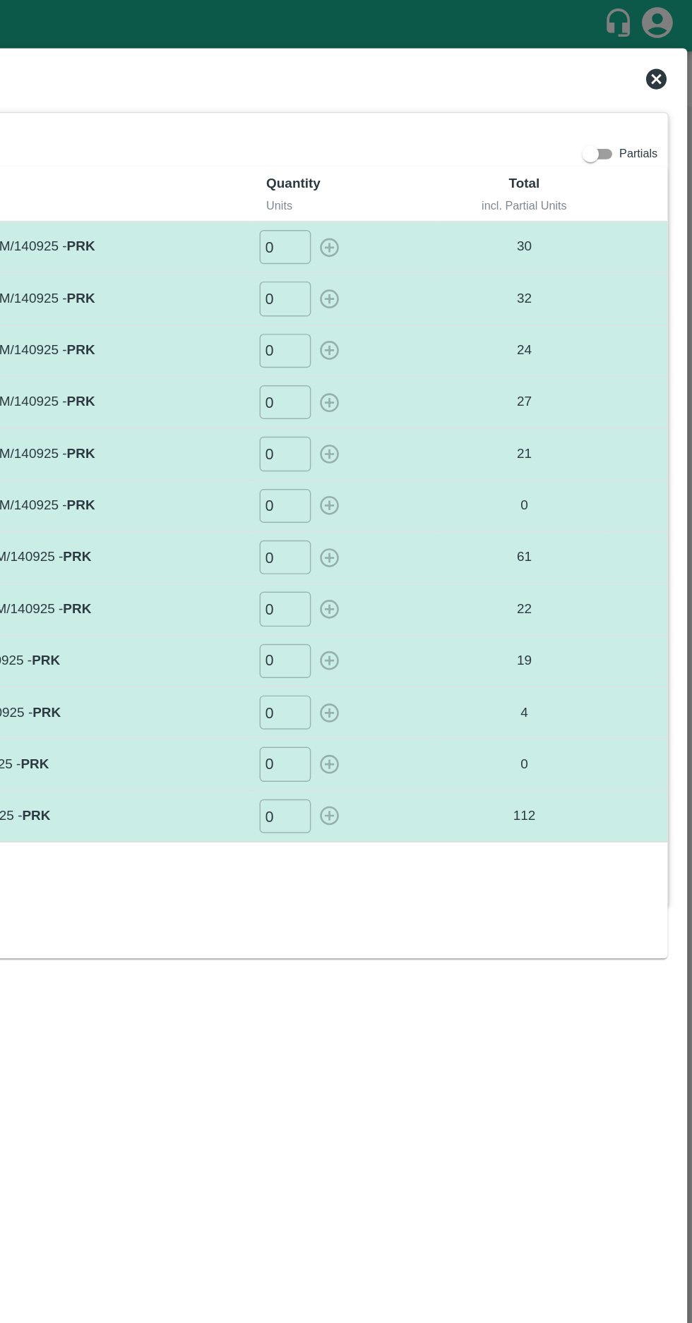
click at [654, 43] on div "Loading Shipments" at bounding box center [346, 55] width 670 height 31
click at [663, 54] on icon at bounding box center [667, 54] width 14 height 14
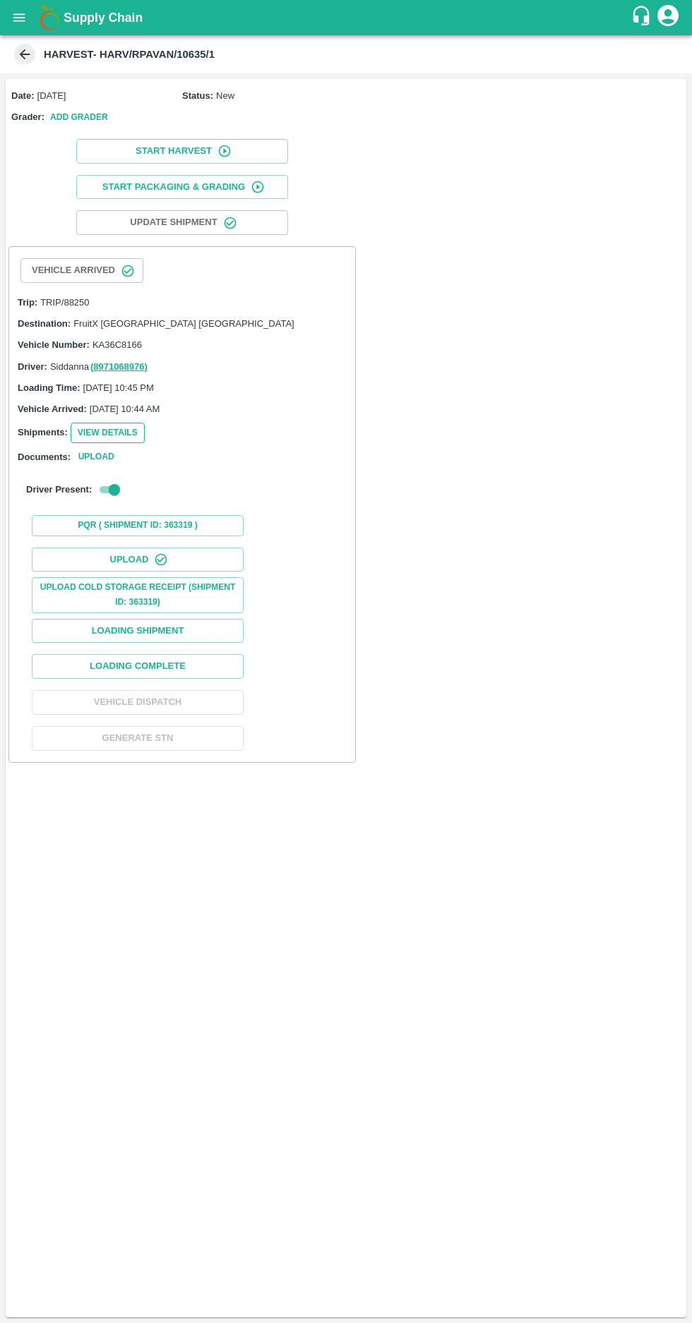
click at [89, 433] on button "View Details" at bounding box center [108, 433] width 74 height 20
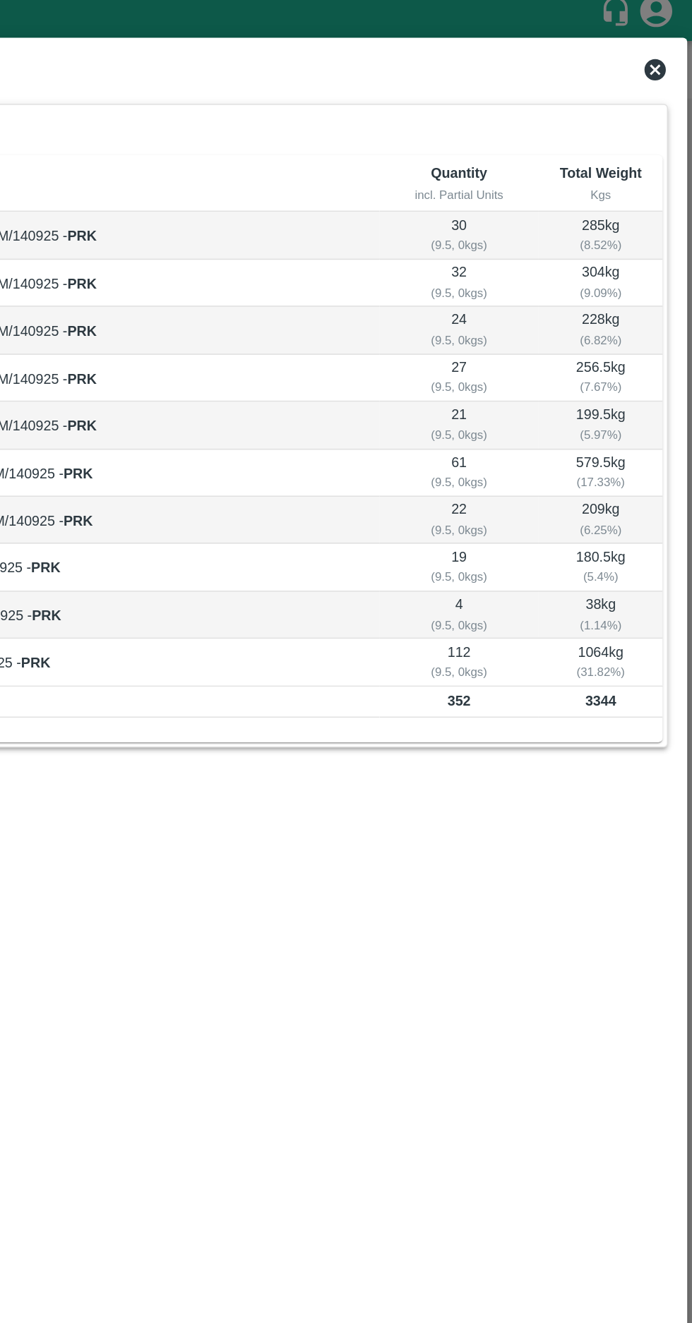
click at [663, 54] on icon at bounding box center [667, 54] width 14 height 14
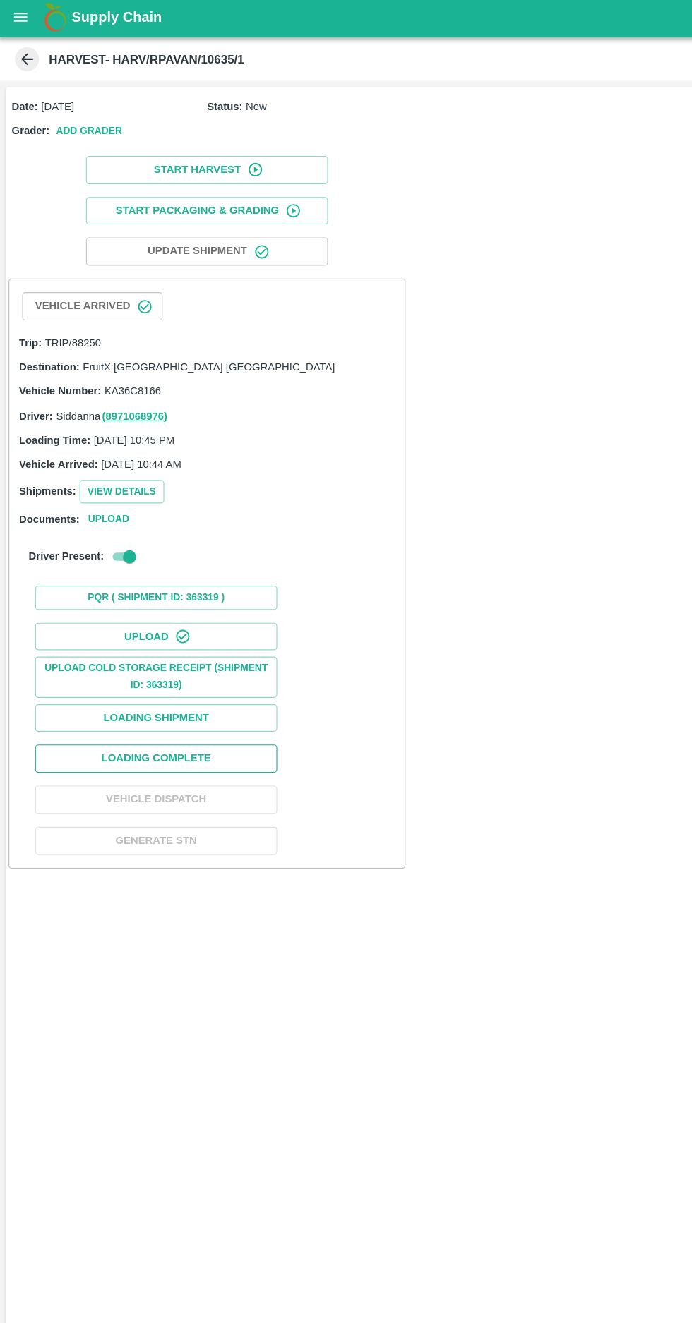
click at [206, 669] on button "Loading Complete" at bounding box center [138, 666] width 212 height 25
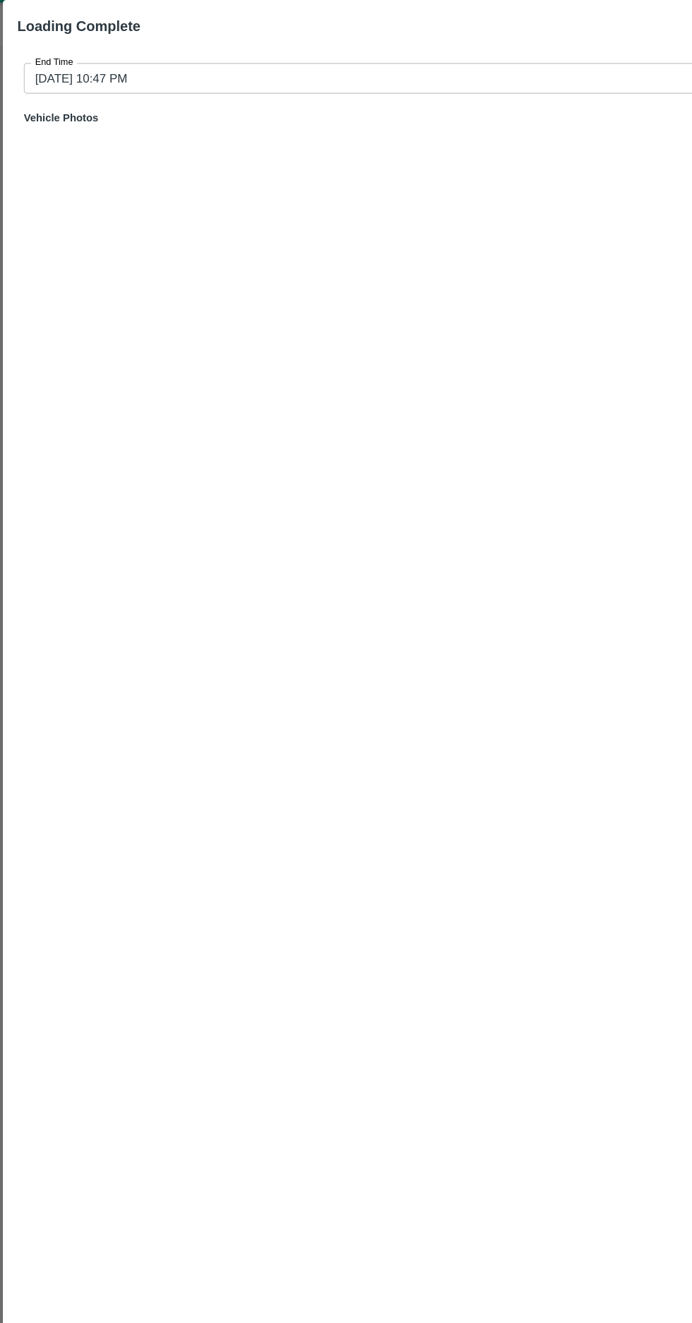
click at [68, 100] on input "[DATE] 10:47 PM" at bounding box center [341, 101] width 638 height 27
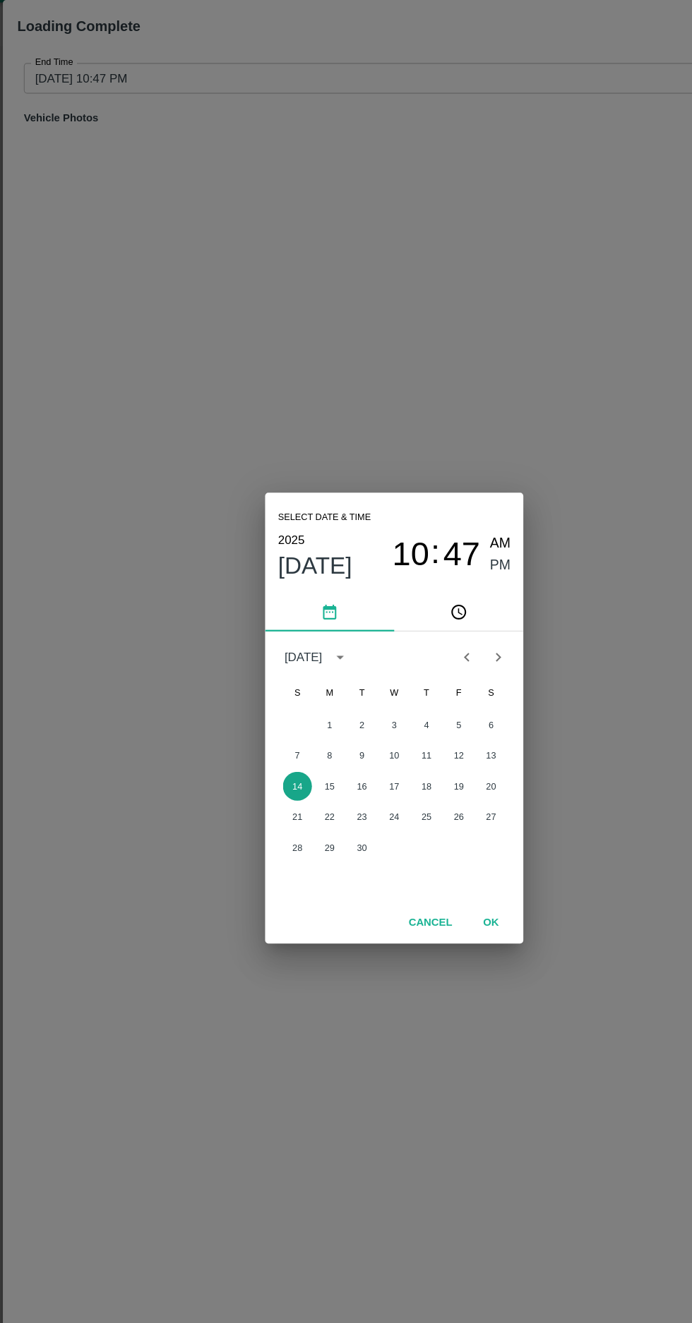
click at [255, 721] on button "14" at bounding box center [260, 721] width 25 height 25
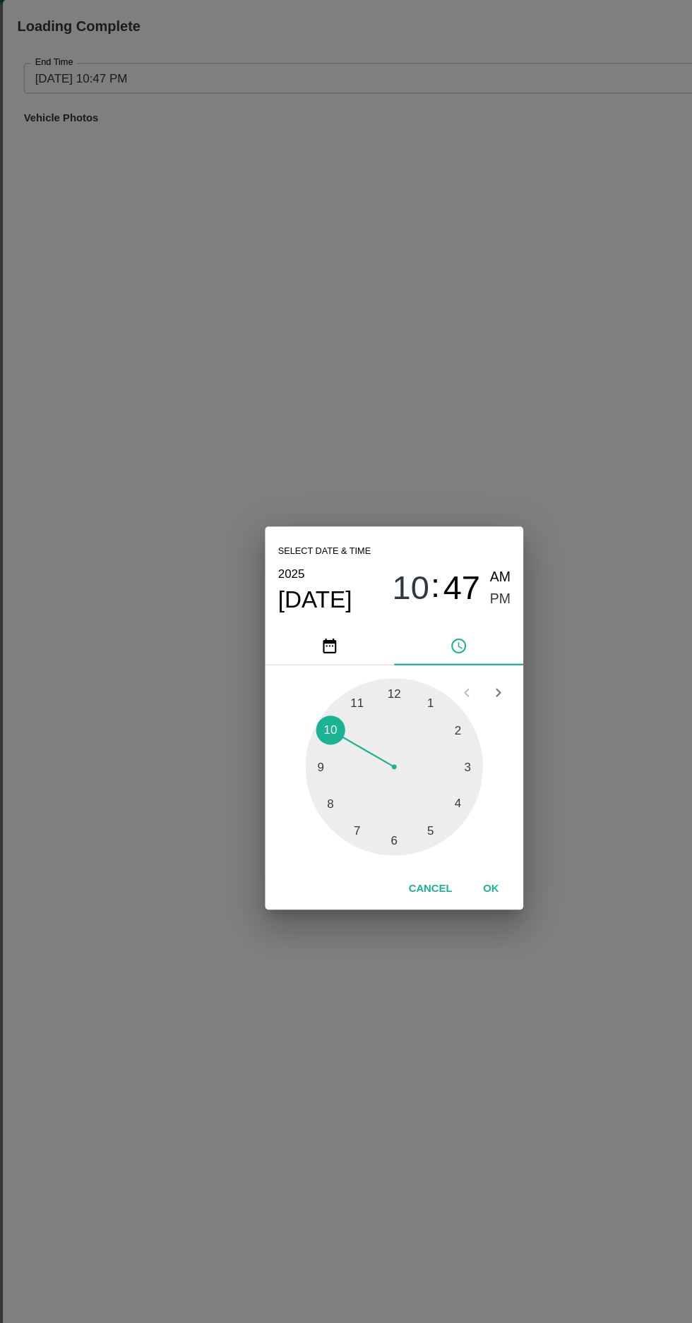
click at [390, 755] on div at bounding box center [345, 704] width 155 height 155
click at [438, 560] on span "PM" at bounding box center [439, 557] width 18 height 19
click at [441, 814] on button "OK" at bounding box center [430, 811] width 45 height 25
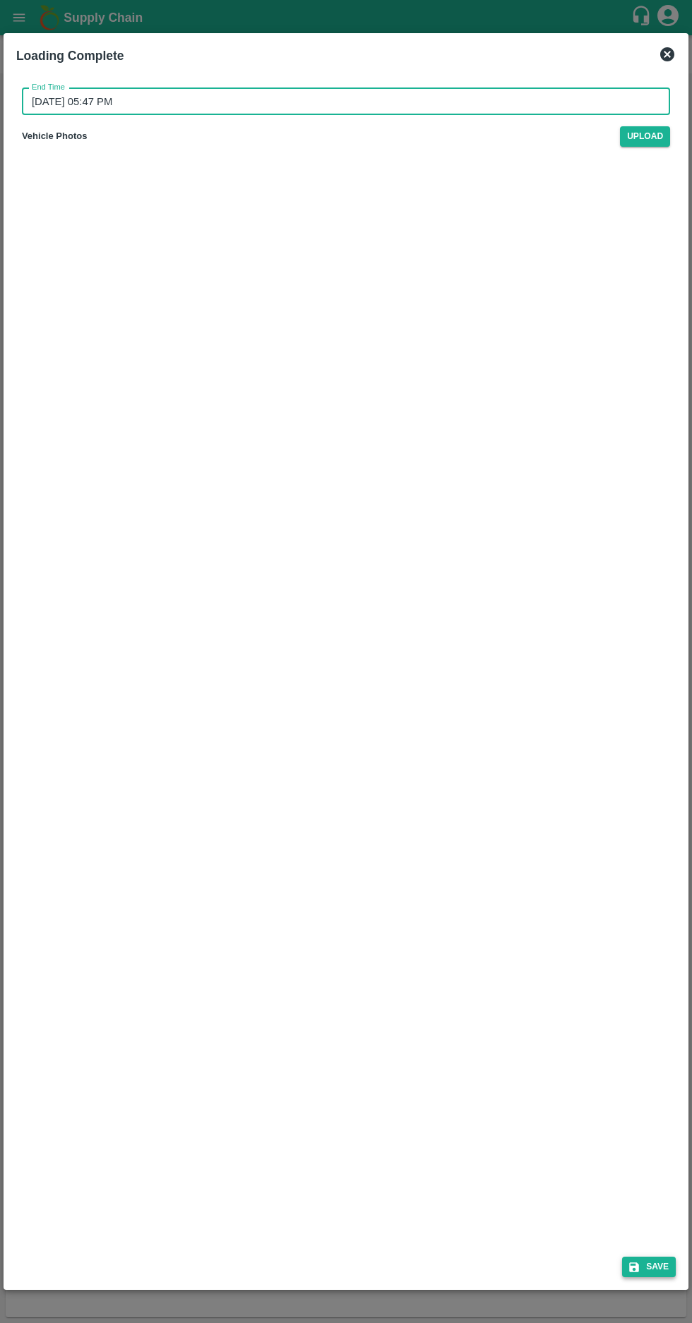
click at [658, 1277] on button "Save" at bounding box center [649, 1267] width 54 height 20
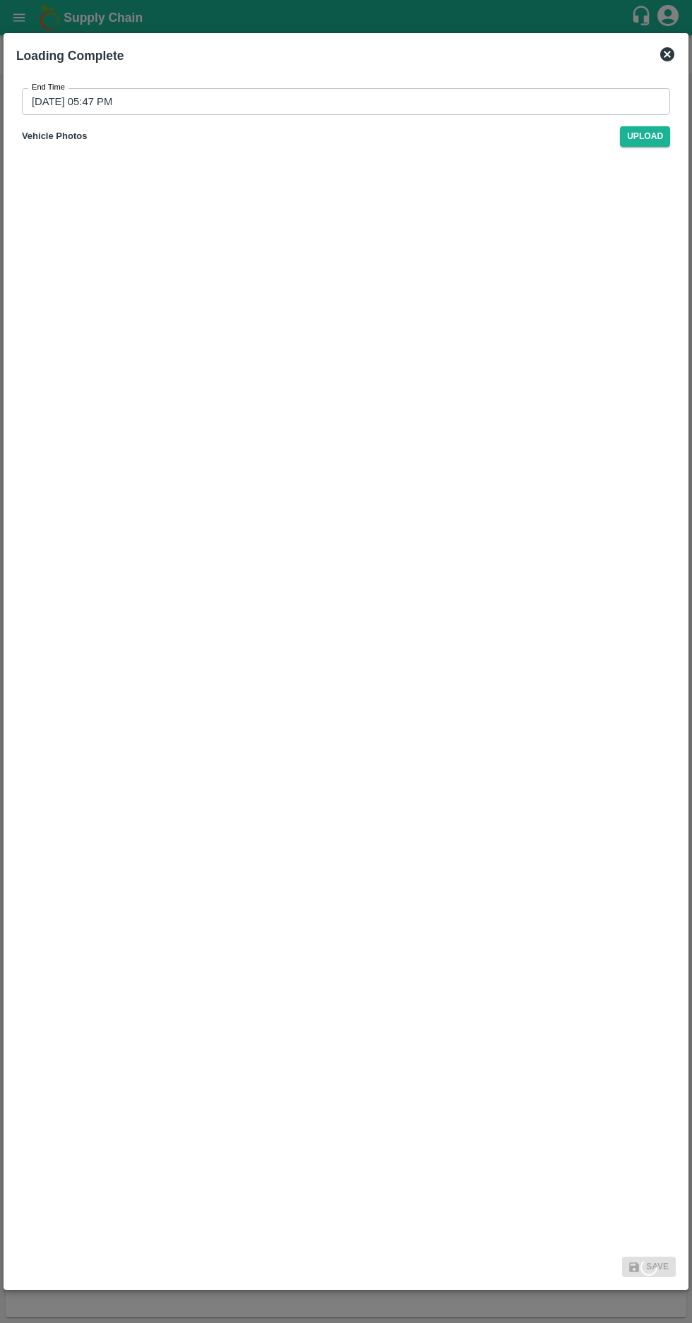
type input "[DATE] 10:47 PM"
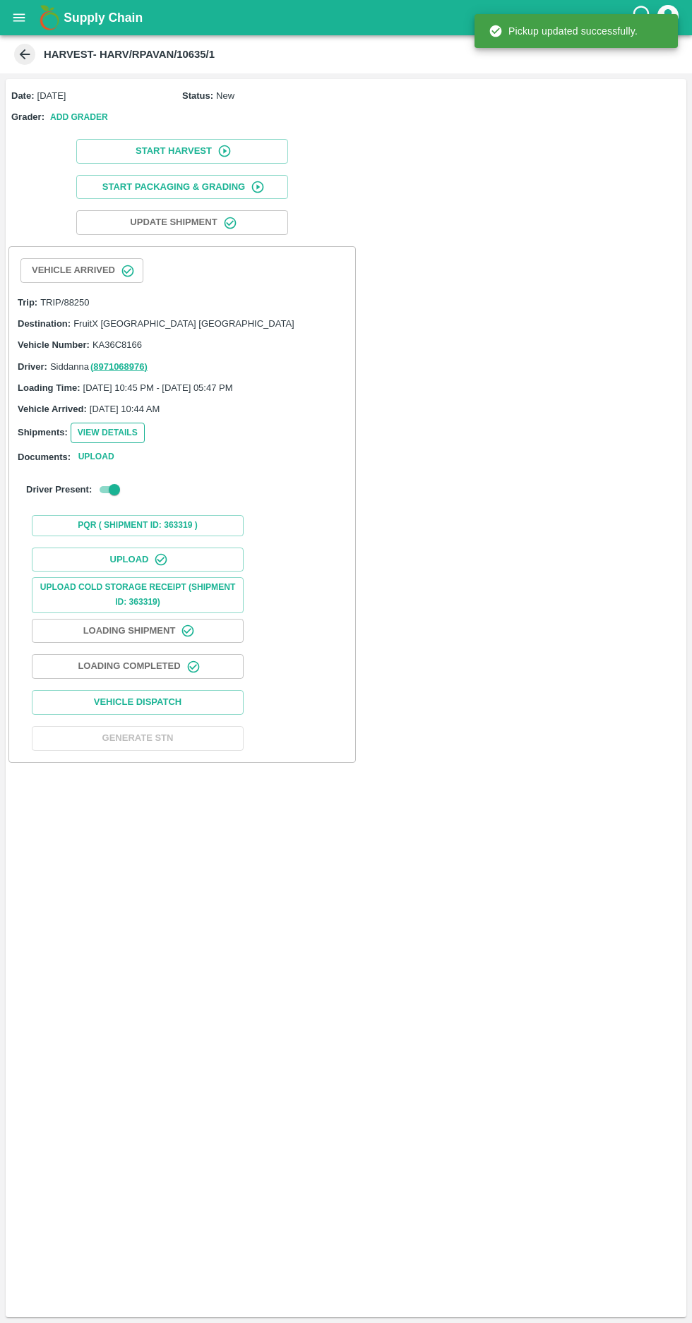
click at [108, 428] on button "View Details" at bounding box center [108, 433] width 74 height 20
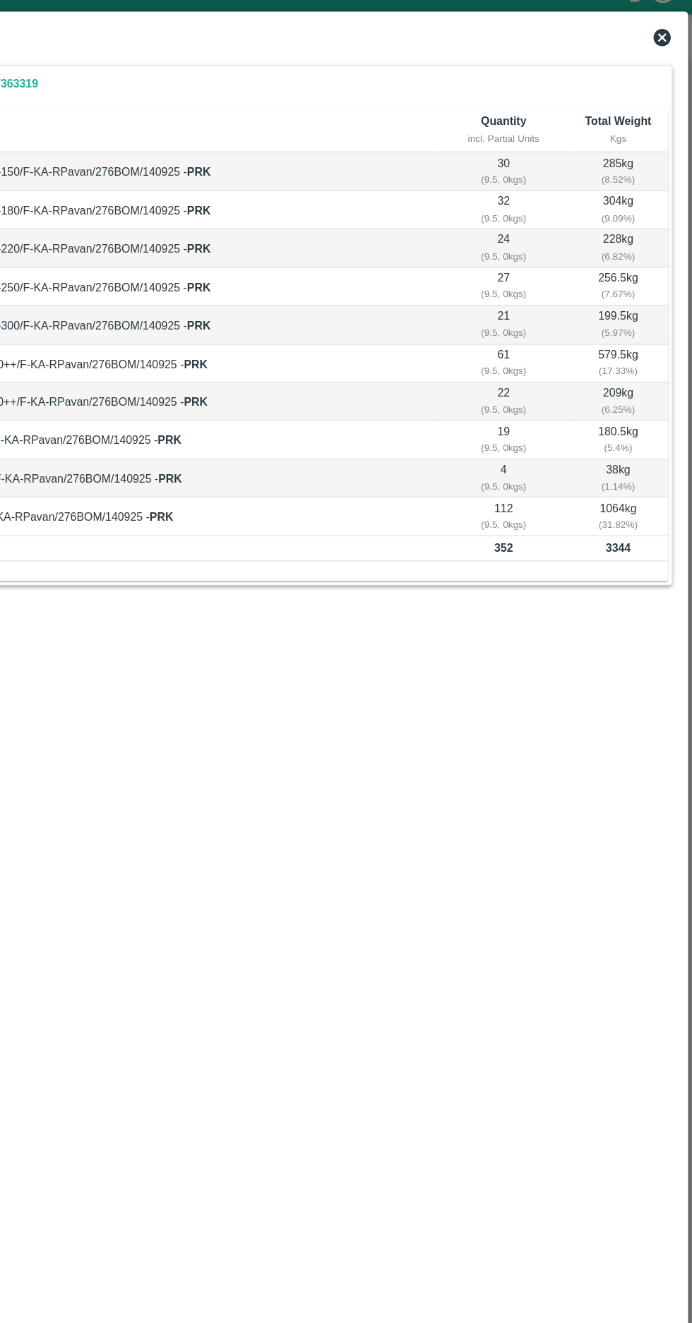
click at [663, 54] on icon at bounding box center [667, 54] width 14 height 14
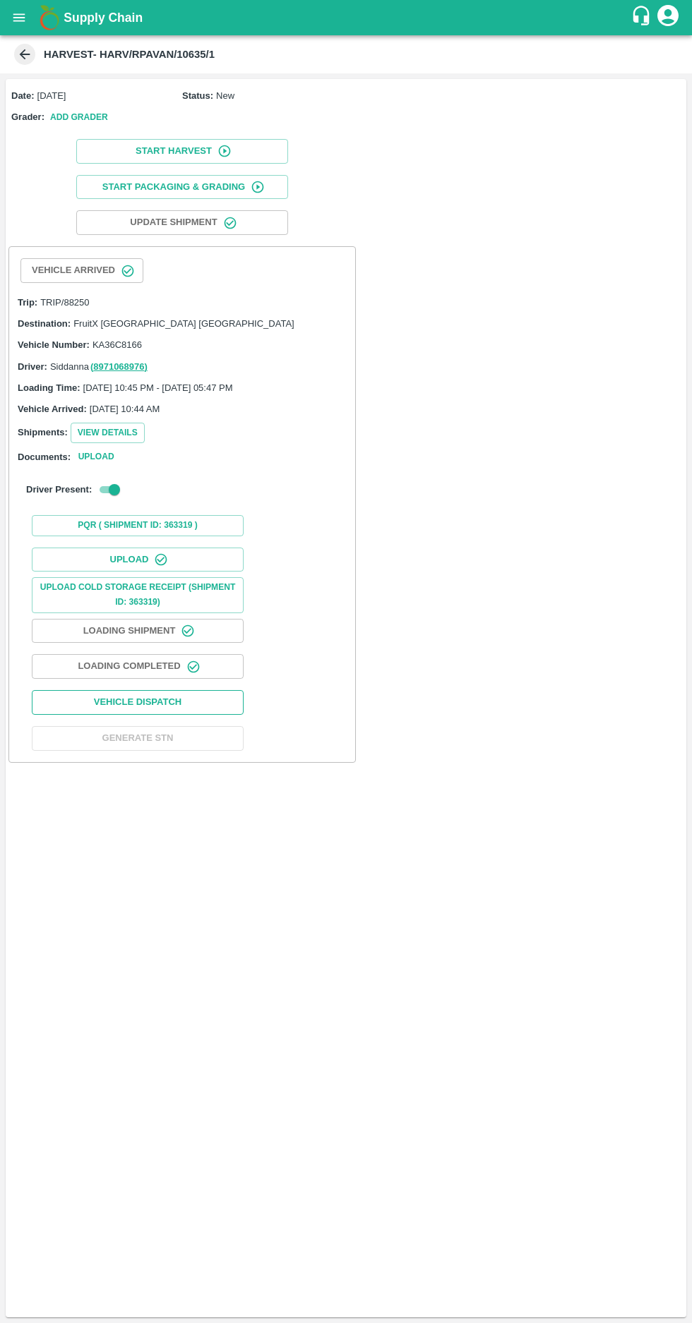
click at [126, 696] on button "Vehicle Dispatch" at bounding box center [138, 702] width 212 height 25
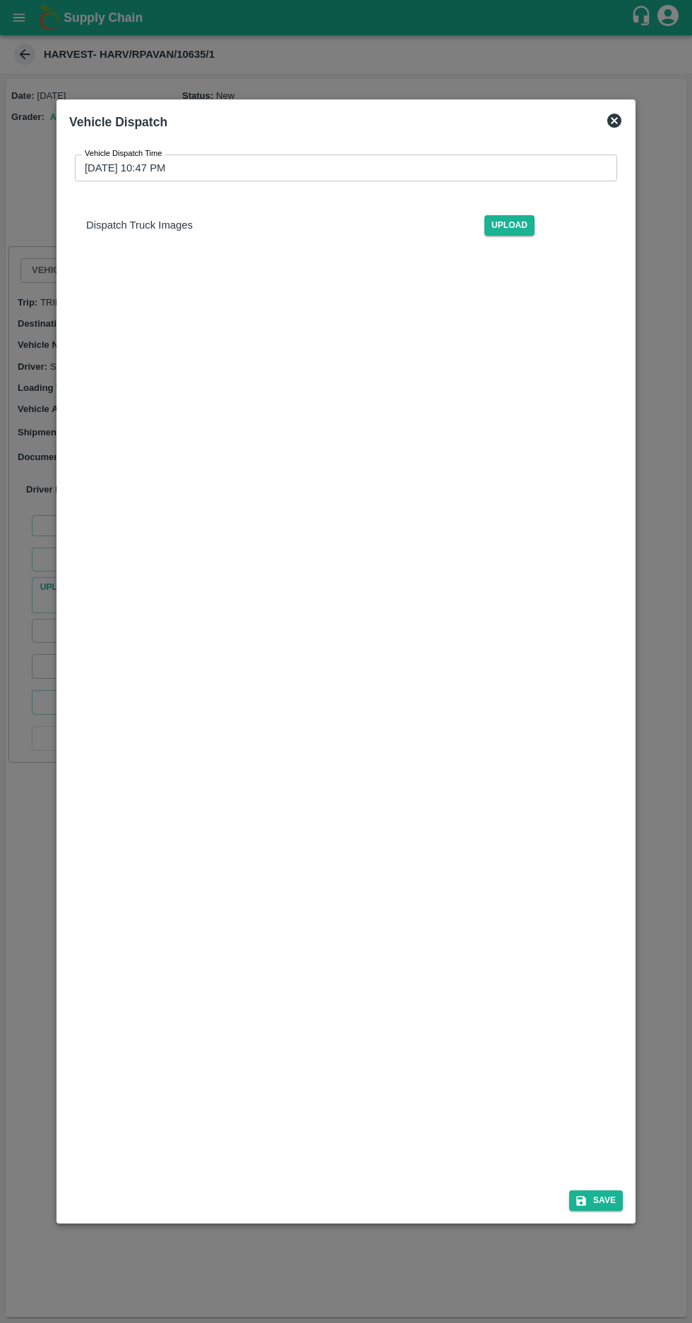
click at [113, 155] on input "[DATE] 10:47 PM" at bounding box center [341, 168] width 532 height 27
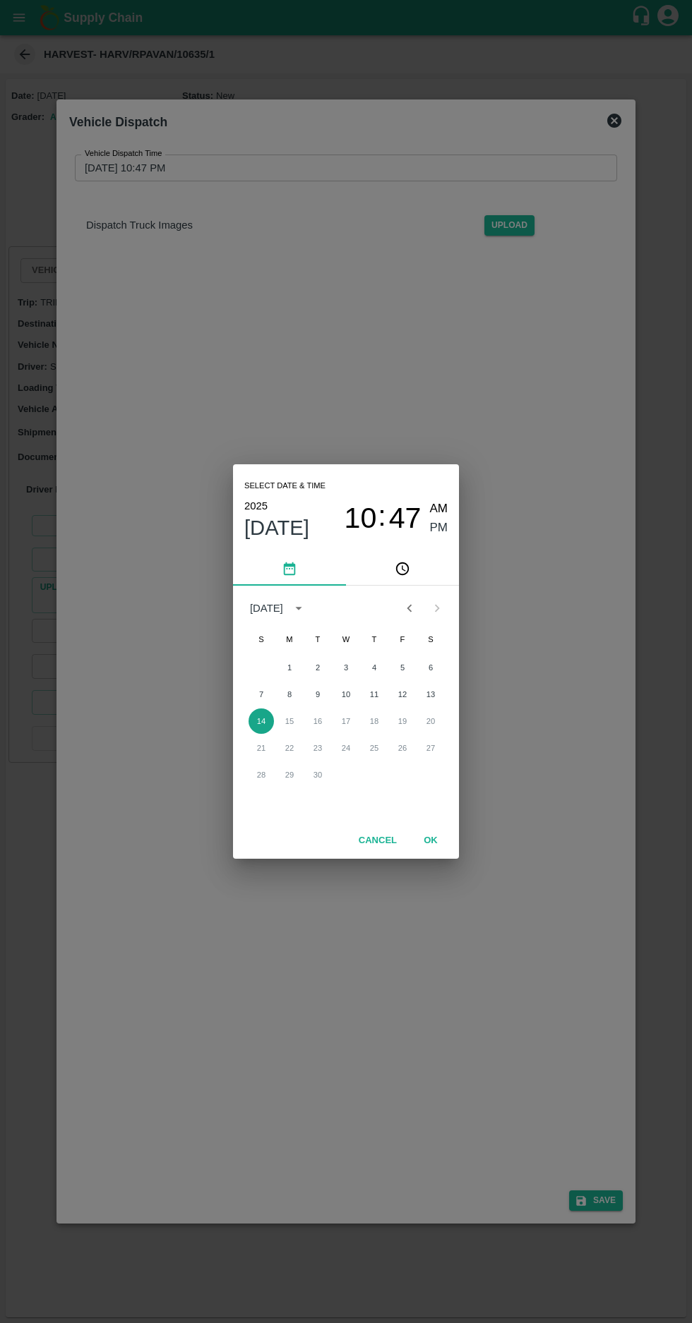
click at [260, 721] on button "14" at bounding box center [260, 721] width 25 height 25
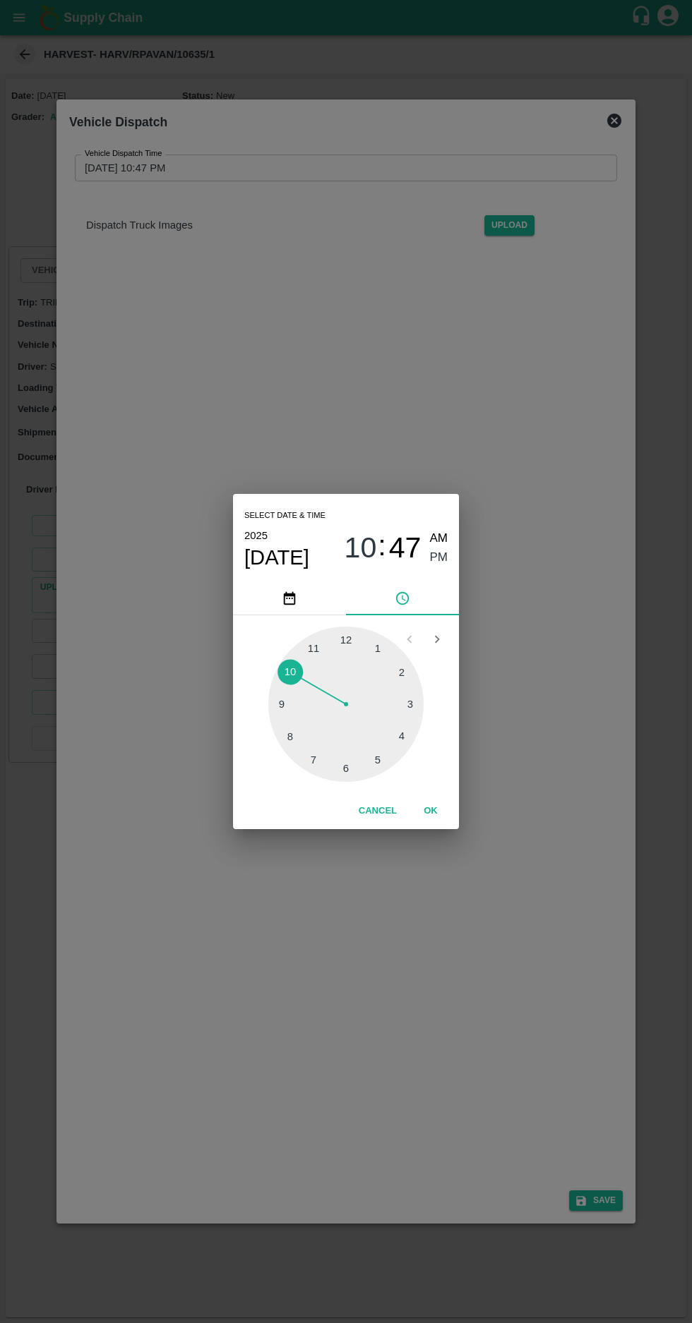
click at [392, 756] on div at bounding box center [345, 704] width 155 height 155
type input "[DATE] 05:47 PM"
click at [438, 558] on span "PM" at bounding box center [439, 557] width 18 height 19
click at [444, 806] on button "OK" at bounding box center [430, 811] width 45 height 25
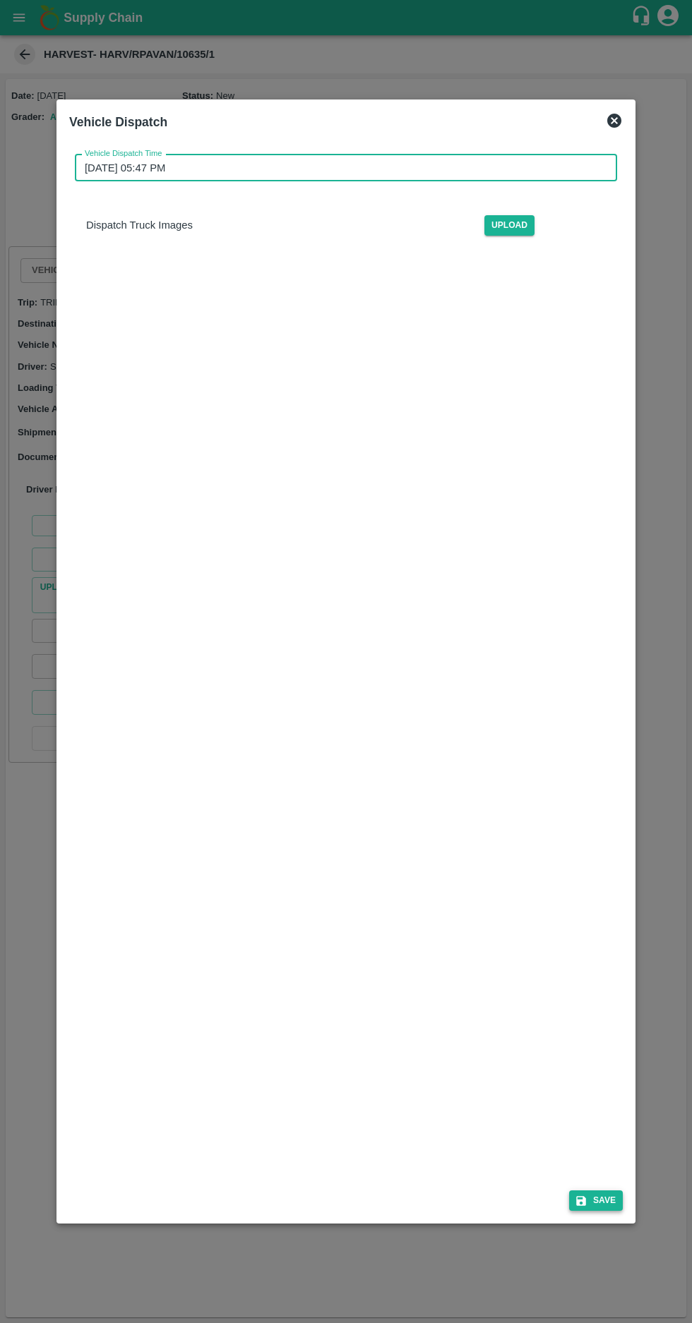
click at [605, 1211] on button "Save" at bounding box center [596, 1201] width 54 height 20
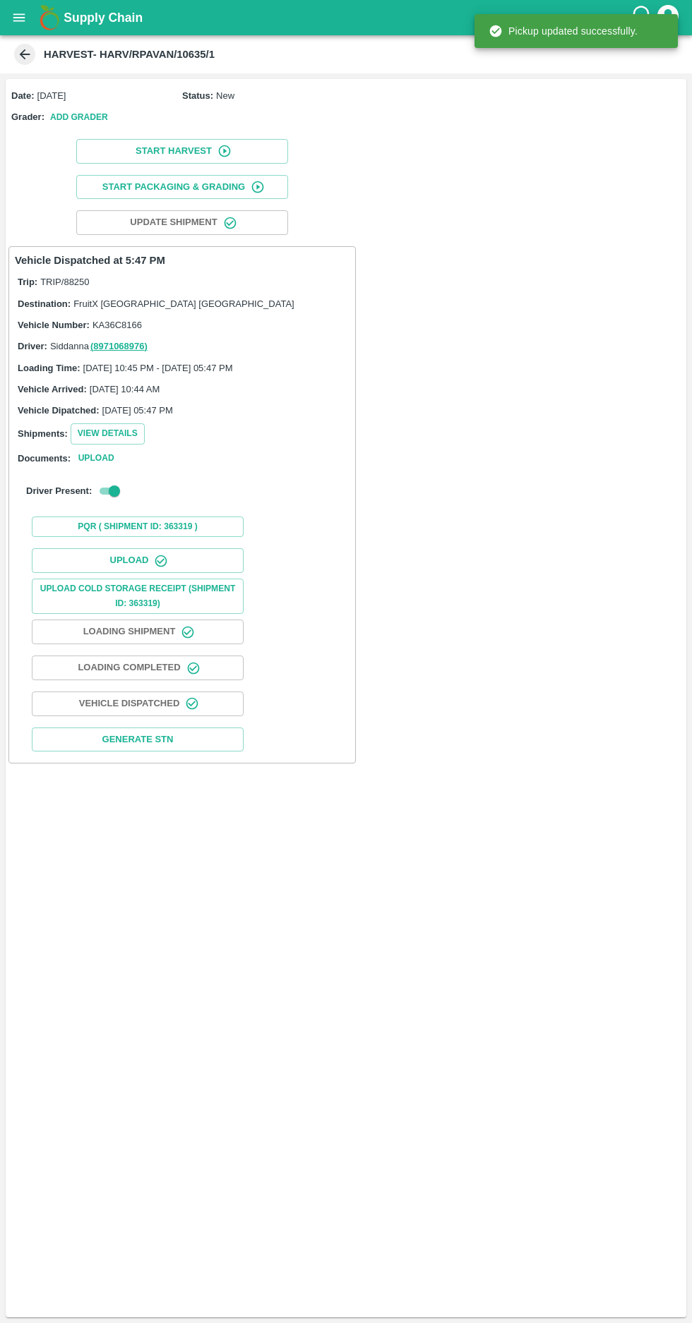
click at [18, 54] on icon at bounding box center [25, 55] width 16 height 16
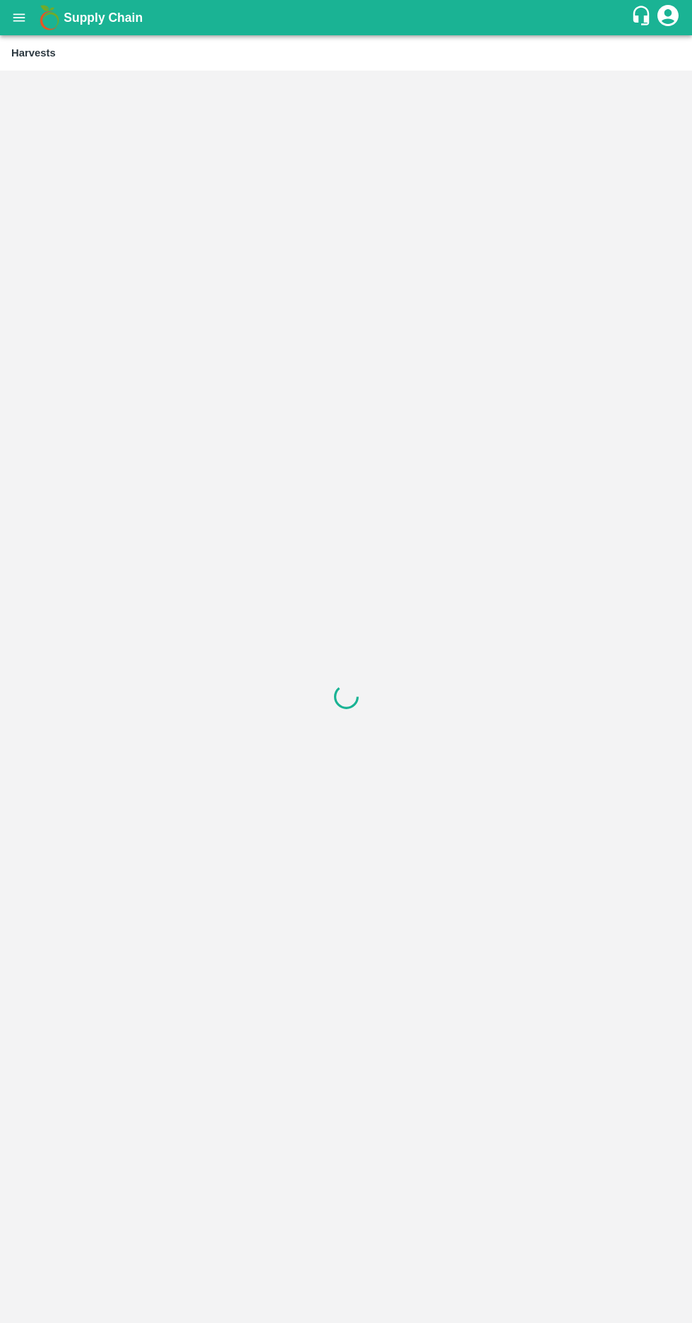
click at [18, 18] on icon "open drawer" at bounding box center [19, 17] width 12 height 8
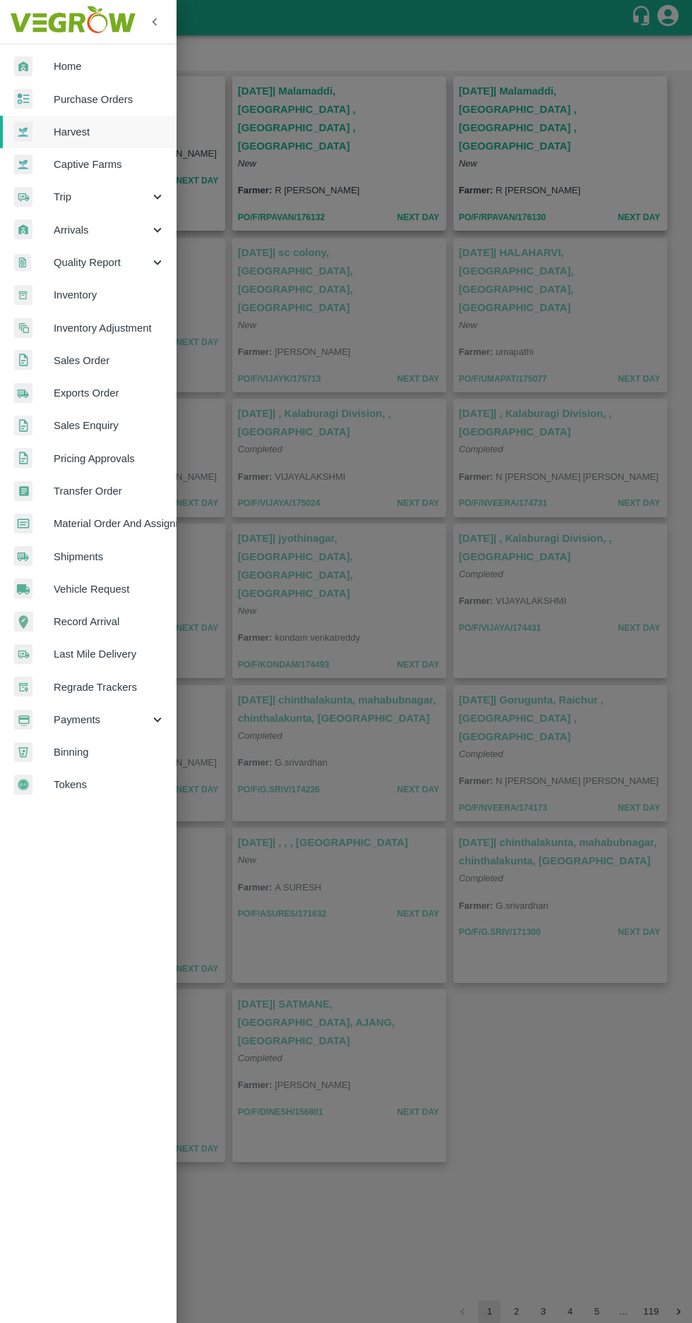
click at [68, 93] on span "Purchase Orders" at bounding box center [110, 100] width 112 height 16
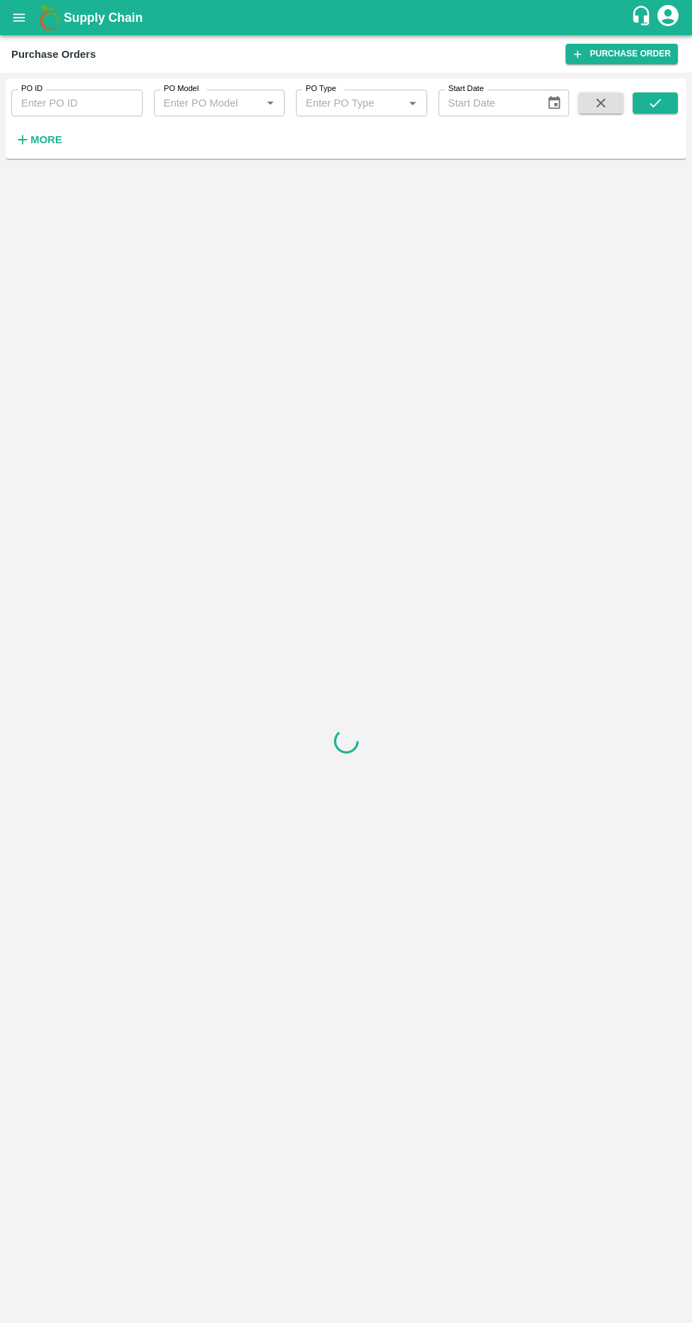
click at [35, 142] on strong "More" at bounding box center [46, 139] width 32 height 11
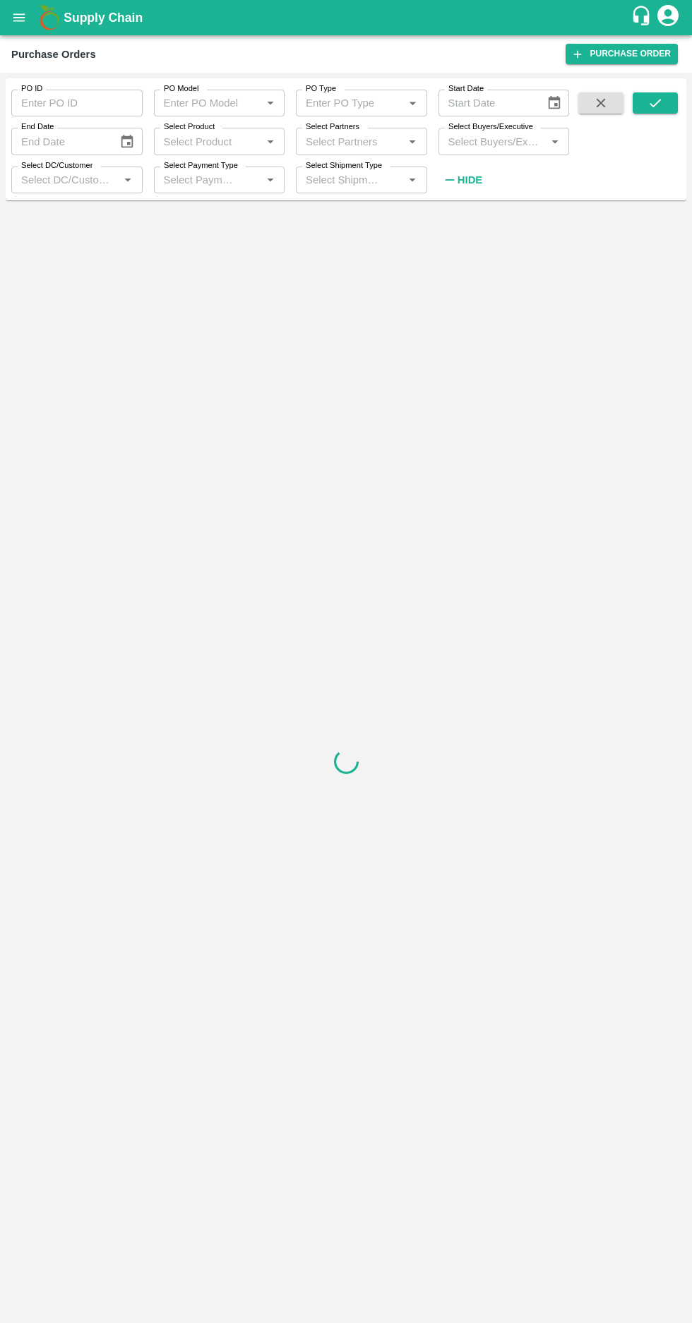
click at [483, 130] on label "Select Buyers/Executive" at bounding box center [490, 126] width 85 height 11
click at [483, 132] on input "Select Buyers/Executive" at bounding box center [493, 141] width 100 height 18
type input "afza"
click at [464, 209] on input "checkbox" at bounding box center [469, 213] width 28 height 28
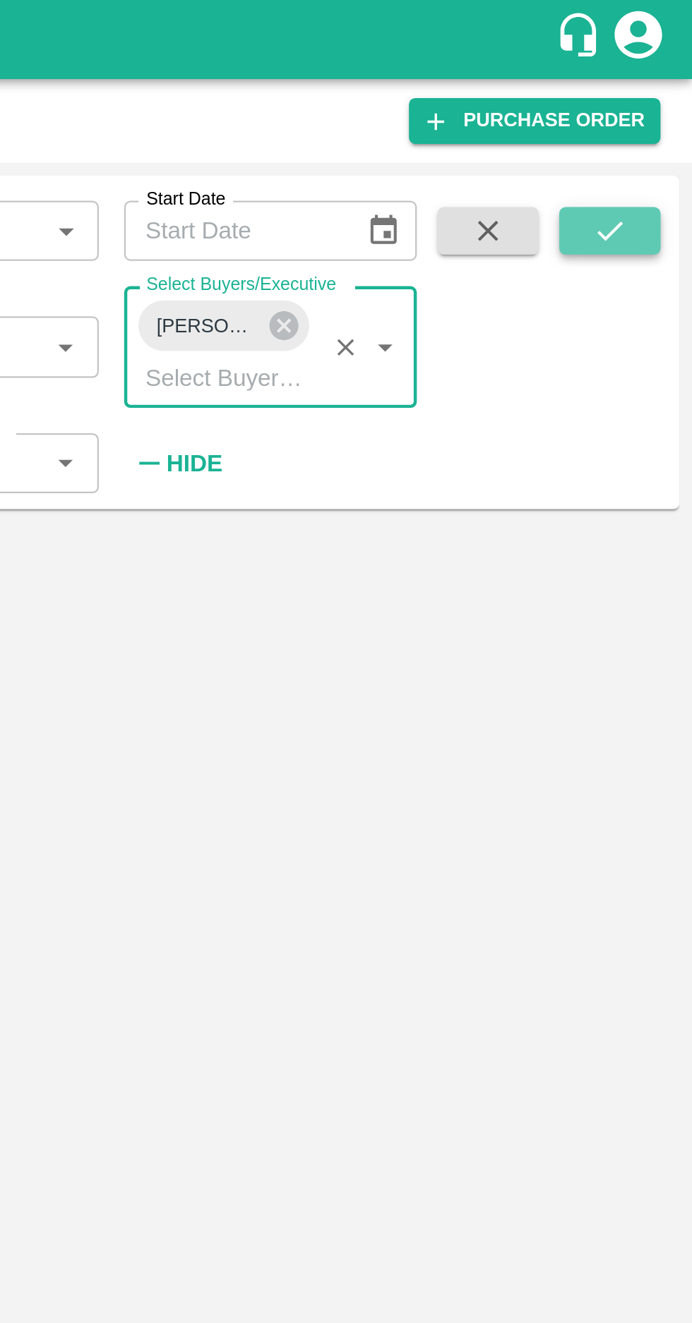
click at [654, 104] on icon "submit" at bounding box center [655, 103] width 16 height 16
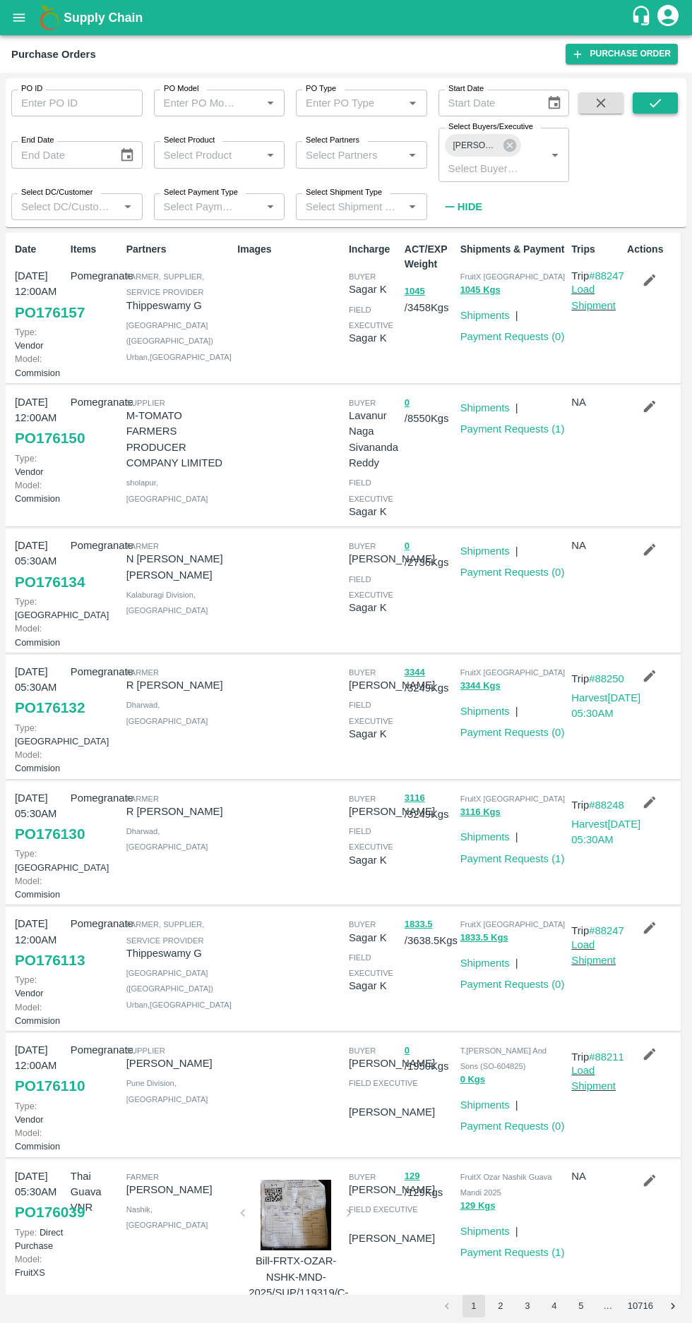
click at [654, 103] on icon "submit" at bounding box center [655, 103] width 16 height 16
